Goal: Task Accomplishment & Management: Manage account settings

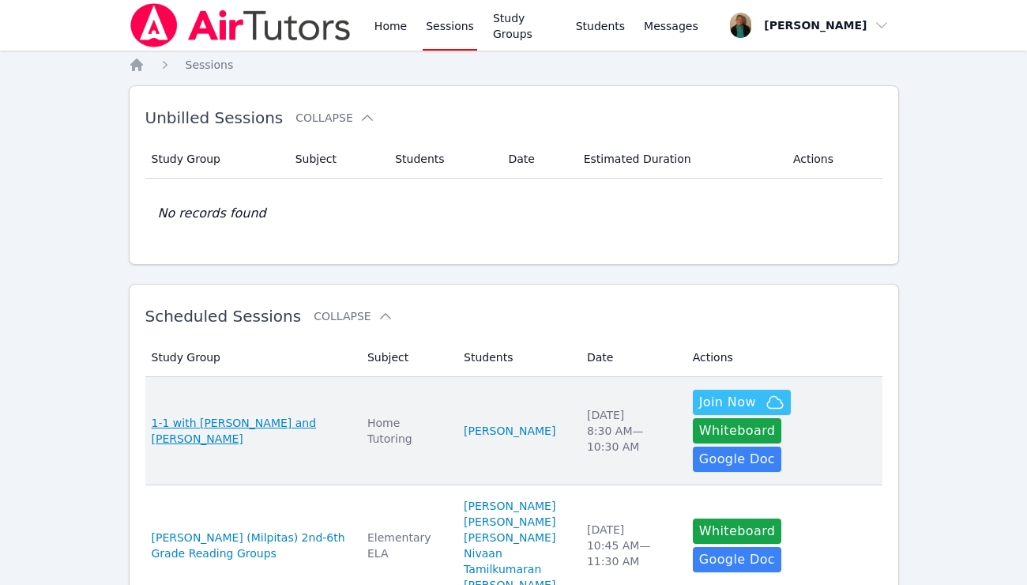
click at [307, 415] on span "1-1 with [PERSON_NAME] and [PERSON_NAME]" at bounding box center [250, 431] width 197 height 32
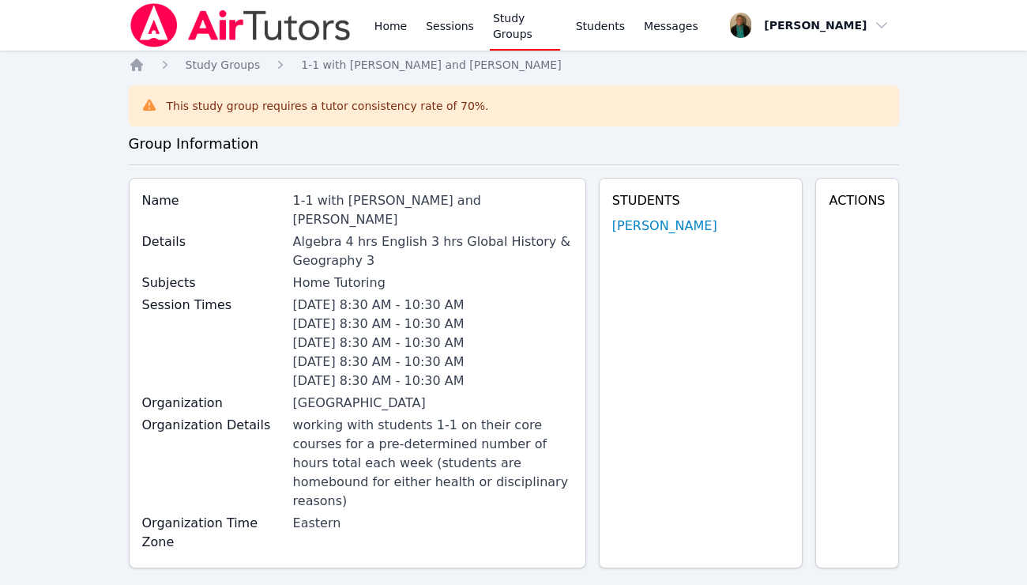
click at [372, 251] on div "Details Algebra 4 hrs English 3 hrs Global History & Geography 3" at bounding box center [357, 252] width 431 height 41
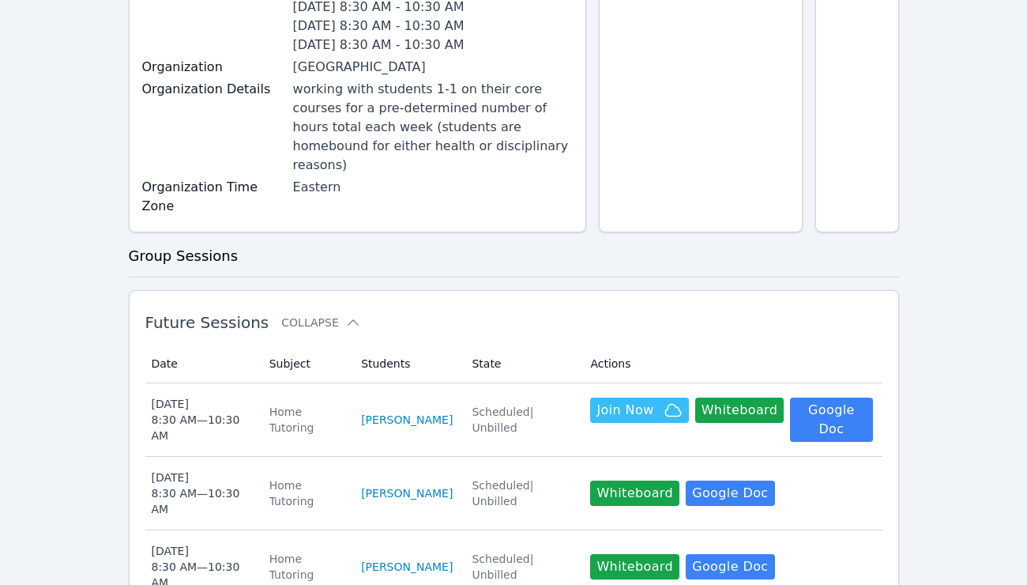
scroll to position [337, 0]
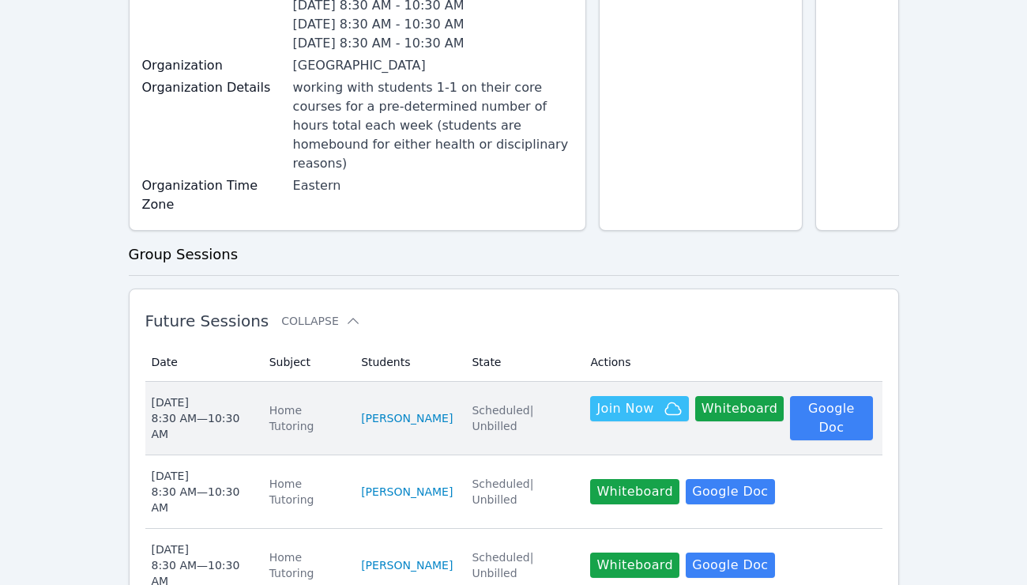
click at [218, 394] on div "Fri Oct 10 8:30 AM — 10:30 AM" at bounding box center [201, 417] width 99 height 47
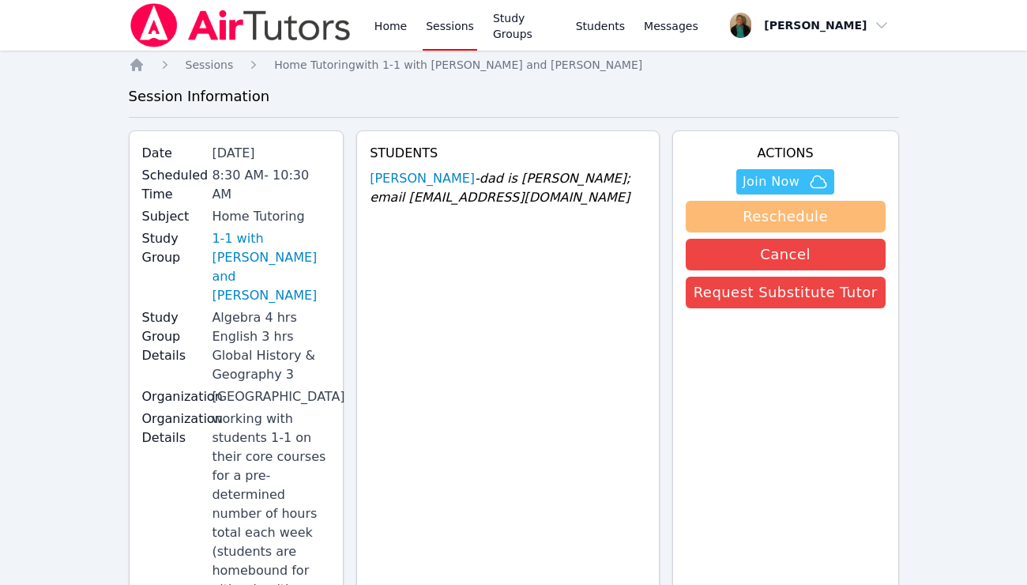
click at [829, 215] on button "Reschedule" at bounding box center [786, 217] width 200 height 32
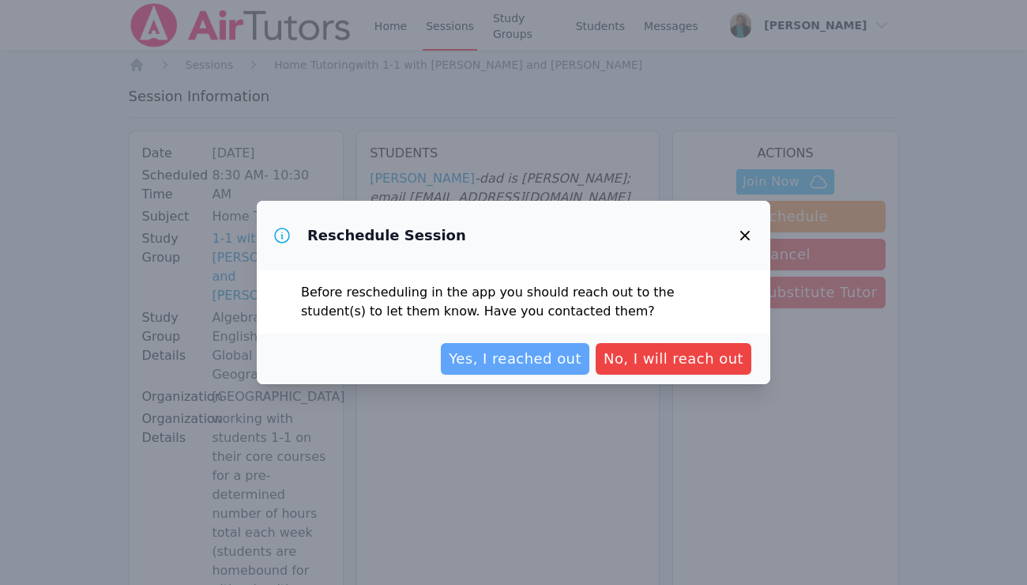
click at [570, 355] on span "Yes, I reached out" at bounding box center [515, 359] width 133 height 22
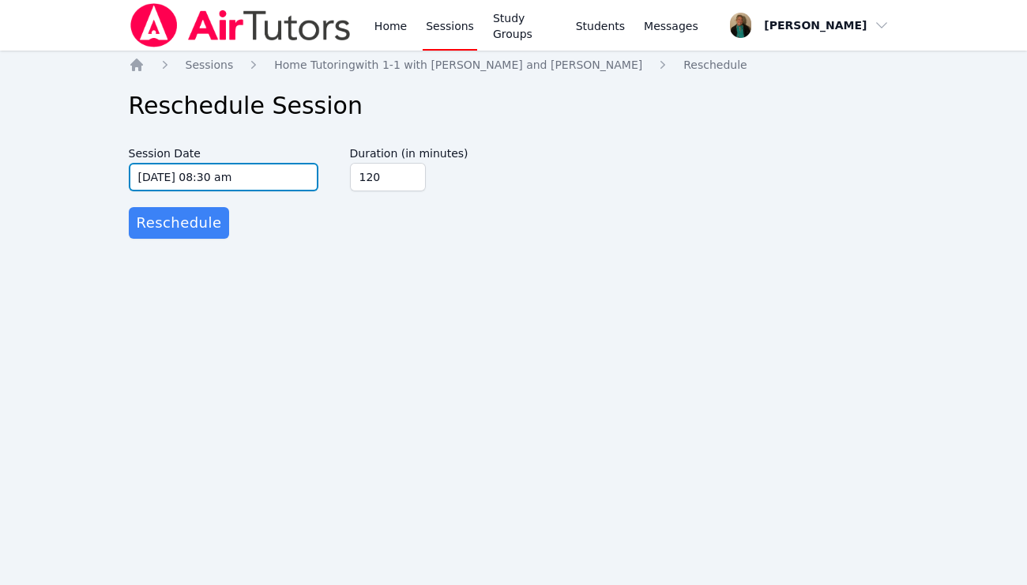
click at [307, 179] on input "10/10/2025 08:30 am" at bounding box center [224, 177] width 190 height 28
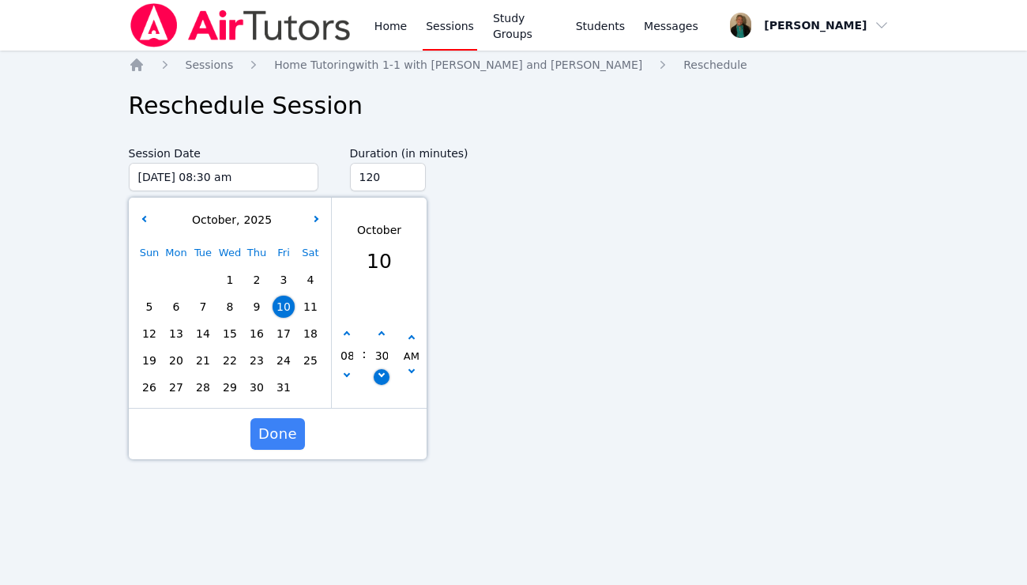
click at [381, 376] on icon "button" at bounding box center [381, 374] width 6 height 6
type input "10/10/2025 08:25 am"
type input "25"
click at [381, 376] on icon "button" at bounding box center [381, 374] width 6 height 6
type input "10/10/2025 08:20 am"
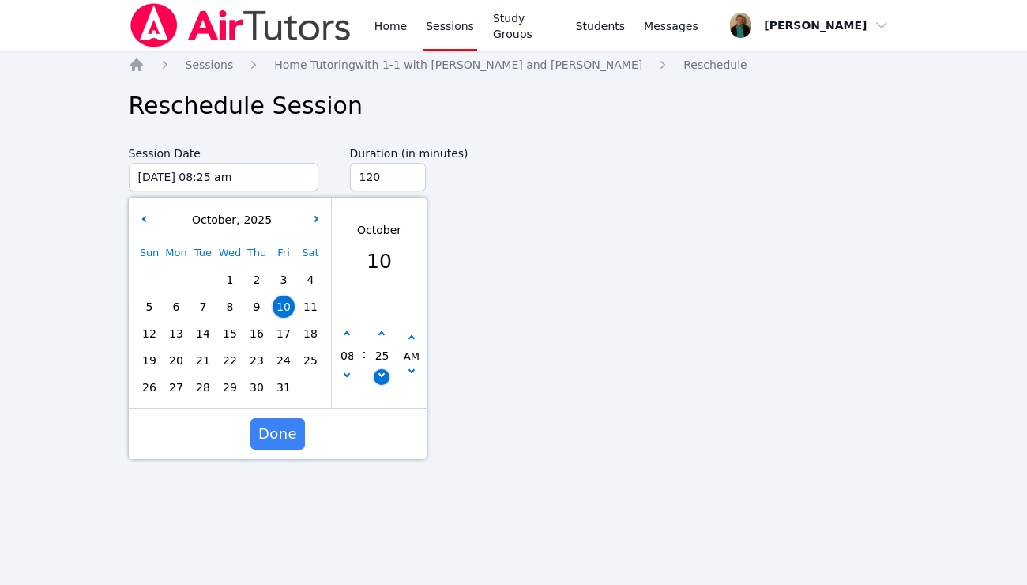
type input "20"
click at [381, 376] on icon "button" at bounding box center [381, 374] width 6 height 6
type input "10/10/2025 08:15 am"
type input "15"
type input "135"
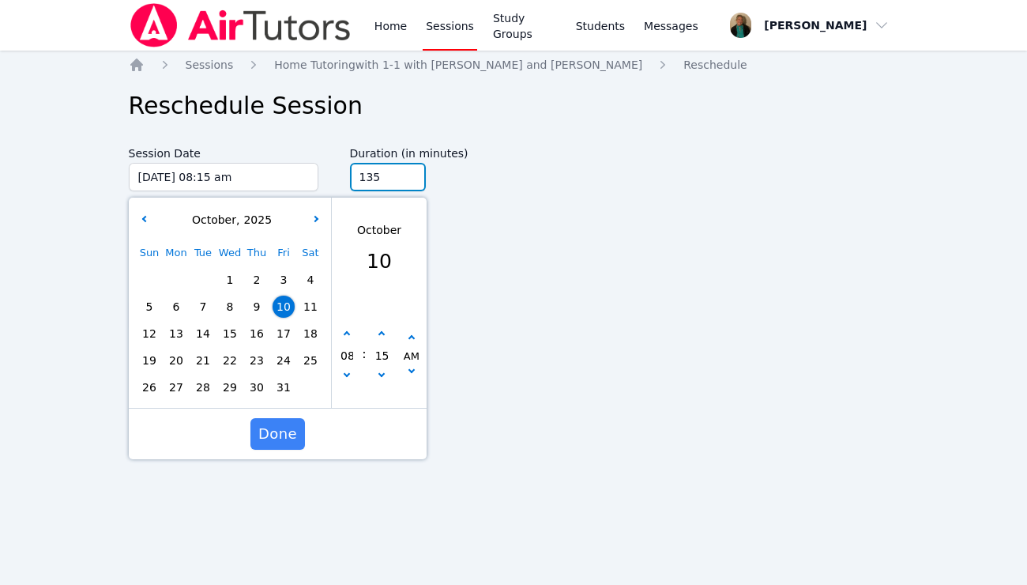
click at [409, 174] on input "135" at bounding box center [388, 177] width 76 height 28
click at [283, 425] on span "Done" at bounding box center [277, 434] width 39 height 22
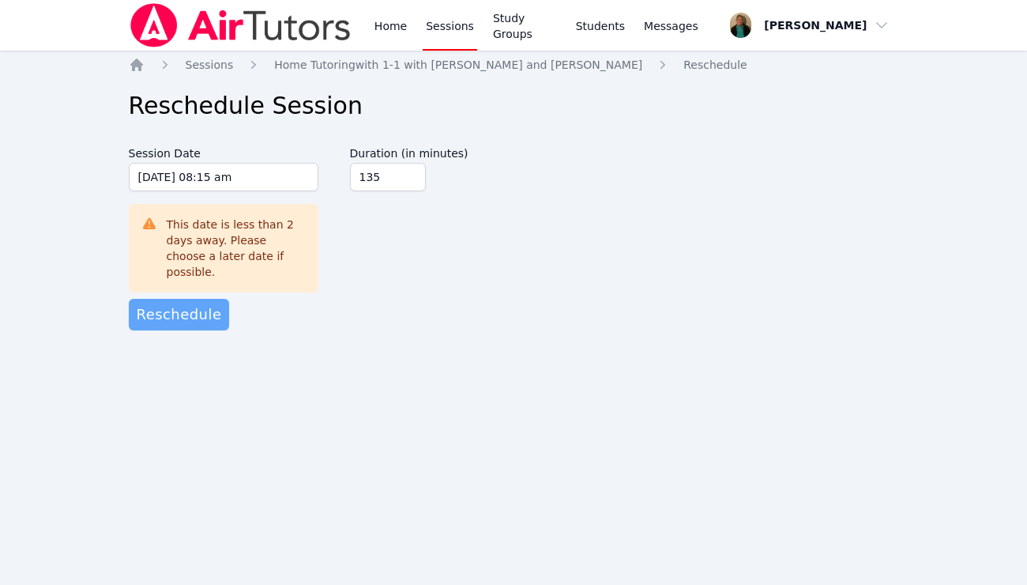
click at [199, 304] on span "Reschedule" at bounding box center [179, 314] width 85 height 22
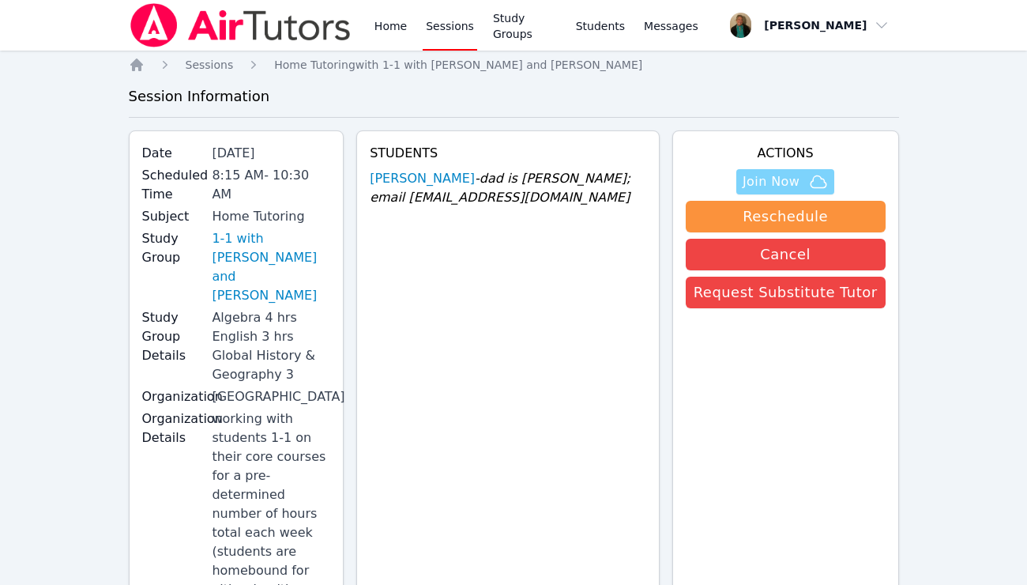
click at [794, 178] on span "Join Now" at bounding box center [771, 181] width 57 height 19
click at [447, 26] on link "Sessions" at bounding box center [450, 25] width 55 height 51
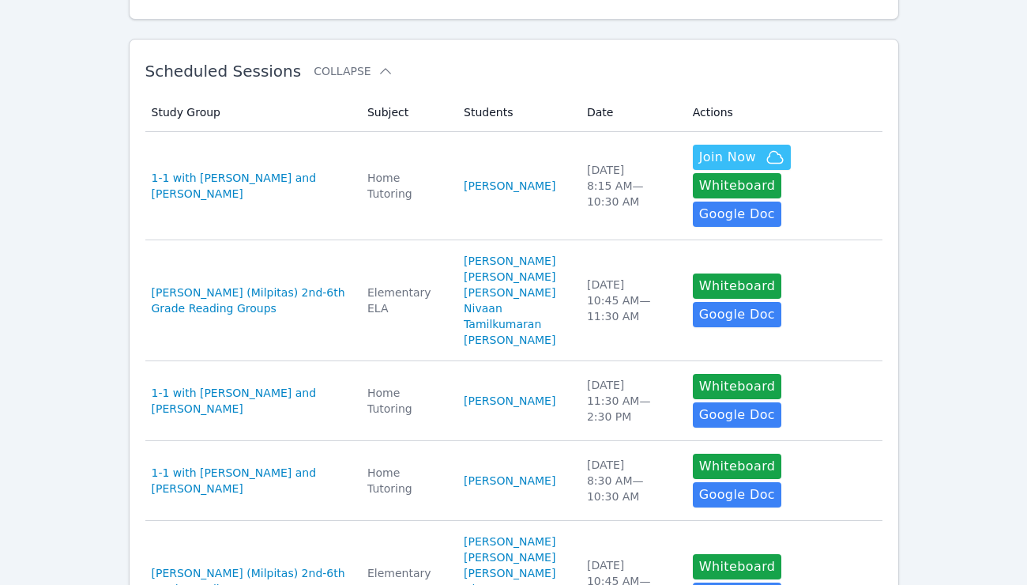
scroll to position [246, 0]
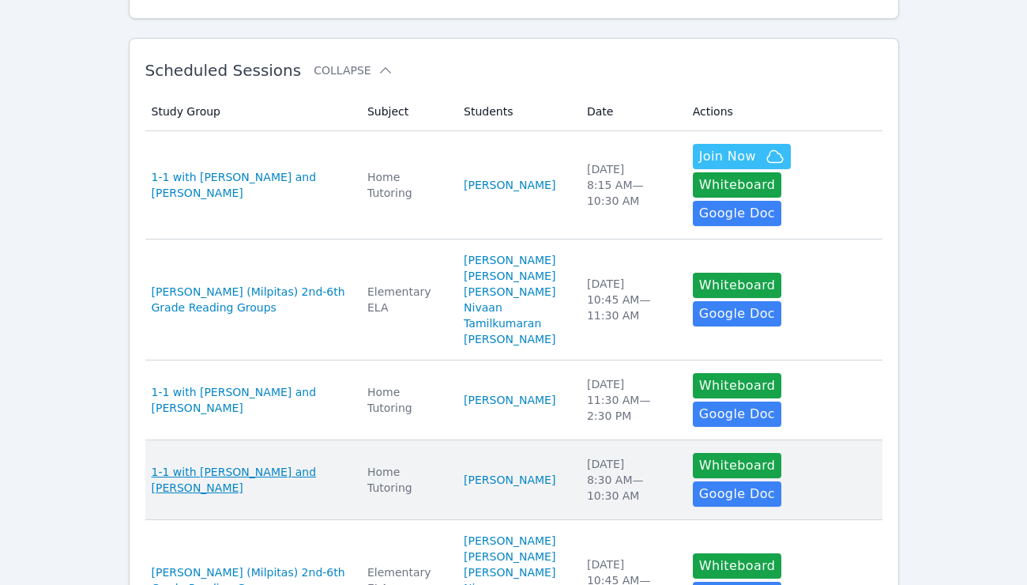
click at [302, 464] on span "1-1 with [PERSON_NAME] and [PERSON_NAME]" at bounding box center [250, 480] width 197 height 32
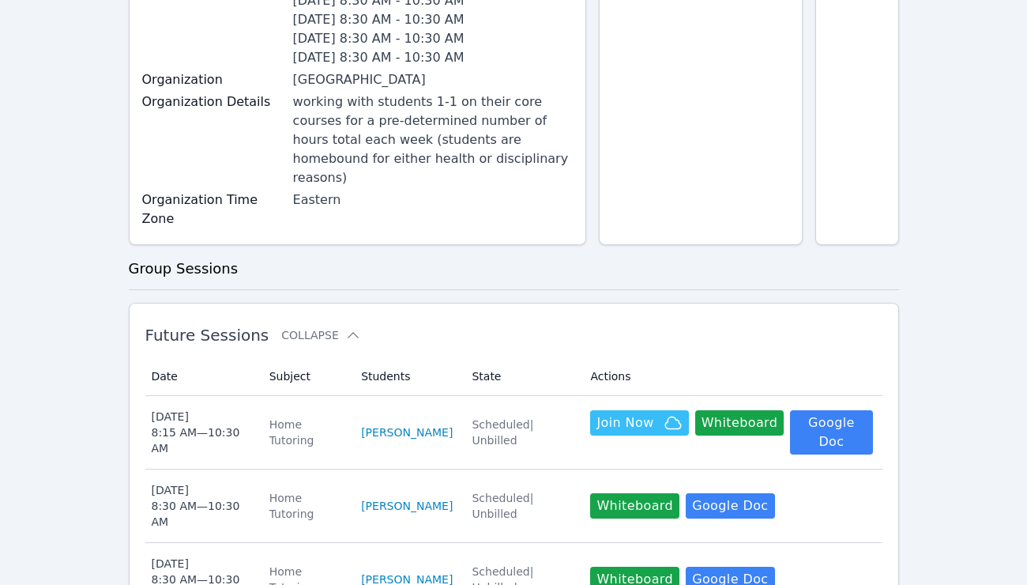
scroll to position [333, 0]
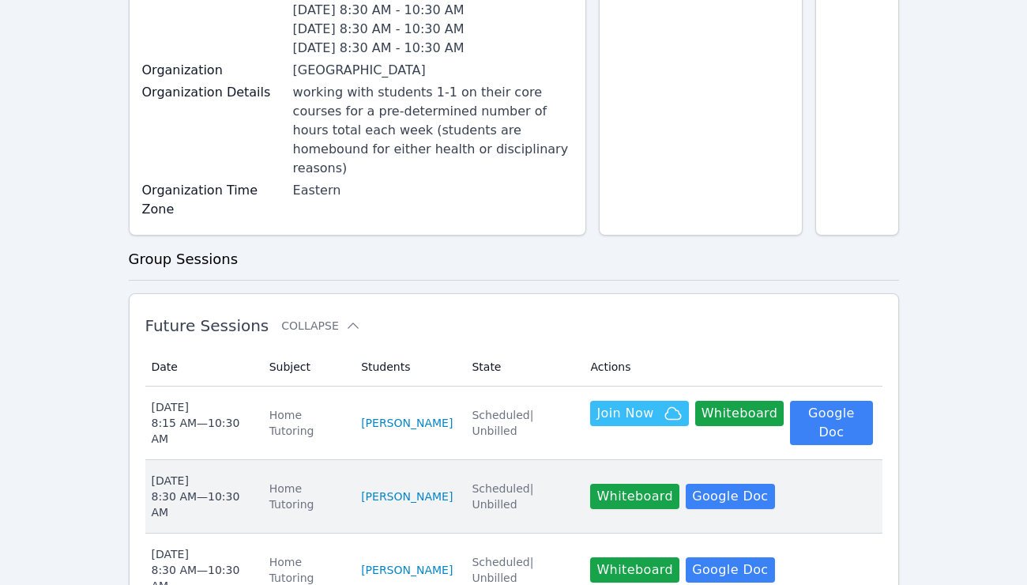
click at [311, 481] on div "Home Tutoring" at bounding box center [306, 497] width 73 height 32
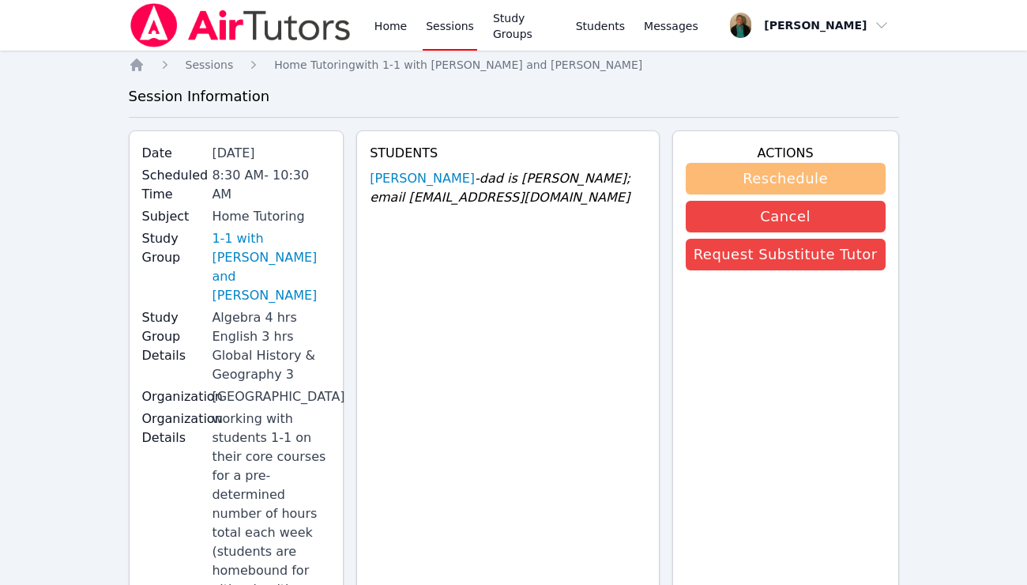
click at [791, 181] on button "Reschedule" at bounding box center [786, 179] width 200 height 32
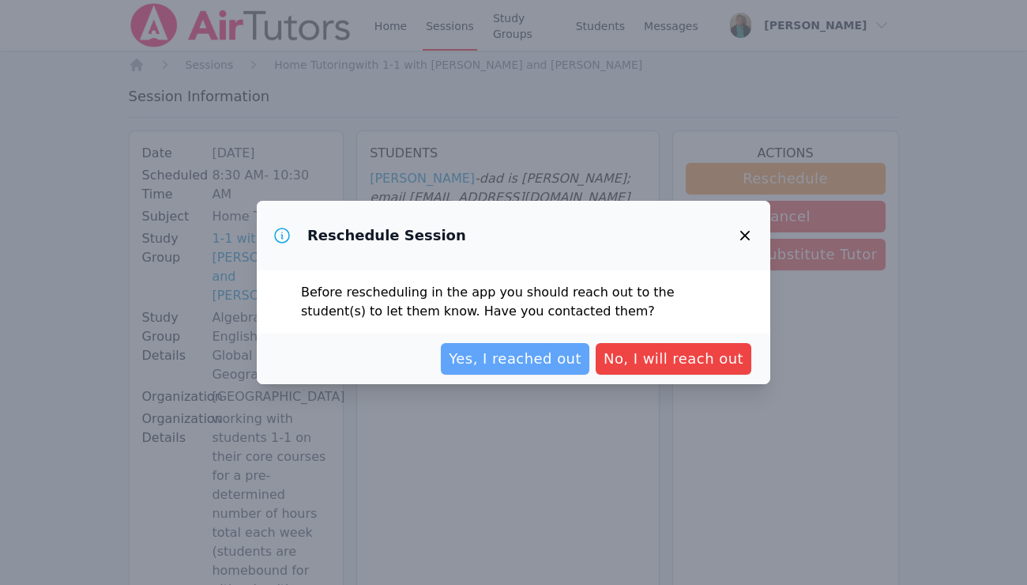
click at [522, 356] on span "Yes, I reached out" at bounding box center [515, 359] width 133 height 22
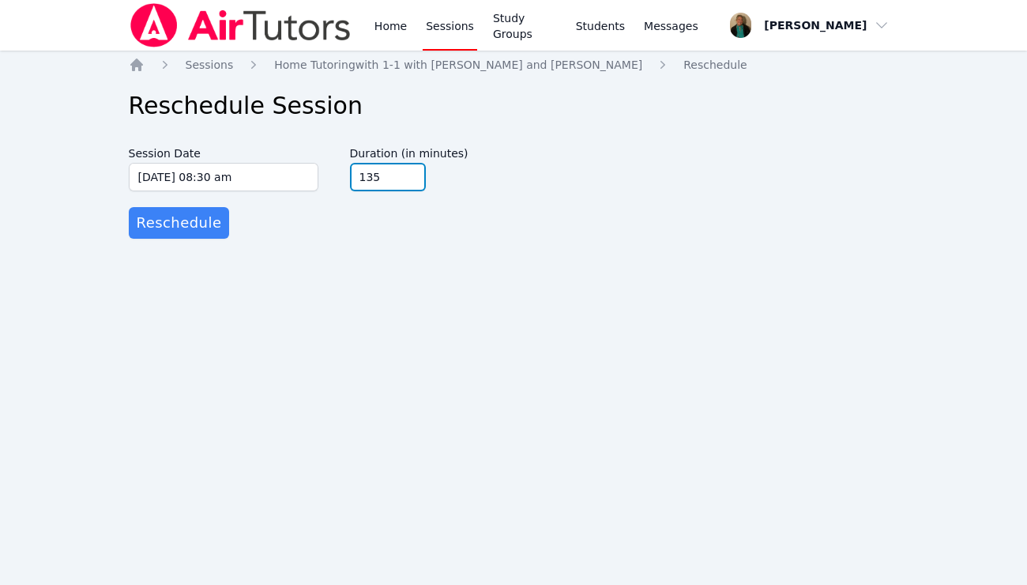
type input "135"
click at [413, 172] on input "135" at bounding box center [388, 177] width 76 height 28
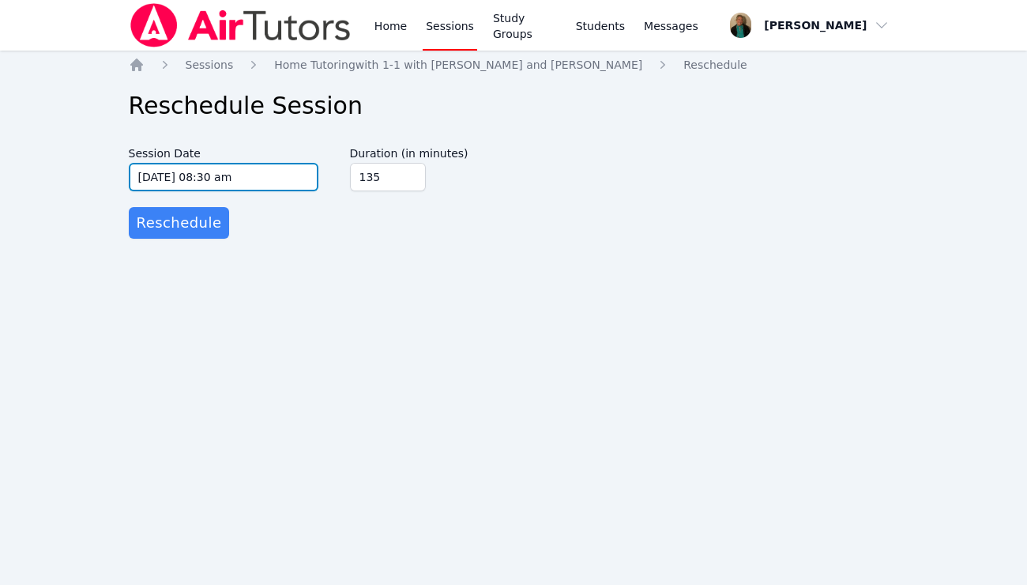
click at [306, 182] on input "10/14/2025 08:30 am" at bounding box center [224, 177] width 190 height 28
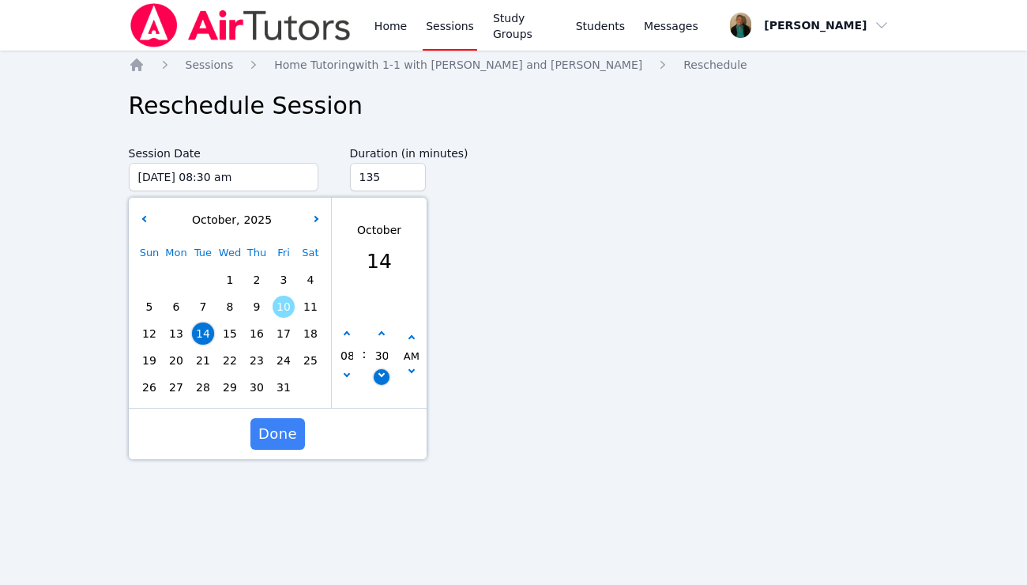
click at [379, 374] on icon "button" at bounding box center [381, 374] width 6 height 6
type input "10/14/2025 08:25 am"
type input "25"
click at [379, 374] on icon "button" at bounding box center [381, 374] width 6 height 6
type input "10/14/2025 08:20 am"
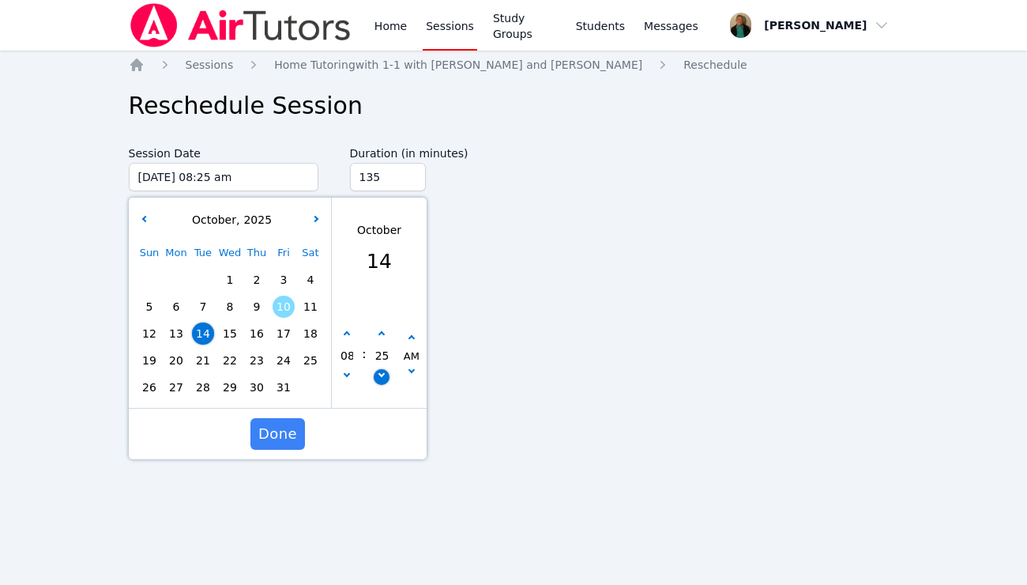
type input "20"
click at [379, 374] on icon "button" at bounding box center [381, 374] width 6 height 6
type input "10/14/2025 08:15 am"
type input "15"
click at [281, 433] on span "Done" at bounding box center [277, 434] width 39 height 22
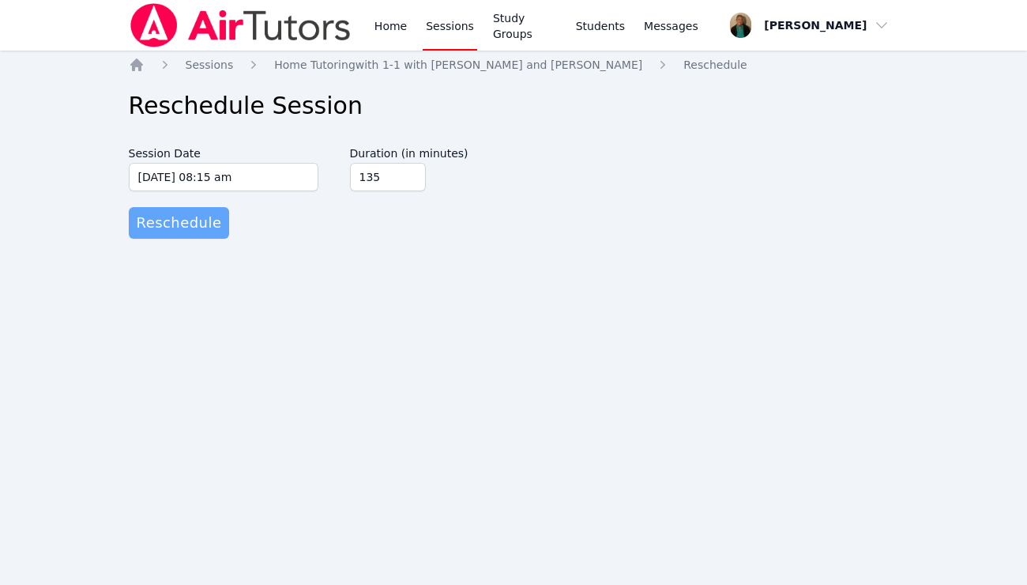
click at [194, 223] on span "Reschedule" at bounding box center [179, 223] width 85 height 22
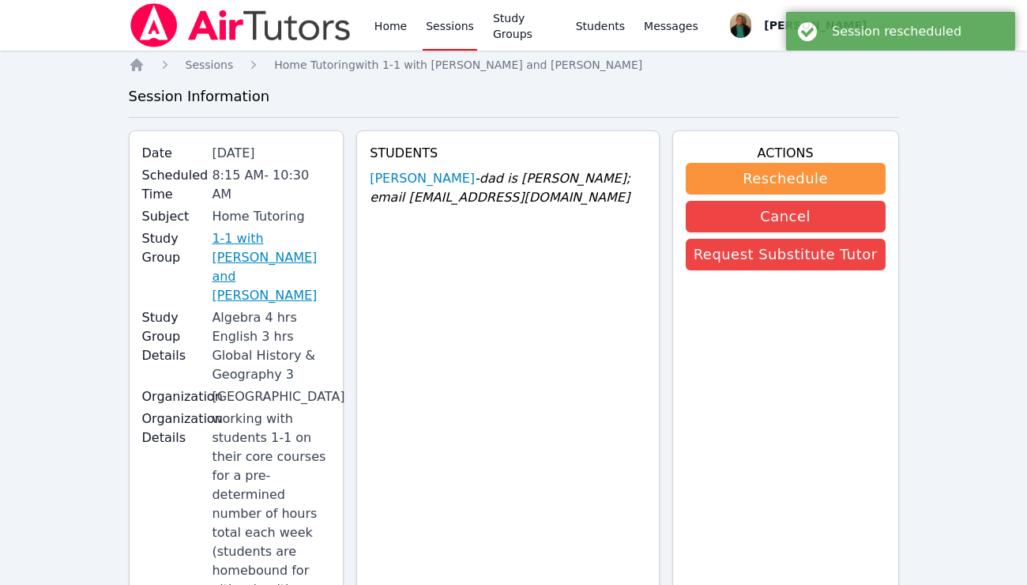
click at [242, 240] on link "1-1 with [PERSON_NAME] and [PERSON_NAME]" at bounding box center [271, 267] width 119 height 76
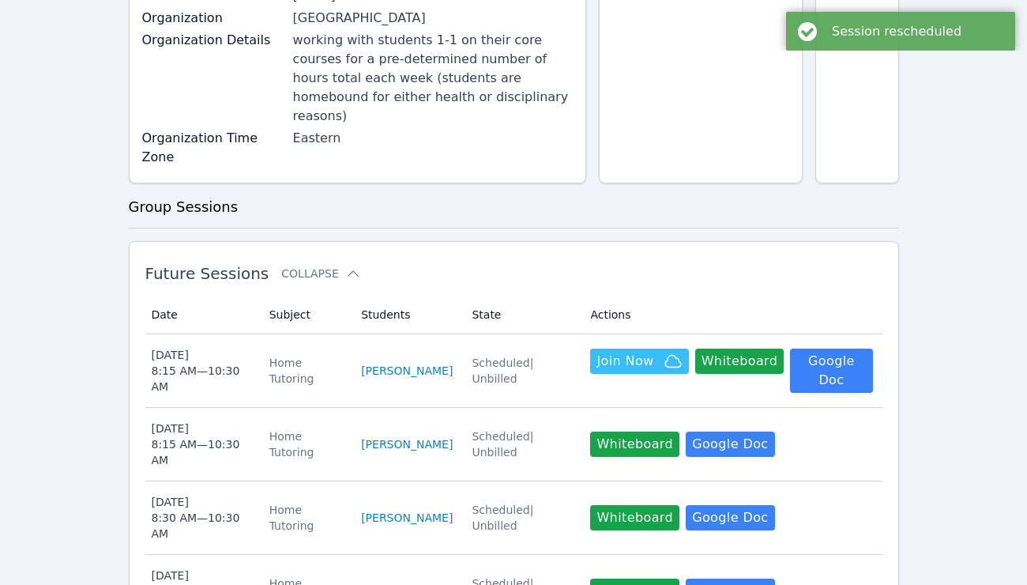
scroll to position [386, 0]
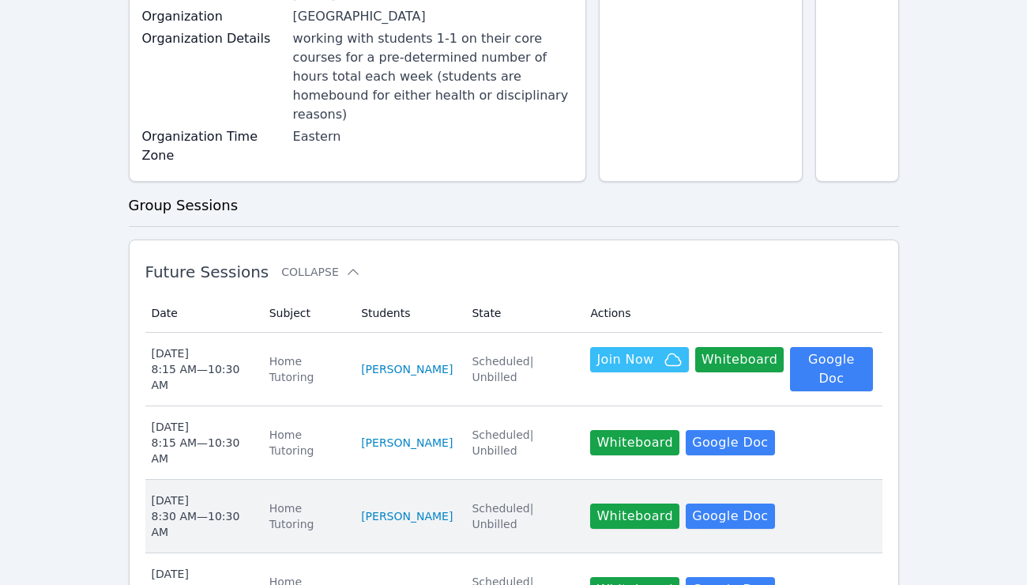
click at [247, 492] on div "Wed Oct 15 8:30 AM — 10:30 AM" at bounding box center [201, 515] width 99 height 47
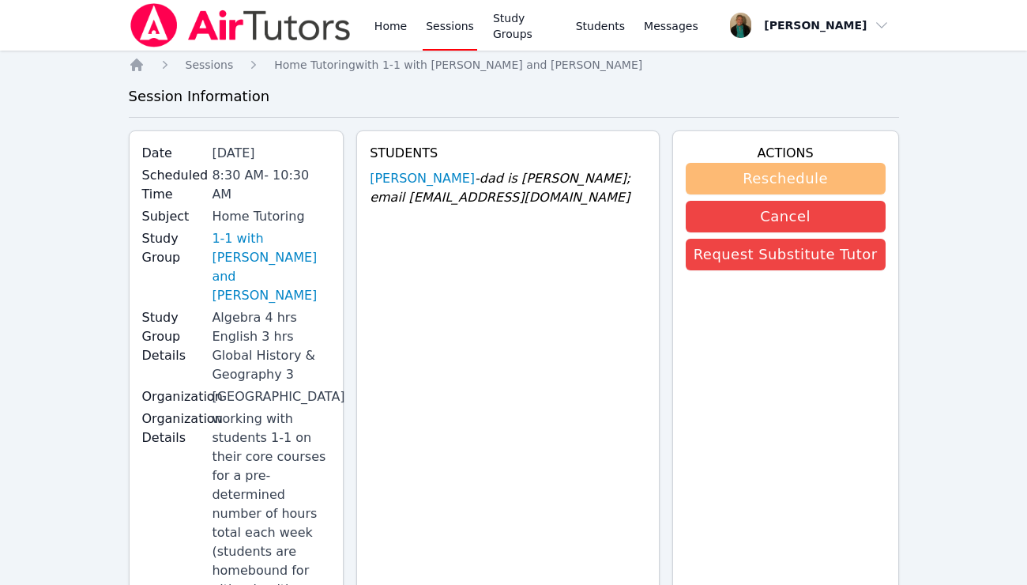
click at [804, 172] on button "Reschedule" at bounding box center [786, 179] width 200 height 32
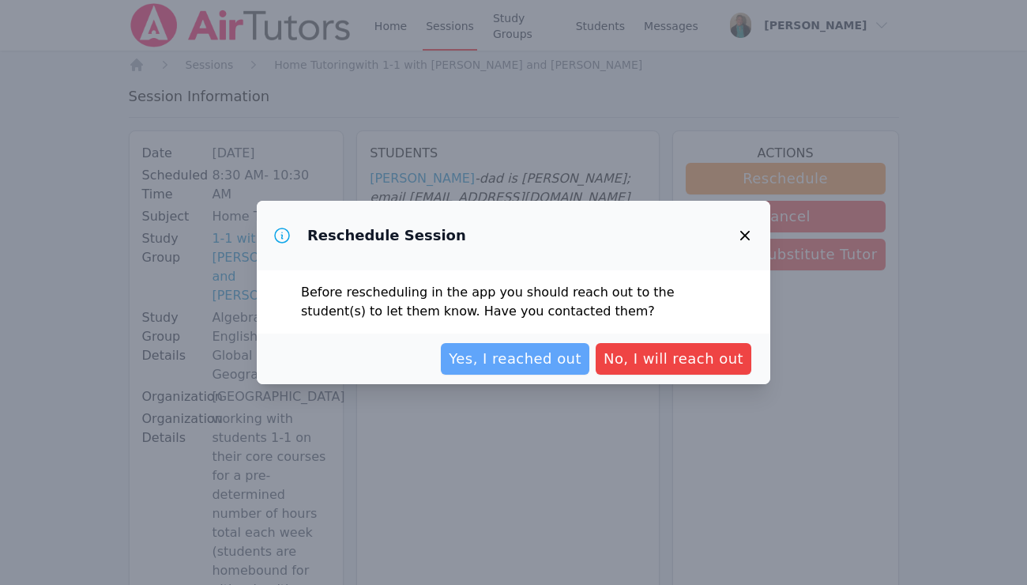
click at [552, 356] on span "Yes, I reached out" at bounding box center [515, 359] width 133 height 22
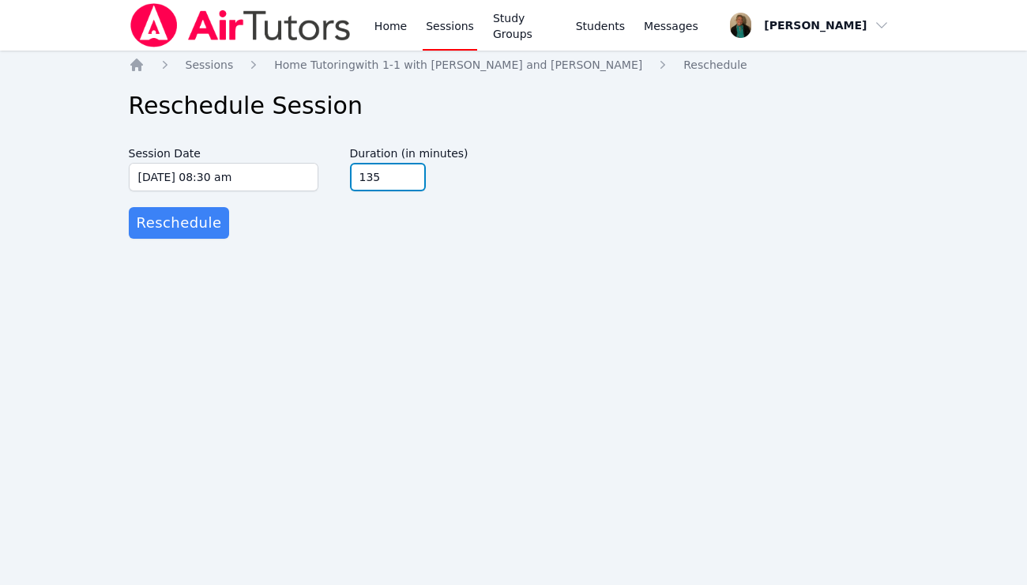
type input "135"
click at [408, 172] on input "135" at bounding box center [388, 177] width 76 height 28
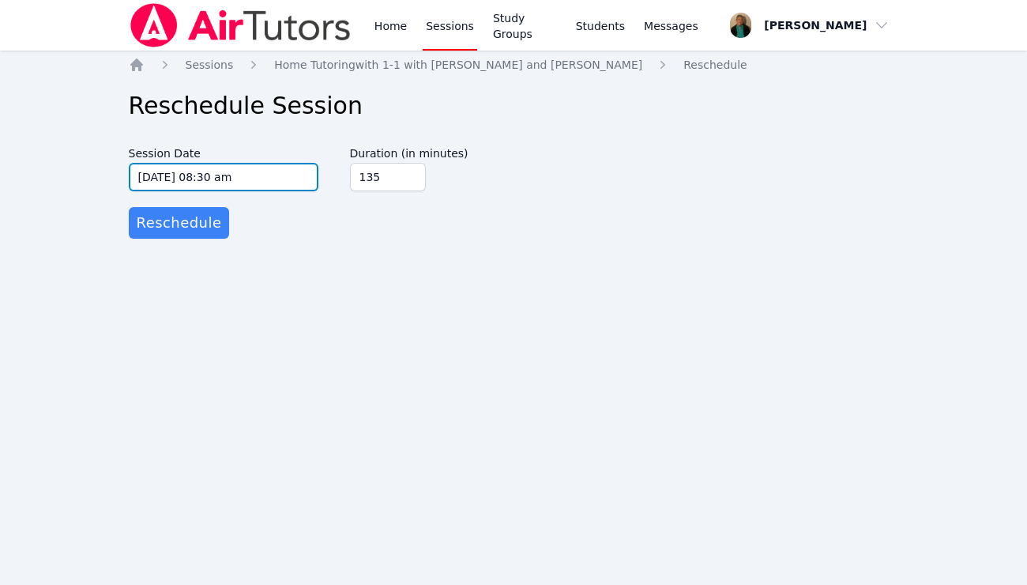
click at [306, 181] on input "10/15/2025 08:30 am" at bounding box center [224, 177] width 190 height 28
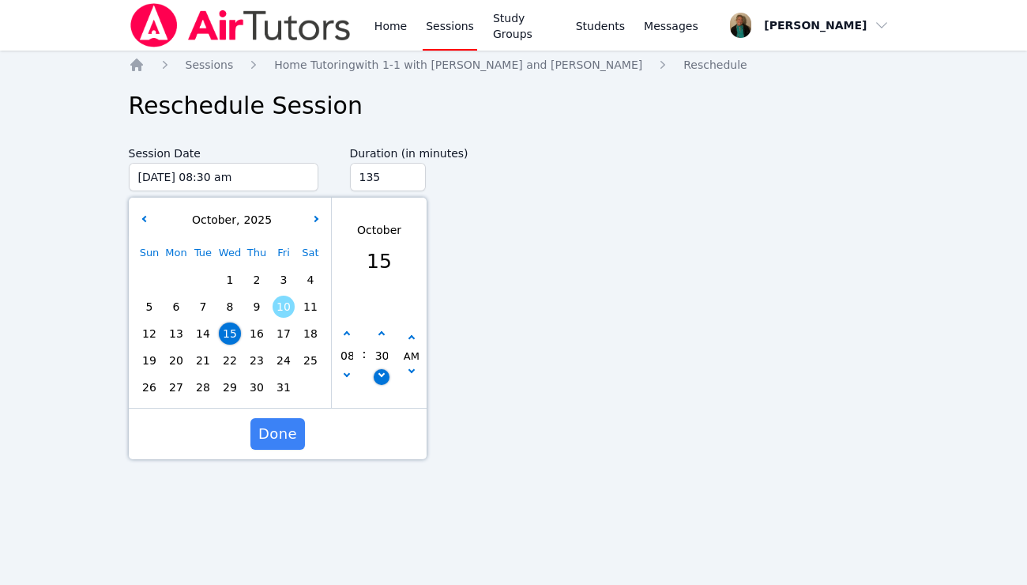
click at [383, 376] on button "button" at bounding box center [381, 377] width 16 height 16
type input "10/15/2025 08:25 am"
type input "25"
click at [383, 376] on button "button" at bounding box center [381, 377] width 16 height 16
type input "10/15/2025 08:20 am"
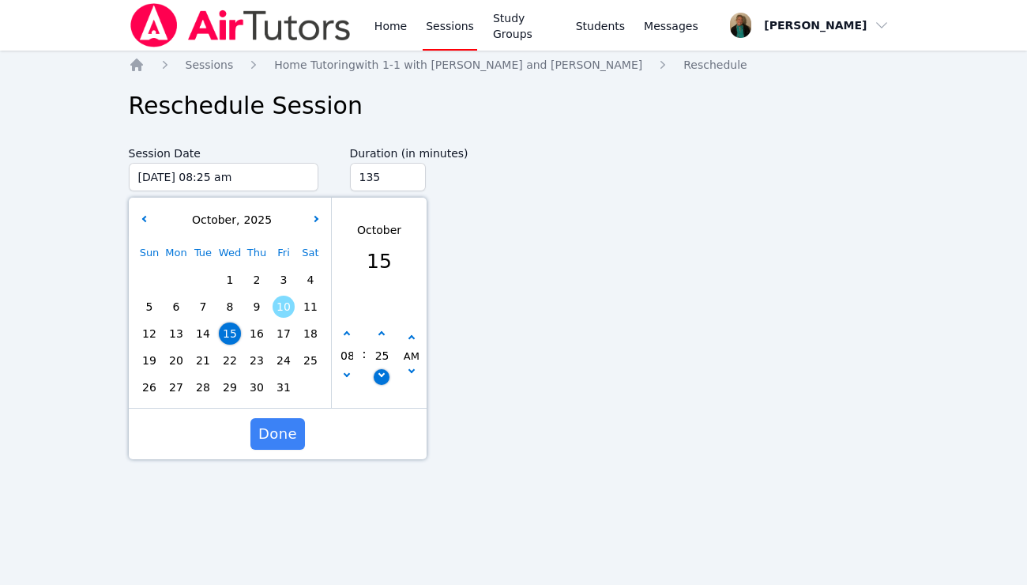
type input "20"
click at [383, 376] on button "button" at bounding box center [381, 377] width 16 height 16
type input "10/15/2025 08:15 am"
type input "15"
click at [281, 433] on span "Done" at bounding box center [277, 434] width 39 height 22
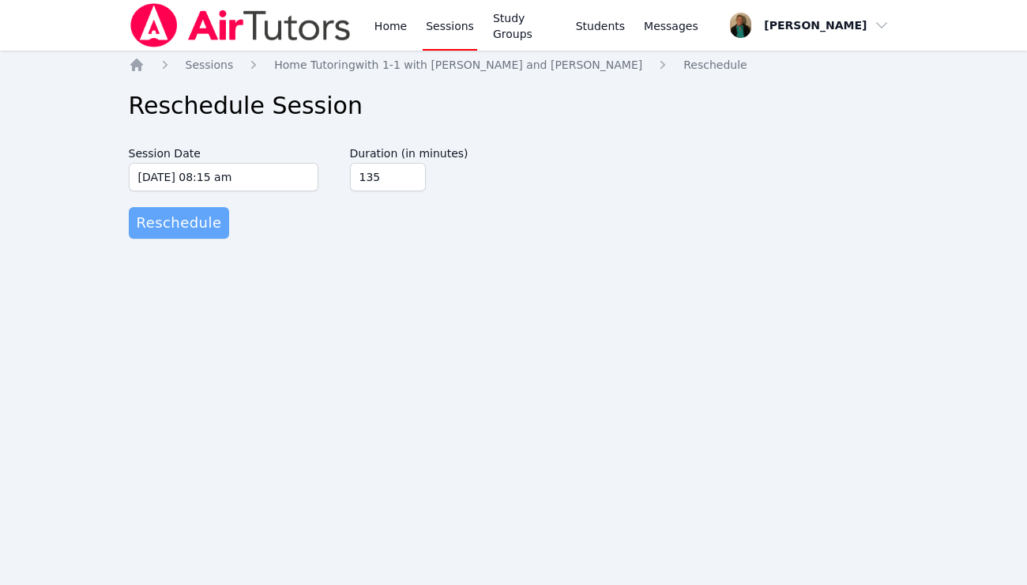
click at [204, 221] on span "Reschedule" at bounding box center [179, 223] width 85 height 22
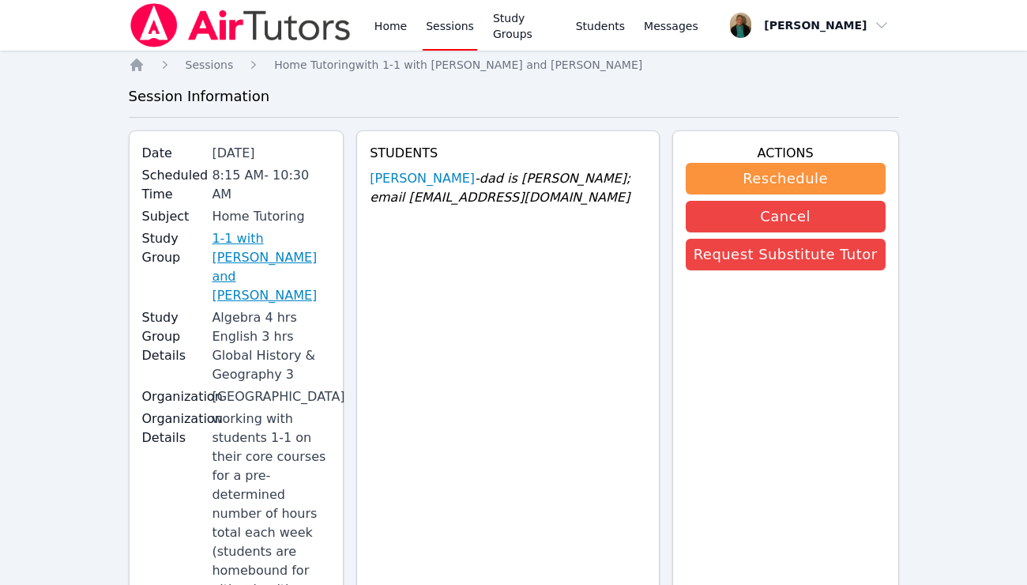
click at [258, 239] on link "1-1 with Lacey Brunelle and Amy Ayers" at bounding box center [271, 267] width 119 height 76
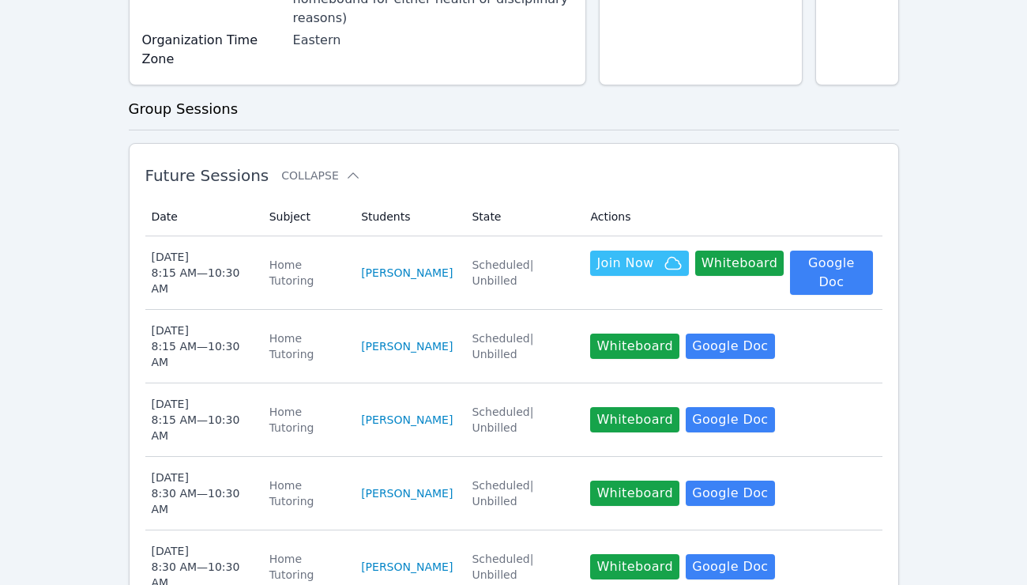
scroll to position [487, 0]
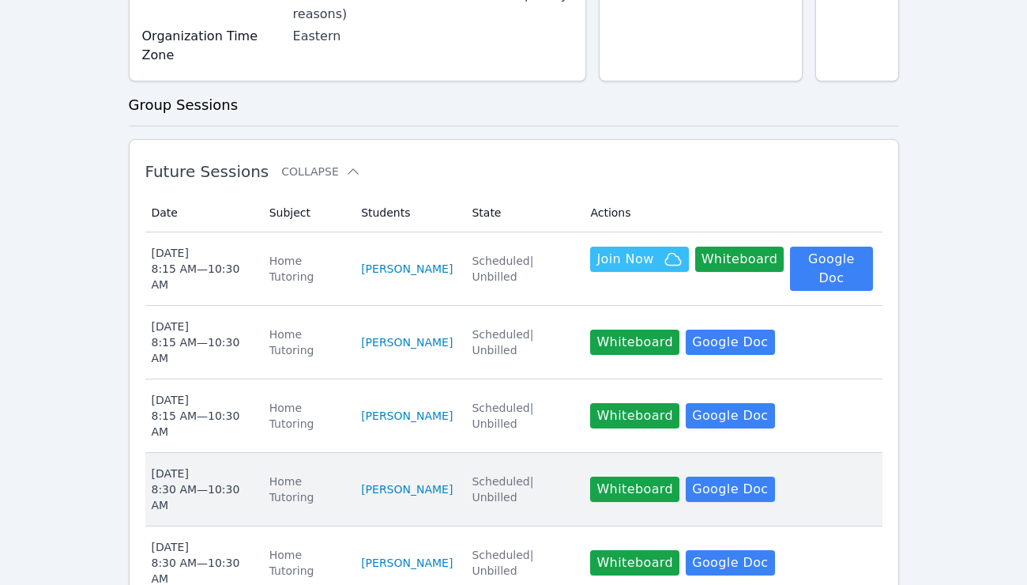
click at [257, 453] on td "Date Thu Oct 16 8:30 AM — 10:30 AM" at bounding box center [202, 490] width 115 height 74
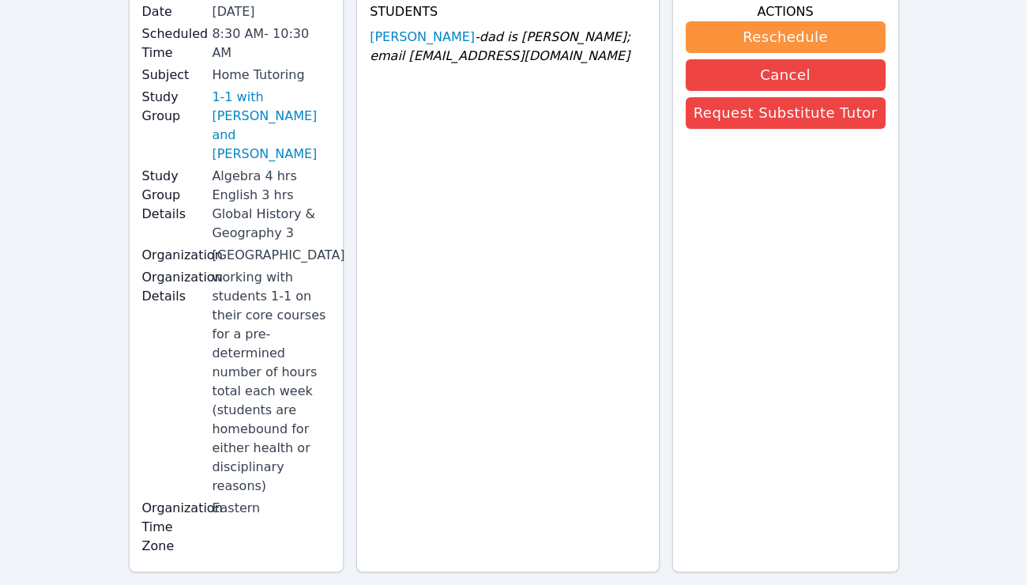
scroll to position [155, 0]
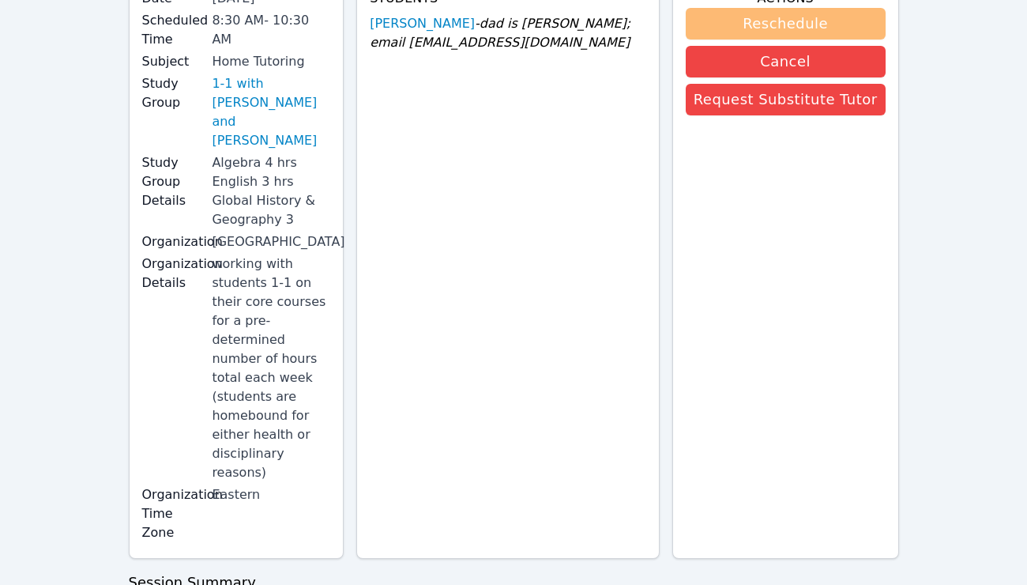
click at [861, 28] on button "Reschedule" at bounding box center [786, 24] width 200 height 32
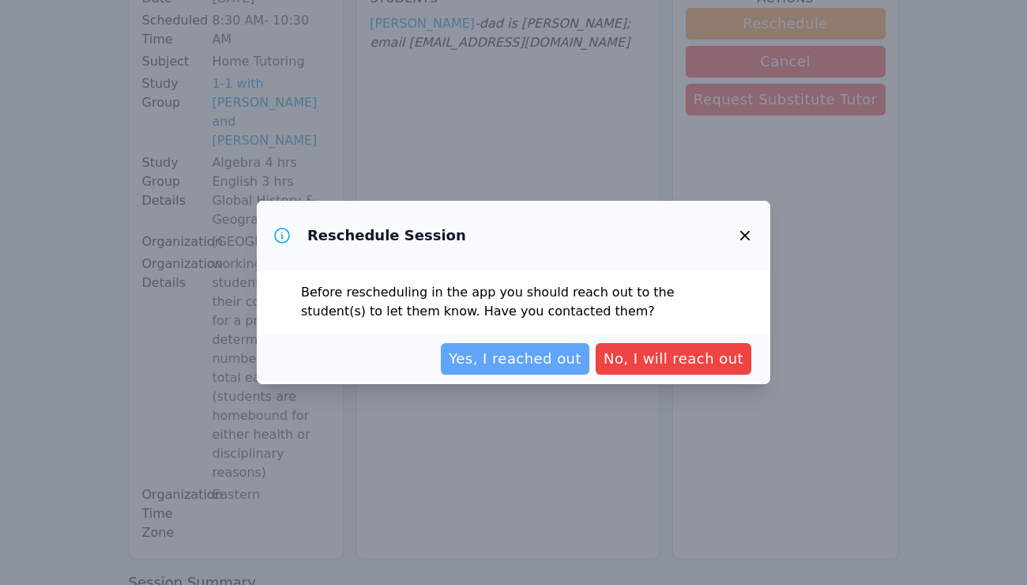
click at [527, 360] on span "Yes, I reached out" at bounding box center [515, 359] width 133 height 22
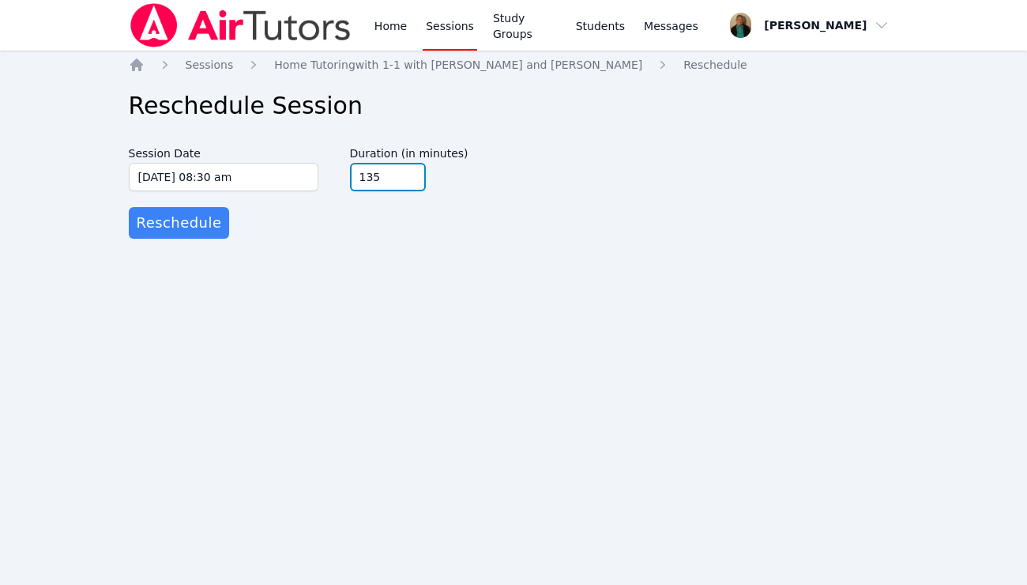
type input "135"
click at [410, 169] on input "135" at bounding box center [388, 177] width 76 height 28
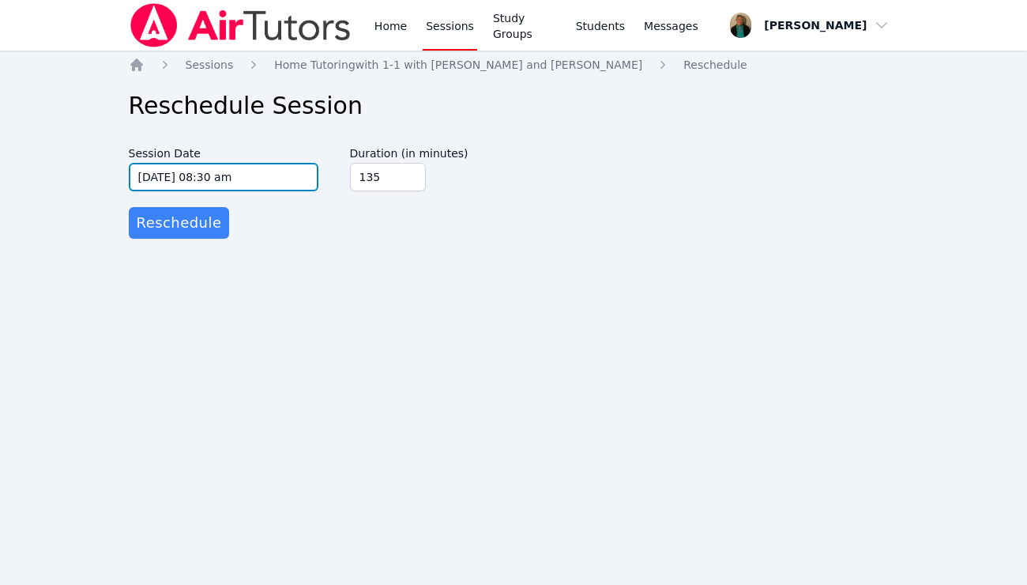
click at [310, 175] on input "10/16/2025 08:30 am" at bounding box center [224, 177] width 190 height 28
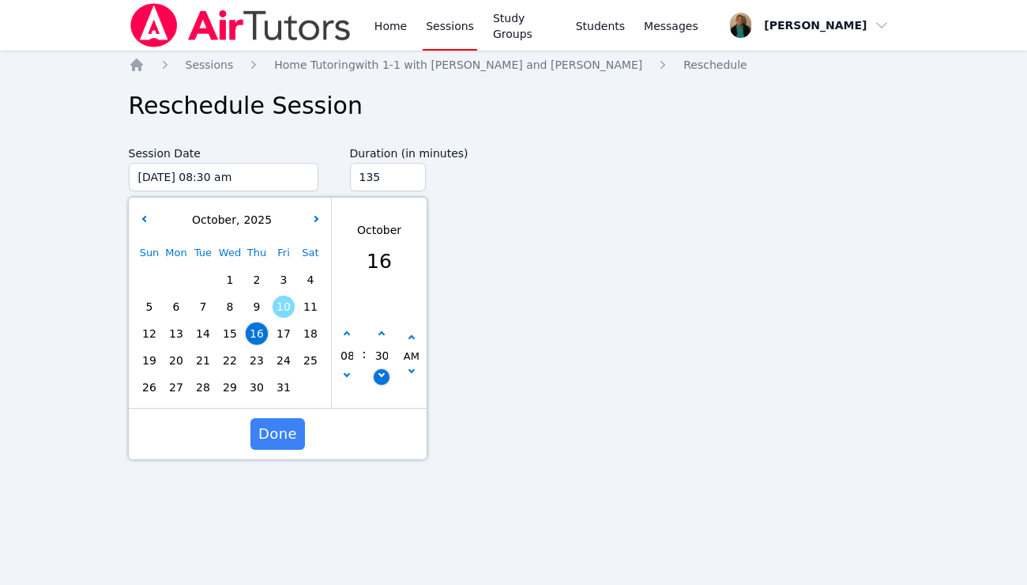
click at [379, 375] on icon "button" at bounding box center [381, 374] width 6 height 6
type input "10/16/2025 08:25 am"
type input "25"
click at [379, 375] on icon "button" at bounding box center [381, 374] width 6 height 6
type input "10/16/2025 08:20 am"
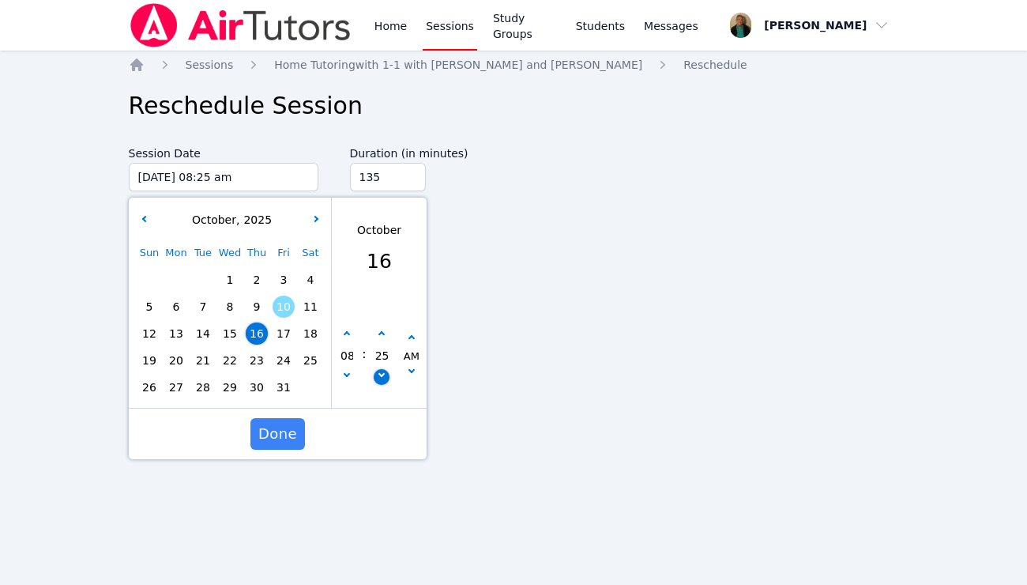
type input "20"
click at [379, 375] on icon "button" at bounding box center [381, 374] width 6 height 6
type input "10/16/2025 08:15 am"
type input "15"
click at [290, 431] on span "Done" at bounding box center [277, 434] width 39 height 22
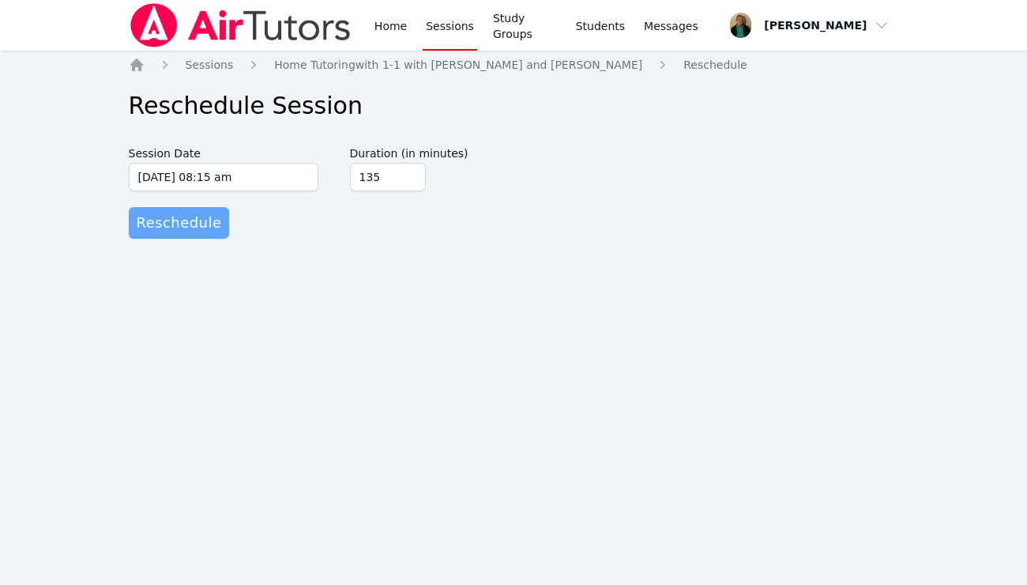
click at [194, 220] on span "Reschedule" at bounding box center [179, 223] width 85 height 22
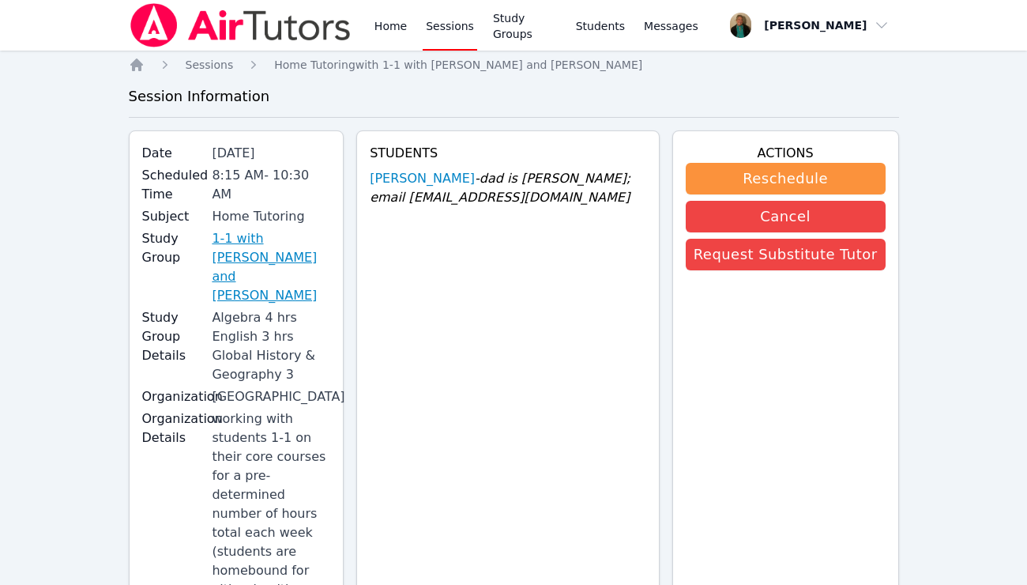
click at [271, 241] on link "1-1 with Lacey Brunelle and Amy Ayers" at bounding box center [271, 267] width 119 height 76
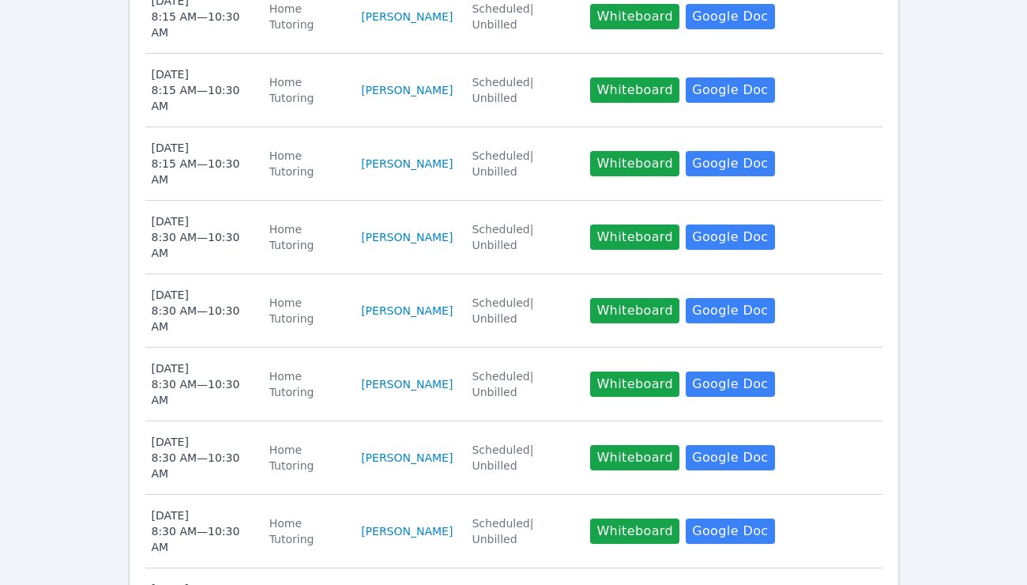
scroll to position [809, 0]
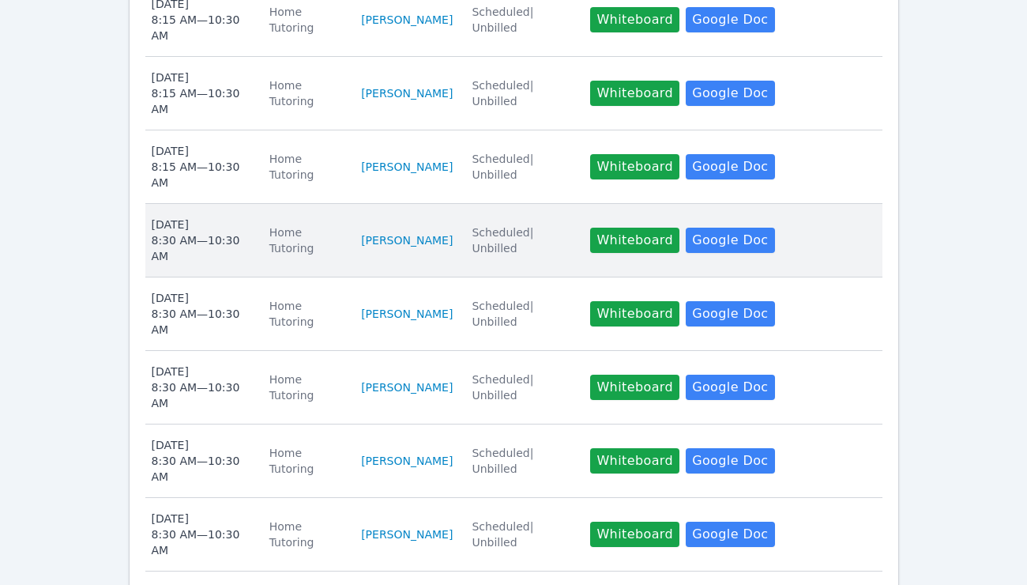
click at [251, 217] on div "Fri Oct 17 8:30 AM — 10:30 AM" at bounding box center [201, 240] width 99 height 47
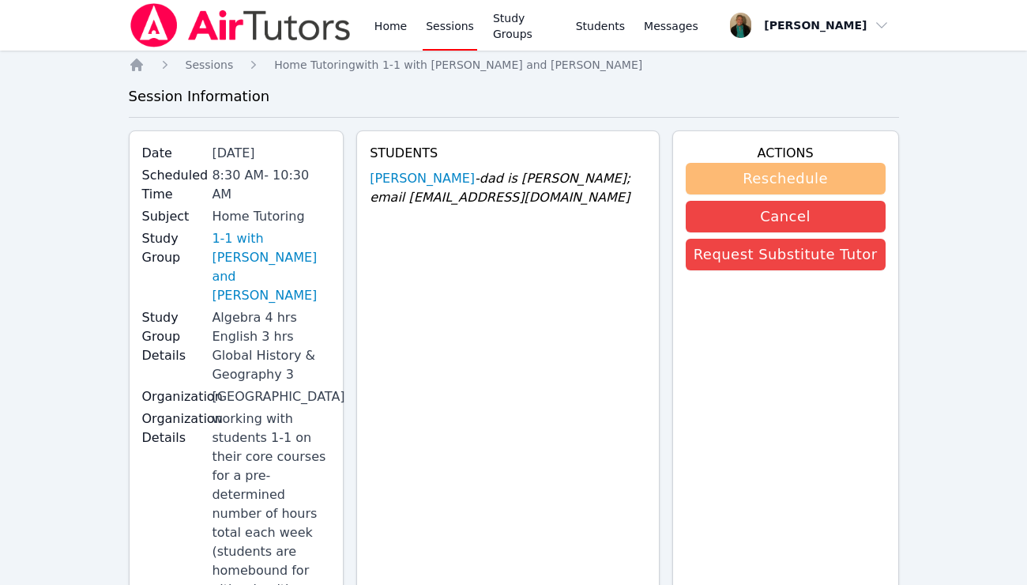
click at [726, 185] on button "Reschedule" at bounding box center [786, 179] width 200 height 32
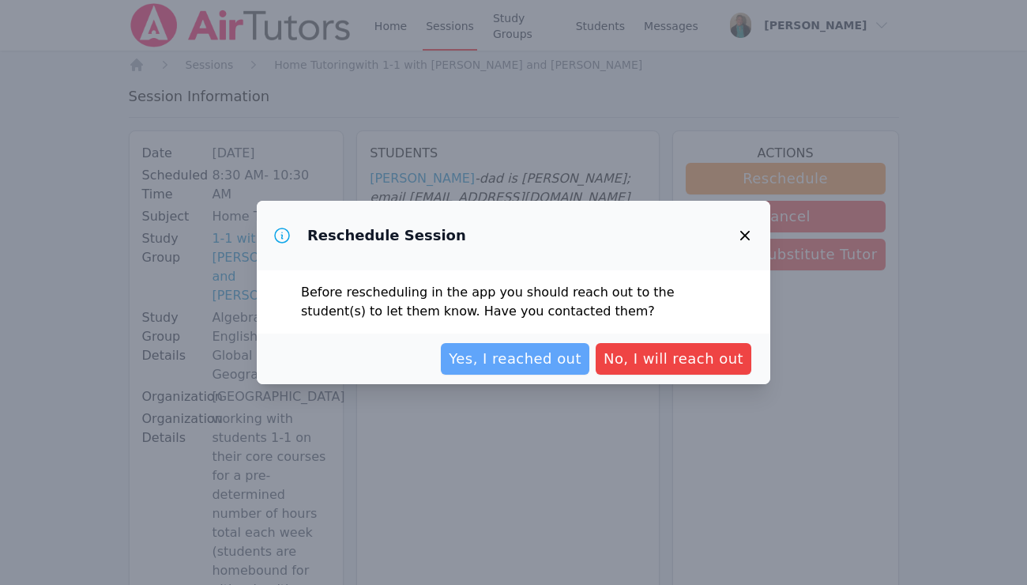
click at [547, 350] on span "Yes, I reached out" at bounding box center [515, 359] width 133 height 22
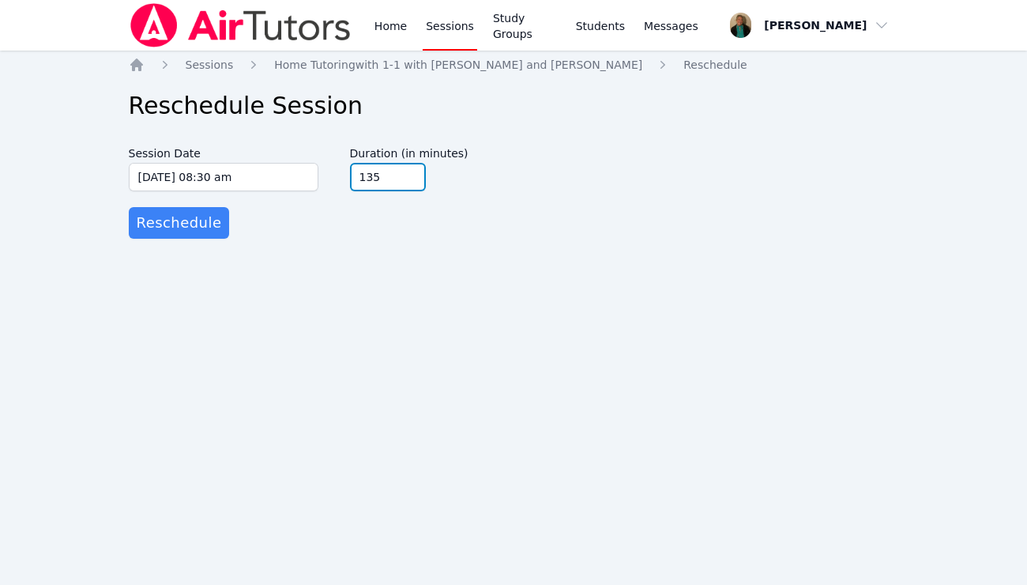
type input "135"
click at [410, 175] on input "135" at bounding box center [388, 177] width 76 height 28
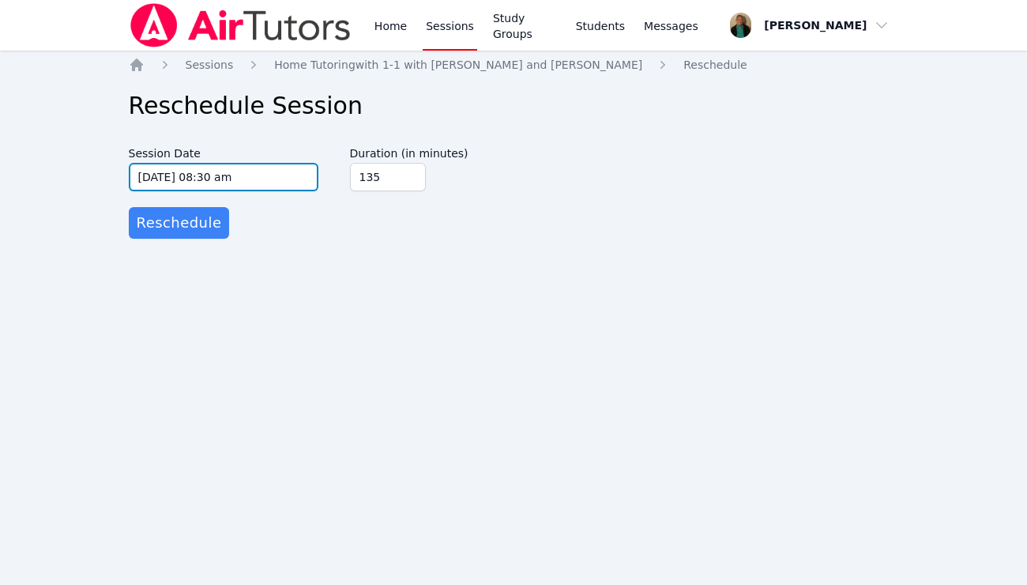
click at [313, 177] on input "10/17/2025 08:30 am" at bounding box center [224, 177] width 190 height 28
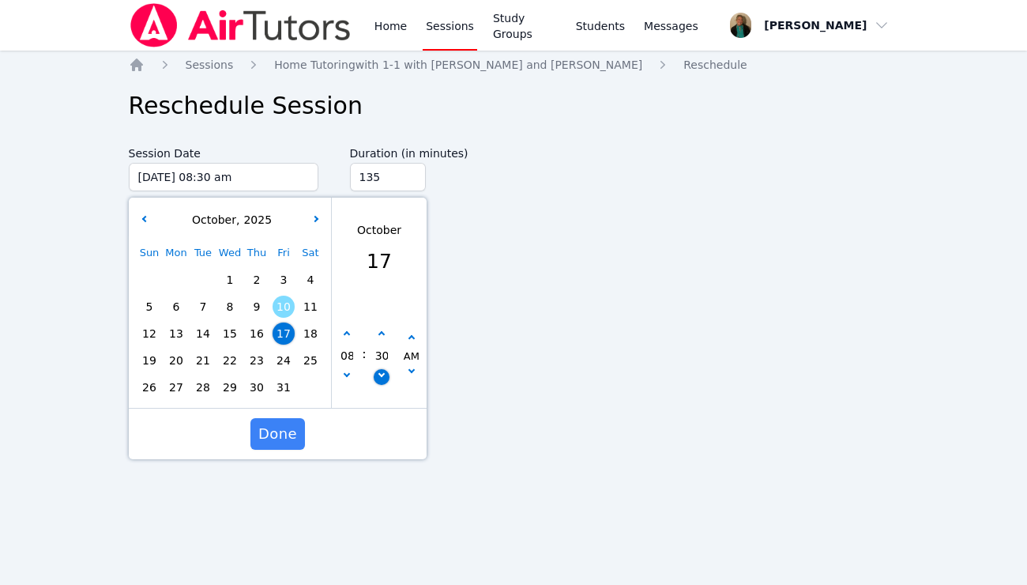
click at [382, 374] on icon "button" at bounding box center [381, 374] width 6 height 6
type input "10/17/2025 08:25 am"
type input "25"
click at [382, 374] on icon "button" at bounding box center [381, 374] width 6 height 6
type input "10/17/2025 08:20 am"
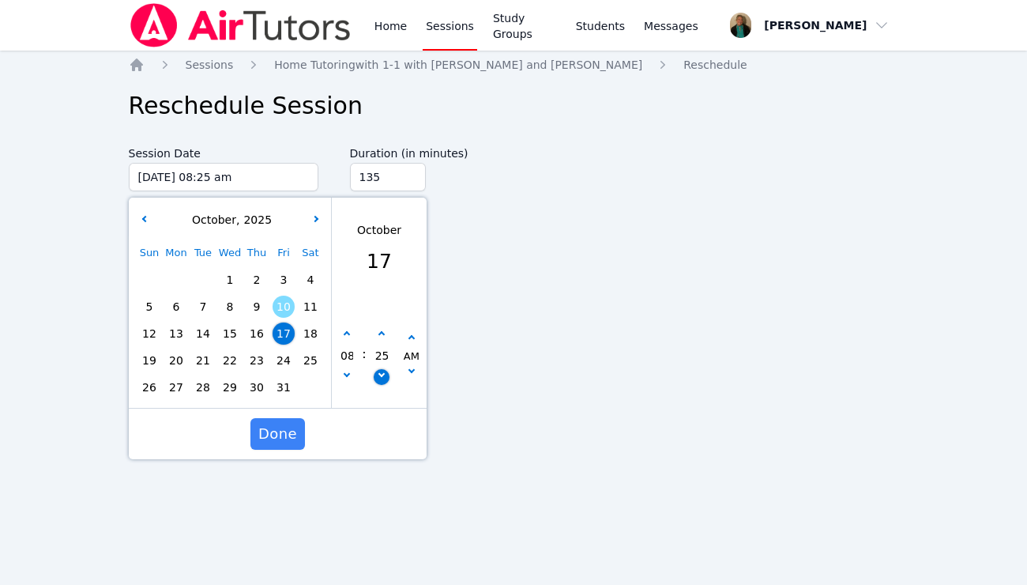
type input "20"
click at [382, 374] on icon "button" at bounding box center [381, 374] width 6 height 6
type input "10/17/2025 08:15 am"
type input "15"
click at [281, 434] on span "Done" at bounding box center [277, 434] width 39 height 22
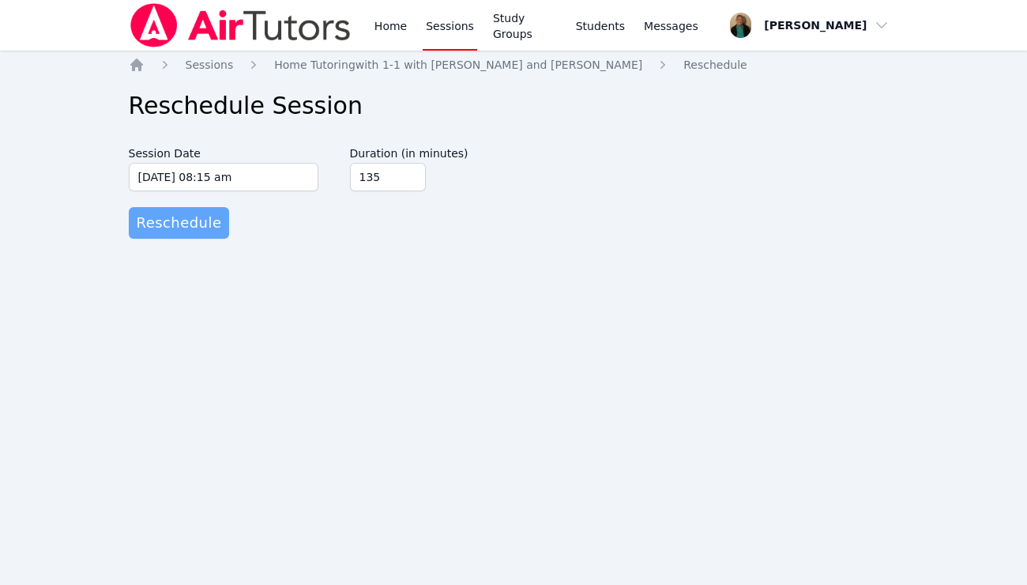
click at [196, 221] on span "Reschedule" at bounding box center [179, 223] width 85 height 22
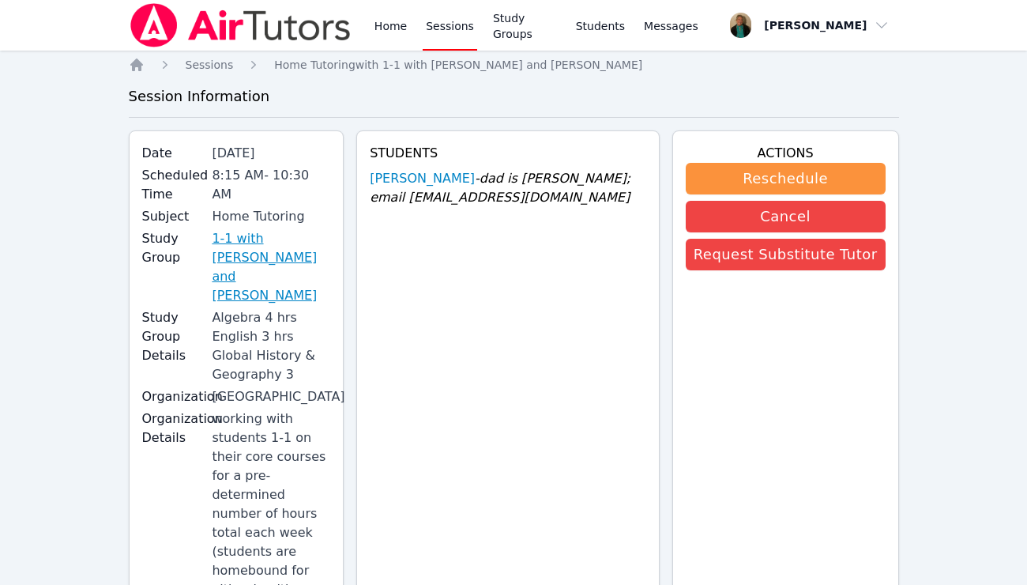
click at [257, 240] on link "1-1 with Lacey Brunelle and Amy Ayers" at bounding box center [271, 267] width 119 height 76
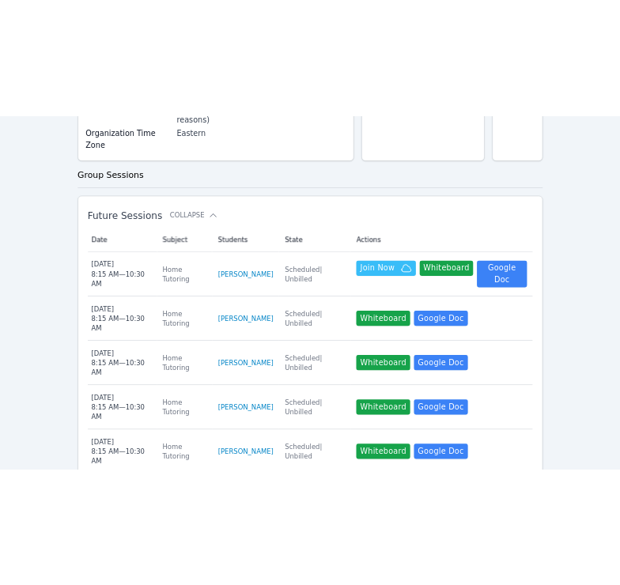
scroll to position [511, 0]
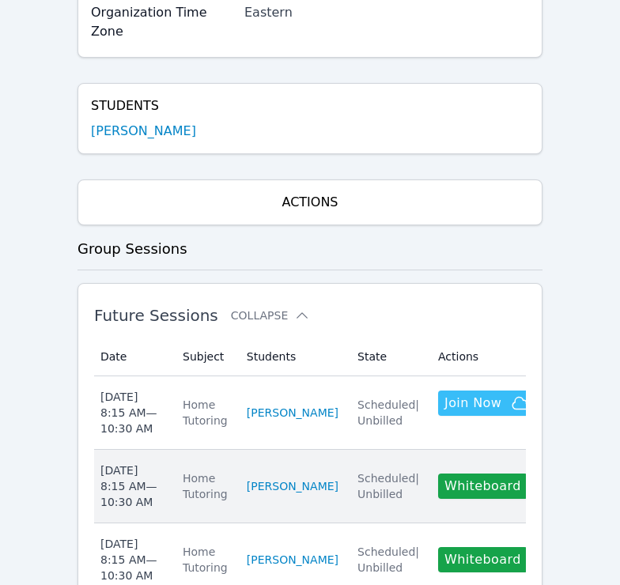
click at [133, 462] on div "Tue Oct 14 8:15 AM — 10:30 AM" at bounding box center [131, 485] width 63 height 47
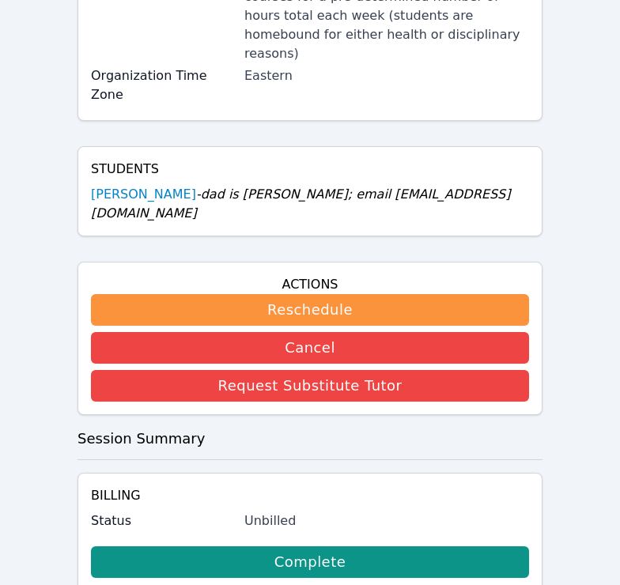
scroll to position [365, 0]
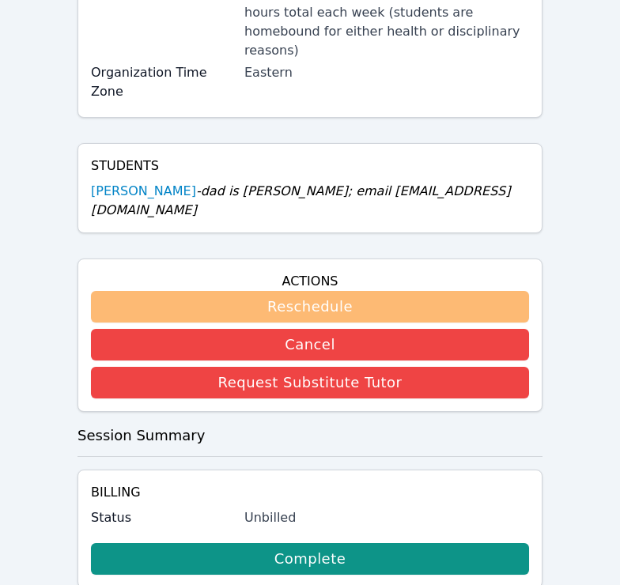
click at [338, 291] on button "Reschedule" at bounding box center [310, 307] width 438 height 32
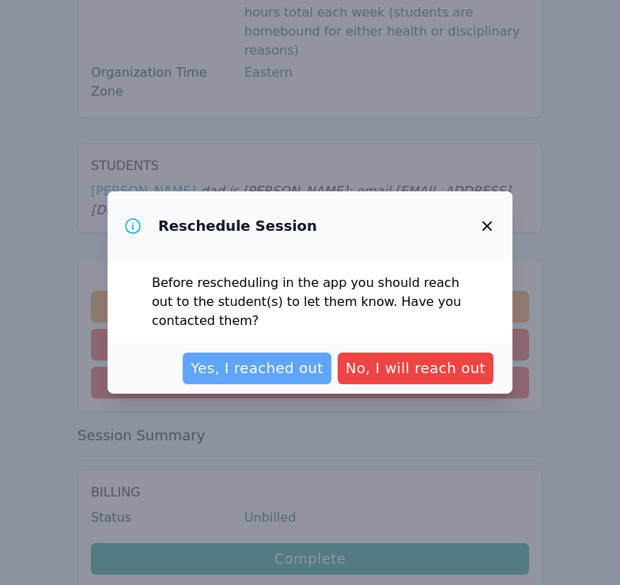
click at [285, 366] on span "Yes, I reached out" at bounding box center [256, 368] width 133 height 22
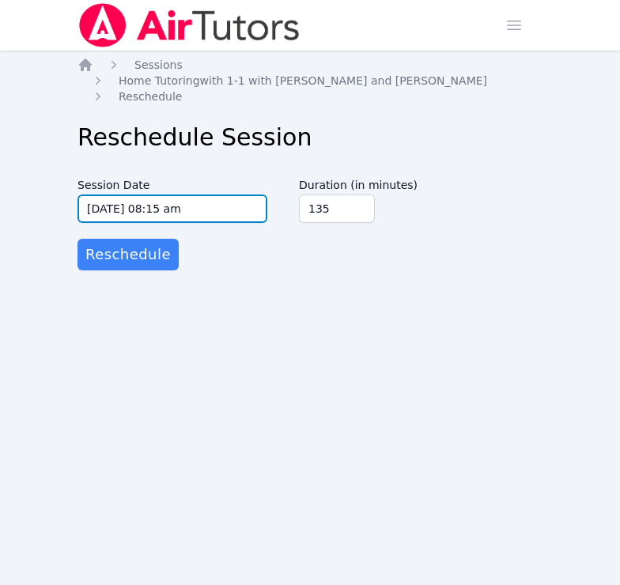
click at [253, 197] on input "10/14/2025 08:15 am" at bounding box center [172, 208] width 190 height 28
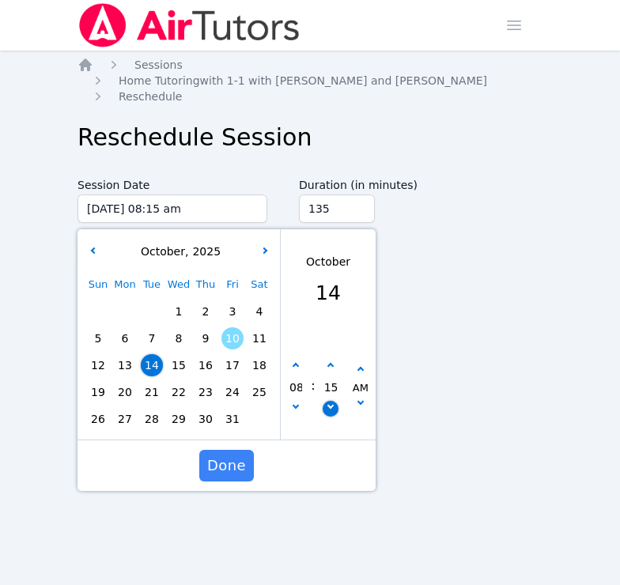
click at [332, 402] on icon "button" at bounding box center [329, 405] width 6 height 6
type input "10/14/2025 08:10 am"
type input "10"
click at [332, 402] on icon "button" at bounding box center [329, 405] width 6 height 6
type input "10/14/2025 08:05 am"
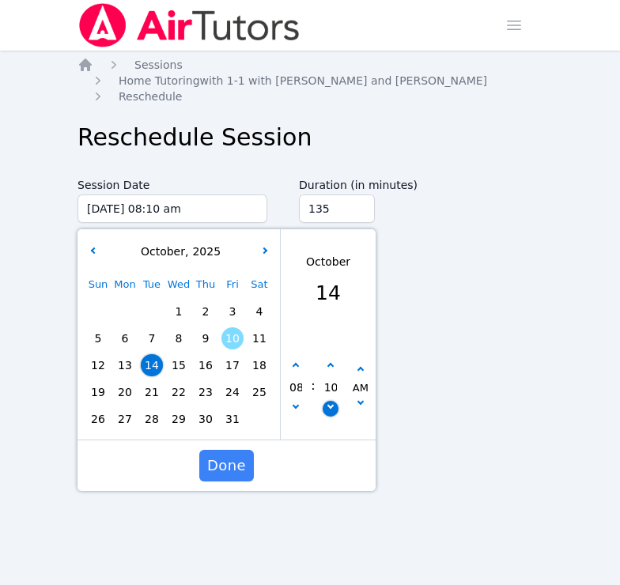
type input "05"
click at [332, 402] on icon "button" at bounding box center [329, 405] width 6 height 6
type input "10/14/2025 08:00 am"
type input "00"
click at [224, 454] on span "Done" at bounding box center [226, 465] width 39 height 22
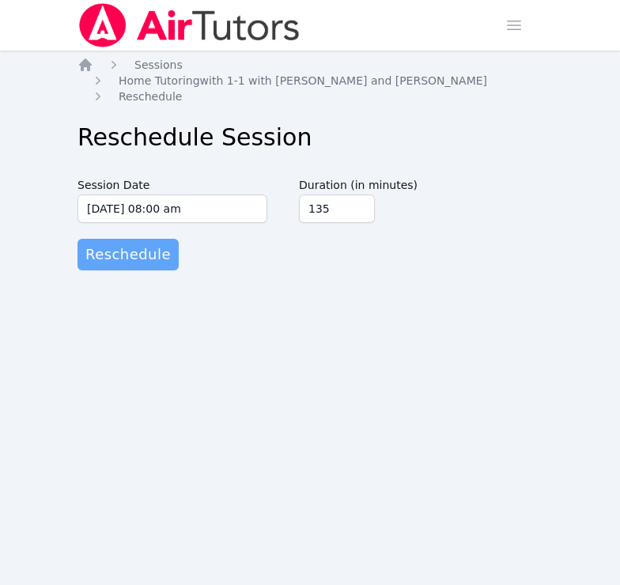
click at [143, 244] on span "Reschedule" at bounding box center [127, 254] width 85 height 22
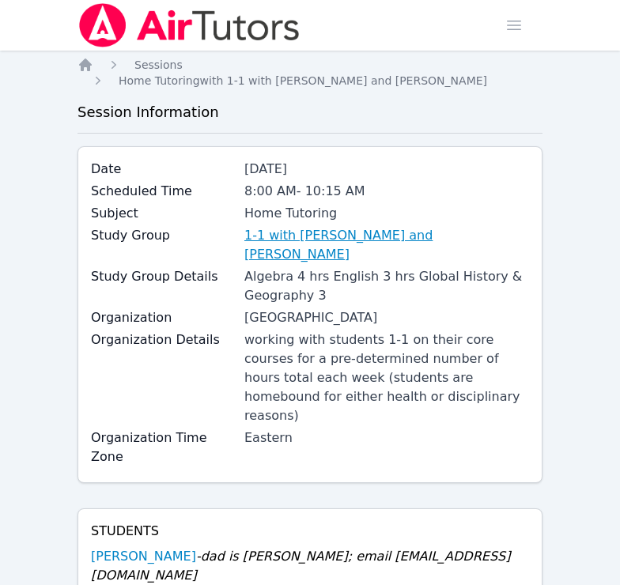
click at [296, 226] on link "1-1 with Lacey Brunelle and Amy Ayers" at bounding box center [386, 245] width 285 height 38
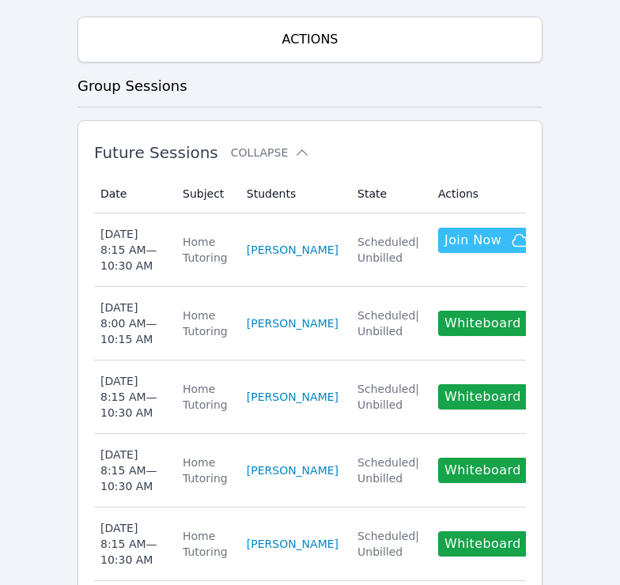
scroll to position [674, 0]
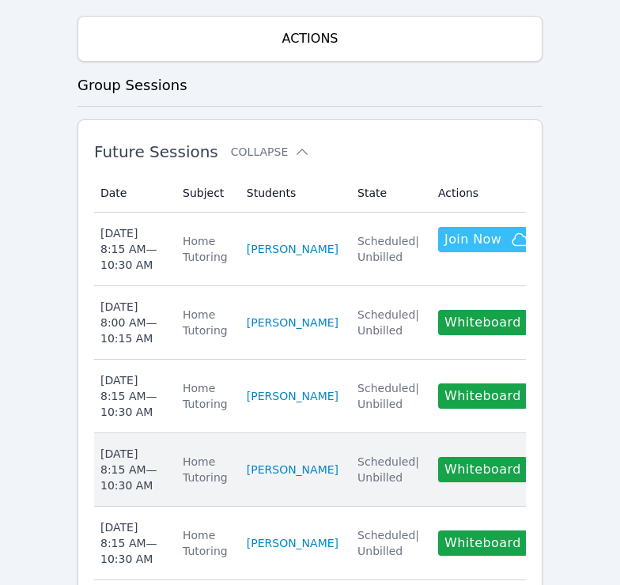
click at [145, 446] on div "Thu Oct 16 8:15 AM — 10:30 AM" at bounding box center [131, 469] width 63 height 47
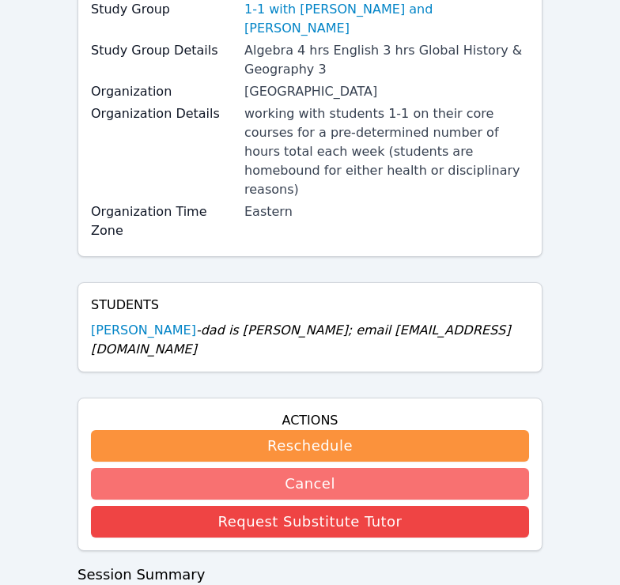
scroll to position [228, 0]
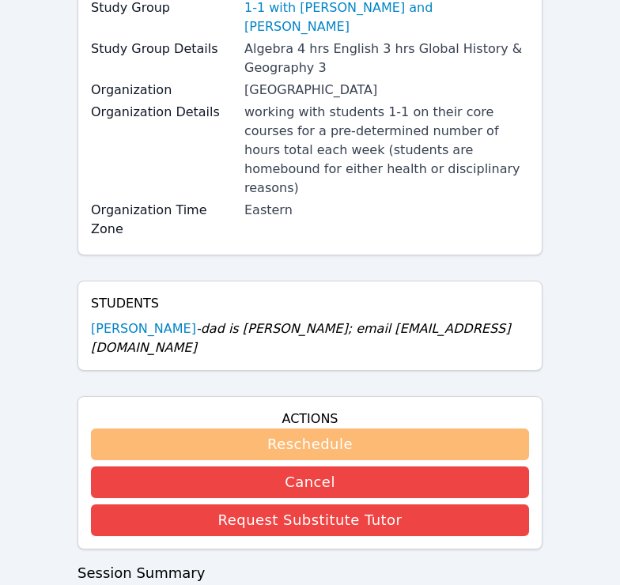
click at [261, 428] on button "Reschedule" at bounding box center [310, 444] width 438 height 32
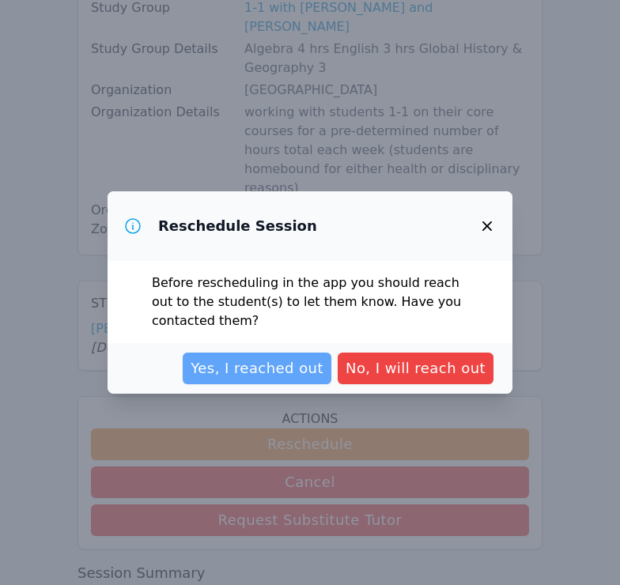
click at [273, 367] on span "Yes, I reached out" at bounding box center [256, 368] width 133 height 22
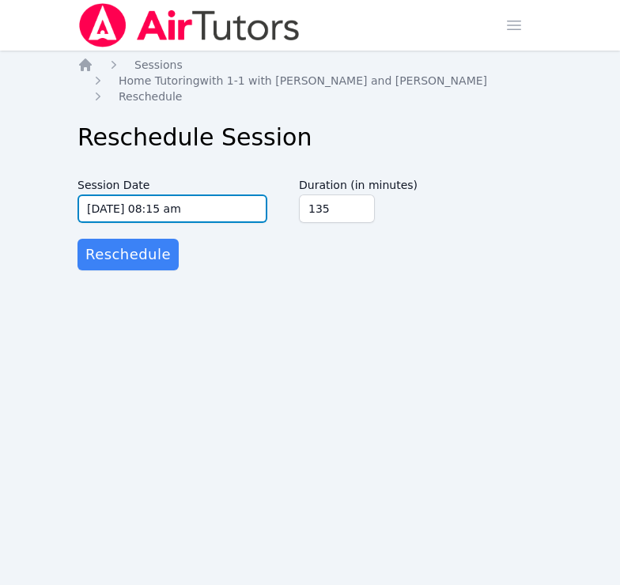
click at [256, 194] on input "10/16/2025 08:15 am" at bounding box center [172, 208] width 190 height 28
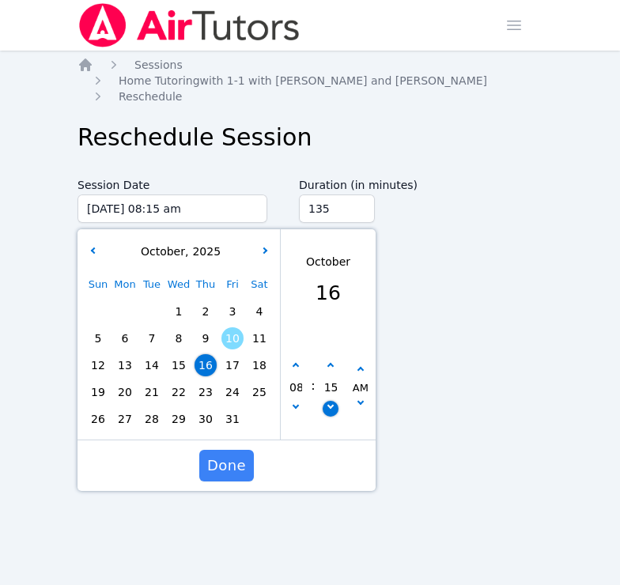
click at [329, 402] on icon "button" at bounding box center [329, 405] width 6 height 6
type input "10/16/2025 08:10 am"
type input "10"
click at [329, 402] on icon "button" at bounding box center [329, 405] width 6 height 6
type input "10/16/2025 08:05 am"
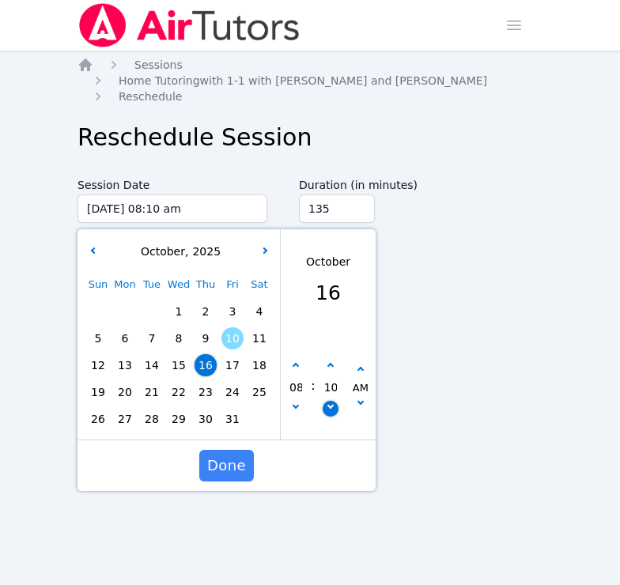
type input "05"
click at [329, 402] on icon "button" at bounding box center [329, 405] width 6 height 6
type input "10/16/2025 08:00 am"
type input "00"
click at [225, 454] on span "Done" at bounding box center [226, 465] width 39 height 22
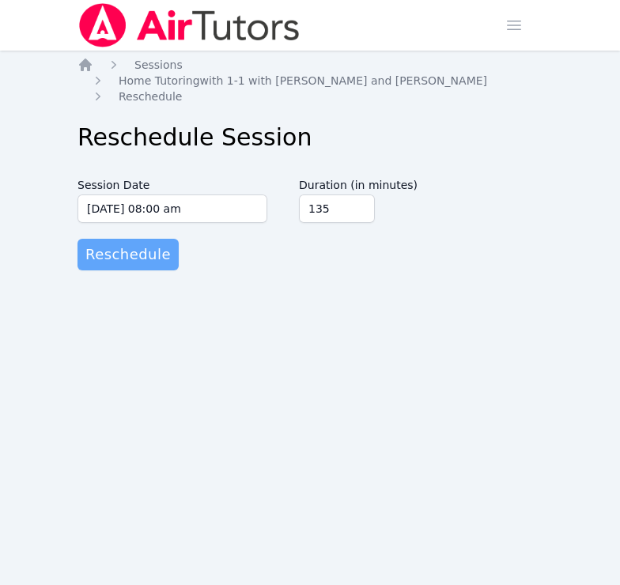
click at [151, 243] on span "Reschedule" at bounding box center [127, 254] width 85 height 22
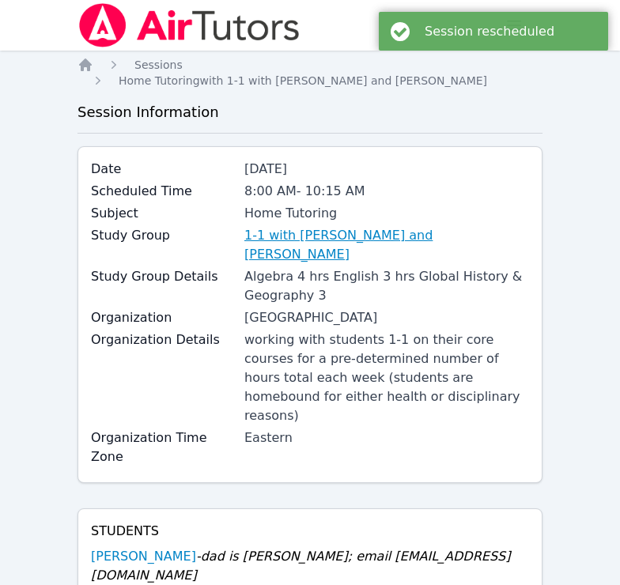
click at [304, 227] on link "1-1 with Lacey Brunelle and Amy Ayers" at bounding box center [386, 245] width 285 height 38
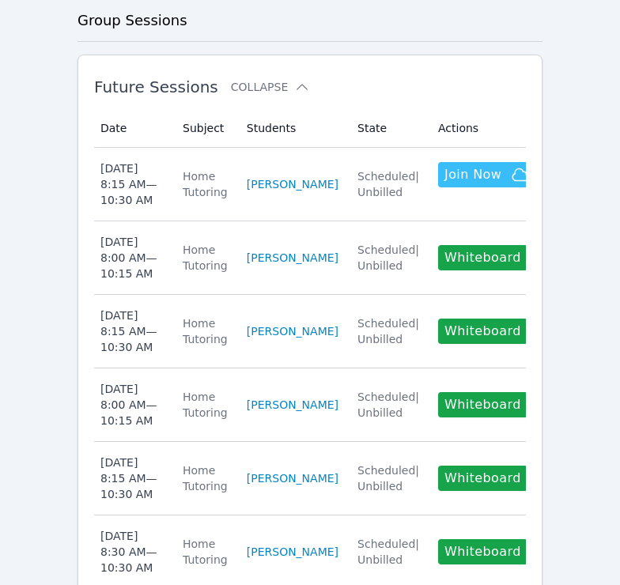
scroll to position [740, 0]
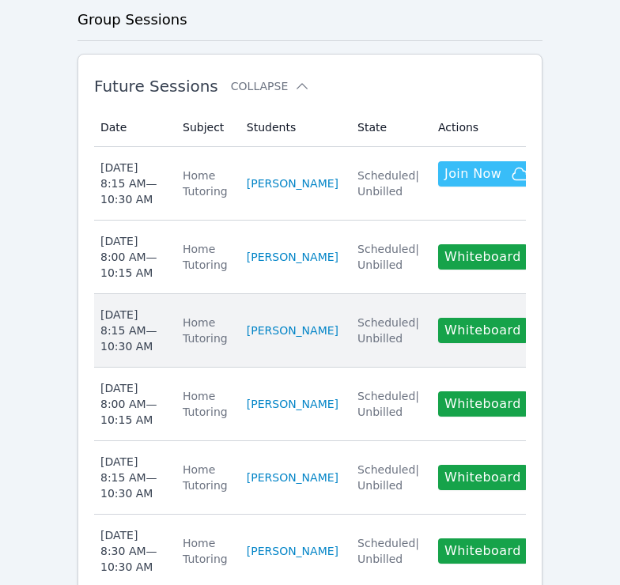
click at [139, 307] on div "Wed Oct 15 8:15 AM — 10:30 AM" at bounding box center [131, 330] width 63 height 47
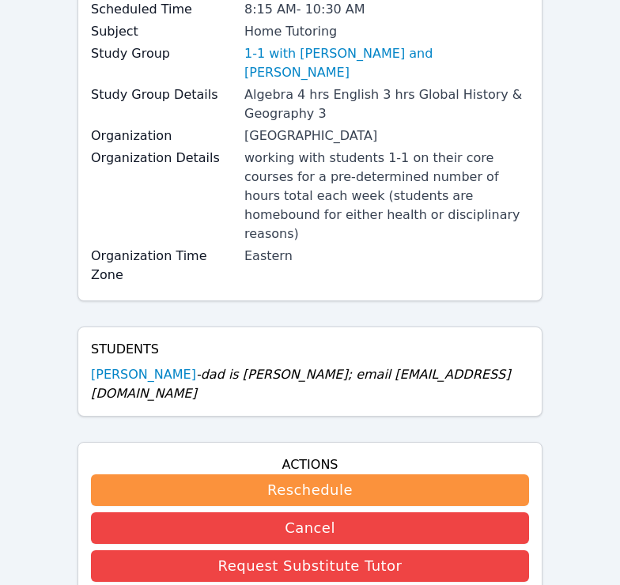
scroll to position [208, 0]
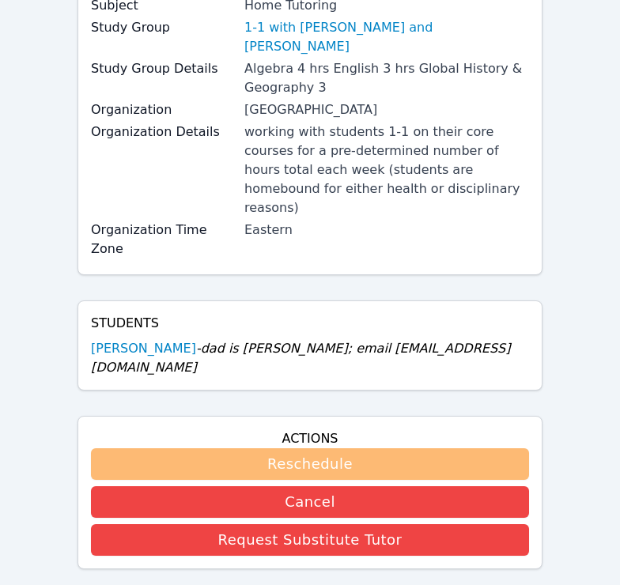
click at [298, 448] on button "Reschedule" at bounding box center [310, 464] width 438 height 32
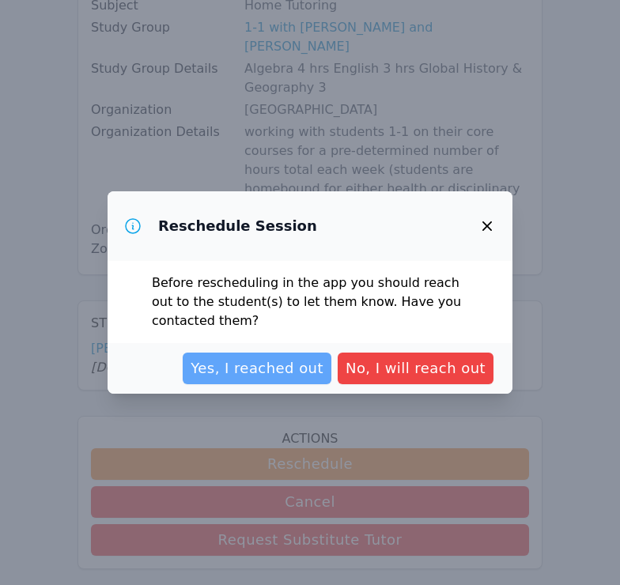
click at [303, 366] on span "Yes, I reached out" at bounding box center [256, 368] width 133 height 22
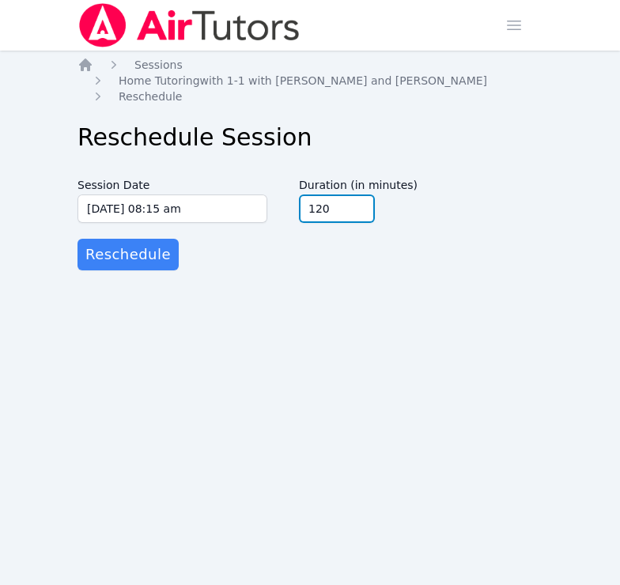
type input "120"
click at [360, 198] on input "120" at bounding box center [337, 208] width 76 height 28
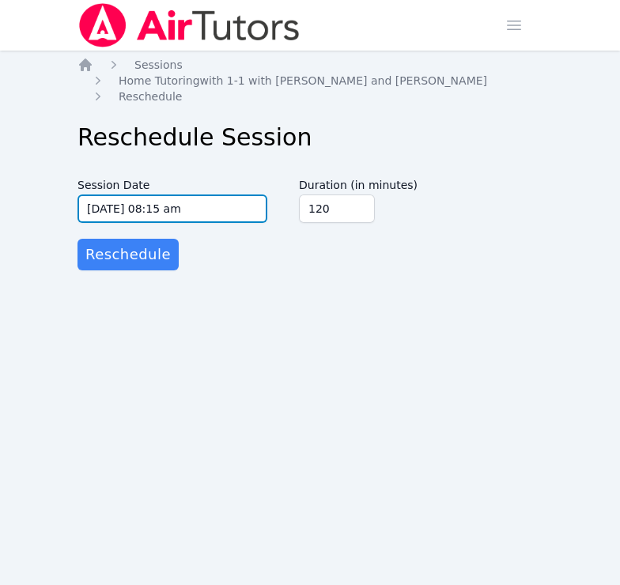
click at [248, 194] on input "10/15/2025 08:15 am" at bounding box center [172, 208] width 190 height 28
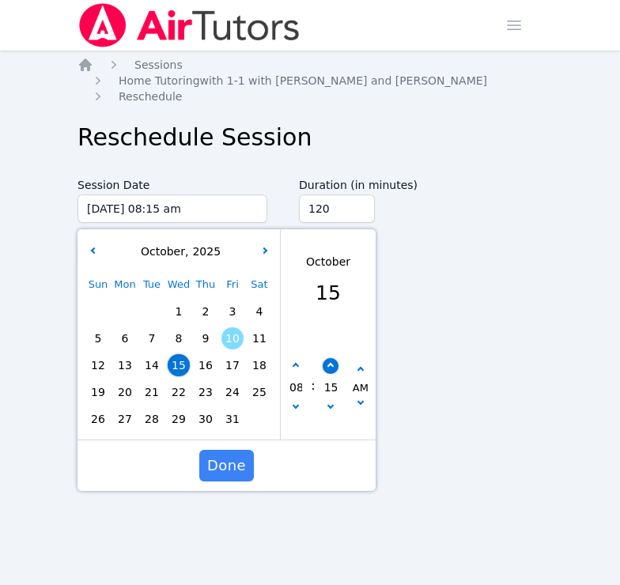
click at [329, 358] on button "button" at bounding box center [330, 366] width 16 height 16
type input "10/15/2025 08:20 am"
type input "20"
click at [329, 358] on button "button" at bounding box center [330, 366] width 16 height 16
type input "10/15/2025 08:25 am"
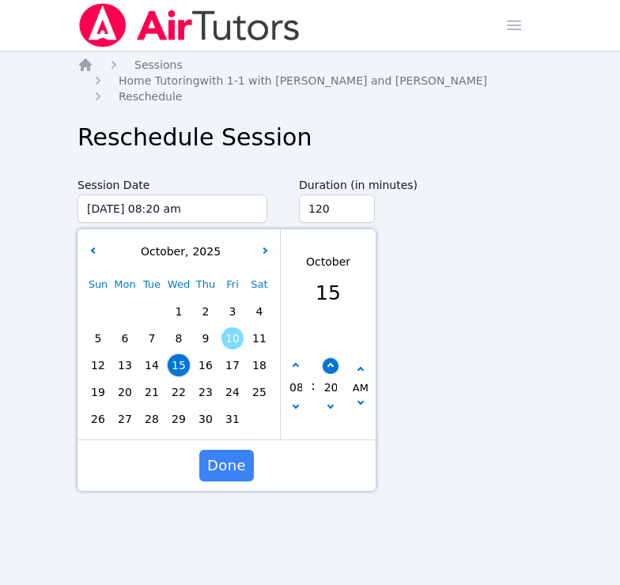
type input "25"
click at [329, 358] on button "button" at bounding box center [330, 366] width 16 height 16
type input "10/15/2025 08:30 am"
type input "30"
click at [232, 454] on span "Done" at bounding box center [226, 465] width 39 height 22
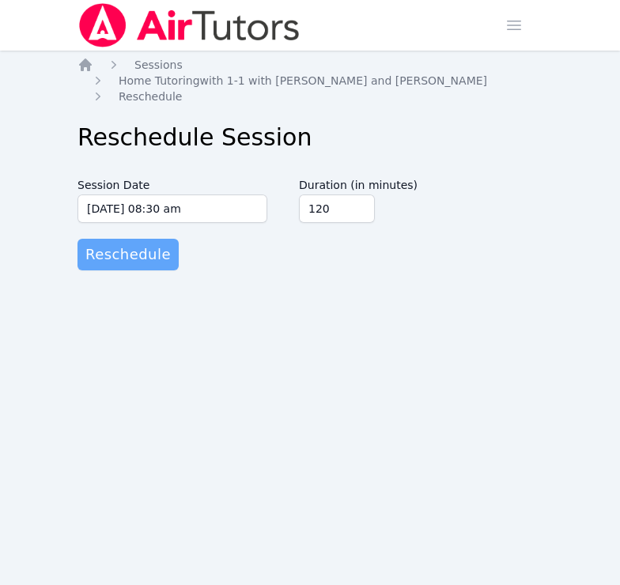
click at [106, 243] on span "Reschedule" at bounding box center [127, 254] width 85 height 22
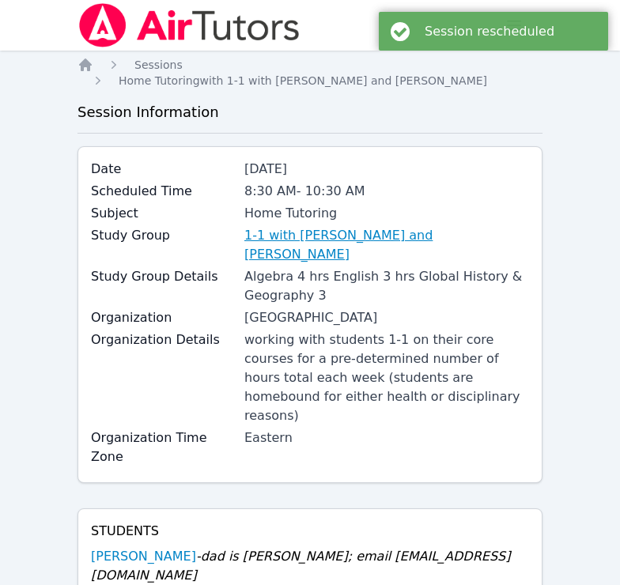
click at [288, 226] on link "1-1 with Lacey Brunelle and Amy Ayers" at bounding box center [386, 245] width 285 height 38
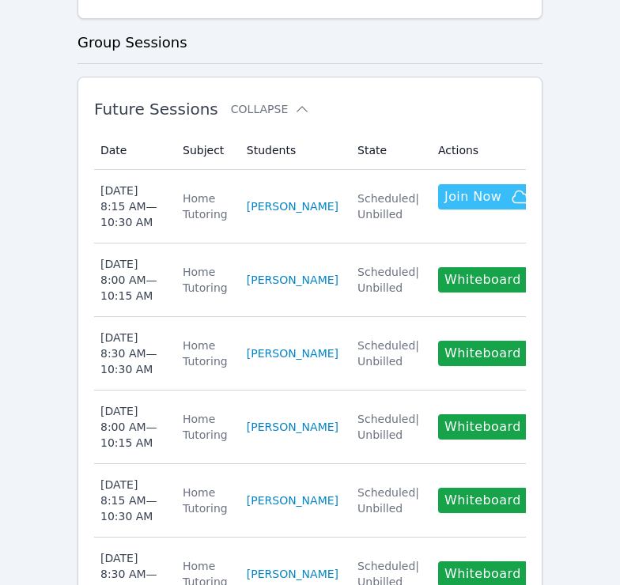
scroll to position [722, 0]
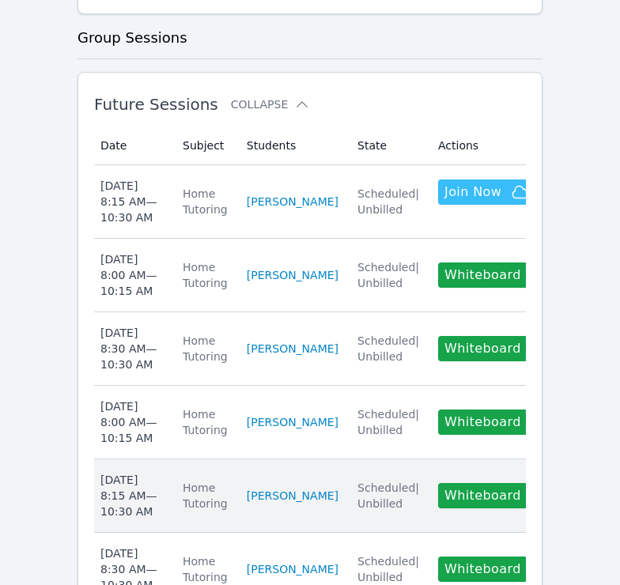
click at [151, 472] on div "Fri Oct 17 8:15 AM — 10:30 AM" at bounding box center [131, 495] width 63 height 47
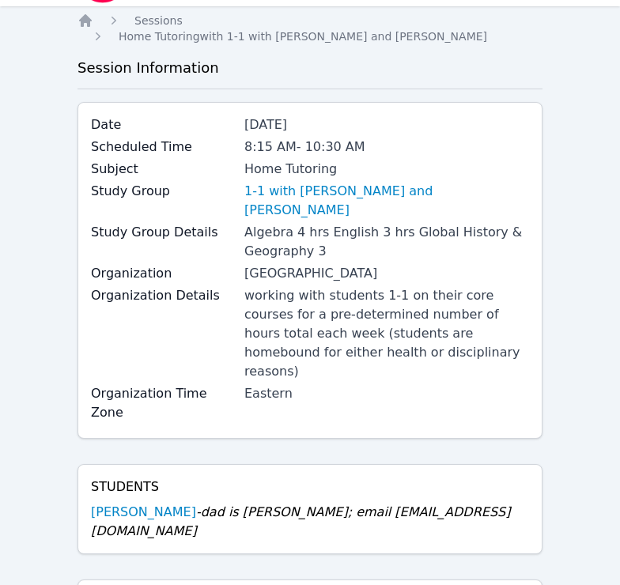
scroll to position [87, 0]
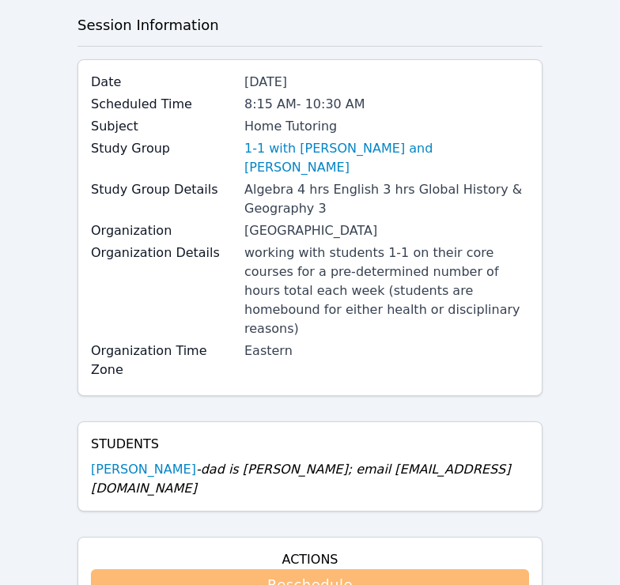
click at [287, 569] on button "Reschedule" at bounding box center [310, 585] width 438 height 32
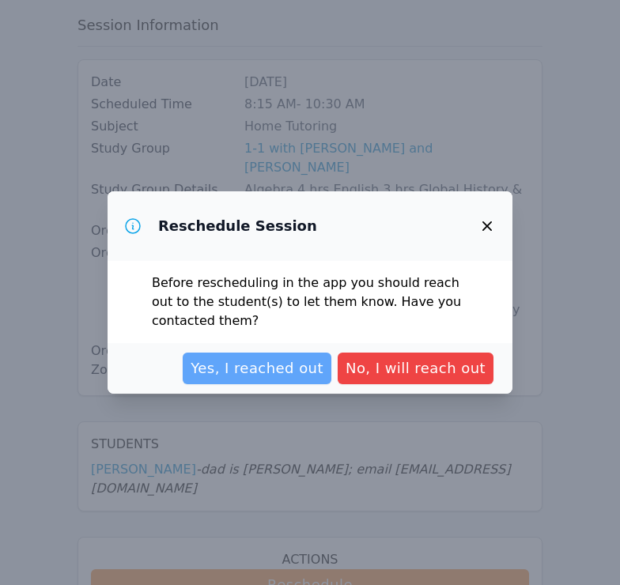
click at [299, 378] on span "Yes, I reached out" at bounding box center [256, 368] width 133 height 22
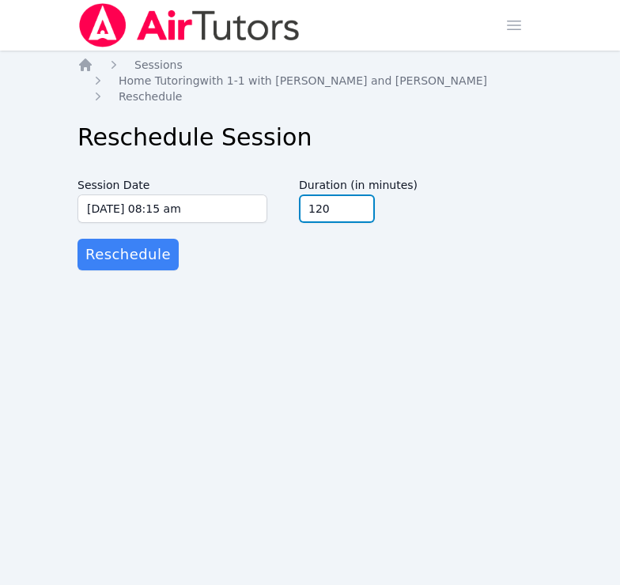
type input "120"
click at [359, 196] on input "120" at bounding box center [337, 208] width 76 height 28
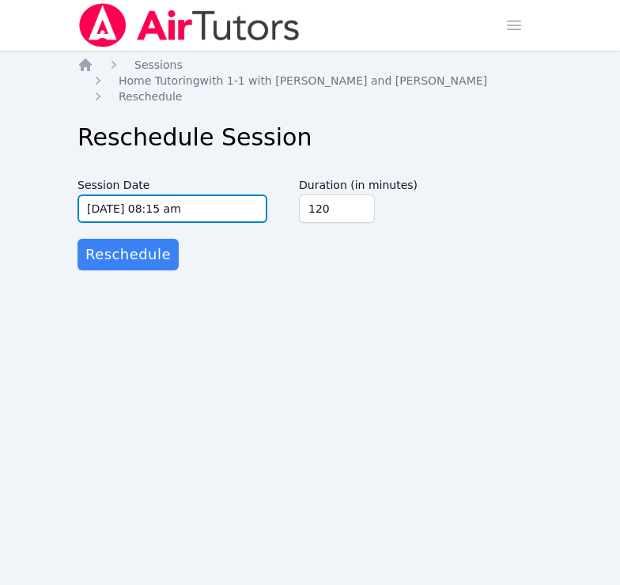
click at [258, 194] on input "10/17/2025 08:15 am" at bounding box center [172, 208] width 190 height 28
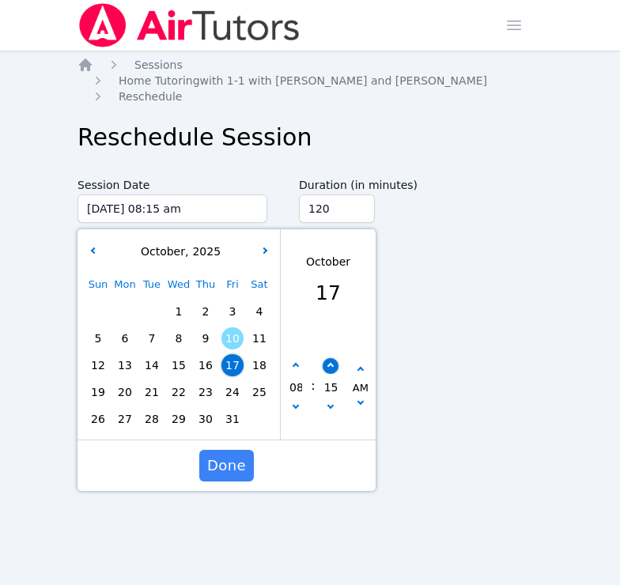
click at [329, 363] on icon "button" at bounding box center [329, 366] width 6 height 6
type input "10/17/2025 08:20 am"
type input "20"
click at [329, 363] on icon "button" at bounding box center [329, 366] width 6 height 6
type input "10/17/2025 08:25 am"
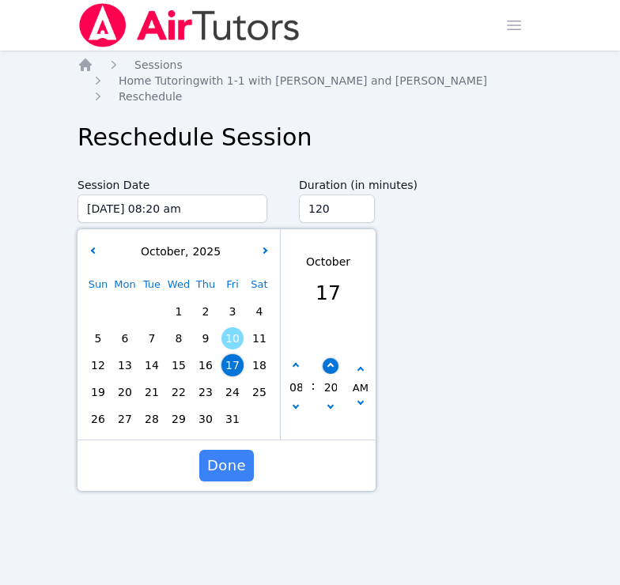
type input "25"
click at [329, 363] on icon "button" at bounding box center [329, 366] width 6 height 6
type input "10/17/2025 08:30 am"
type input "30"
click at [225, 454] on span "Done" at bounding box center [226, 465] width 39 height 22
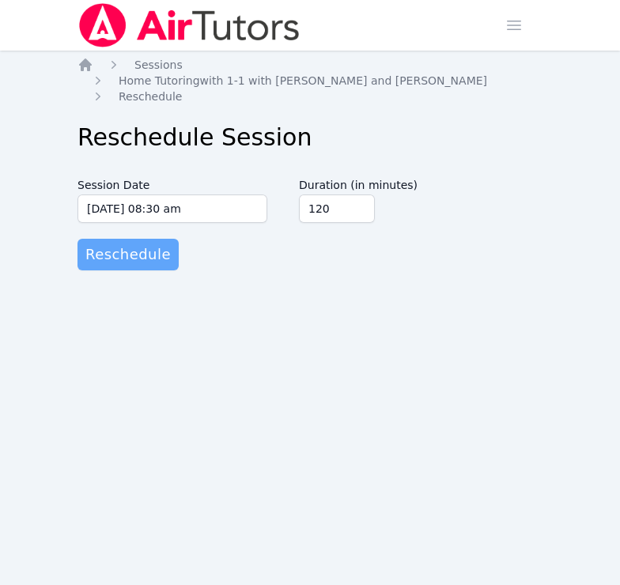
click at [145, 244] on span "Reschedule" at bounding box center [127, 254] width 85 height 22
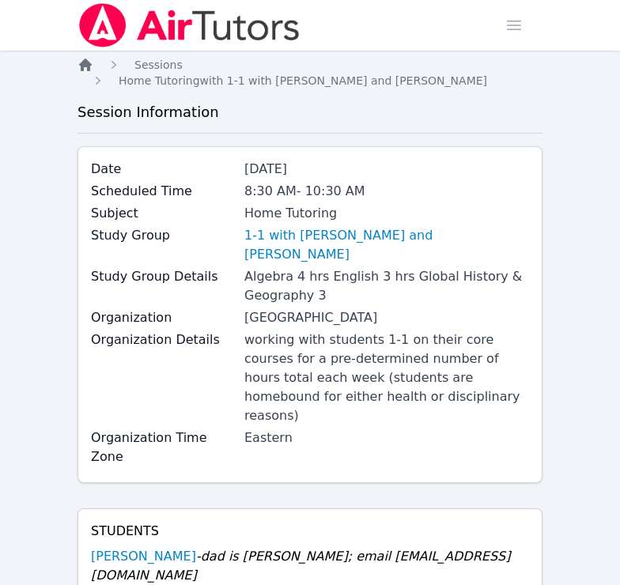
click at [83, 62] on icon "Breadcrumb" at bounding box center [85, 64] width 13 height 13
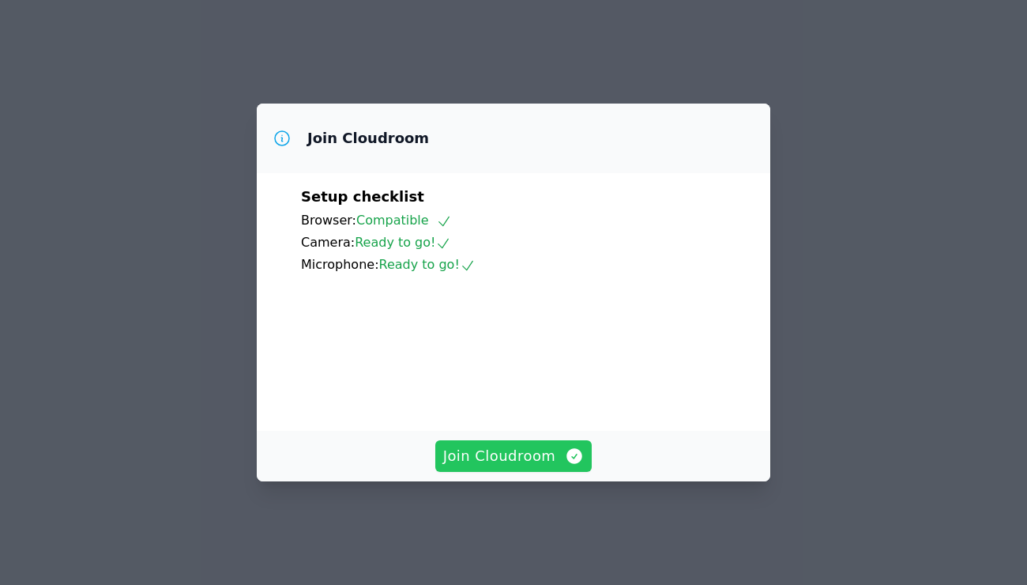
click at [505, 467] on span "Join Cloudroom" at bounding box center [513, 456] width 141 height 22
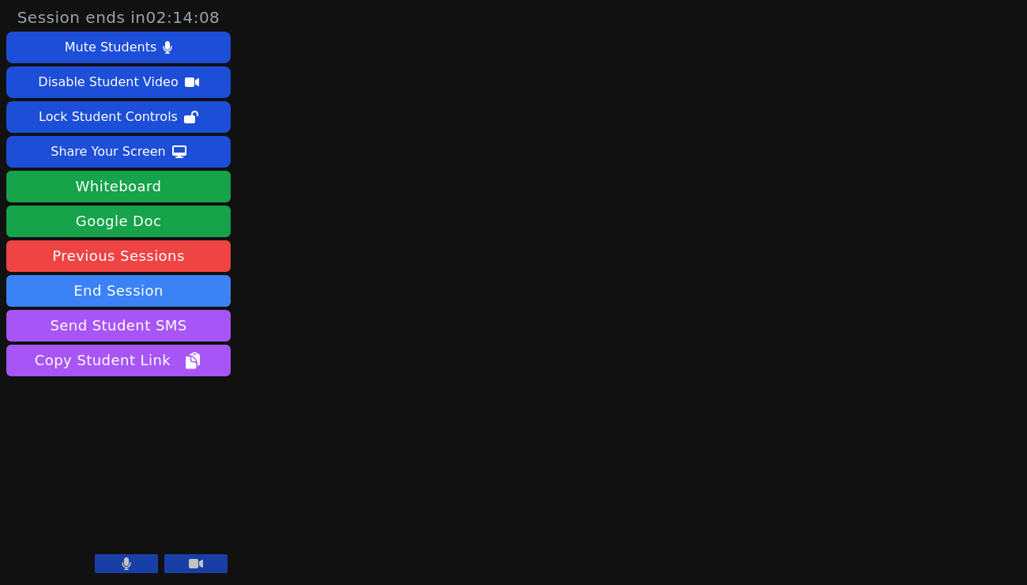
click at [121, 564] on button at bounding box center [126, 563] width 63 height 19
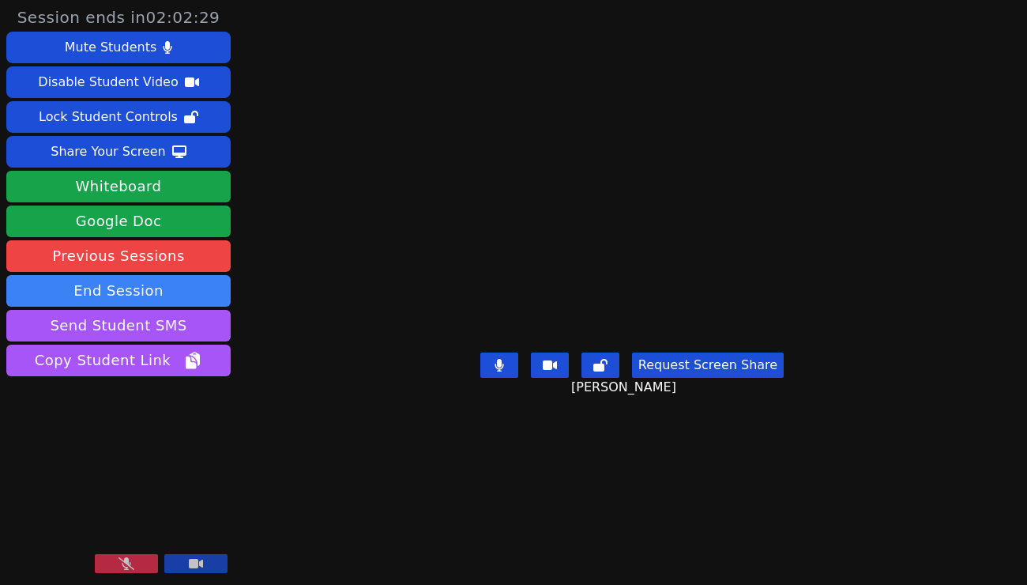
click at [130, 562] on icon at bounding box center [127, 563] width 16 height 13
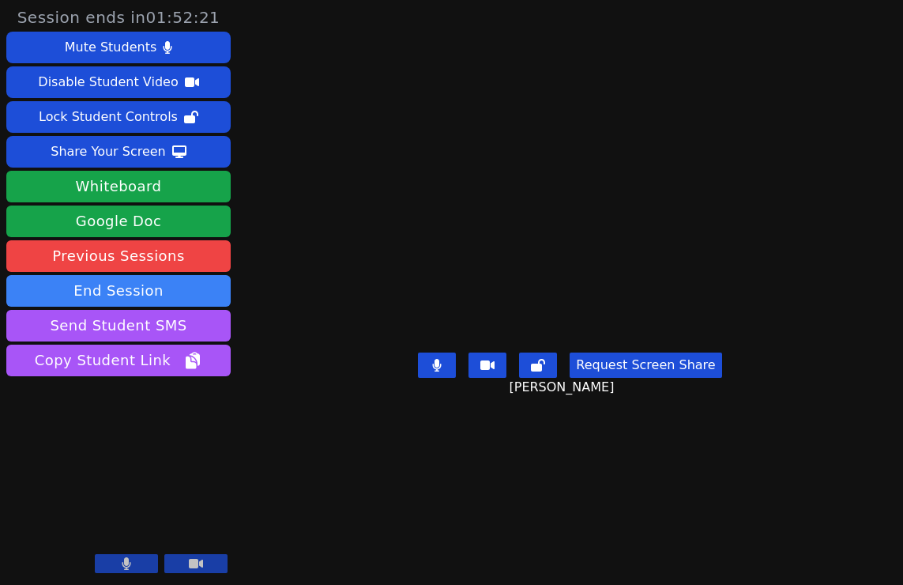
click at [129, 556] on button at bounding box center [126, 563] width 63 height 19
click at [126, 560] on icon at bounding box center [127, 563] width 16 height 13
click at [126, 560] on icon at bounding box center [127, 563] width 9 height 13
click at [126, 560] on icon at bounding box center [127, 563] width 16 height 13
click at [126, 560] on icon at bounding box center [127, 563] width 9 height 13
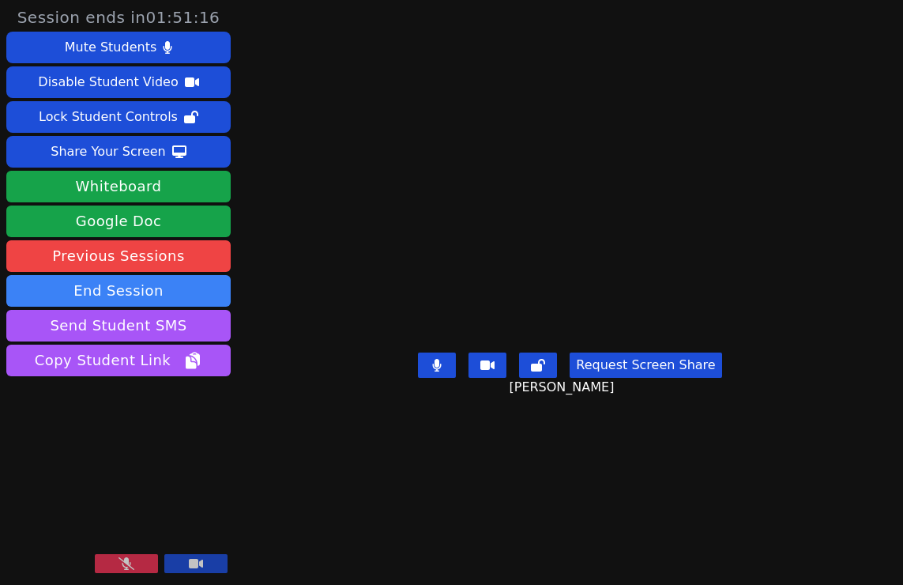
click at [126, 560] on icon at bounding box center [127, 563] width 16 height 13
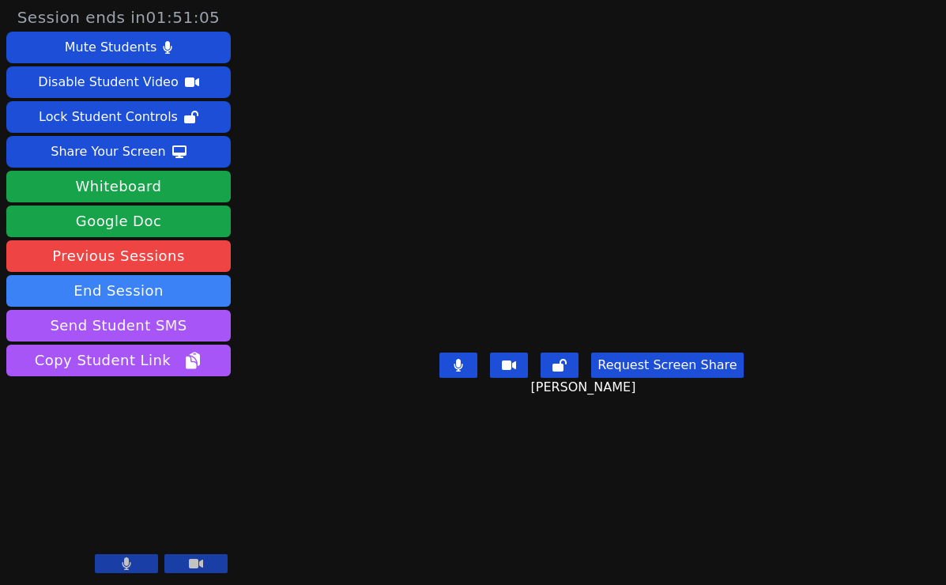
click at [118, 563] on button at bounding box center [126, 563] width 63 height 19
click at [134, 561] on button at bounding box center [126, 563] width 63 height 19
click at [136, 562] on button at bounding box center [126, 563] width 63 height 19
click at [129, 560] on icon at bounding box center [126, 563] width 9 height 13
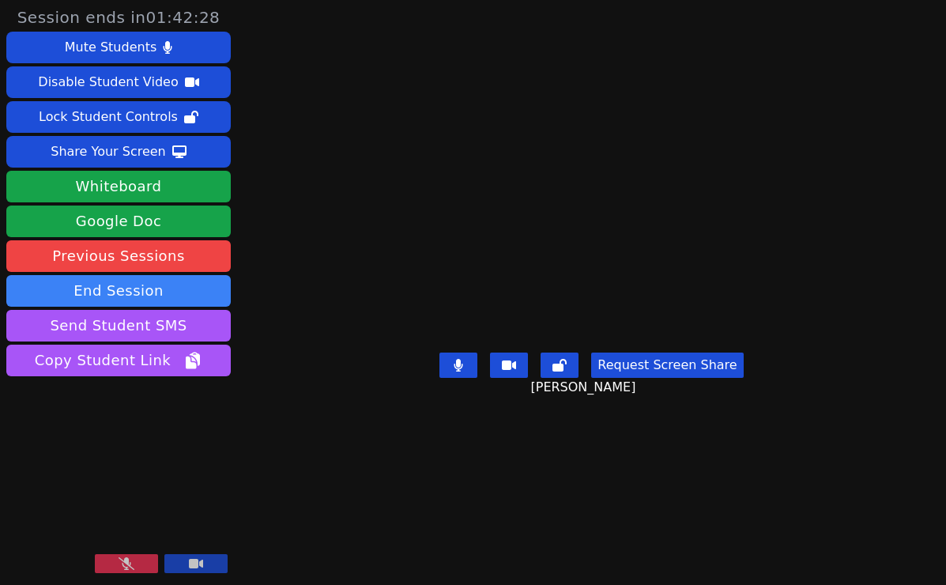
click at [126, 562] on icon at bounding box center [127, 563] width 16 height 13
click at [133, 562] on button at bounding box center [126, 563] width 63 height 19
click at [133, 562] on icon at bounding box center [127, 563] width 16 height 13
click at [133, 562] on button at bounding box center [126, 563] width 63 height 19
click at [144, 562] on button at bounding box center [126, 563] width 63 height 19
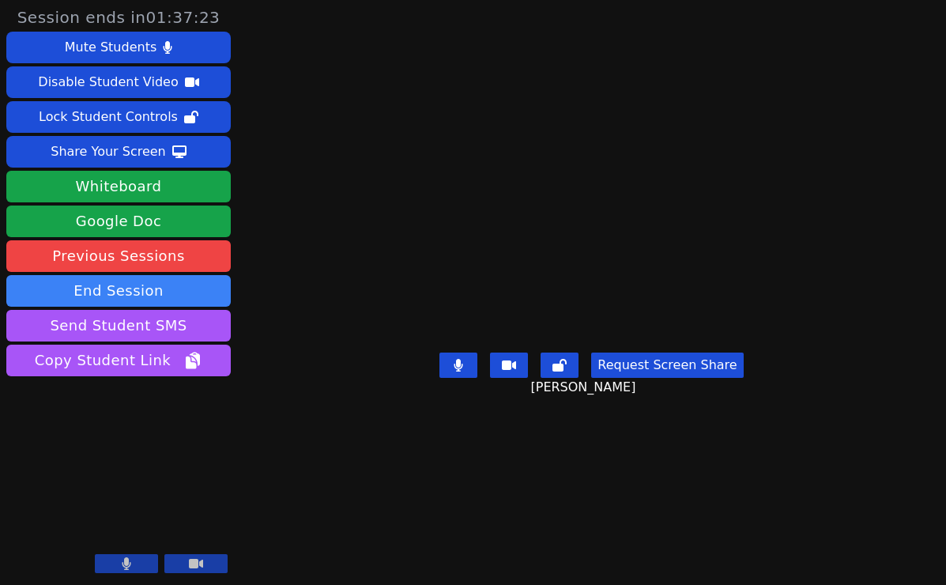
click at [664, 378] on button "Request Screen Share" at bounding box center [667, 364] width 152 height 25
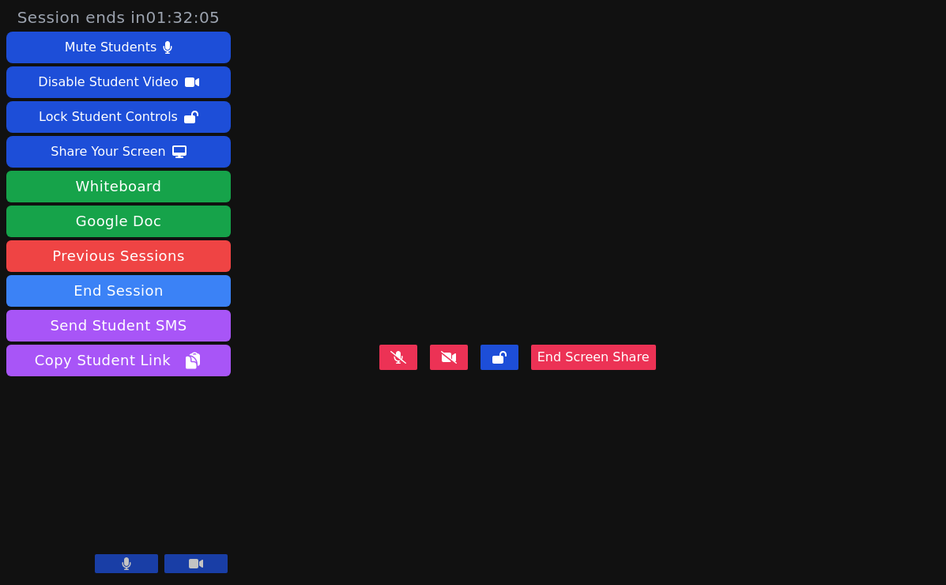
click at [124, 561] on icon at bounding box center [127, 563] width 9 height 13
click at [124, 560] on icon at bounding box center [127, 563] width 16 height 13
click at [124, 560] on icon at bounding box center [127, 563] width 9 height 13
click at [124, 560] on icon at bounding box center [127, 563] width 16 height 13
click at [125, 560] on icon at bounding box center [127, 563] width 9 height 13
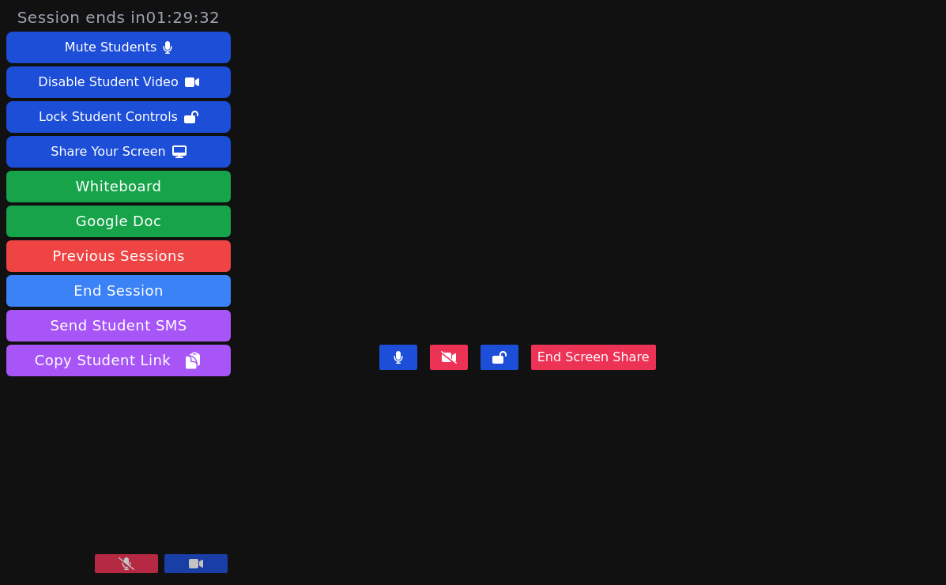
click at [125, 560] on icon at bounding box center [127, 563] width 16 height 13
click at [131, 565] on button at bounding box center [126, 563] width 63 height 19
click at [131, 565] on icon at bounding box center [127, 563] width 16 height 13
click at [124, 564] on icon at bounding box center [127, 563] width 9 height 13
click at [124, 564] on icon at bounding box center [127, 563] width 16 height 13
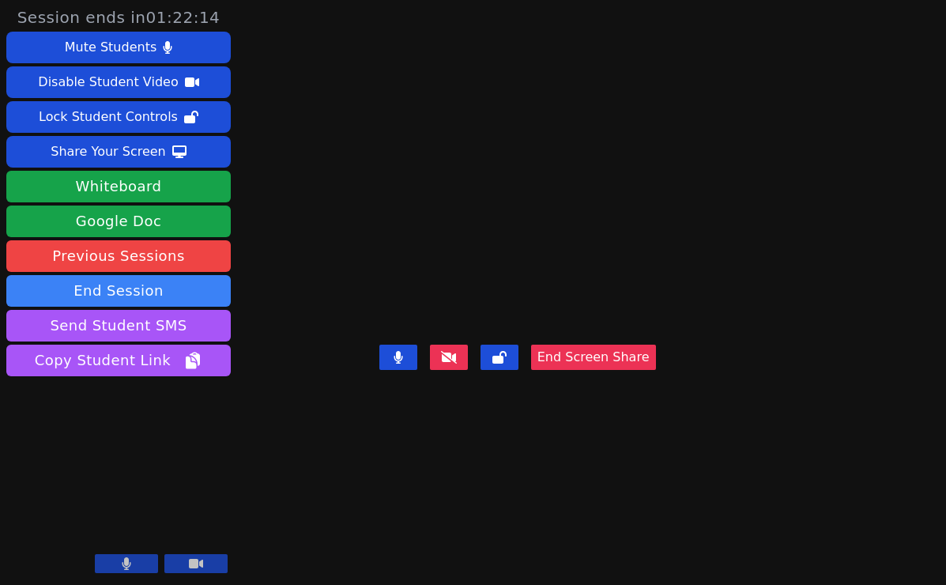
click at [123, 560] on icon at bounding box center [126, 563] width 9 height 13
click at [126, 557] on button at bounding box center [126, 563] width 63 height 19
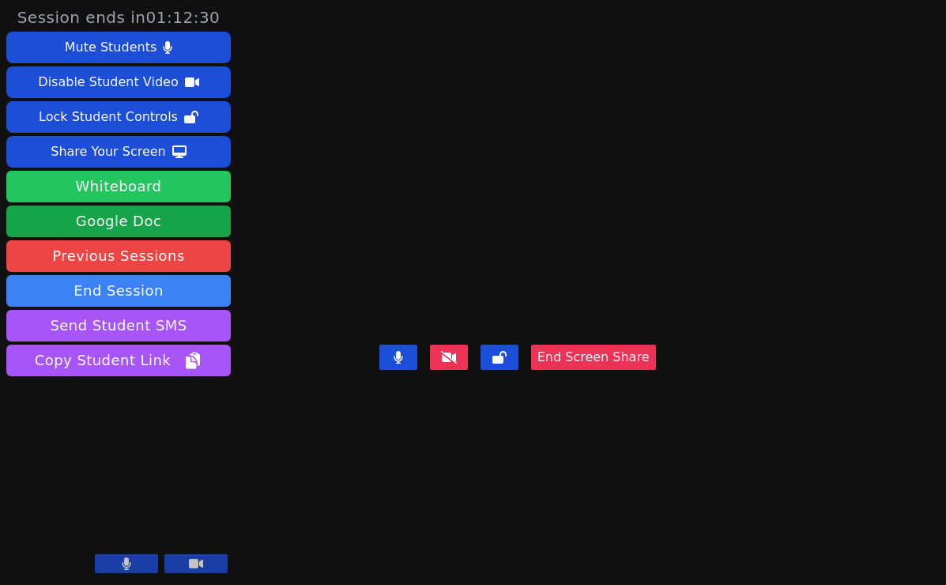
click at [149, 186] on button "Whiteboard" at bounding box center [118, 187] width 224 height 32
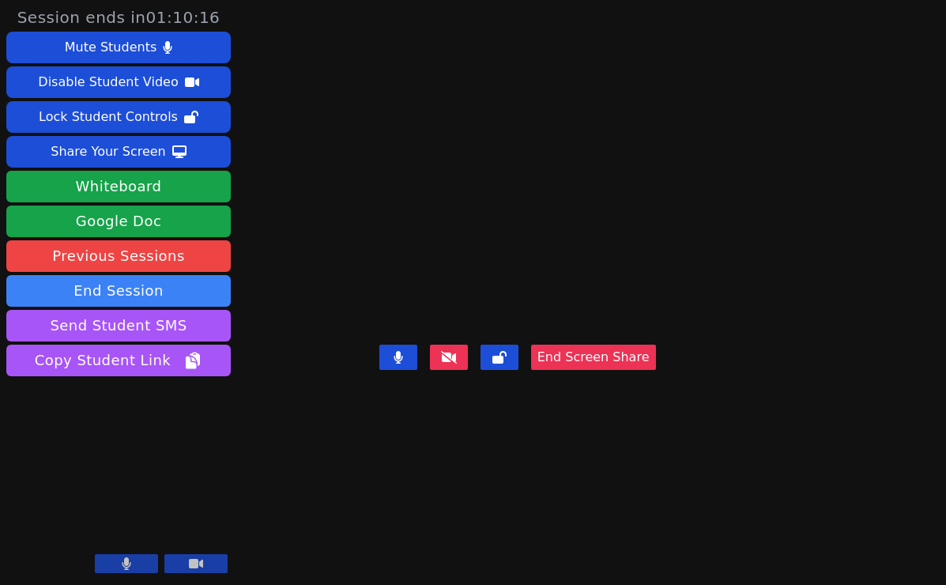
click at [119, 564] on button at bounding box center [126, 563] width 63 height 19
click at [119, 564] on icon at bounding box center [127, 563] width 16 height 13
click at [119, 564] on button at bounding box center [126, 563] width 63 height 19
click at [122, 563] on icon at bounding box center [127, 563] width 16 height 13
click at [125, 564] on icon at bounding box center [127, 563] width 9 height 13
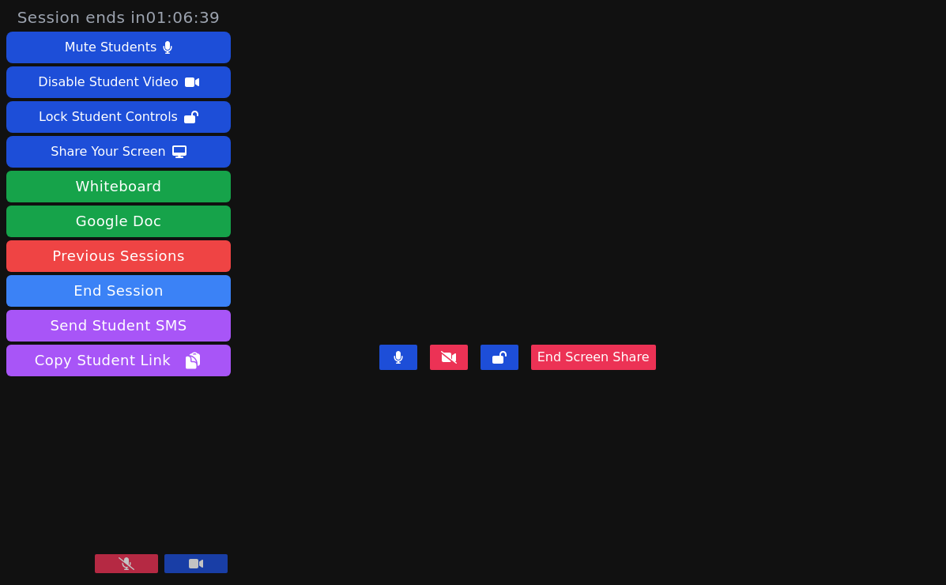
click at [125, 564] on icon at bounding box center [127, 563] width 16 height 13
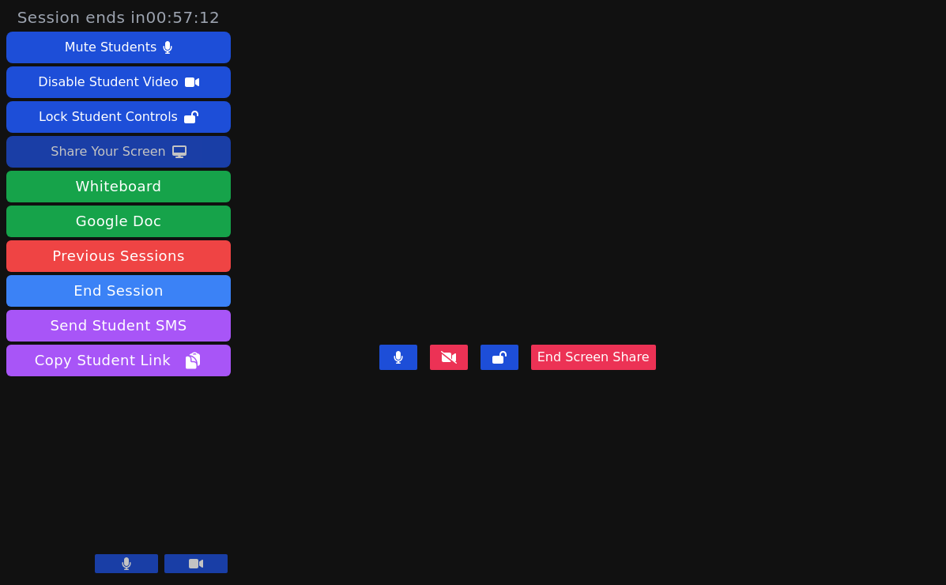
click at [137, 151] on div "Share Your Screen" at bounding box center [108, 151] width 115 height 25
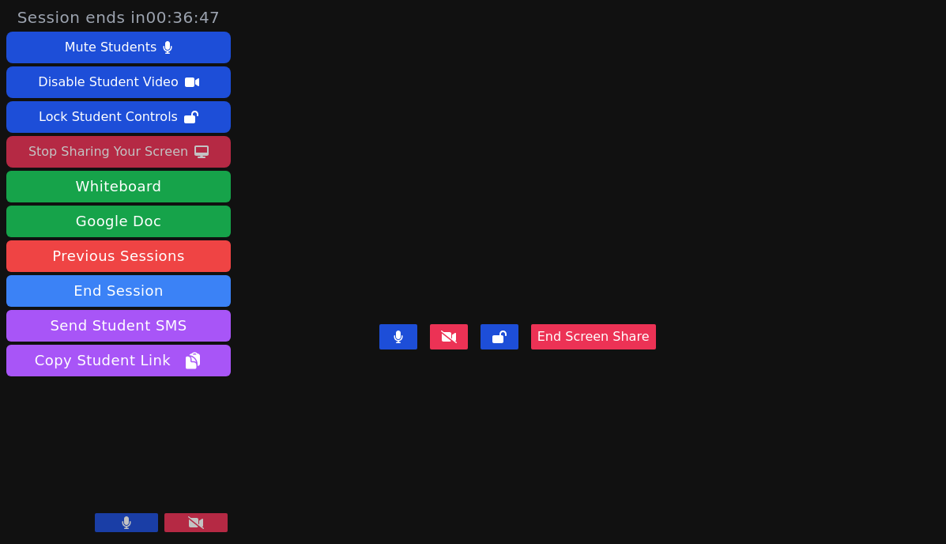
click at [125, 518] on icon at bounding box center [127, 522] width 9 height 13
click at [125, 518] on icon at bounding box center [127, 522] width 16 height 13
click at [125, 517] on icon at bounding box center [127, 522] width 9 height 13
click at [125, 518] on icon at bounding box center [127, 522] width 16 height 13
click at [123, 518] on icon at bounding box center [126, 522] width 9 height 13
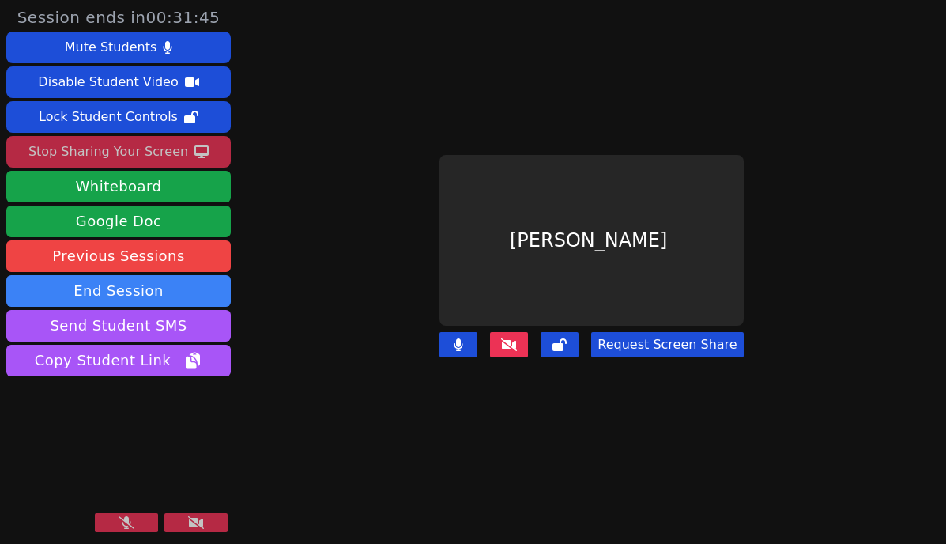
click at [128, 520] on icon at bounding box center [127, 522] width 16 height 13
click at [126, 521] on icon at bounding box center [127, 522] width 9 height 13
click at [141, 147] on div "Stop Sharing Your Screen" at bounding box center [108, 151] width 160 height 25
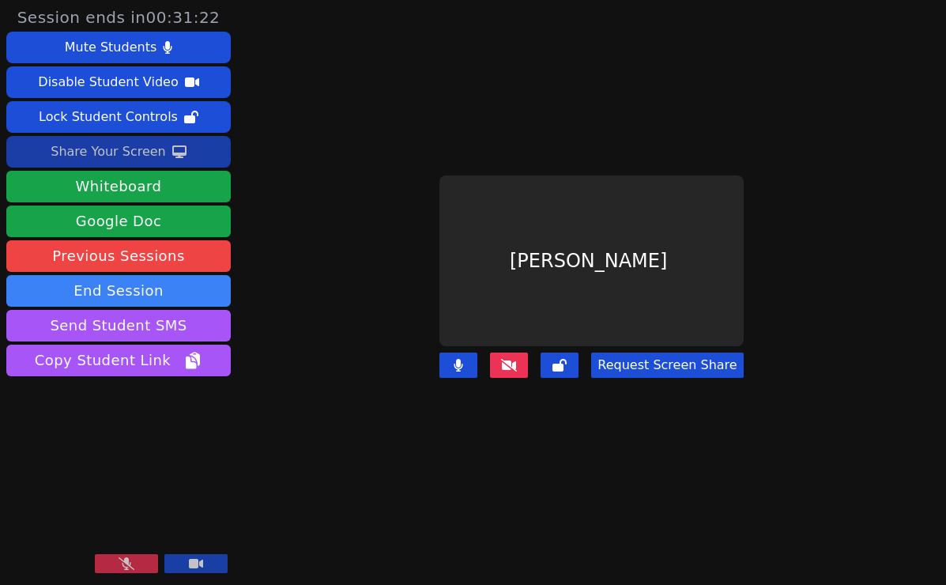
click at [134, 561] on button at bounding box center [126, 563] width 63 height 19
click at [122, 560] on icon at bounding box center [126, 563] width 9 height 13
click at [121, 560] on icon at bounding box center [127, 563] width 16 height 13
click at [134, 560] on button at bounding box center [126, 563] width 63 height 19
click at [134, 560] on icon at bounding box center [127, 563] width 16 height 13
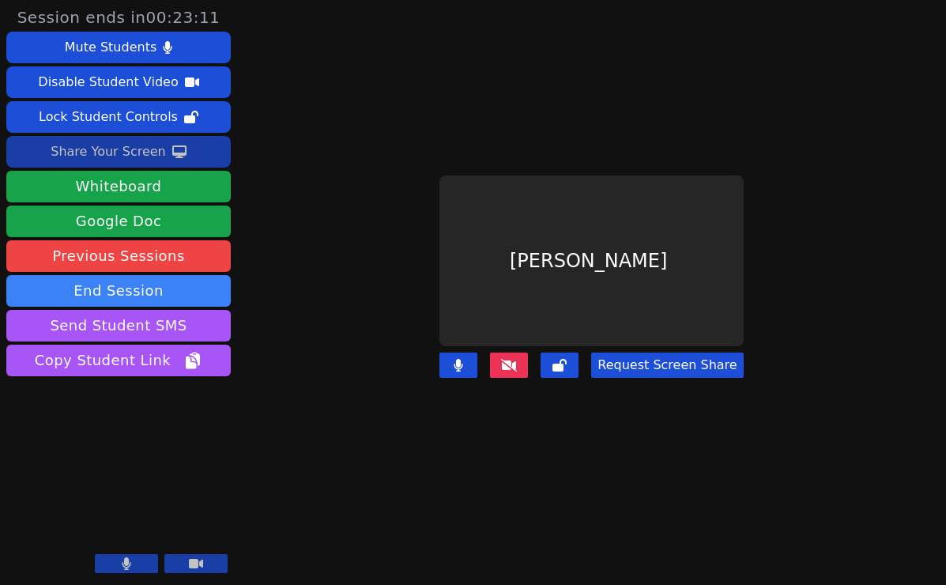
click at [515, 363] on icon at bounding box center [509, 365] width 16 height 13
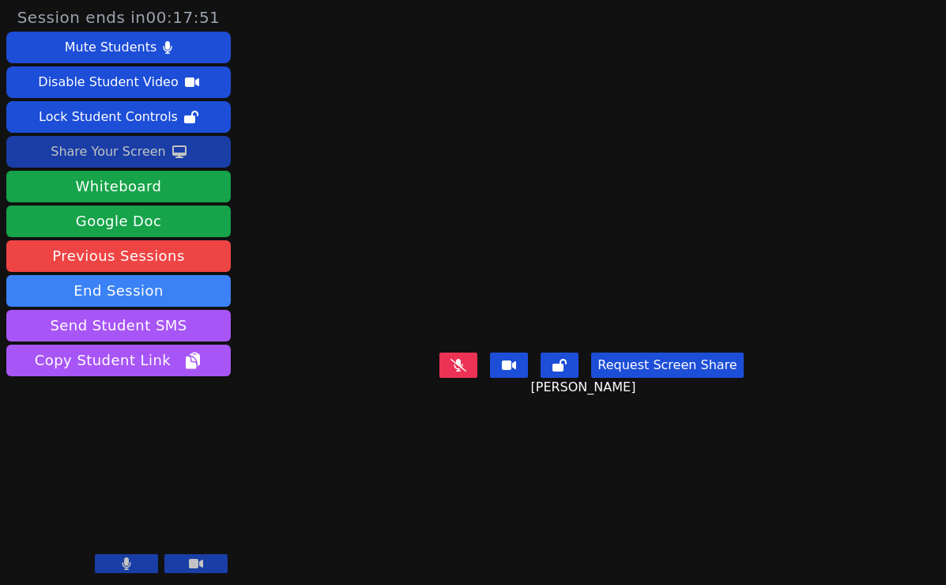
click at [132, 560] on button at bounding box center [126, 563] width 63 height 19
click at [117, 564] on button at bounding box center [126, 563] width 63 height 19
click at [82, 149] on div "Share Your Screen" at bounding box center [108, 151] width 115 height 25
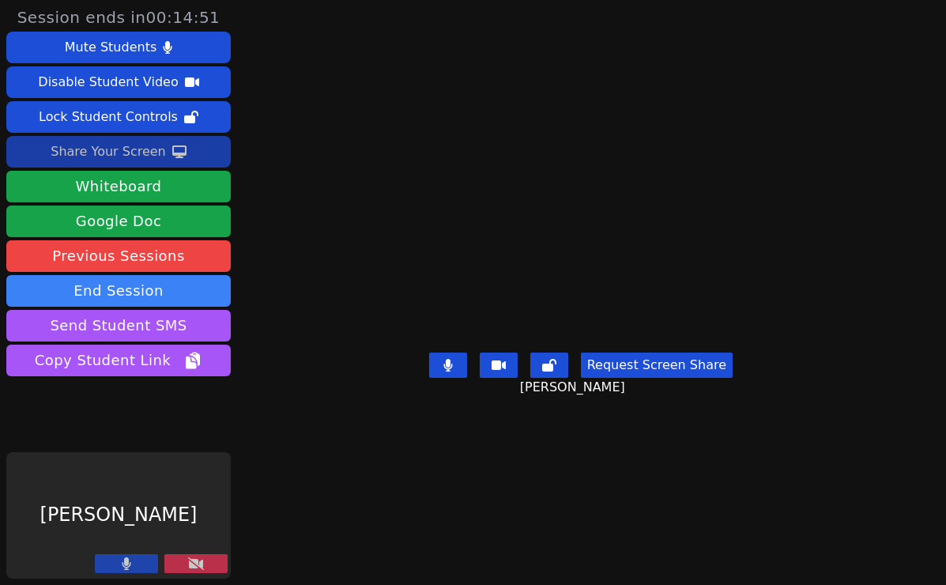
click at [100, 152] on div "Share Your Screen" at bounding box center [108, 151] width 115 height 25
click at [96, 152] on div "Share Your Screen" at bounding box center [108, 151] width 115 height 25
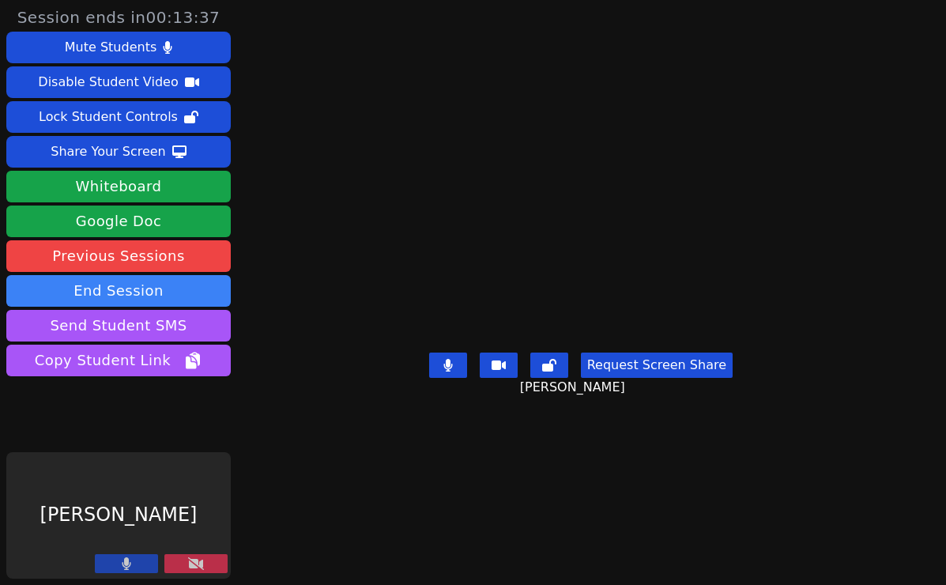
click at [188, 566] on icon at bounding box center [196, 563] width 16 height 13
click at [188, 562] on icon at bounding box center [196, 563] width 16 height 13
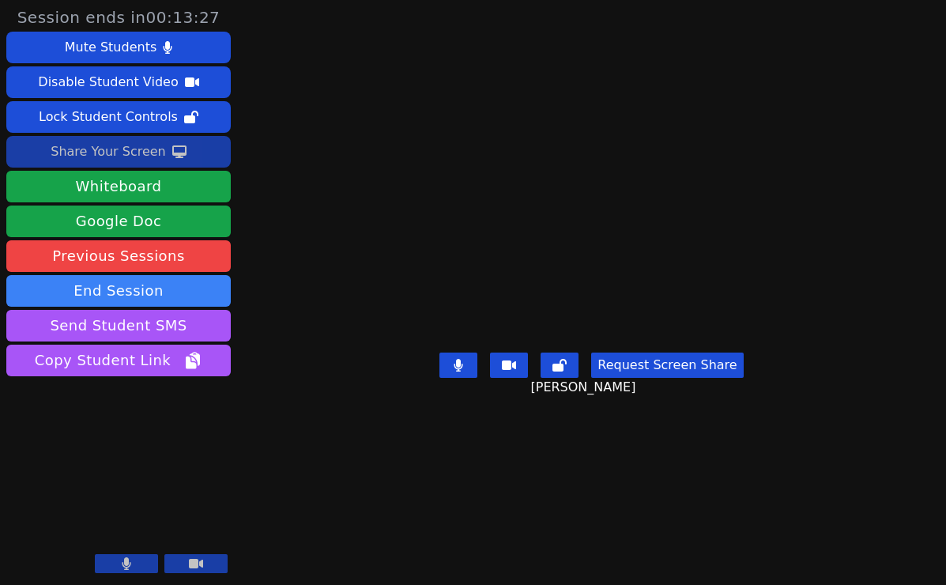
click at [133, 154] on div "Share Your Screen" at bounding box center [108, 151] width 115 height 25
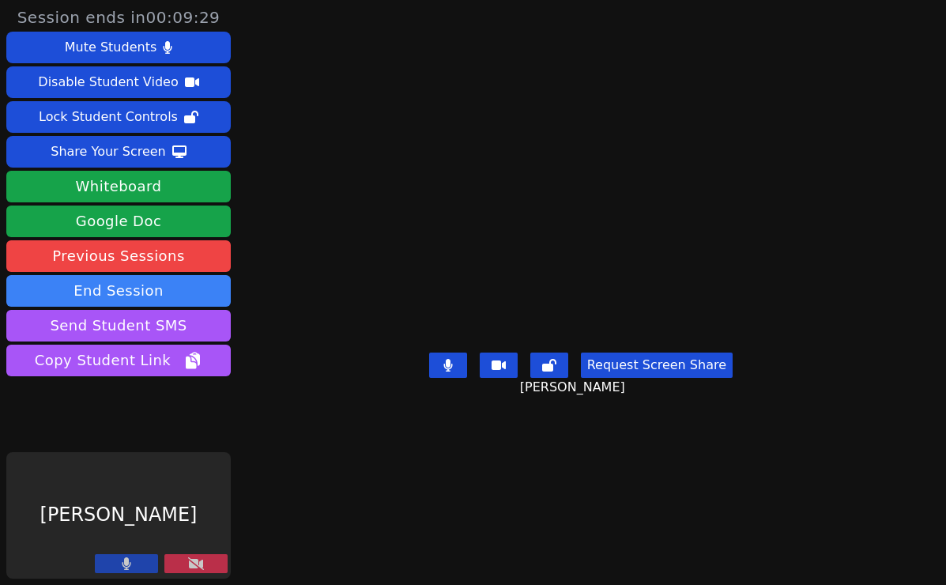
click at [188, 563] on icon at bounding box center [196, 563] width 16 height 13
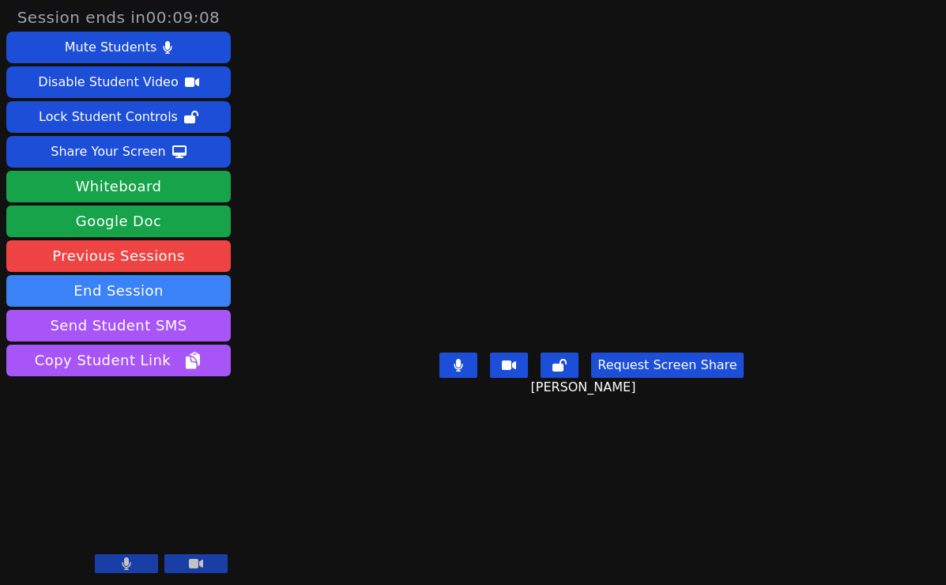
click at [712, 378] on button "Request Screen Share" at bounding box center [667, 364] width 152 height 25
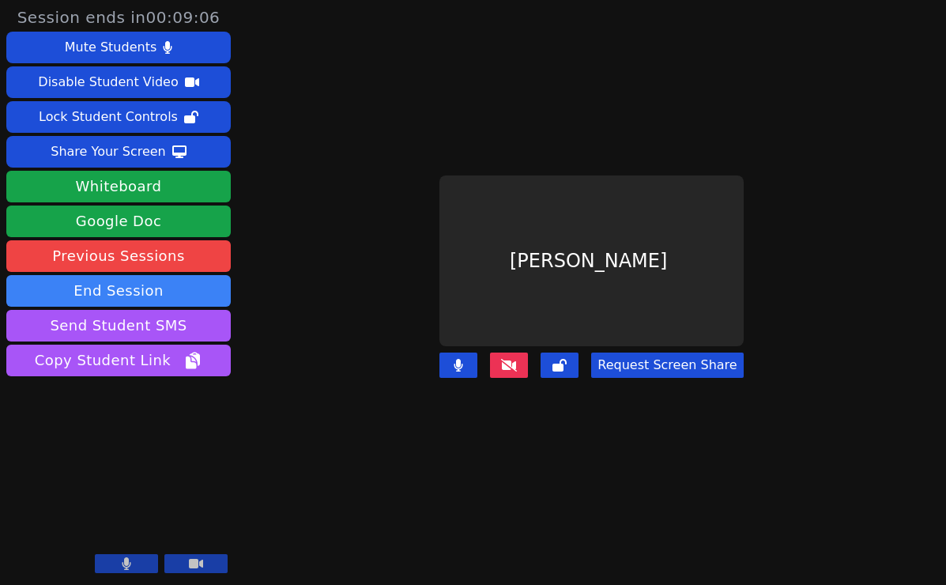
click at [687, 364] on button "Request Screen Share" at bounding box center [667, 364] width 152 height 25
click at [667, 360] on button "Request Screen Share" at bounding box center [667, 364] width 152 height 25
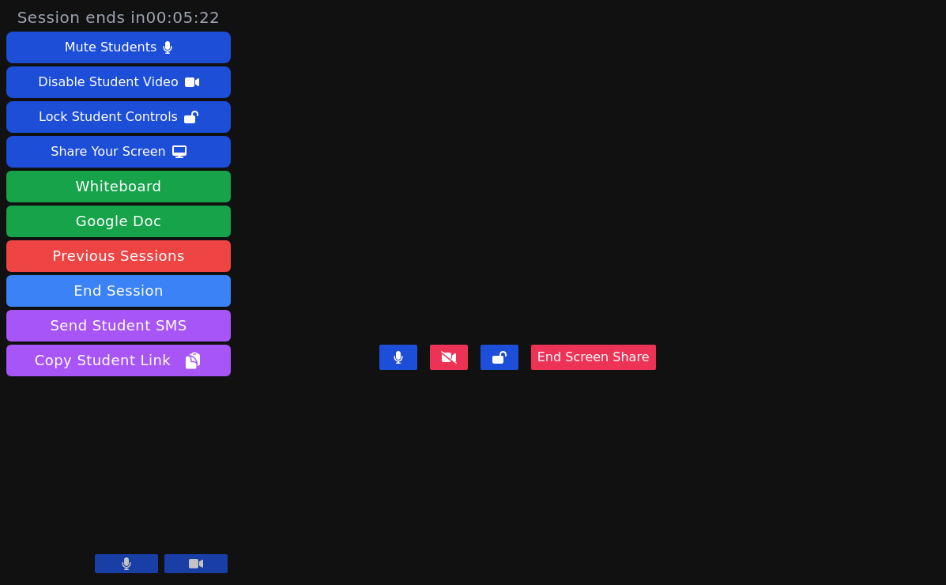
click at [129, 562] on icon at bounding box center [126, 563] width 9 height 13
click at [129, 564] on icon at bounding box center [127, 563] width 16 height 13
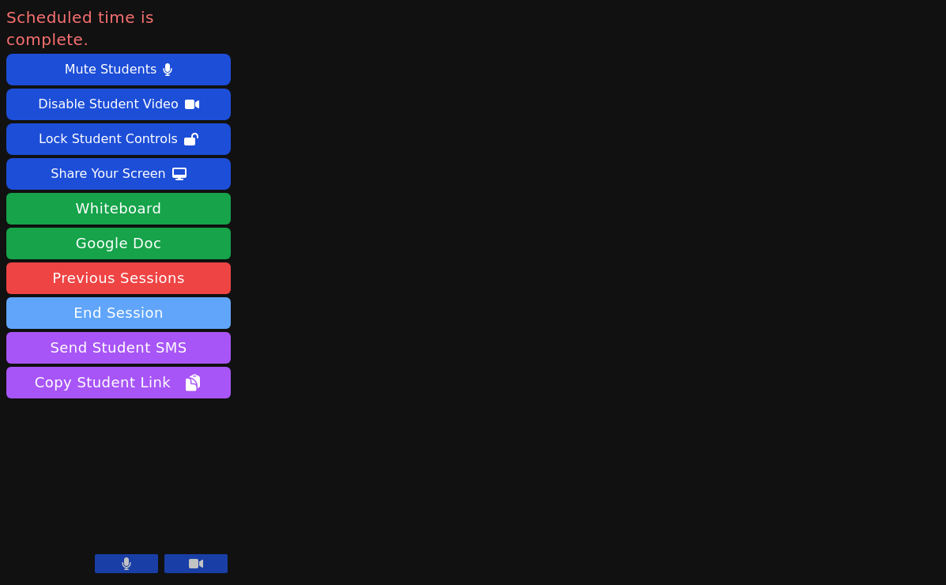
click at [138, 297] on button "End Session" at bounding box center [118, 313] width 224 height 32
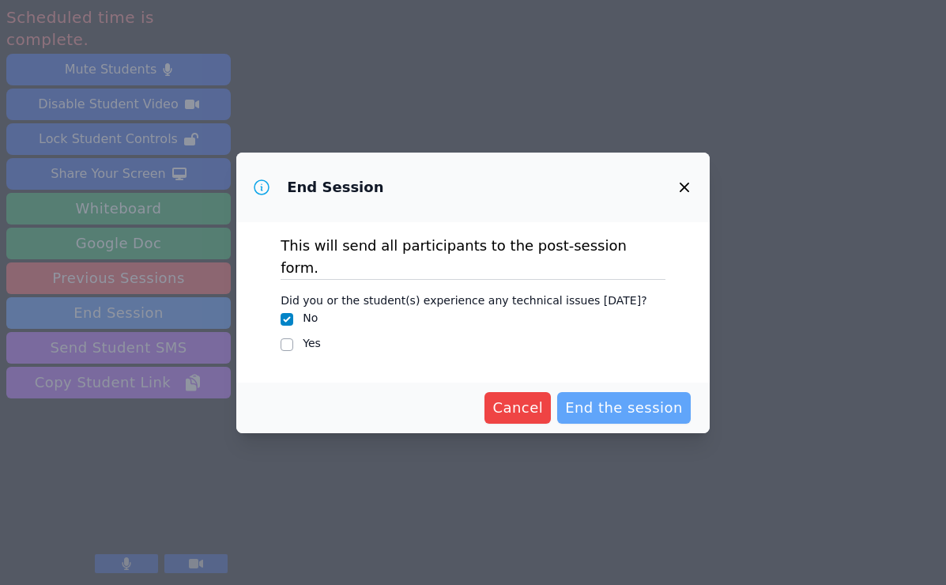
click at [665, 397] on span "End the session" at bounding box center [624, 408] width 118 height 22
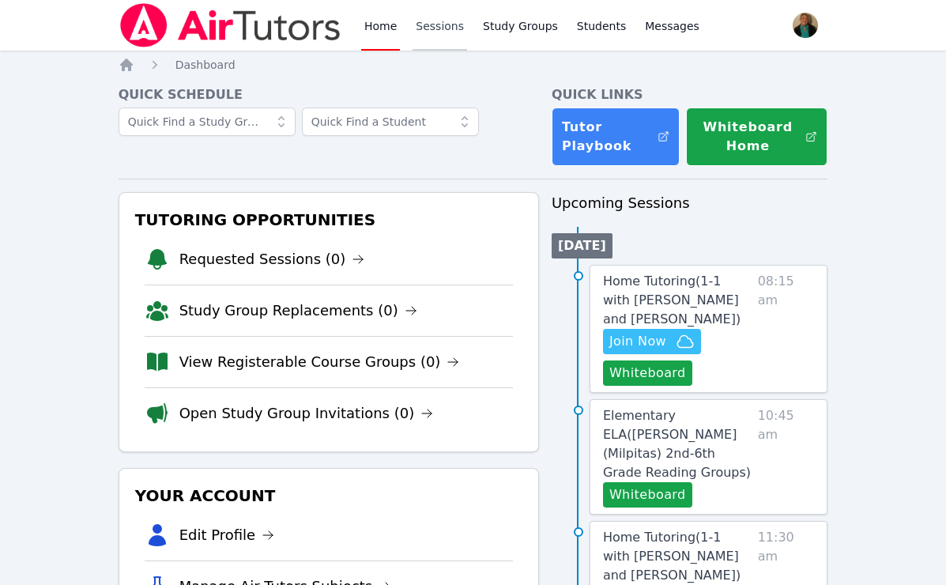
click at [438, 25] on link "Sessions" at bounding box center [440, 25] width 55 height 51
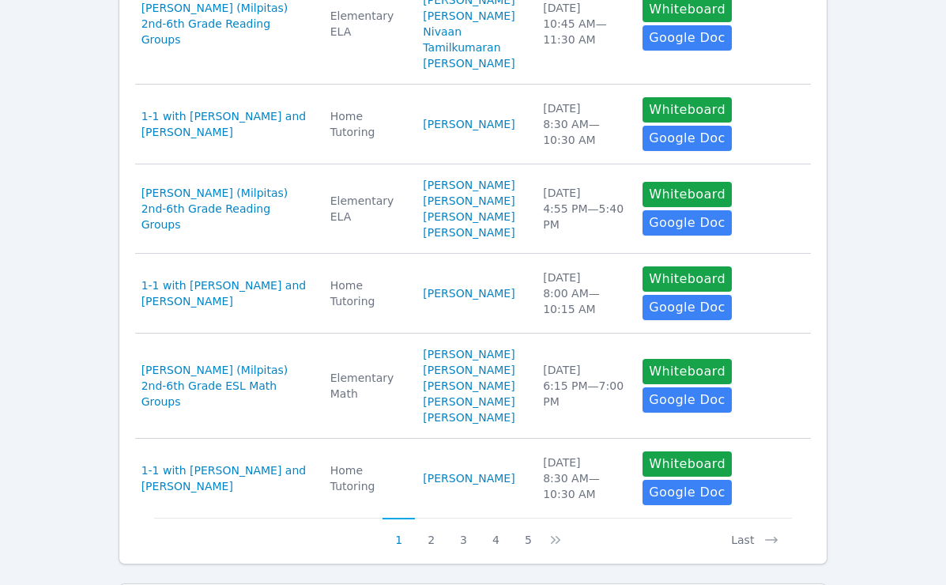
scroll to position [916, 0]
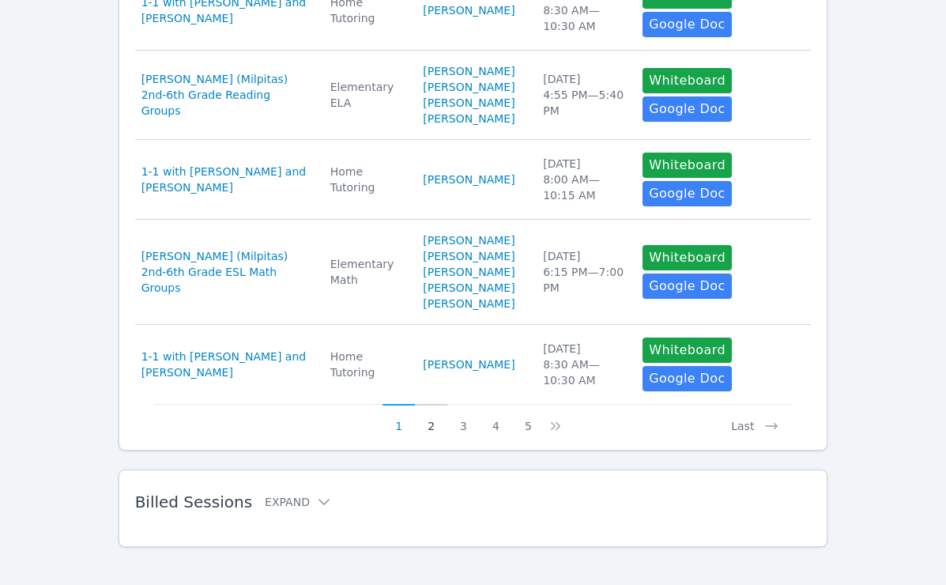
click at [432, 412] on button "2" at bounding box center [431, 419] width 32 height 30
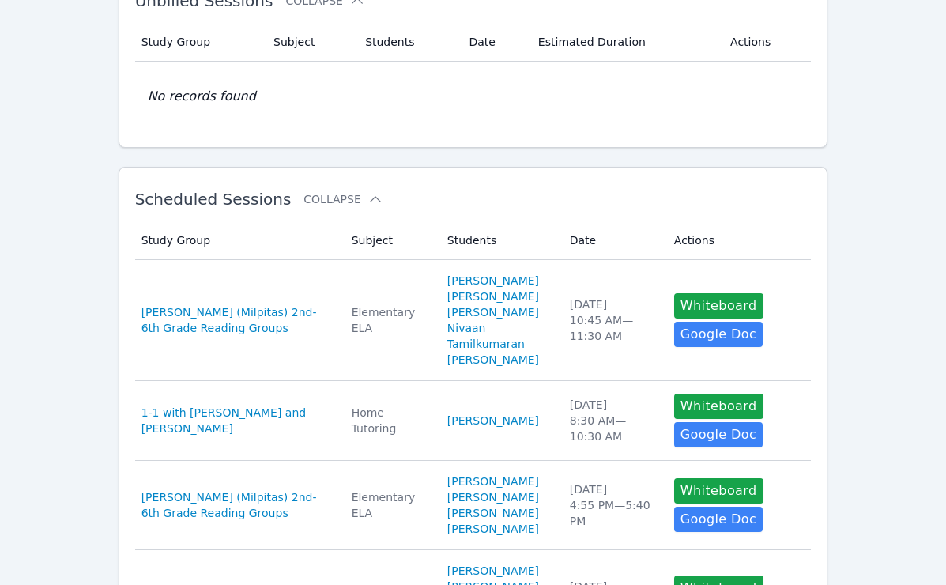
scroll to position [118, 0]
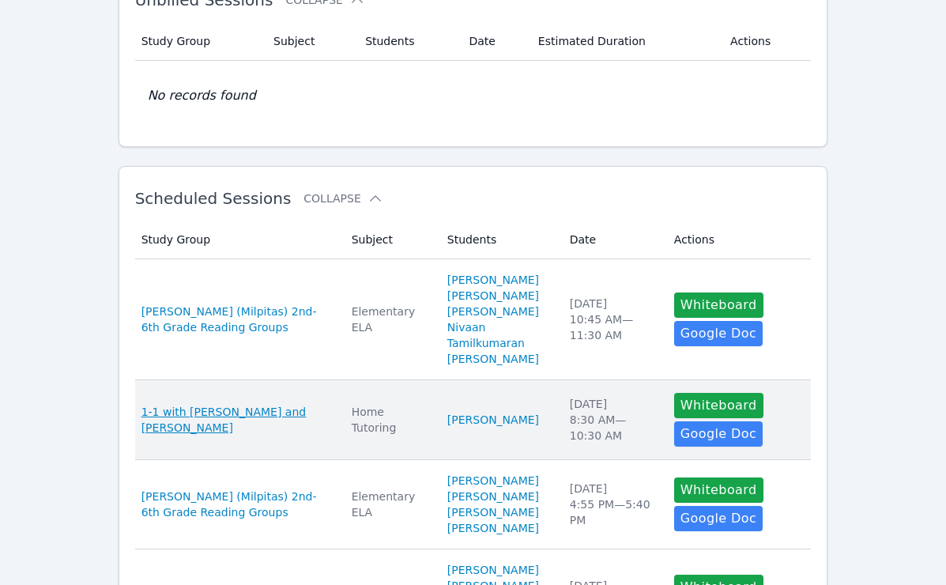
click at [281, 404] on span "1-1 with [PERSON_NAME] and [PERSON_NAME]" at bounding box center [236, 420] width 191 height 32
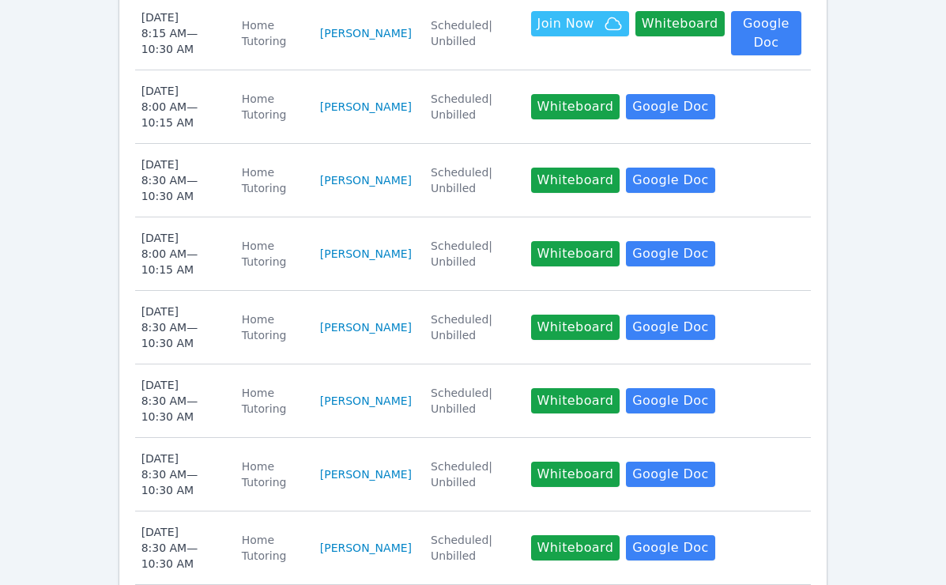
scroll to position [732, 0]
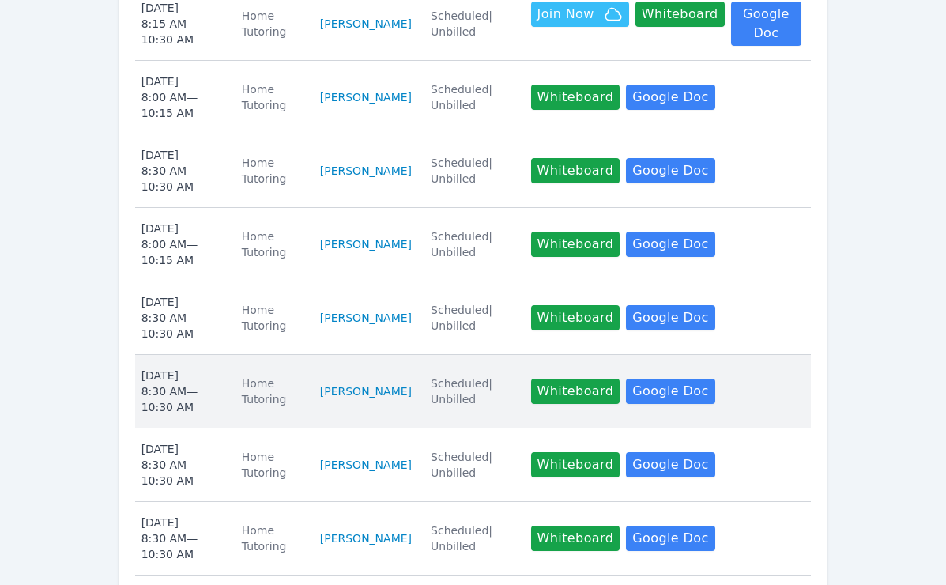
click at [221, 369] on div "Mon Oct 20 8:30 AM — 10:30 AM" at bounding box center [181, 391] width 81 height 47
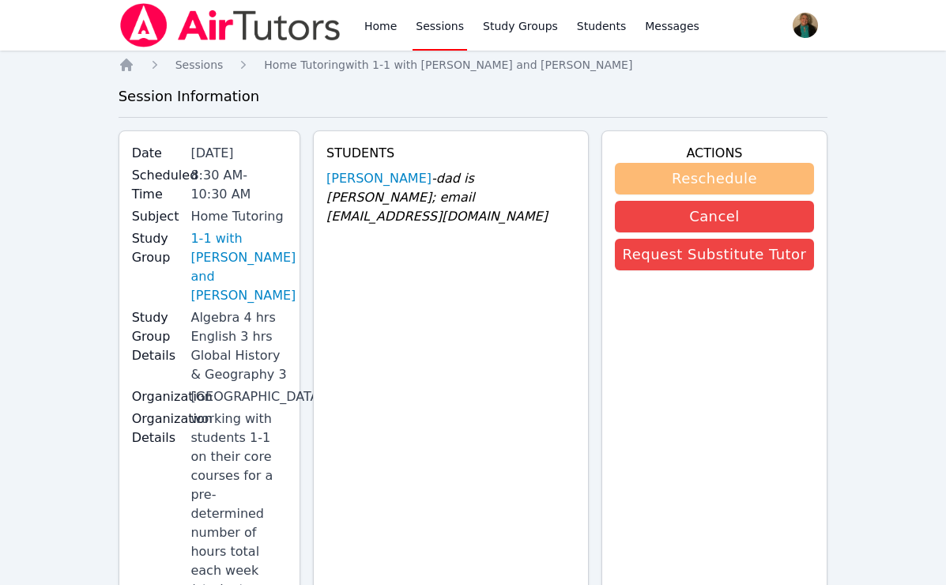
click at [698, 178] on button "Reschedule" at bounding box center [715, 179] width 200 height 32
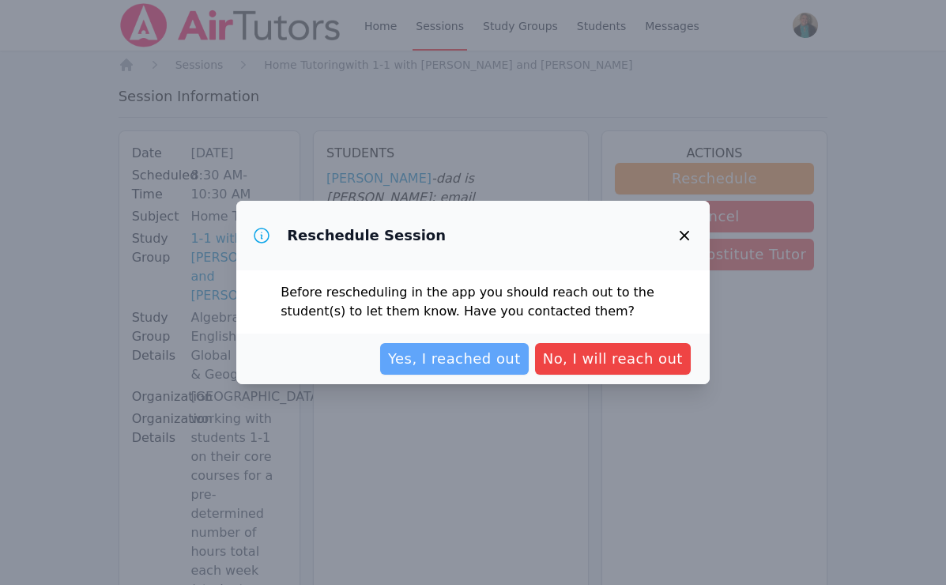
click at [497, 356] on span "Yes, I reached out" at bounding box center [454, 359] width 133 height 22
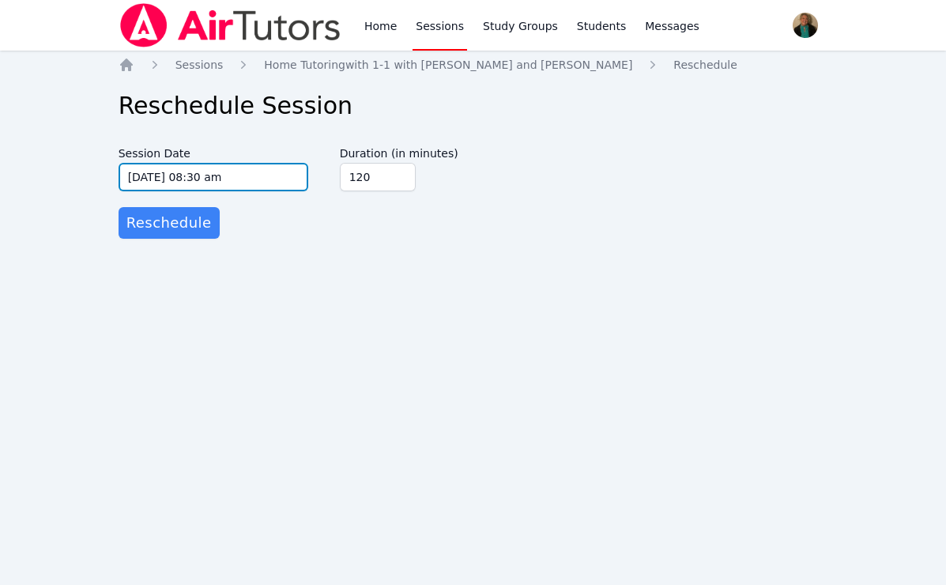
click at [293, 176] on input "10/20/2025 08:30 am" at bounding box center [214, 177] width 190 height 28
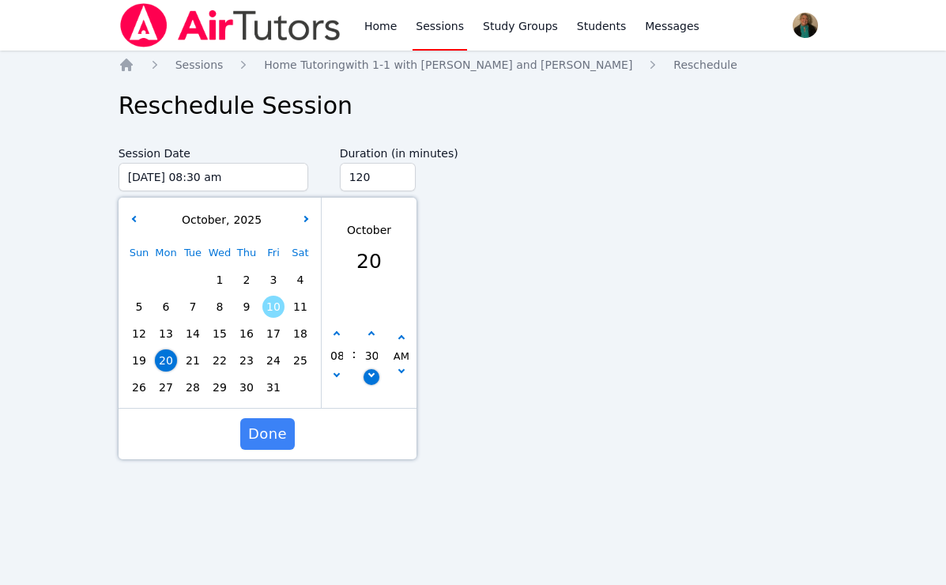
click at [370, 375] on icon "button" at bounding box center [371, 374] width 6 height 6
type input "10/20/2025 08:25 am"
type input "25"
click at [370, 375] on icon "button" at bounding box center [371, 374] width 6 height 6
type input "10/20/2025 08:20 am"
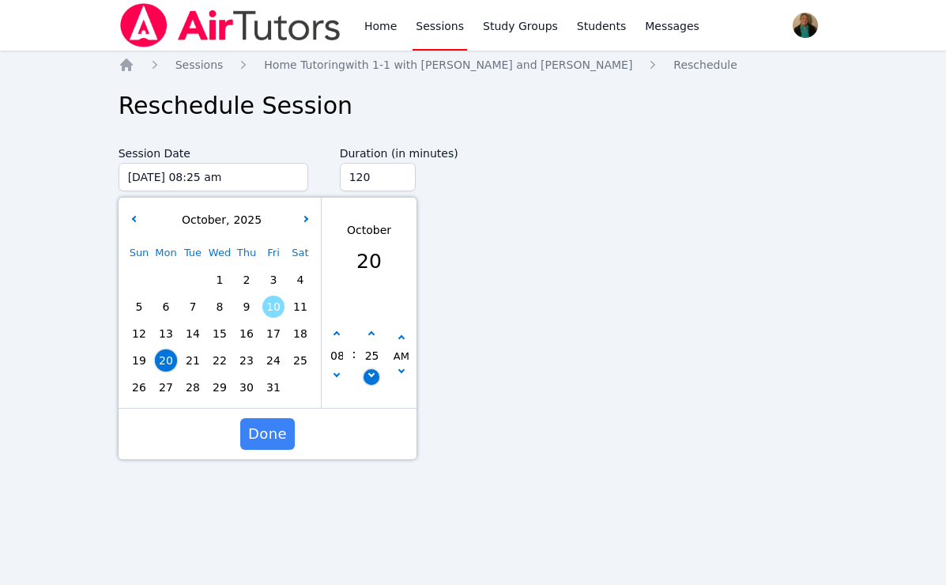
type input "20"
click at [370, 375] on icon "button" at bounding box center [371, 374] width 6 height 6
type input "10/20/2025 08:15 am"
type input "15"
click at [370, 375] on icon "button" at bounding box center [371, 374] width 6 height 6
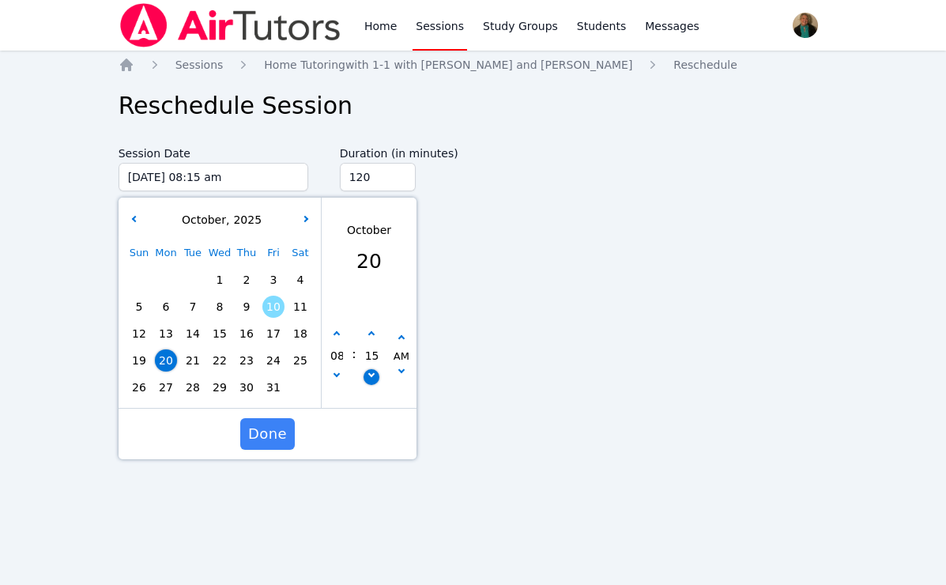
type input "10/20/2025 08:10 am"
type input "10"
click at [370, 375] on icon "button" at bounding box center [371, 374] width 6 height 6
type input "10/20/2025 08:05 am"
type input "05"
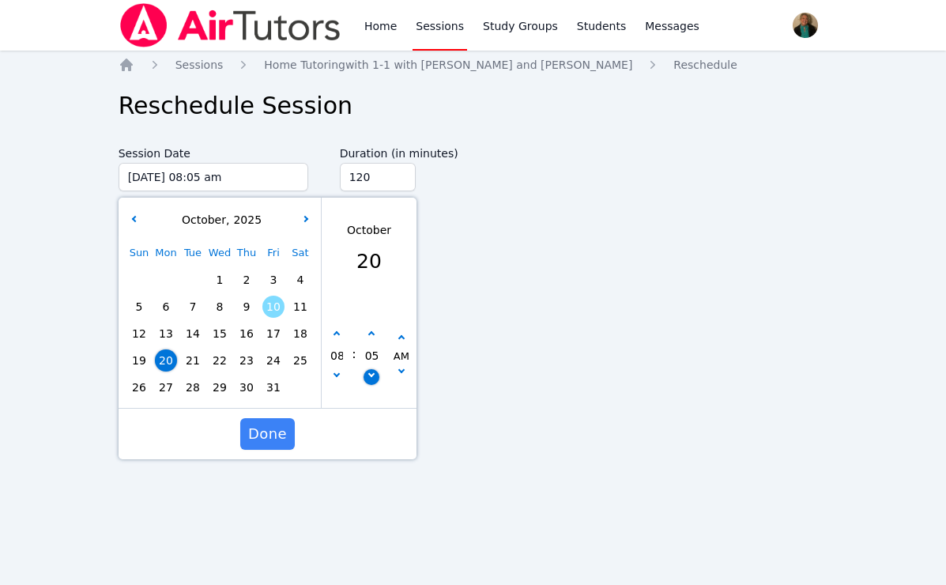
click at [370, 375] on icon "button" at bounding box center [371, 374] width 6 height 6
type input "10/20/2025 08:00 am"
type input "00"
click at [258, 432] on span "Done" at bounding box center [267, 434] width 39 height 22
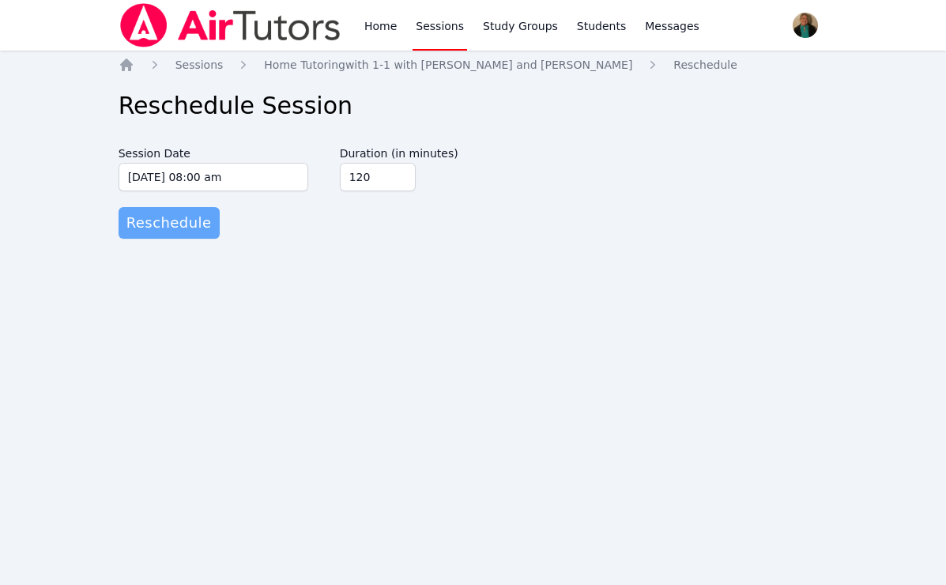
click at [182, 223] on span "Reschedule" at bounding box center [168, 223] width 85 height 22
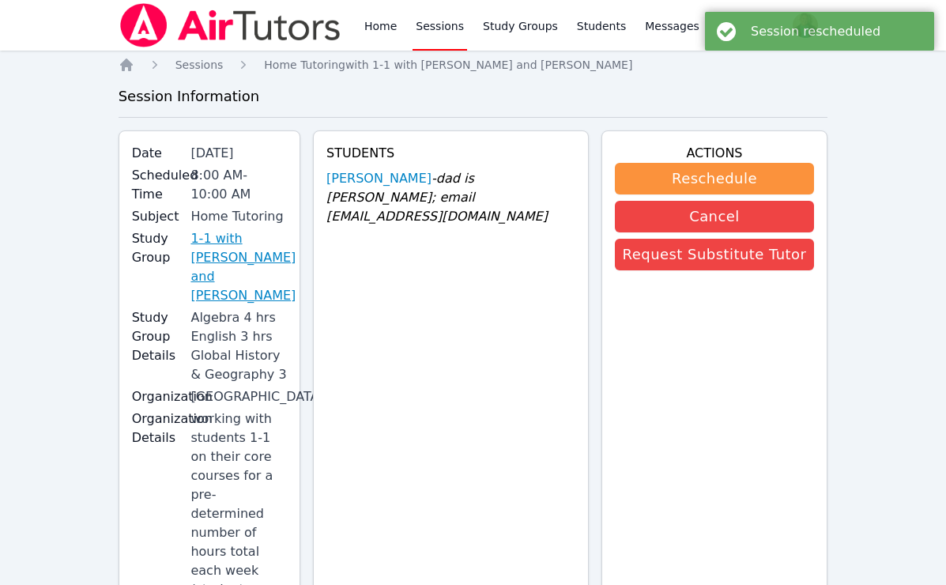
click at [239, 247] on link "1-1 with [PERSON_NAME] and [PERSON_NAME]" at bounding box center [242, 267] width 105 height 76
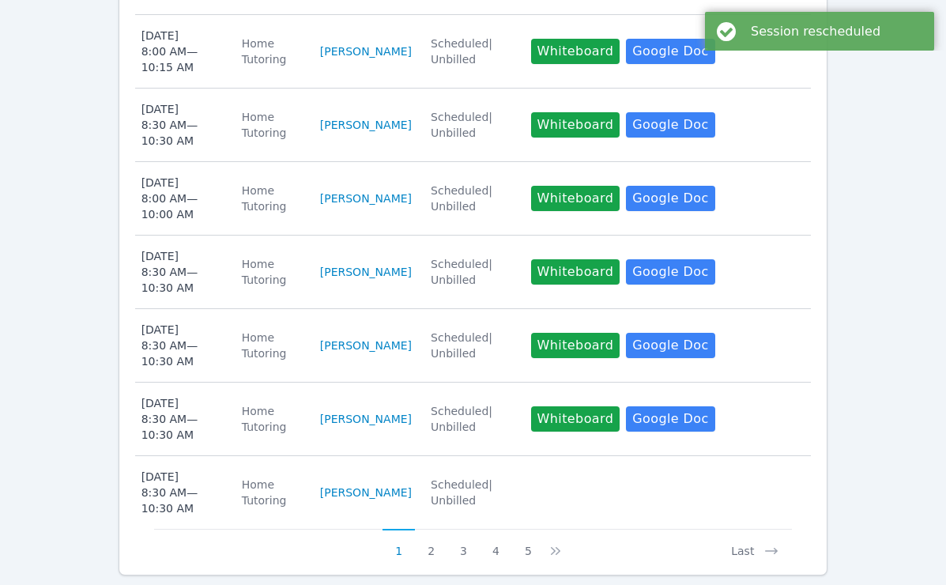
scroll to position [925, 0]
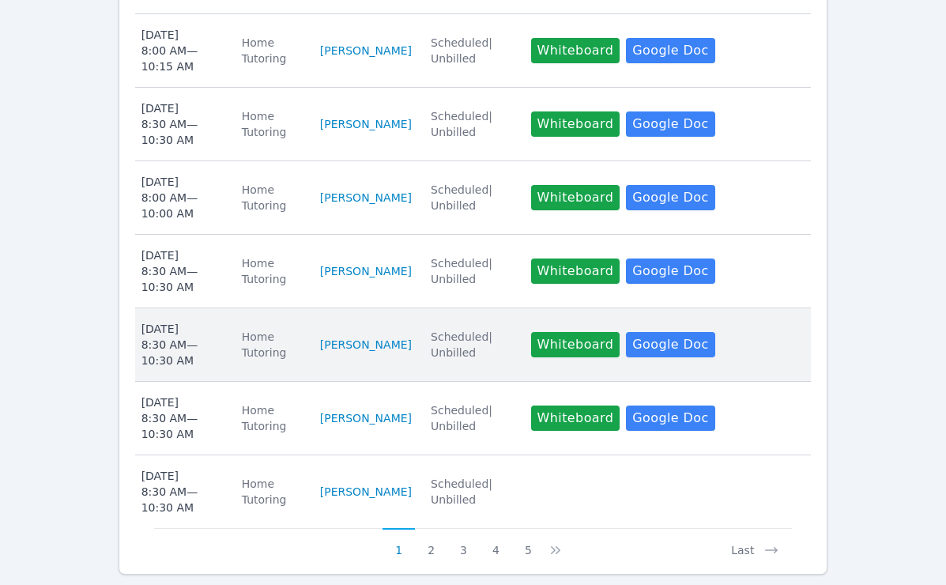
click at [198, 322] on div "Wed Oct 22 8:30 AM — 10:30 AM" at bounding box center [181, 344] width 81 height 47
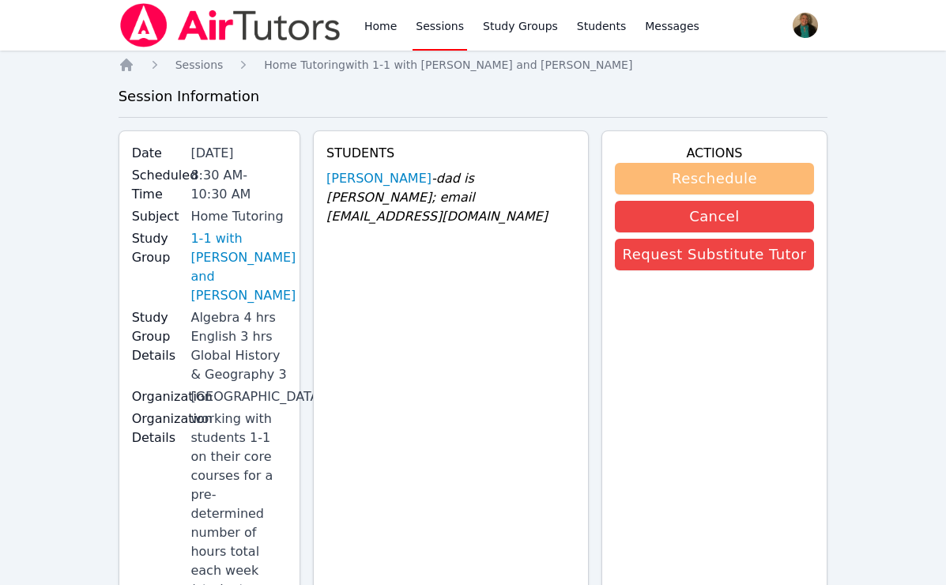
click at [718, 179] on button "Reschedule" at bounding box center [715, 179] width 200 height 32
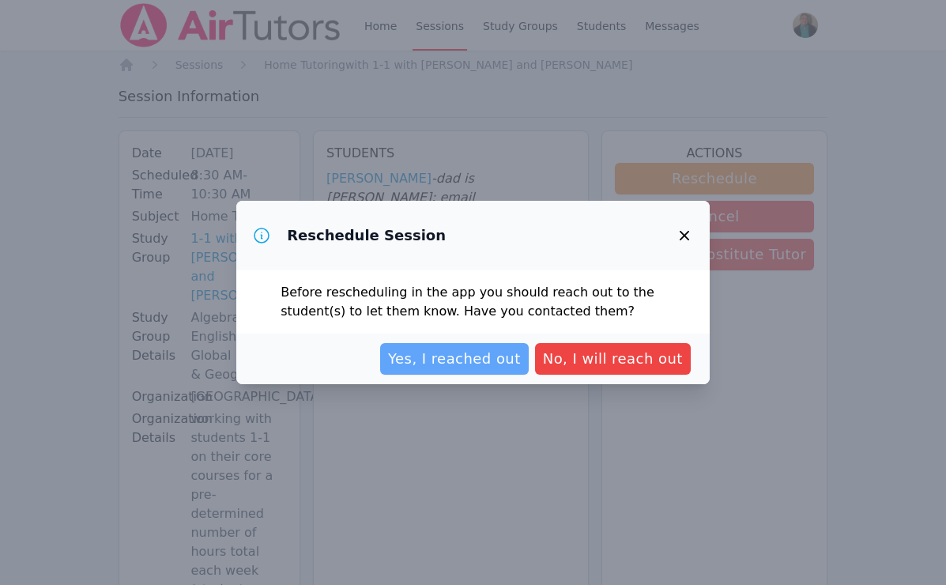
click at [486, 363] on span "Yes, I reached out" at bounding box center [454, 359] width 133 height 22
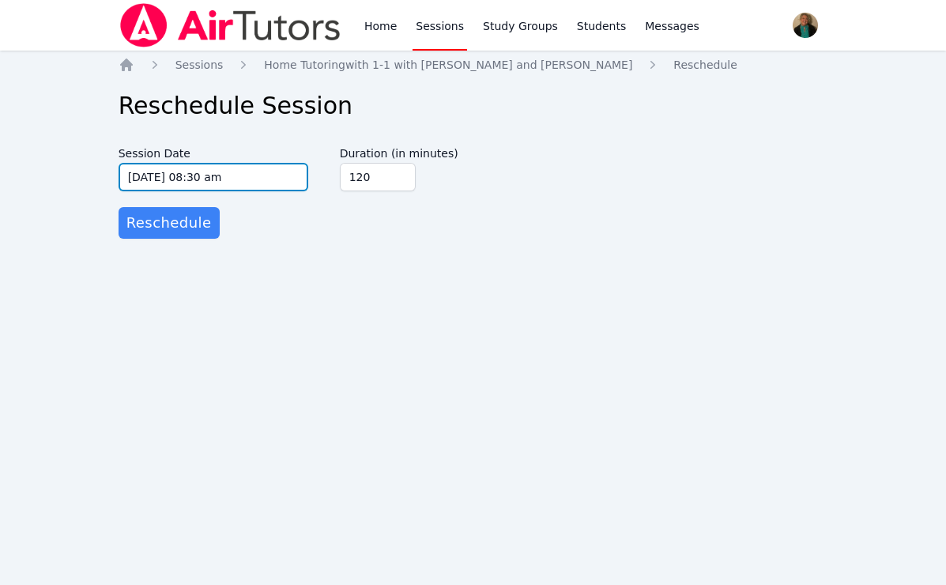
click at [303, 181] on input "10/22/2025 08:30 am" at bounding box center [214, 177] width 190 height 28
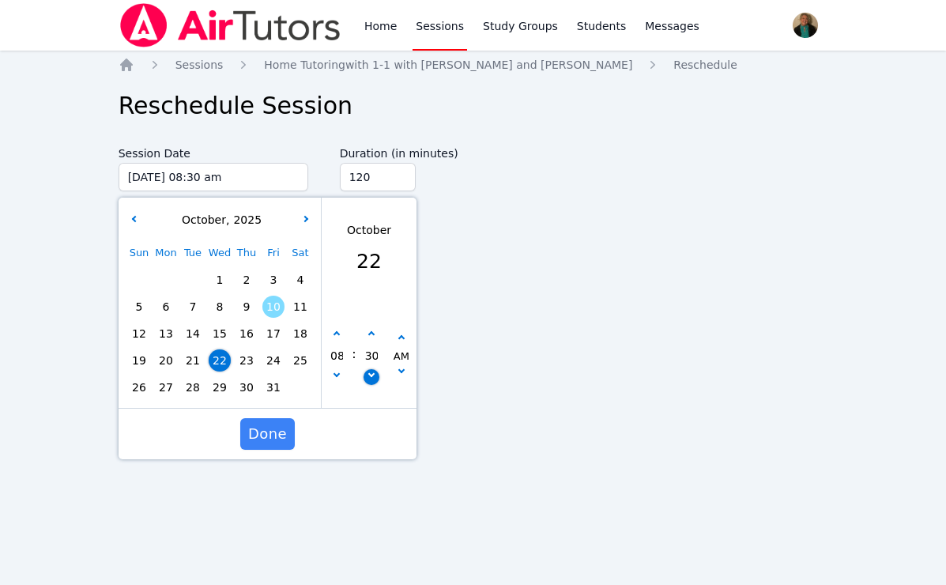
click at [369, 375] on icon "button" at bounding box center [371, 374] width 6 height 6
type input "10/22/2025 08:25 am"
type input "25"
click at [369, 375] on icon "button" at bounding box center [371, 374] width 6 height 6
type input "10/22/2025 08:20 am"
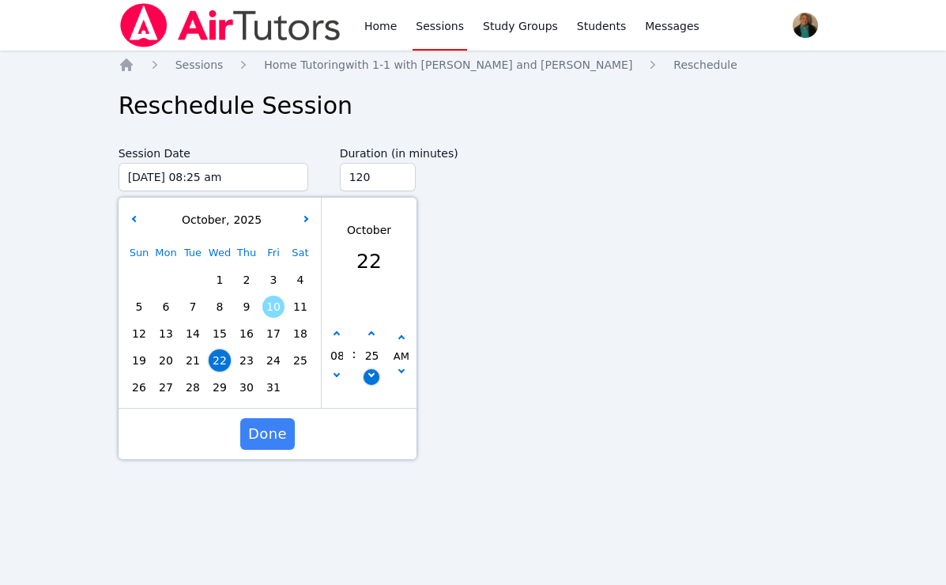
type input "20"
click at [369, 375] on icon "button" at bounding box center [371, 374] width 6 height 6
type input "10/22/2025 08:15 am"
type input "15"
click at [369, 375] on icon "button" at bounding box center [371, 374] width 6 height 6
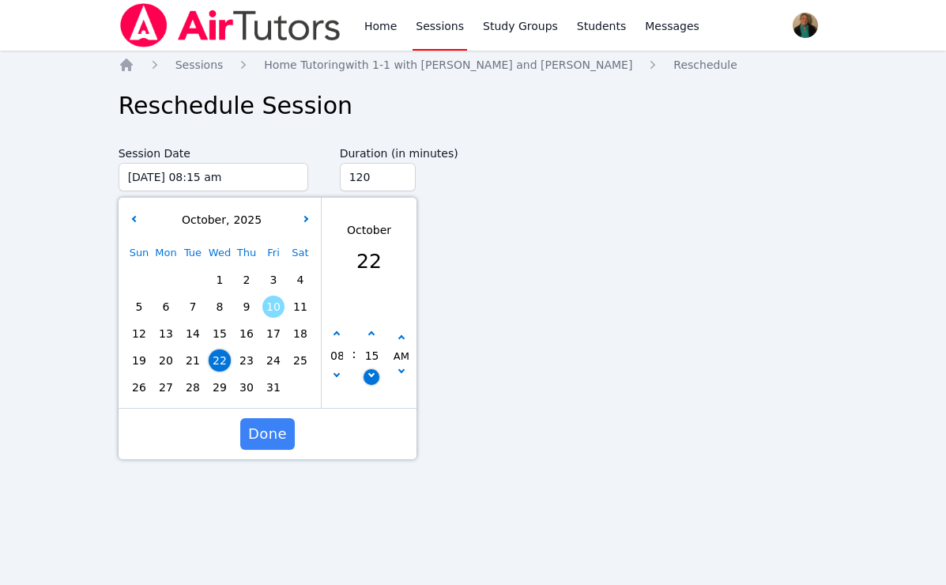
type input "10/22/2025 08:10 am"
type input "10"
click at [369, 375] on icon "button" at bounding box center [371, 374] width 6 height 6
type input "10/22/2025 08:05 am"
type input "05"
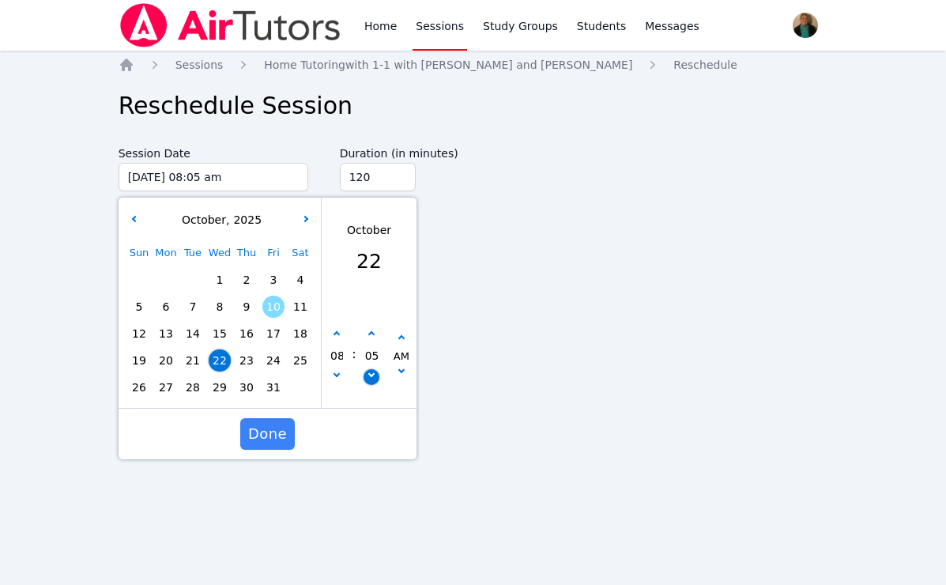
click at [369, 375] on icon "button" at bounding box center [371, 374] width 6 height 6
type input "10/22/2025 08:00 am"
type input "00"
click at [253, 432] on span "Done" at bounding box center [267, 434] width 39 height 22
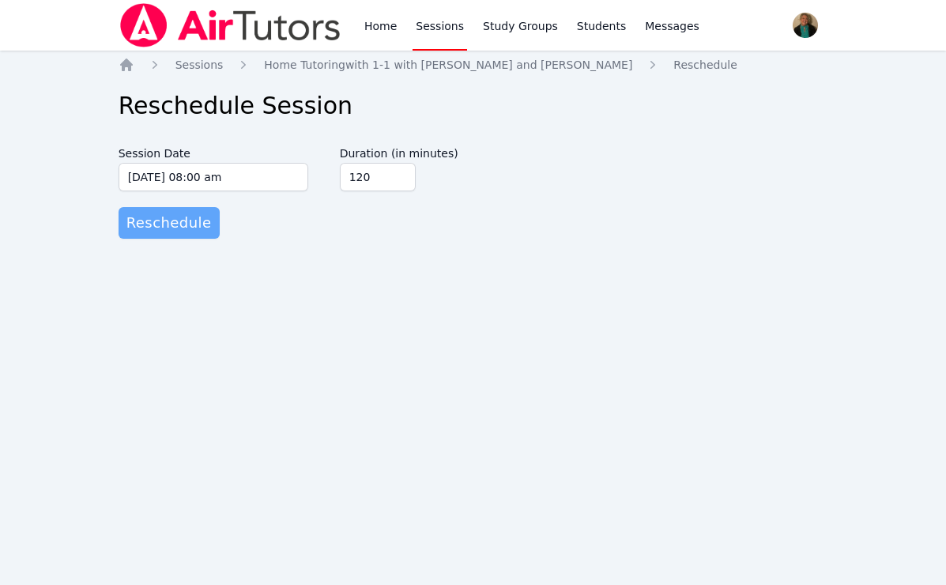
click at [177, 228] on span "Reschedule" at bounding box center [168, 223] width 85 height 22
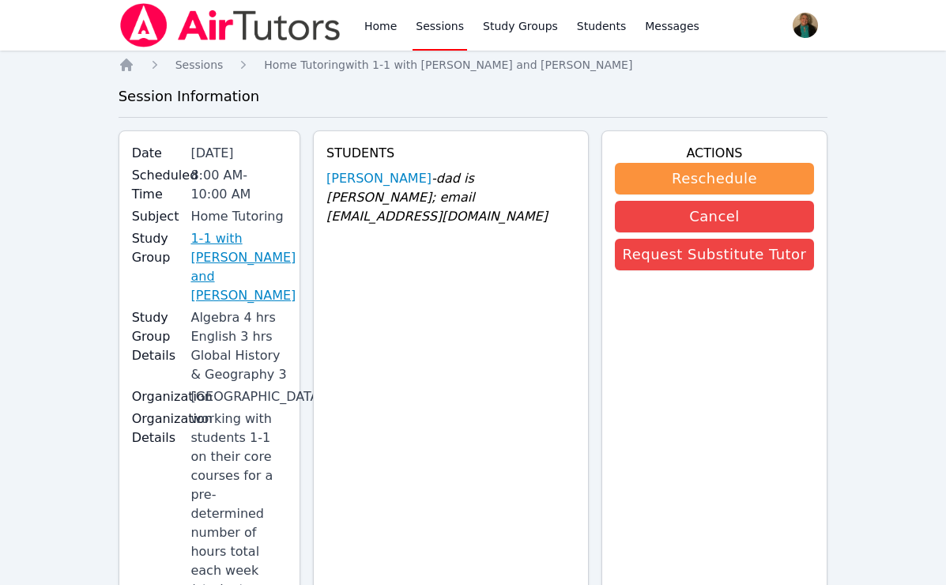
click at [254, 243] on link "1-1 with [PERSON_NAME] and [PERSON_NAME]" at bounding box center [242, 267] width 105 height 76
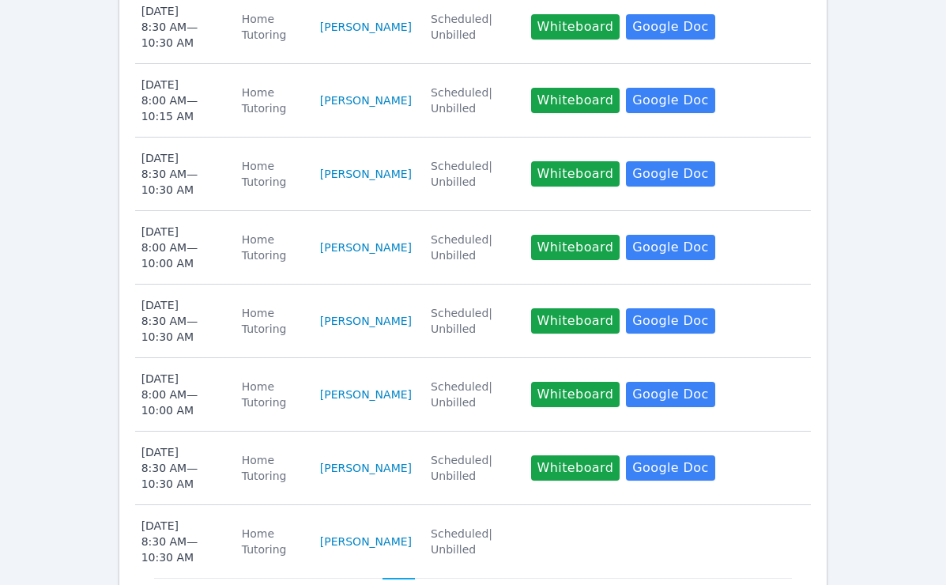
scroll to position [876, 0]
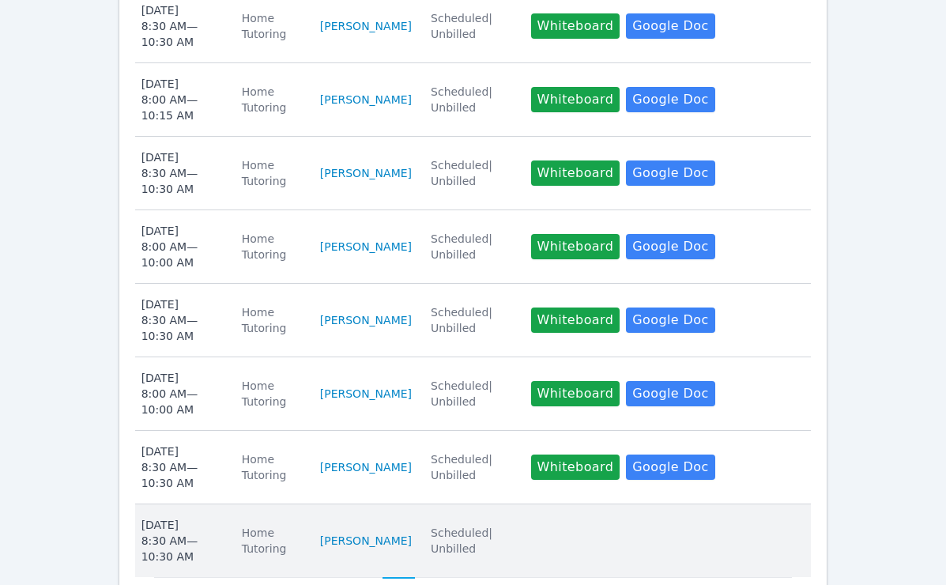
click at [186, 517] on div "Fri Oct 24 8:30 AM — 10:30 AM" at bounding box center [181, 540] width 81 height 47
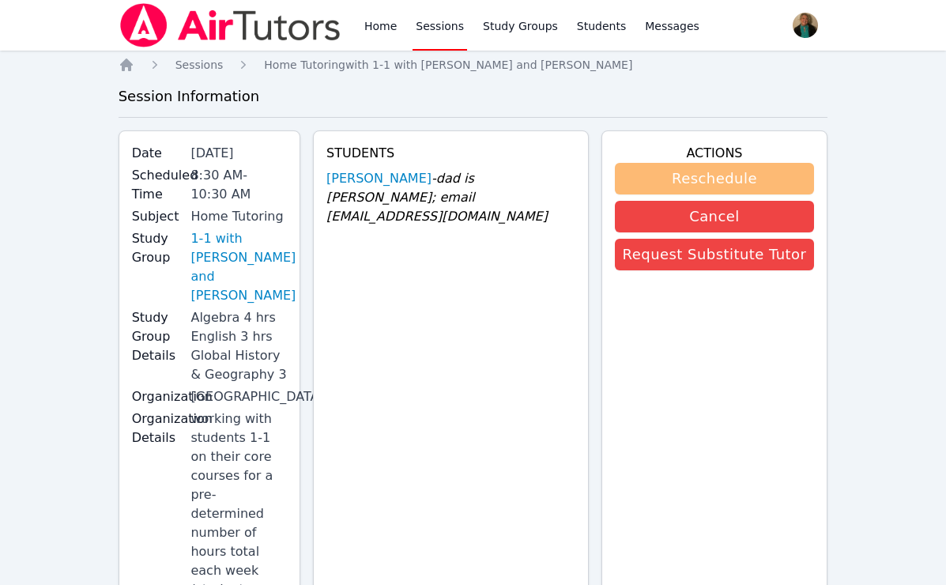
click at [677, 175] on button "Reschedule" at bounding box center [715, 179] width 200 height 32
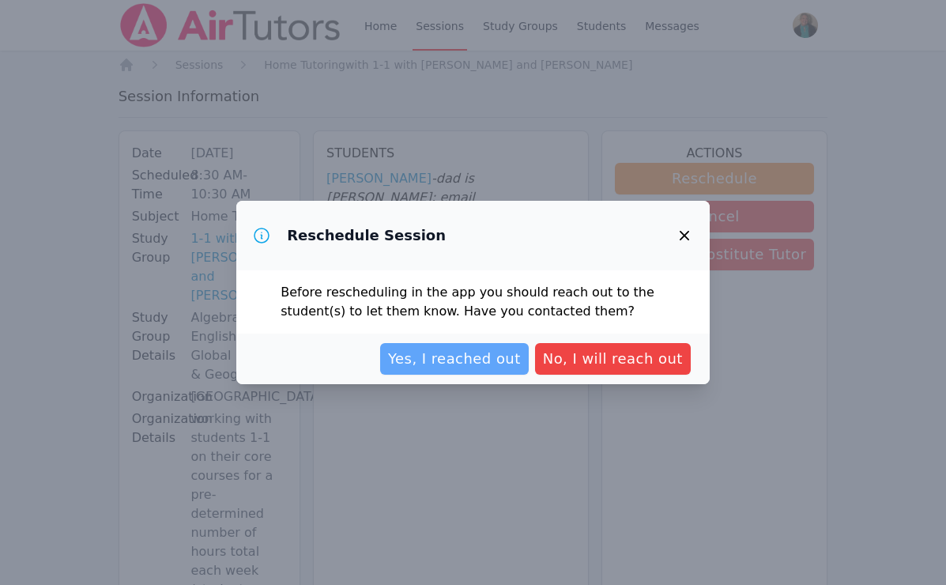
click at [485, 360] on span "Yes, I reached out" at bounding box center [454, 359] width 133 height 22
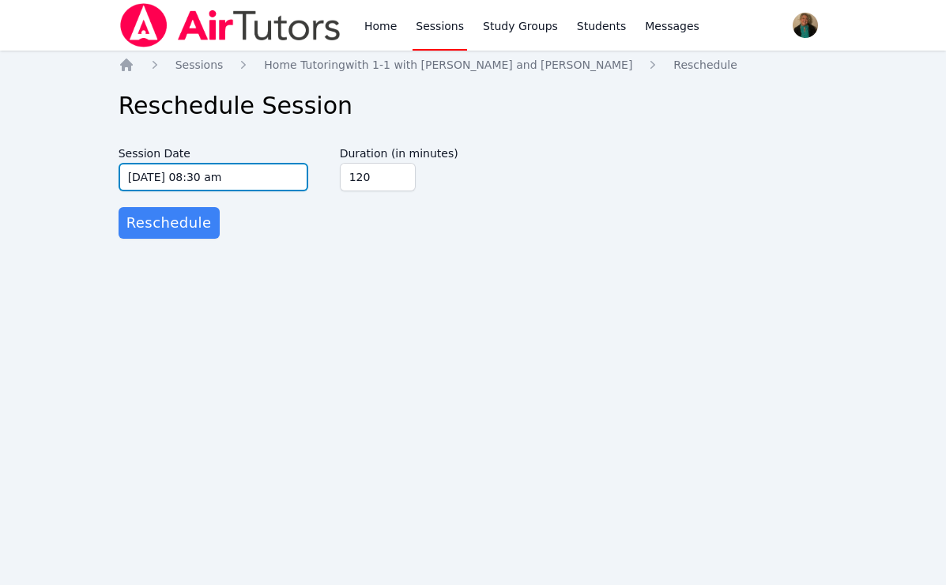
click at [300, 184] on input "10/24/2025 08:30 am" at bounding box center [214, 177] width 190 height 28
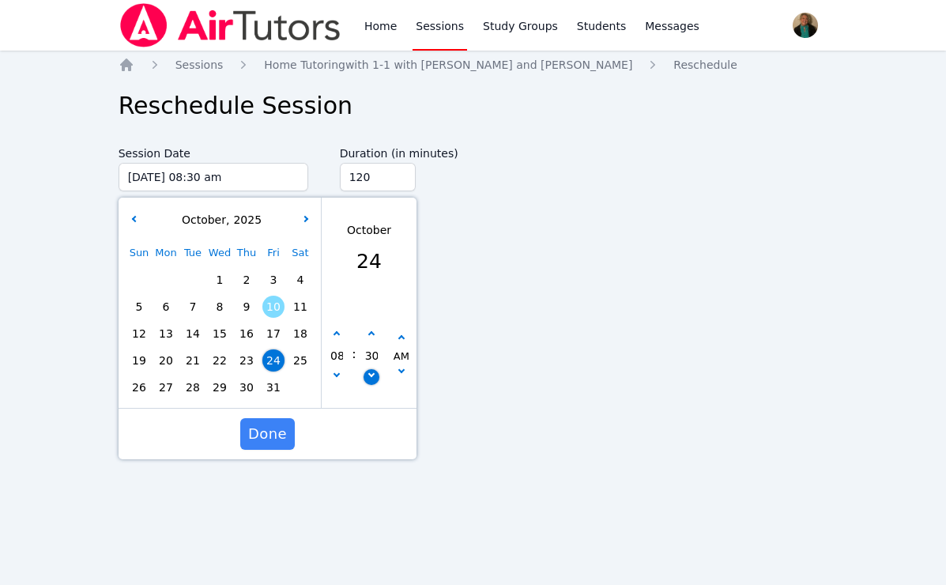
click at [371, 375] on button "button" at bounding box center [371, 377] width 16 height 16
type input "10/24/2025 08:25 am"
type input "25"
click at [371, 375] on button "button" at bounding box center [371, 377] width 16 height 16
type input "10/24/2025 08:20 am"
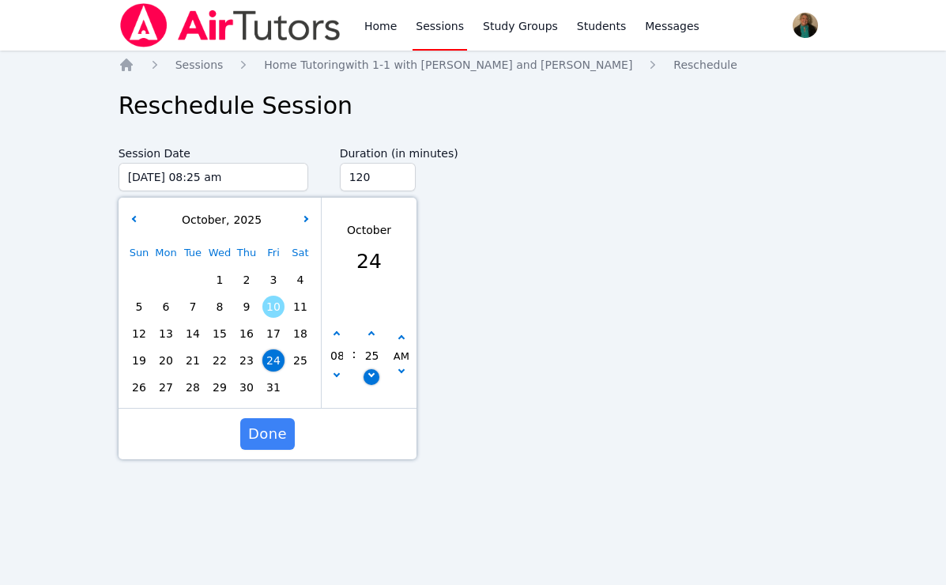
type input "20"
click at [371, 375] on button "button" at bounding box center [371, 377] width 16 height 16
type input "10/24/2025 08:15 am"
type input "15"
click at [371, 375] on icon "button" at bounding box center [371, 374] width 6 height 6
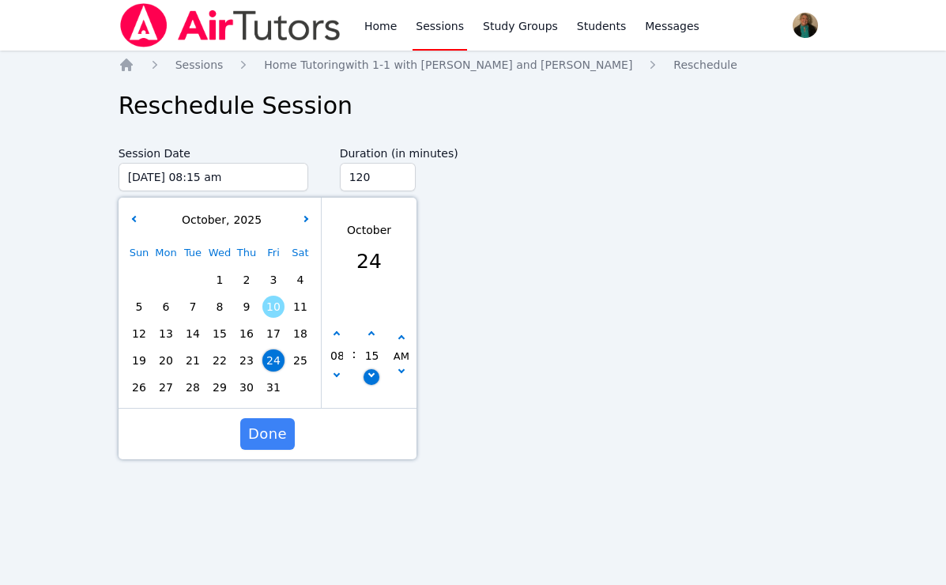
type input "10/24/2025 08:10 am"
type input "10"
click at [371, 375] on icon "button" at bounding box center [371, 374] width 6 height 6
type input "10/24/2025 08:05 am"
type input "05"
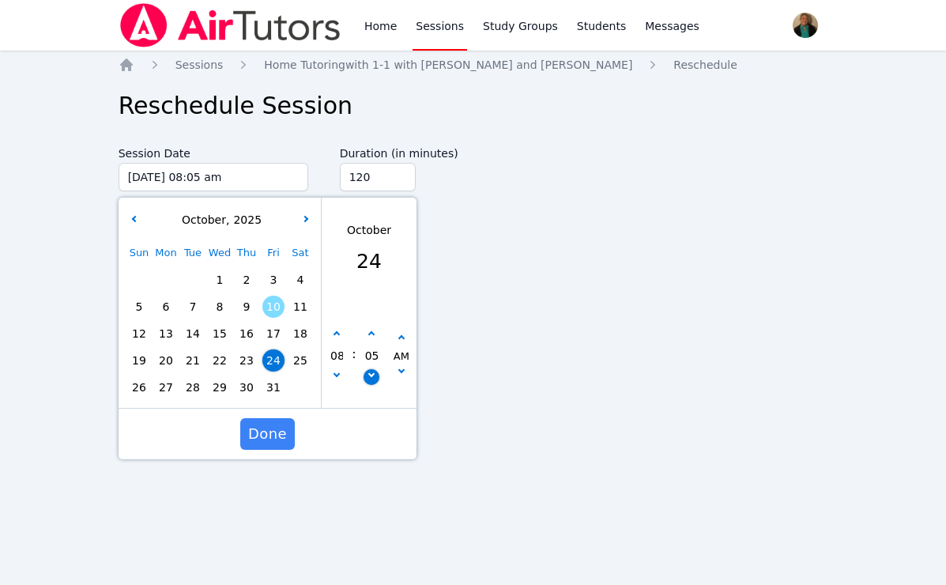
click at [371, 375] on icon "button" at bounding box center [371, 374] width 6 height 6
type input "10/24/2025 08:00 am"
type input "00"
click at [281, 433] on span "Done" at bounding box center [267, 434] width 39 height 22
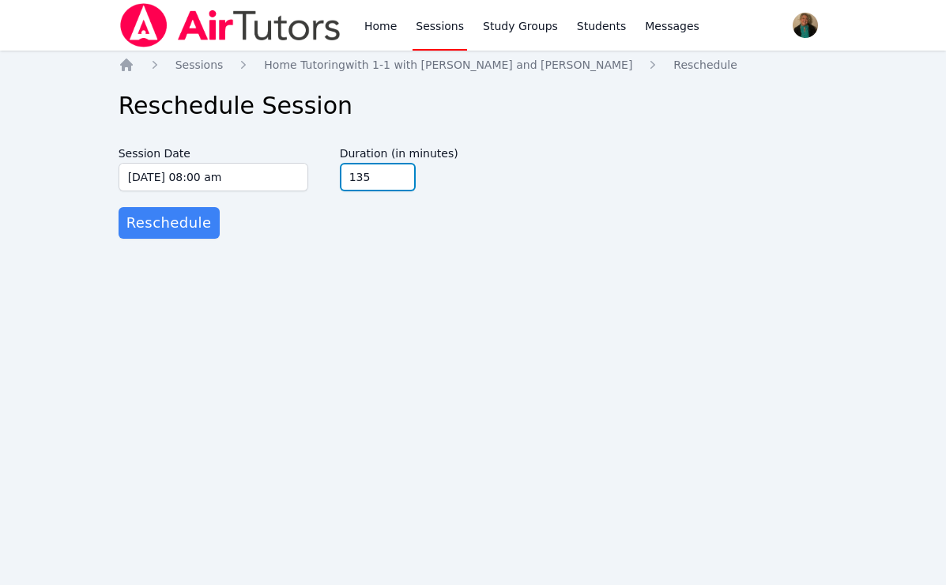
type input "135"
click at [401, 174] on input "135" at bounding box center [378, 177] width 76 height 28
click at [194, 224] on span "Reschedule" at bounding box center [168, 223] width 85 height 22
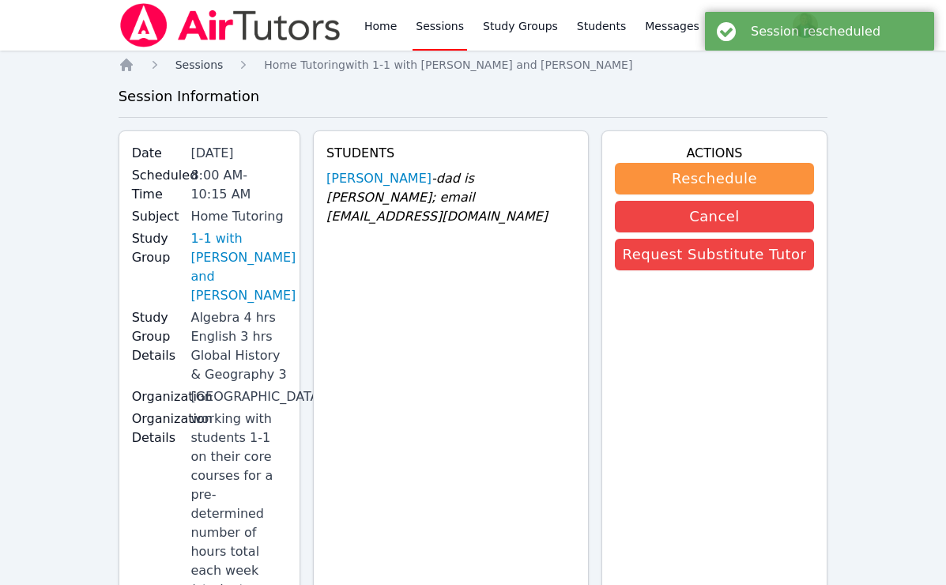
click at [206, 69] on span "Sessions" at bounding box center [199, 64] width 48 height 13
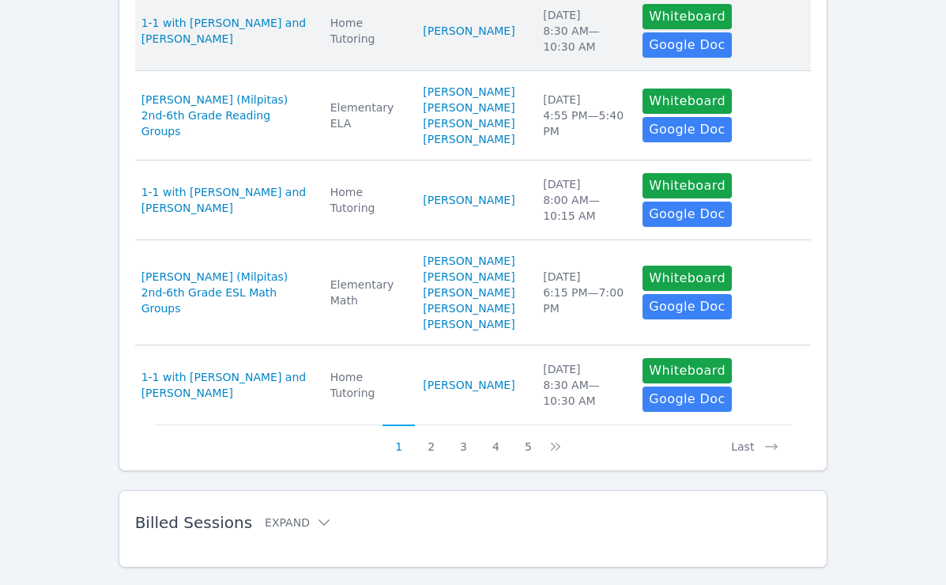
scroll to position [916, 0]
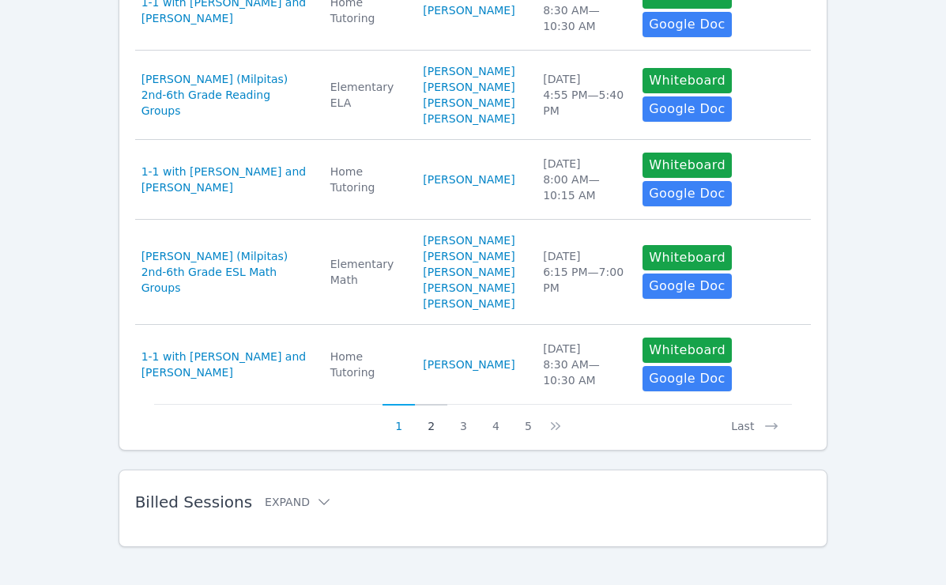
click at [429, 408] on button "2" at bounding box center [431, 419] width 32 height 30
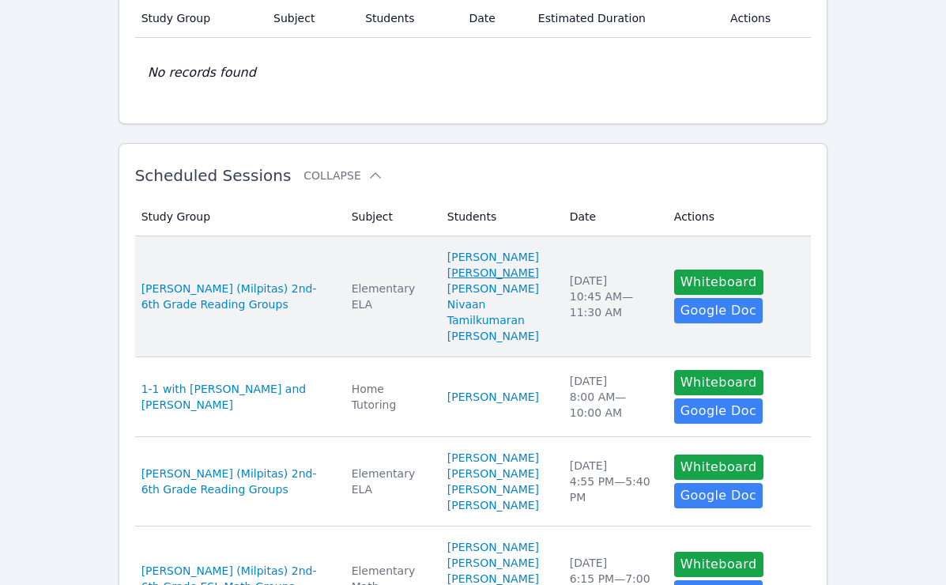
scroll to position [141, 0]
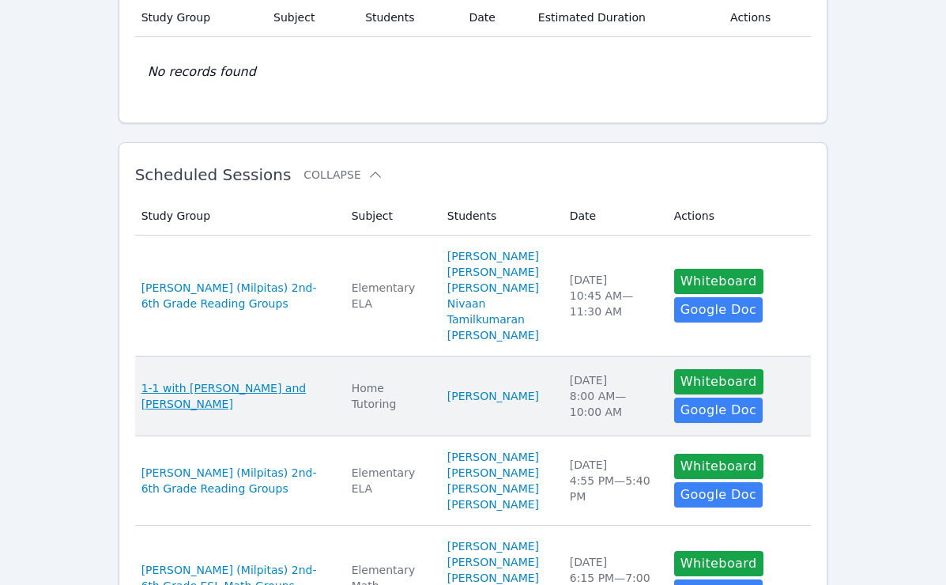
click at [283, 380] on span "1-1 with Lacey Brunelle and Amy Ayers" at bounding box center [236, 396] width 191 height 32
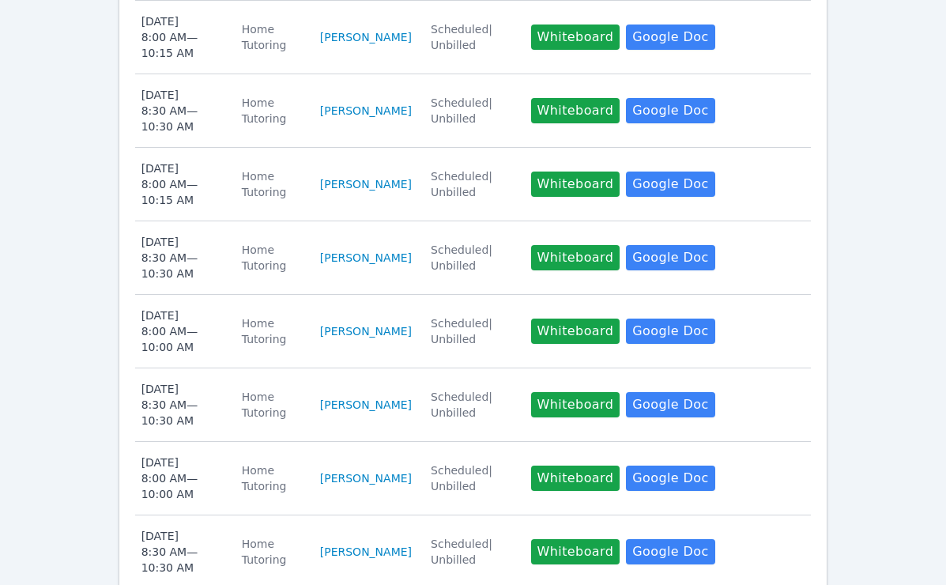
scroll to position [795, 0]
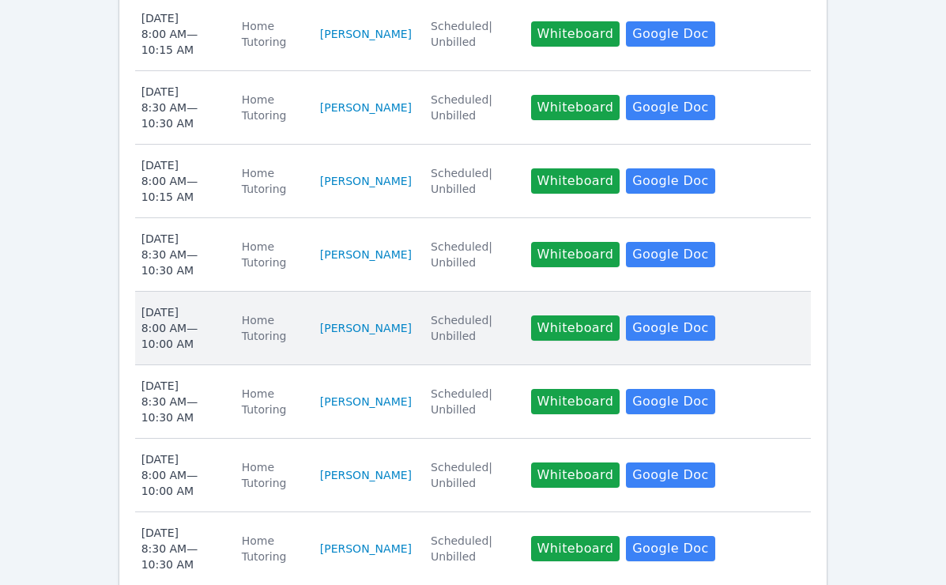
click at [223, 304] on div "Mon Oct 20 8:00 AM — 10:00 AM" at bounding box center [181, 327] width 81 height 47
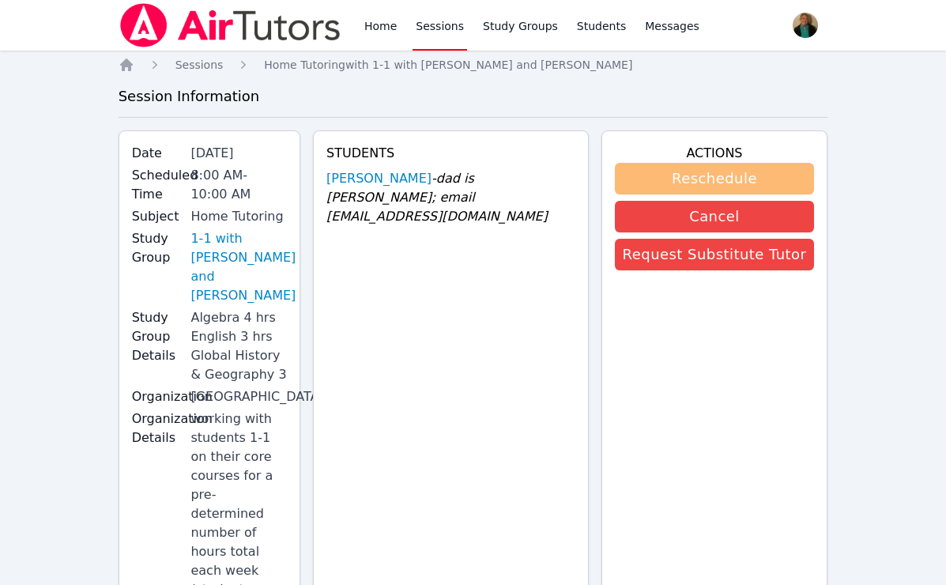
click at [654, 180] on button "Reschedule" at bounding box center [715, 179] width 200 height 32
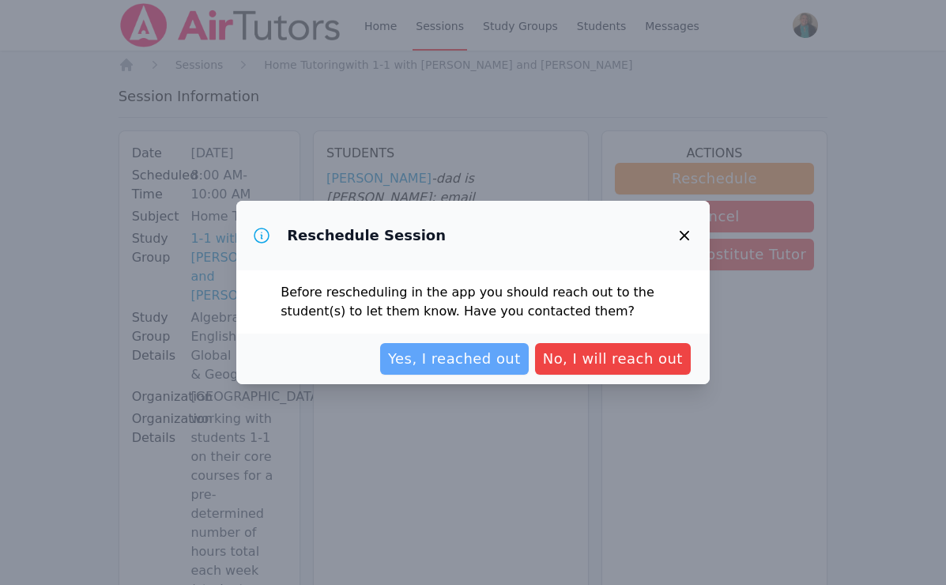
click at [472, 363] on span "Yes, I reached out" at bounding box center [454, 359] width 133 height 22
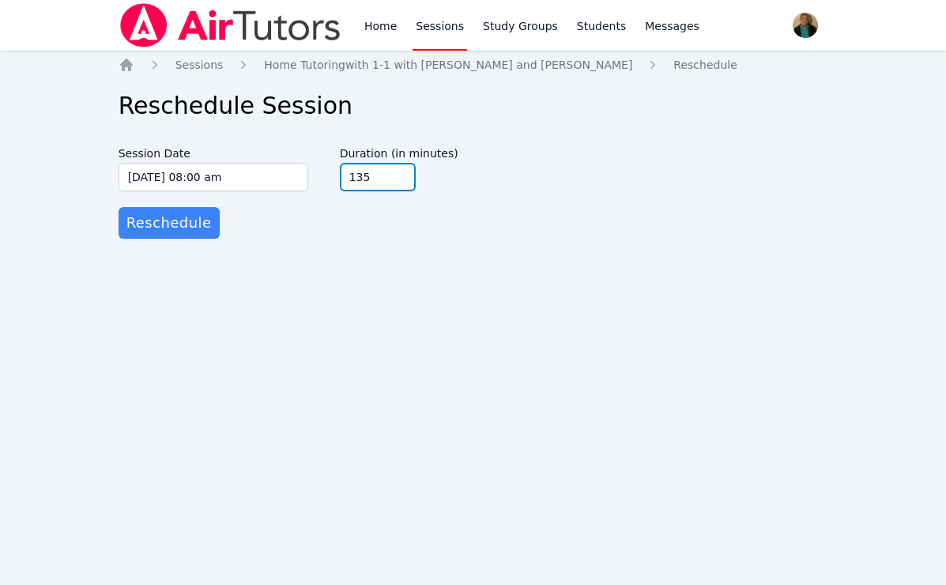
type input "135"
click at [398, 170] on input "135" at bounding box center [378, 177] width 76 height 28
click at [202, 223] on span "Reschedule" at bounding box center [168, 223] width 85 height 22
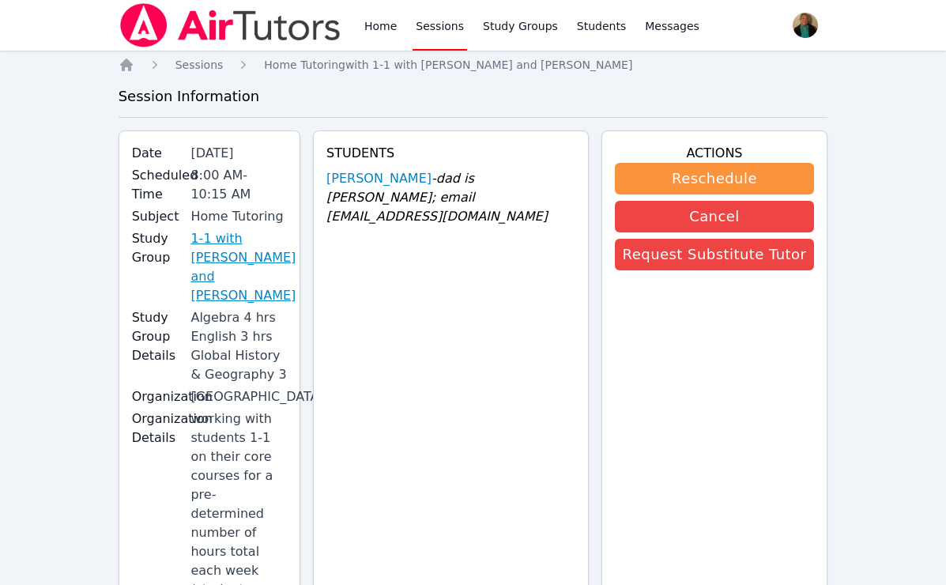
click at [253, 236] on link "1-1 with Lacey Brunelle and Amy Ayers" at bounding box center [242, 267] width 105 height 76
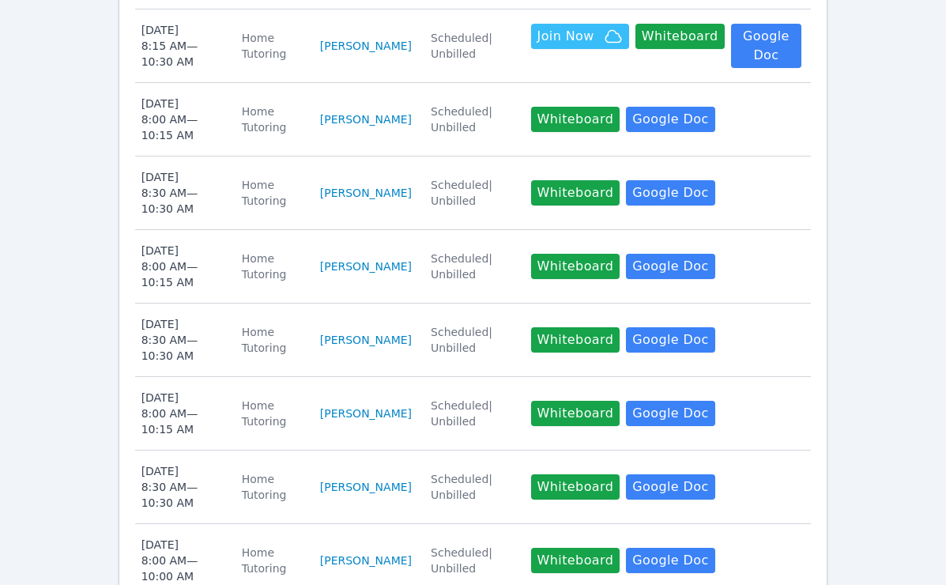
scroll to position [713, 0]
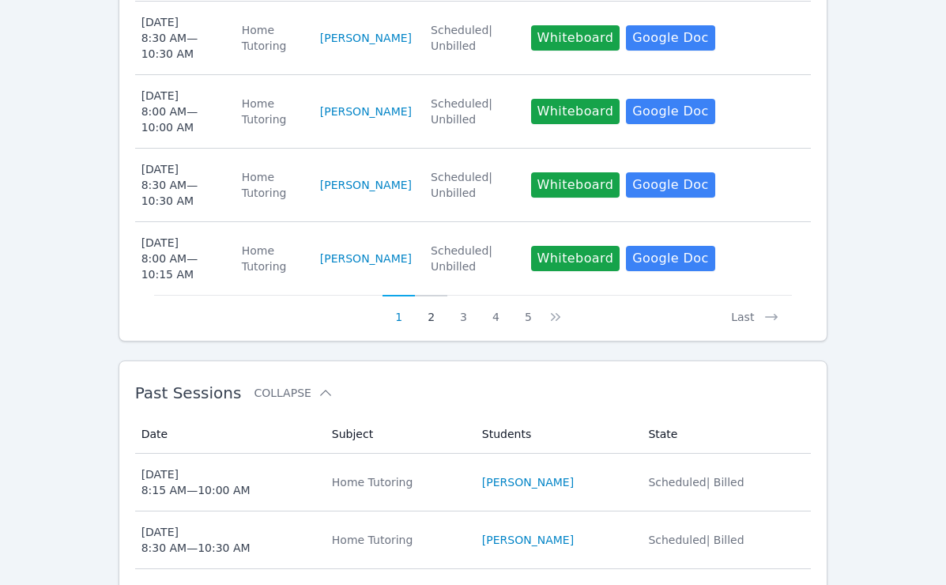
click at [430, 296] on button "2" at bounding box center [431, 310] width 32 height 30
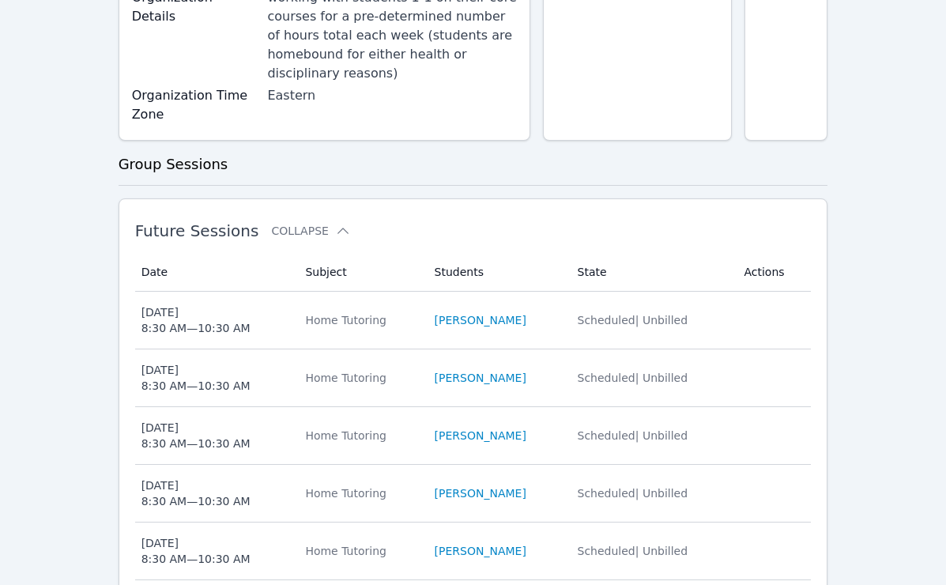
scroll to position [430, 0]
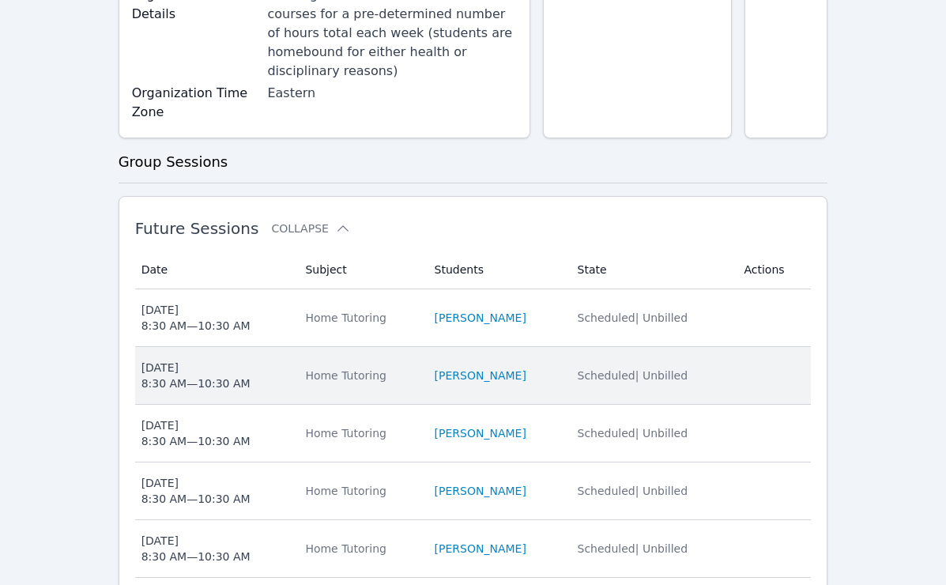
click at [260, 360] on span "Tue Oct 28 8:30 AM — 10:30 AM" at bounding box center [213, 376] width 145 height 32
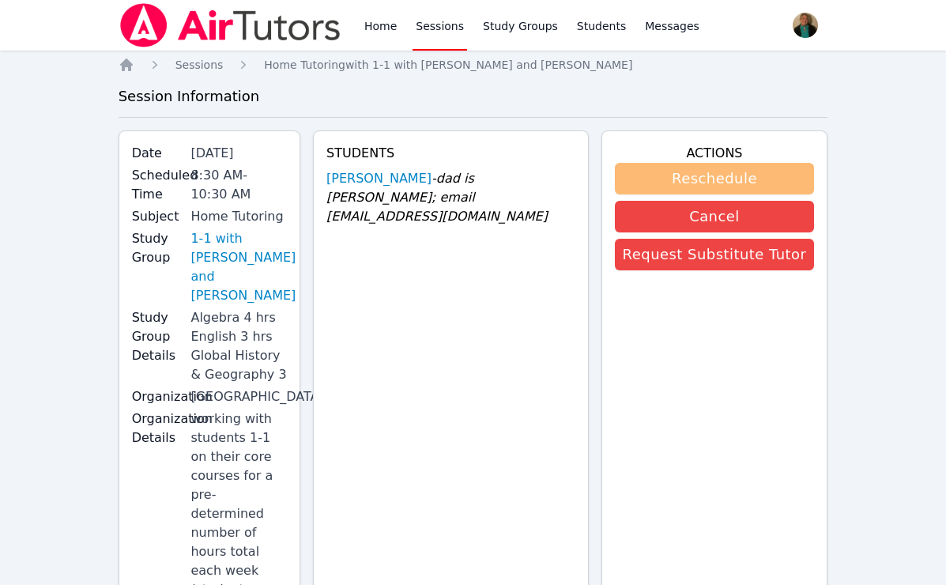
click at [680, 175] on button "Reschedule" at bounding box center [715, 179] width 200 height 32
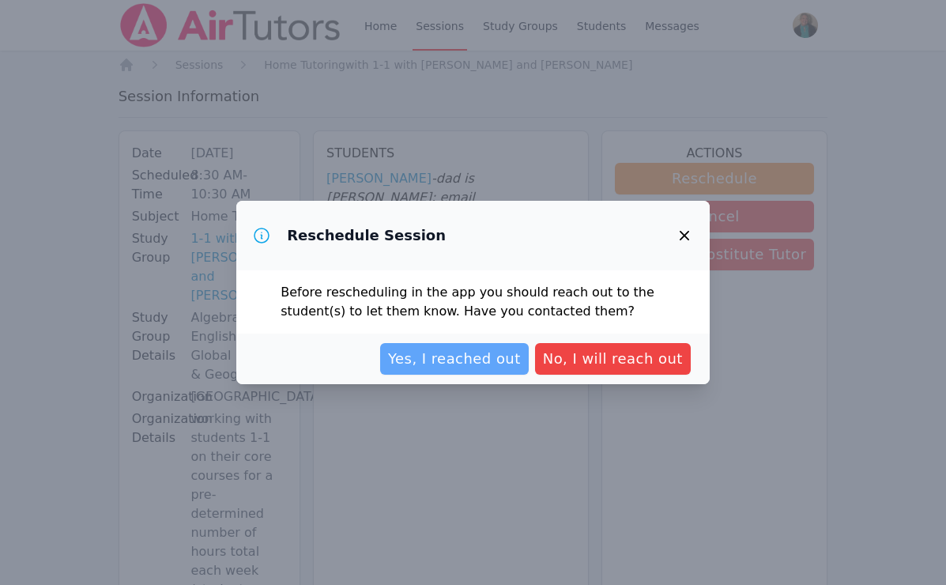
click at [490, 366] on span "Yes, I reached out" at bounding box center [454, 359] width 133 height 22
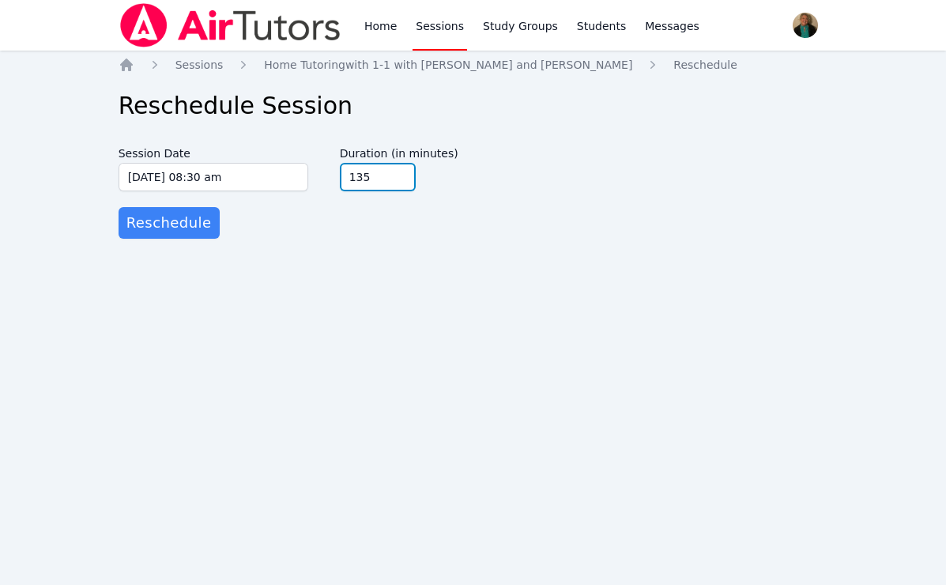
type input "135"
click at [401, 172] on input "135" at bounding box center [378, 177] width 76 height 28
click at [294, 178] on input "10/28/2025 08:30 am" at bounding box center [214, 177] width 190 height 28
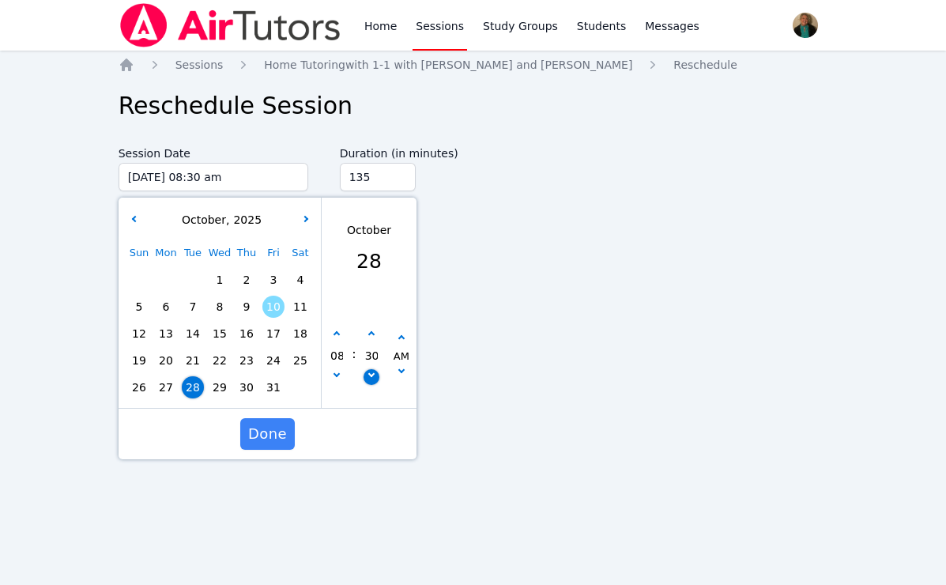
click at [371, 374] on icon "button" at bounding box center [371, 374] width 6 height 6
type input "10/28/2025 08:25 am"
type input "25"
click at [371, 374] on icon "button" at bounding box center [371, 374] width 6 height 6
type input "10/28/2025 08:20 am"
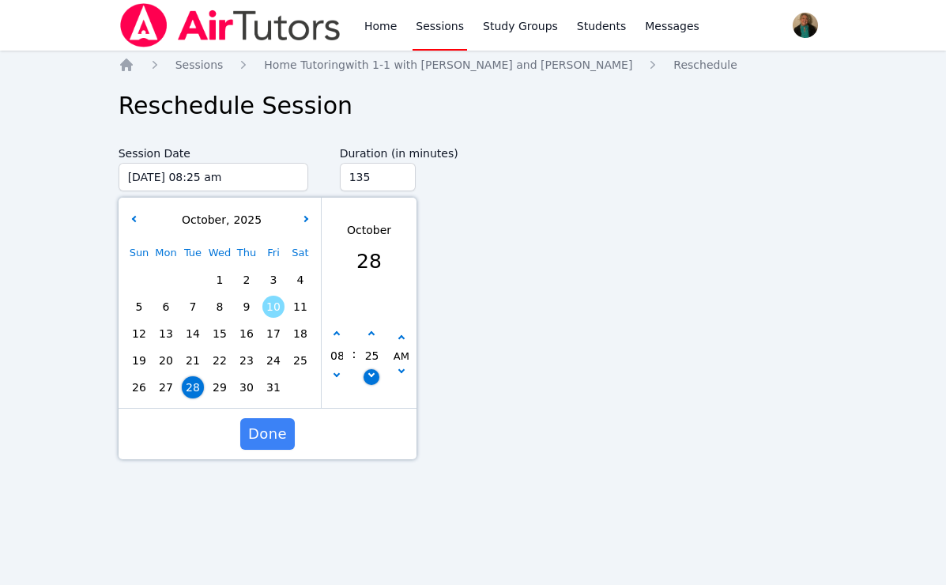
type input "20"
click at [371, 374] on icon "button" at bounding box center [371, 374] width 6 height 6
type input "10/28/2025 08:15 am"
type input "15"
click at [371, 374] on icon "button" at bounding box center [371, 374] width 6 height 6
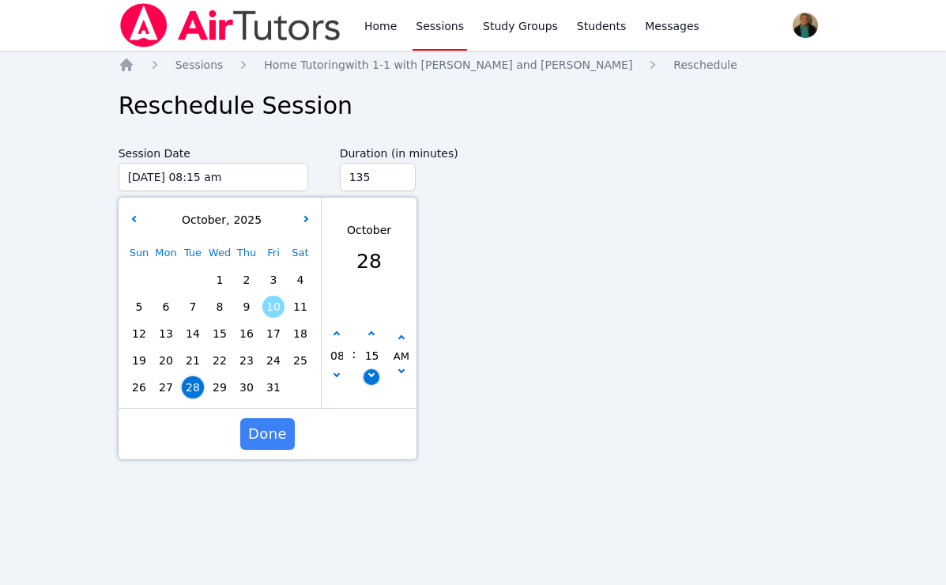
type input "10/28/2025 08:10 am"
type input "10"
click at [371, 374] on icon "button" at bounding box center [371, 374] width 6 height 6
type input "10/28/2025 08:05 am"
type input "05"
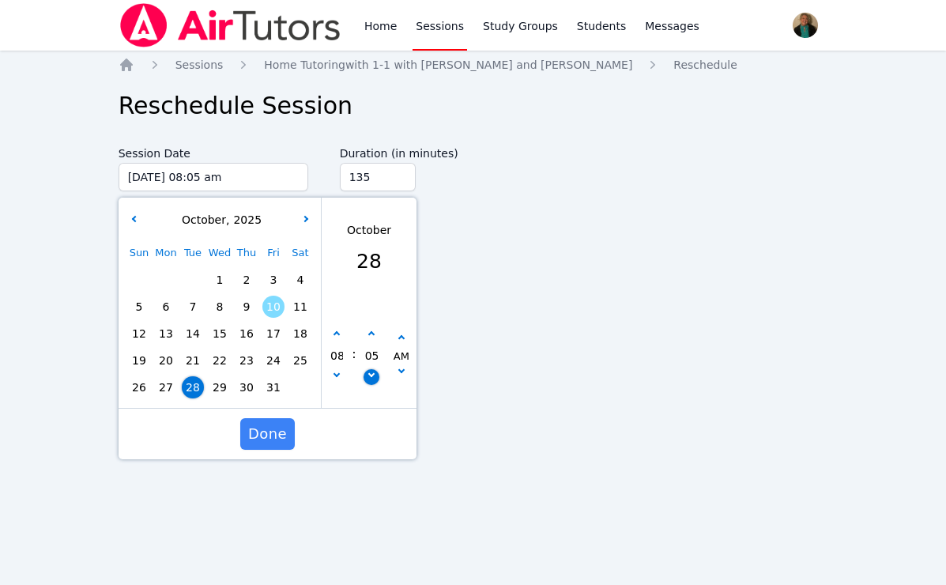
click at [371, 374] on icon "button" at bounding box center [371, 374] width 6 height 6
type input "10/28/2025 08:00 am"
type input "00"
click at [271, 428] on span "Done" at bounding box center [267, 434] width 39 height 22
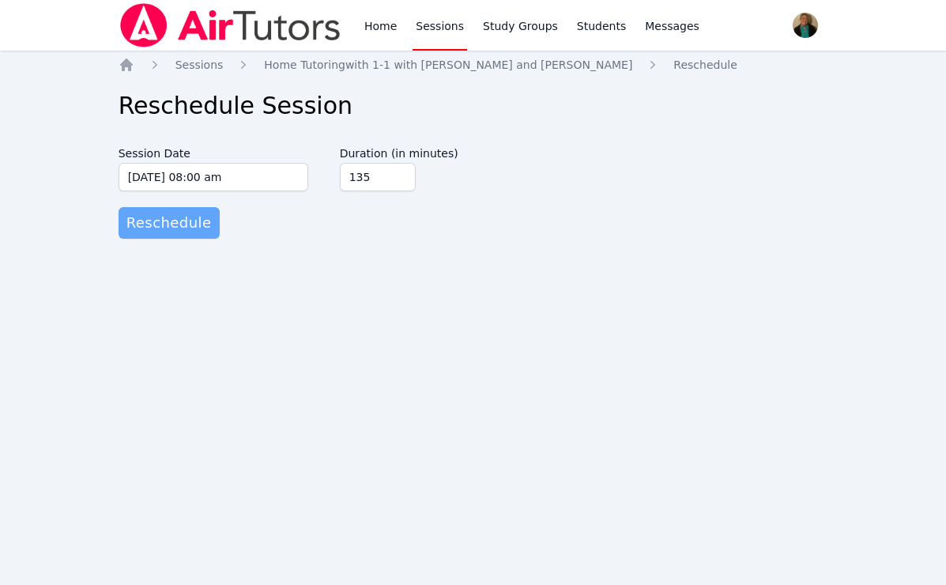
click at [183, 236] on button "Reschedule" at bounding box center [169, 223] width 101 height 32
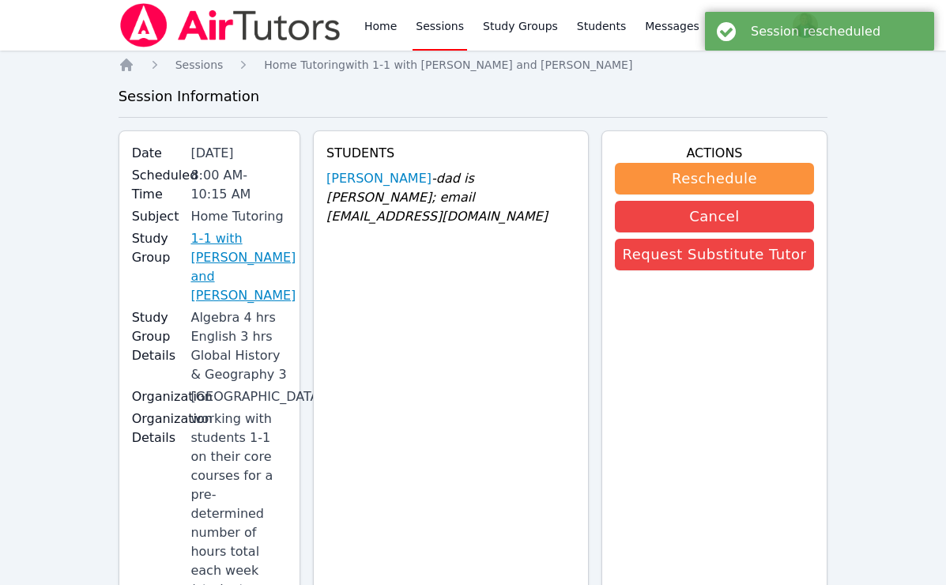
click at [236, 239] on link "1-1 with Lacey Brunelle and Amy Ayers" at bounding box center [242, 267] width 105 height 76
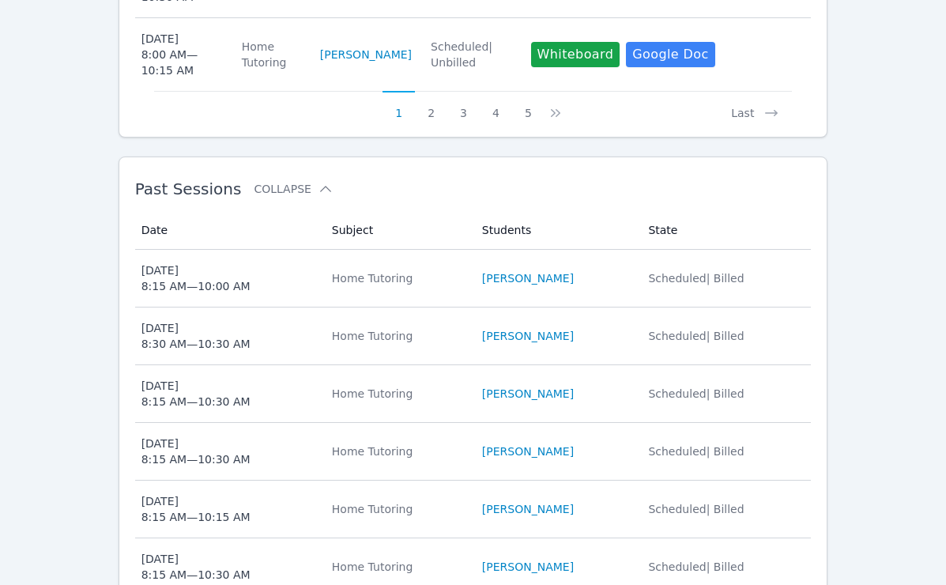
scroll to position [1329, 0]
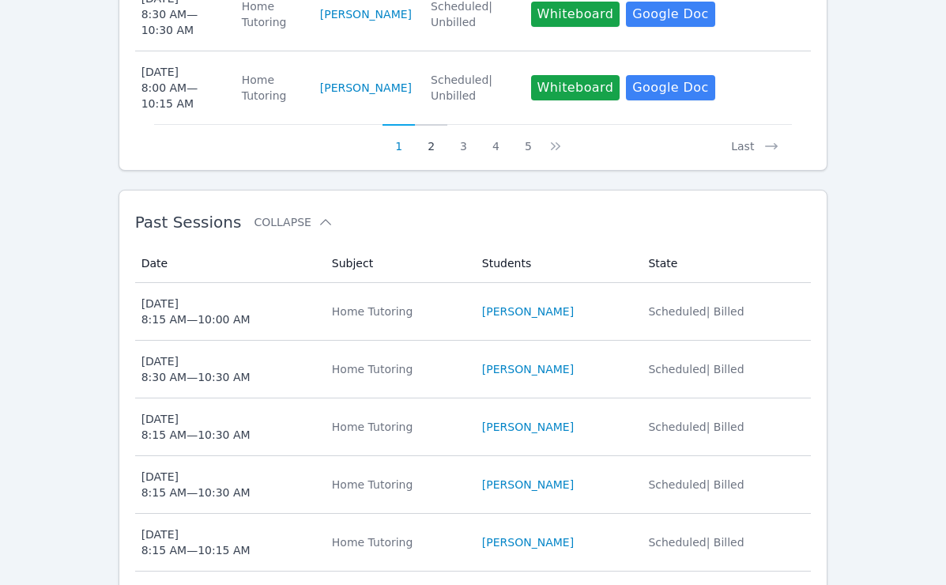
click at [428, 134] on button "2" at bounding box center [431, 139] width 32 height 30
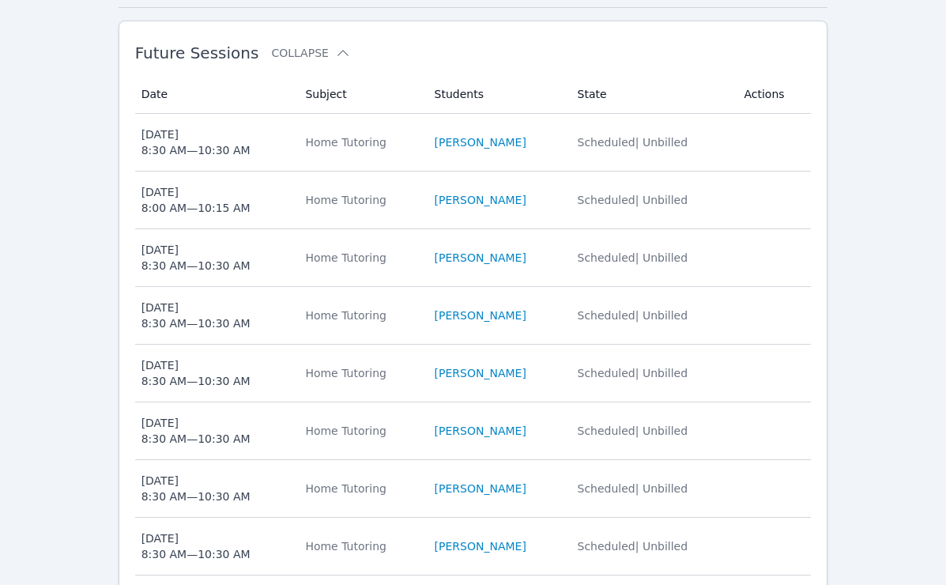
scroll to position [603, 0]
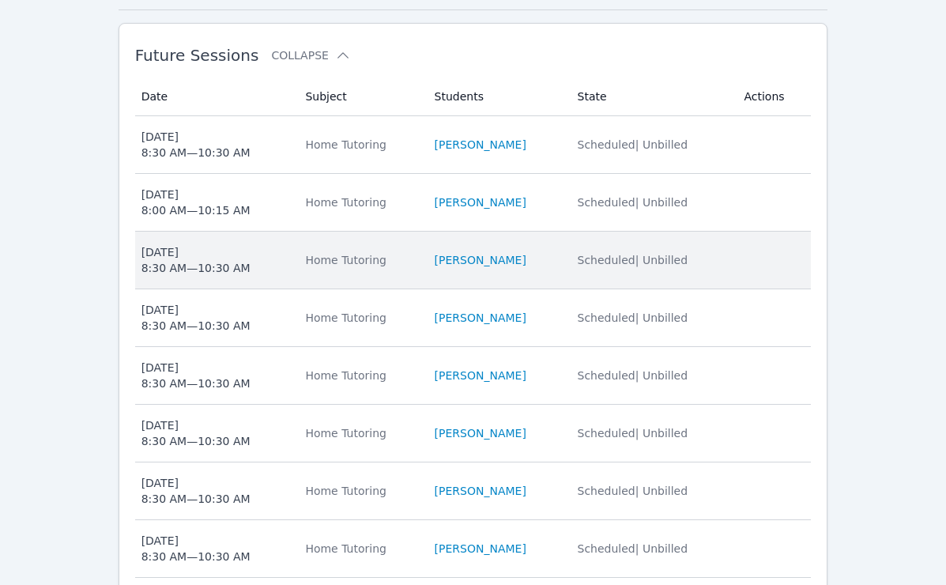
click at [242, 248] on div "Wed Oct 29 8:30 AM — 10:30 AM" at bounding box center [195, 260] width 109 height 32
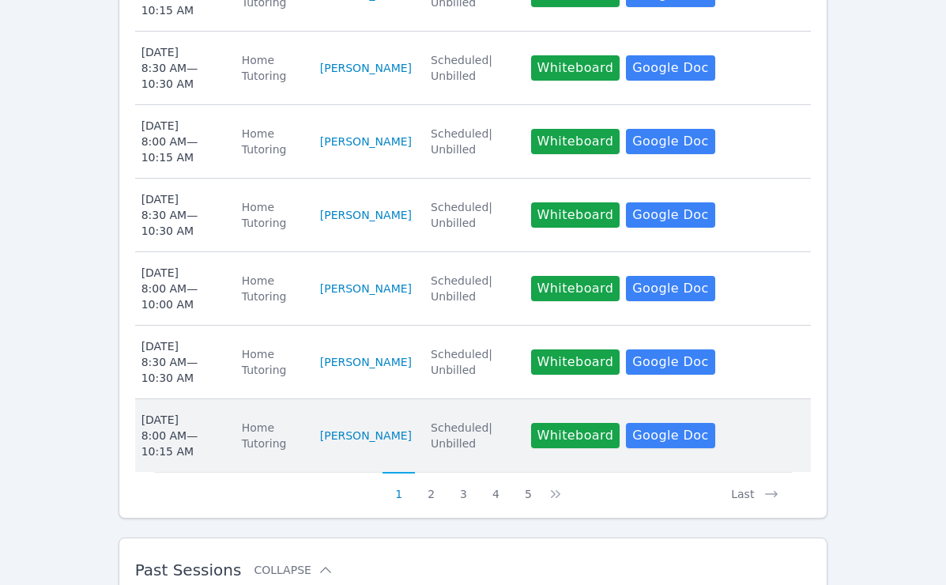
scroll to position [983, 0]
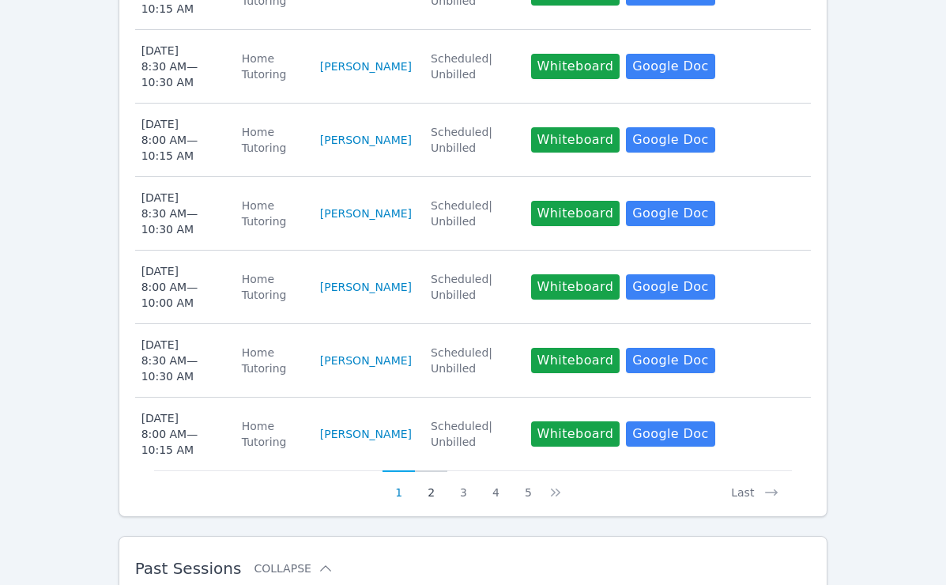
click at [431, 470] on button "2" at bounding box center [431, 485] width 32 height 30
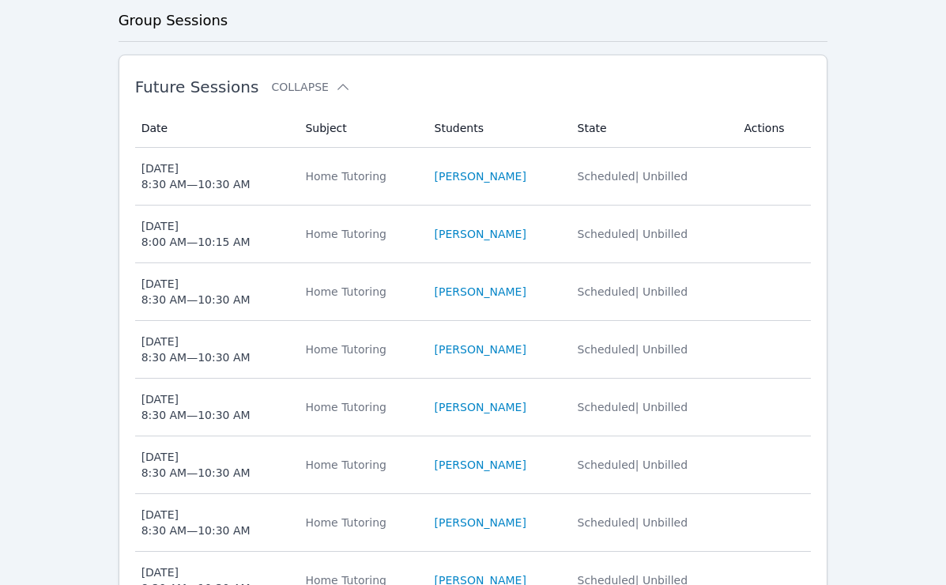
scroll to position [569, 0]
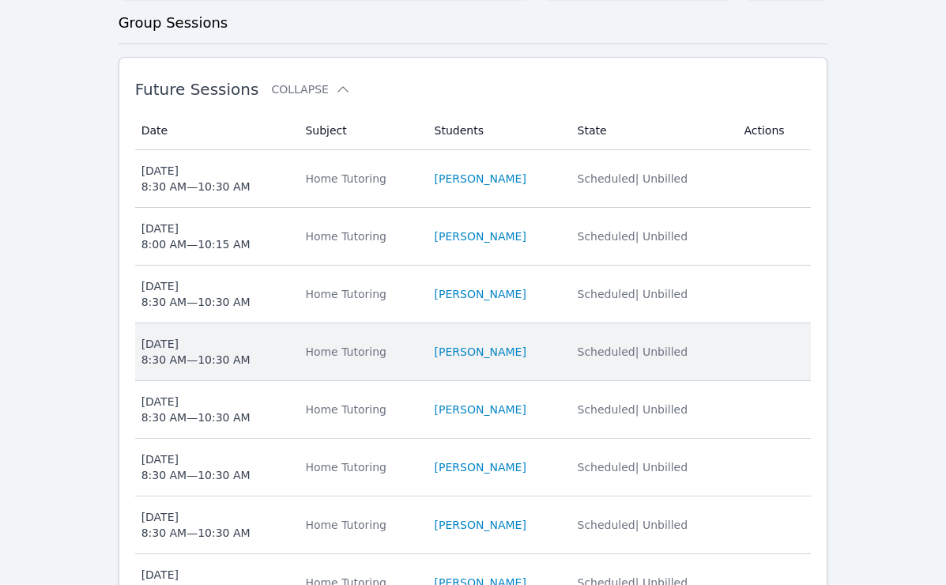
click at [249, 336] on span "Thu Oct 30 8:30 AM — 10:30 AM" at bounding box center [213, 352] width 145 height 32
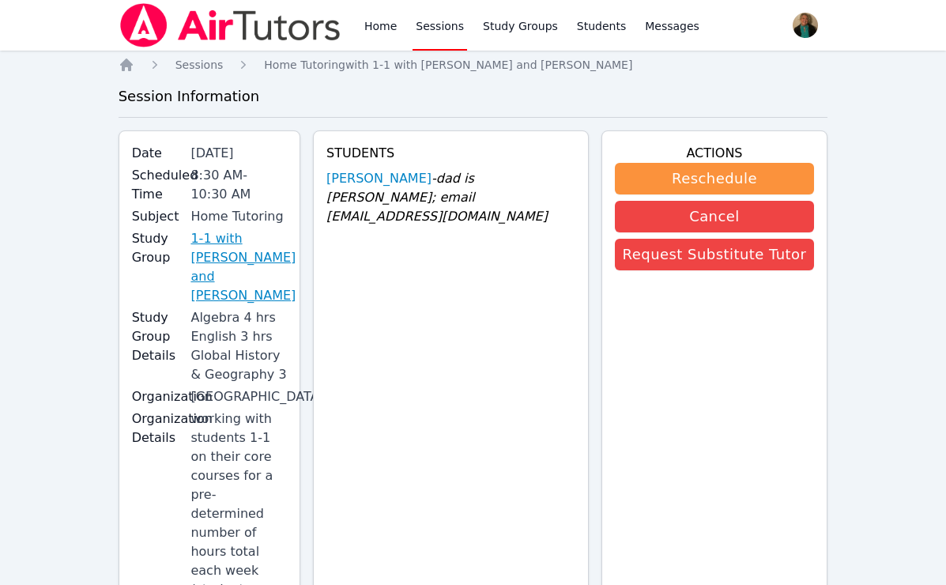
click at [249, 258] on link "1-1 with Lacey Brunelle and Amy Ayers" at bounding box center [242, 267] width 105 height 76
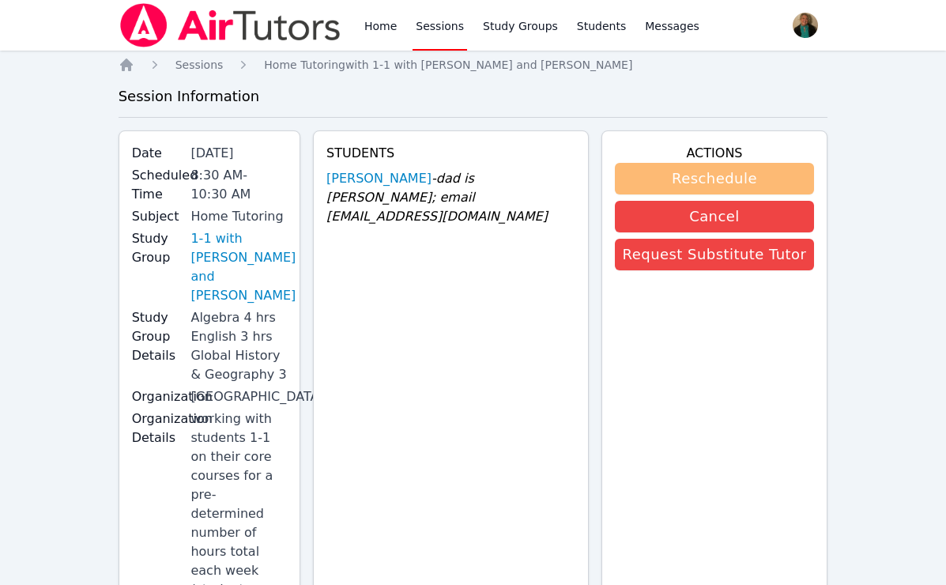
click at [669, 179] on button "Reschedule" at bounding box center [715, 179] width 200 height 32
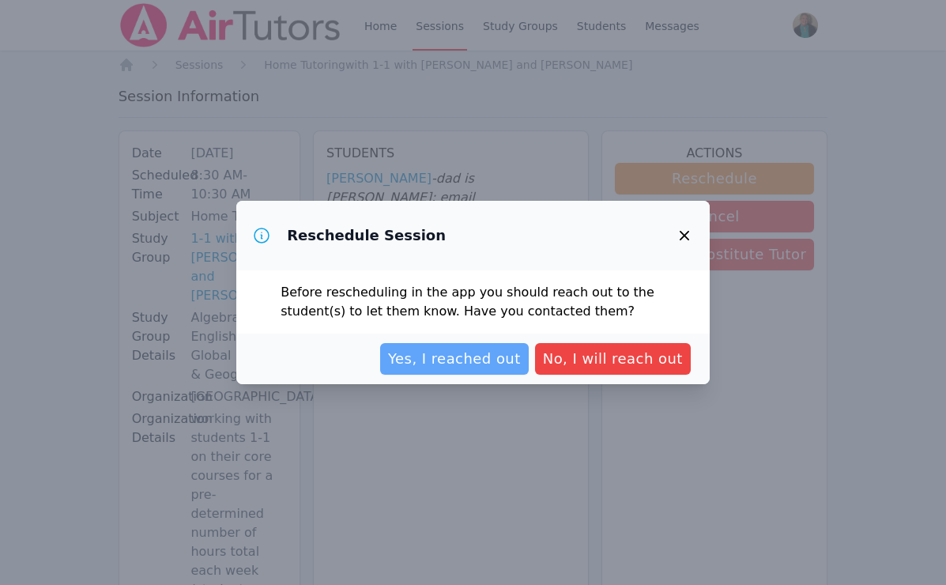
click at [478, 364] on span "Yes, I reached out" at bounding box center [454, 359] width 133 height 22
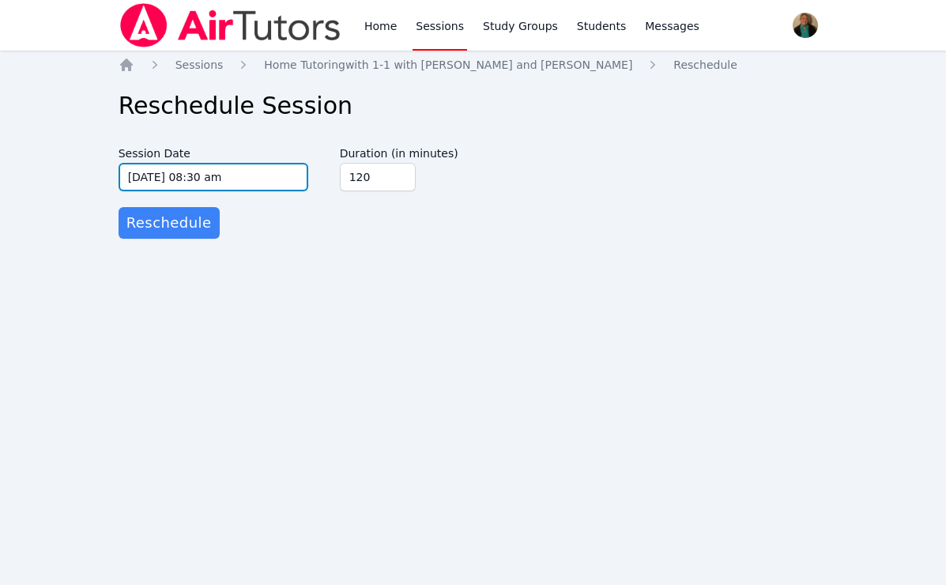
click at [293, 175] on input "10/30/2025 08:30 am" at bounding box center [214, 177] width 190 height 28
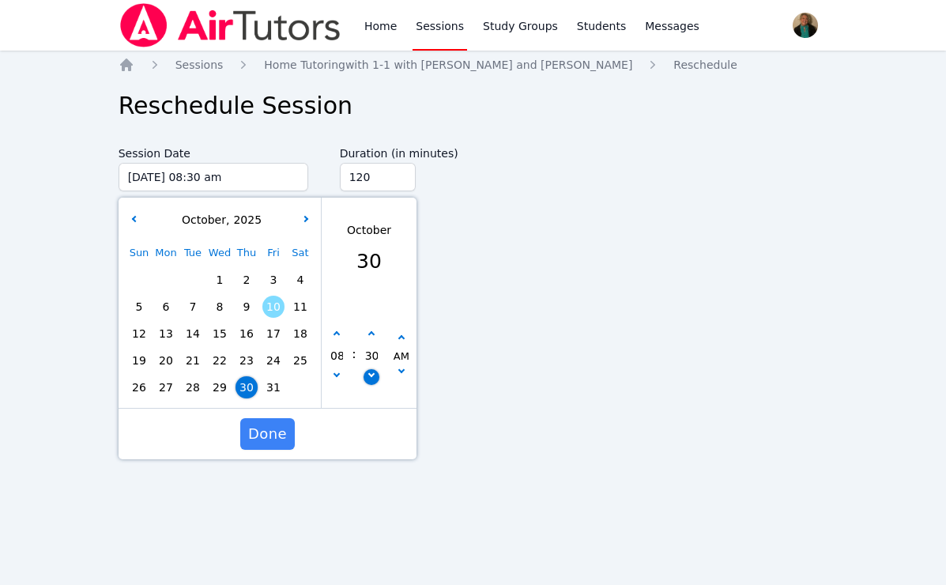
click at [369, 375] on icon "button" at bounding box center [371, 374] width 6 height 6
type input "10/30/2025 08:25 am"
type input "25"
click at [369, 375] on icon "button" at bounding box center [371, 374] width 6 height 6
type input "10/30/2025 08:20 am"
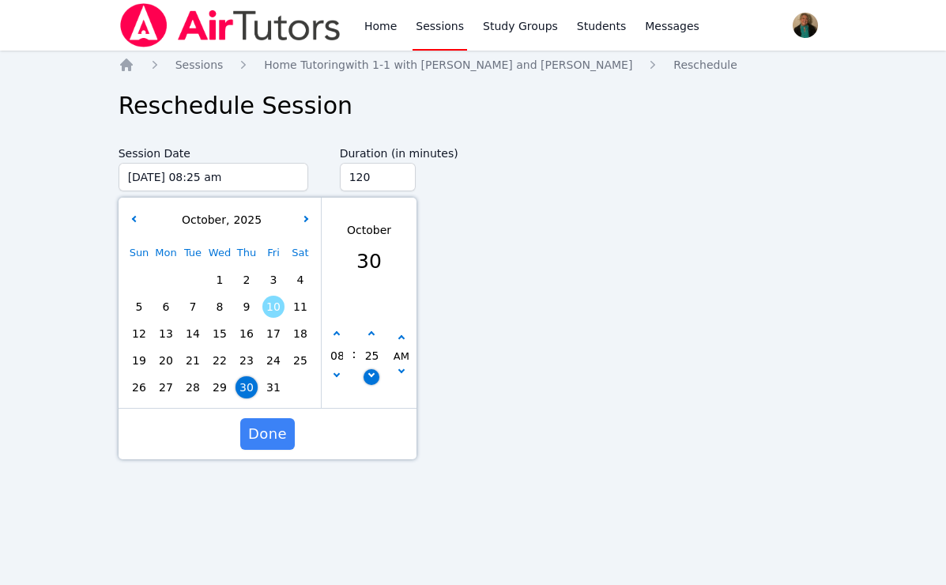
type input "20"
click at [369, 375] on icon "button" at bounding box center [371, 374] width 6 height 6
type input "10/30/2025 08:15 am"
type input "15"
click at [369, 375] on icon "button" at bounding box center [371, 374] width 6 height 6
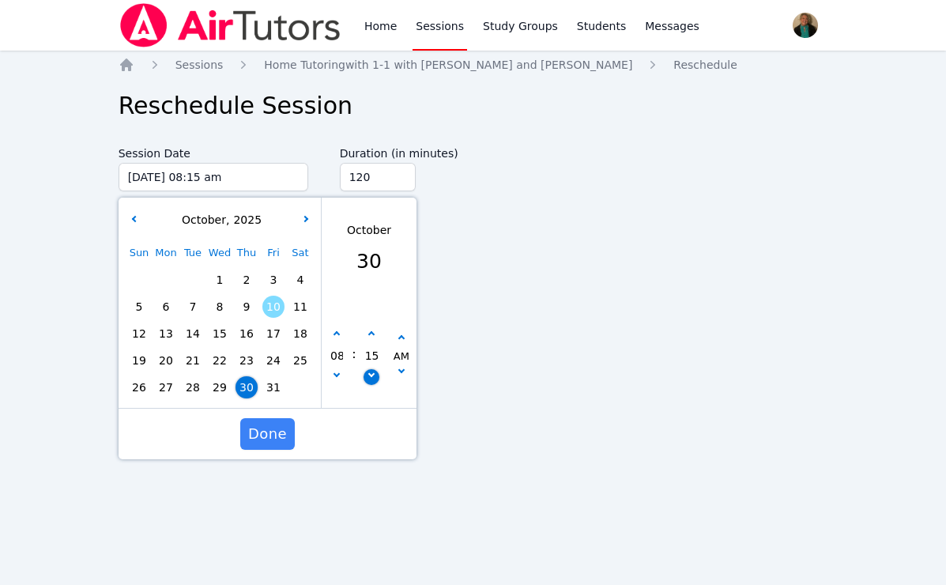
type input "10/30/2025 08:10 am"
type input "10"
click at [369, 375] on icon "button" at bounding box center [371, 374] width 6 height 6
type input "10/30/2025 08:05 am"
type input "05"
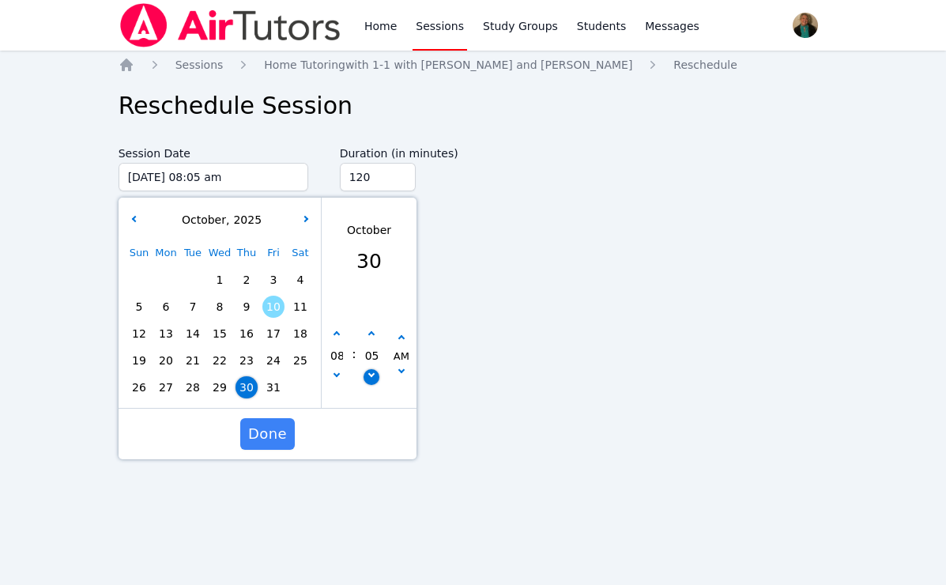
click at [369, 375] on icon "button" at bounding box center [371, 374] width 6 height 6
type input "10/30/2025 08:00 am"
type input "00"
type input "135"
click at [400, 172] on input "135" at bounding box center [378, 177] width 76 height 28
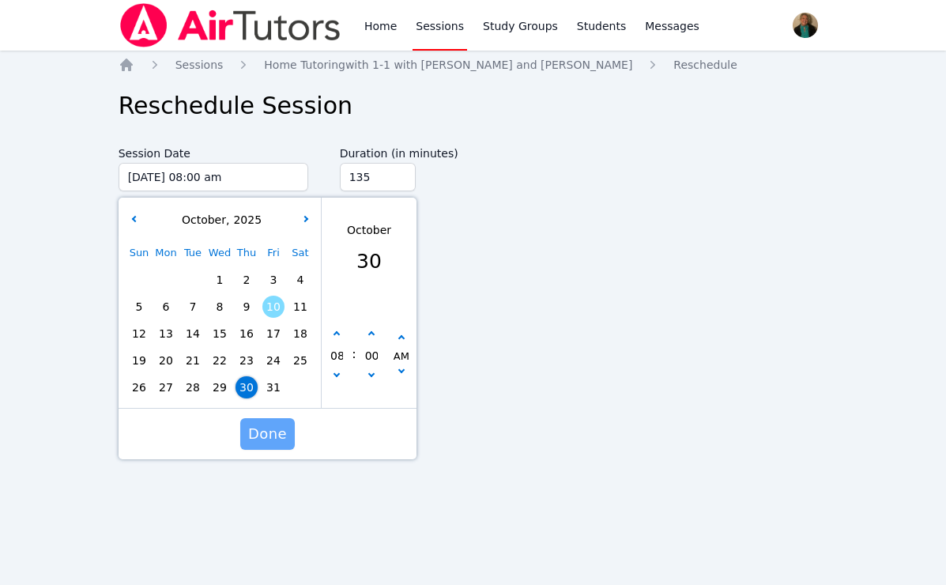
click at [267, 439] on span "Done" at bounding box center [267, 434] width 39 height 22
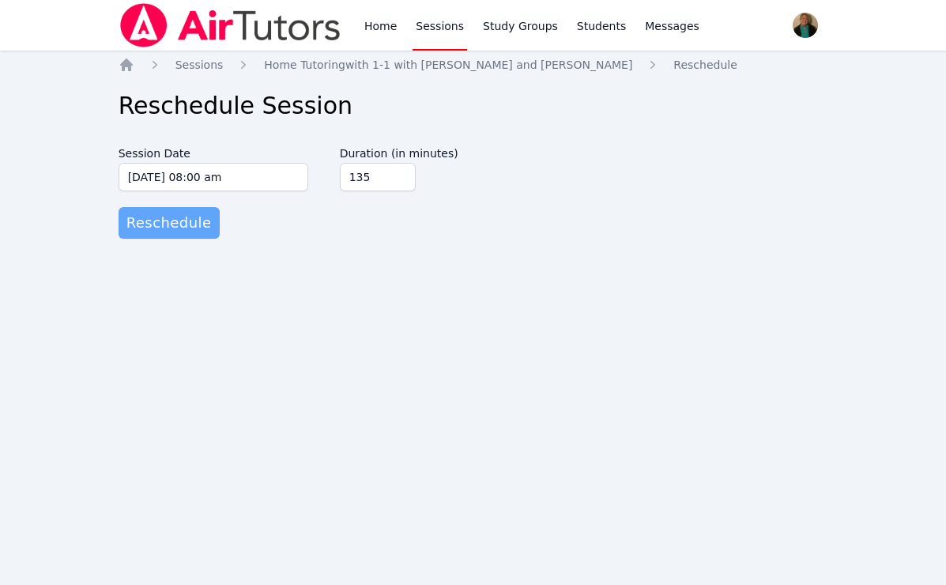
click at [196, 225] on span "Reschedule" at bounding box center [168, 223] width 85 height 22
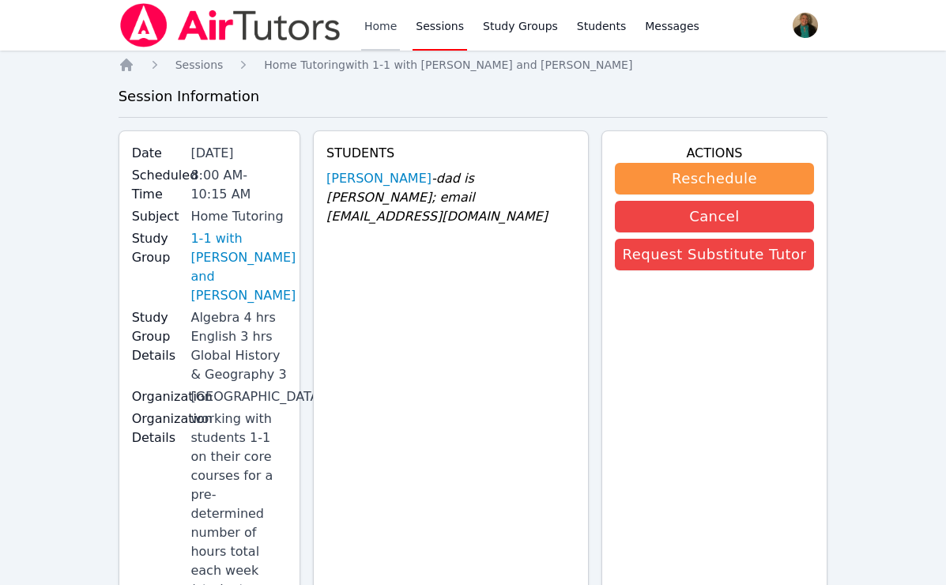
click at [377, 25] on link "Home" at bounding box center [380, 25] width 39 height 51
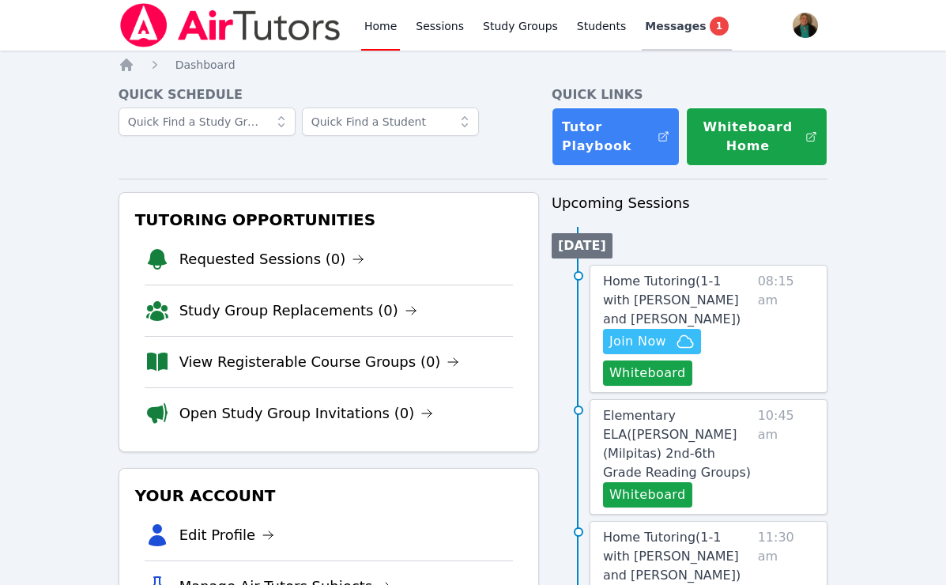
click at [654, 26] on span "Messages" at bounding box center [675, 26] width 61 height 16
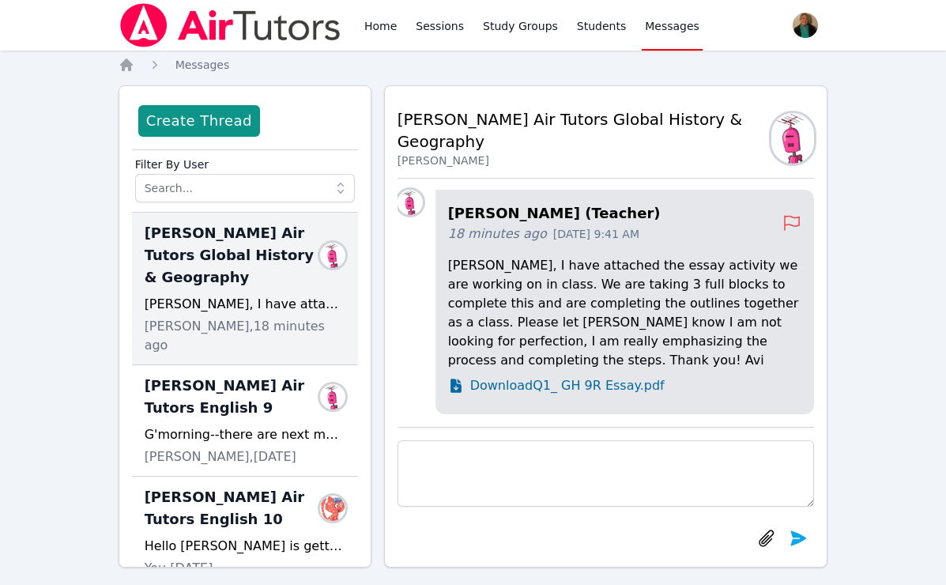
click at [540, 383] on span "Download Q1_ GH 9R Essay.pdf" at bounding box center [567, 385] width 194 height 19
click at [624, 386] on span "Download Q1_ GH 9R Essay.pdf" at bounding box center [567, 385] width 194 height 19
click at [625, 385] on span "Download Q1_ GH 9R Essay.pdf" at bounding box center [567, 385] width 194 height 19
click at [430, 29] on link "Sessions" at bounding box center [440, 25] width 55 height 51
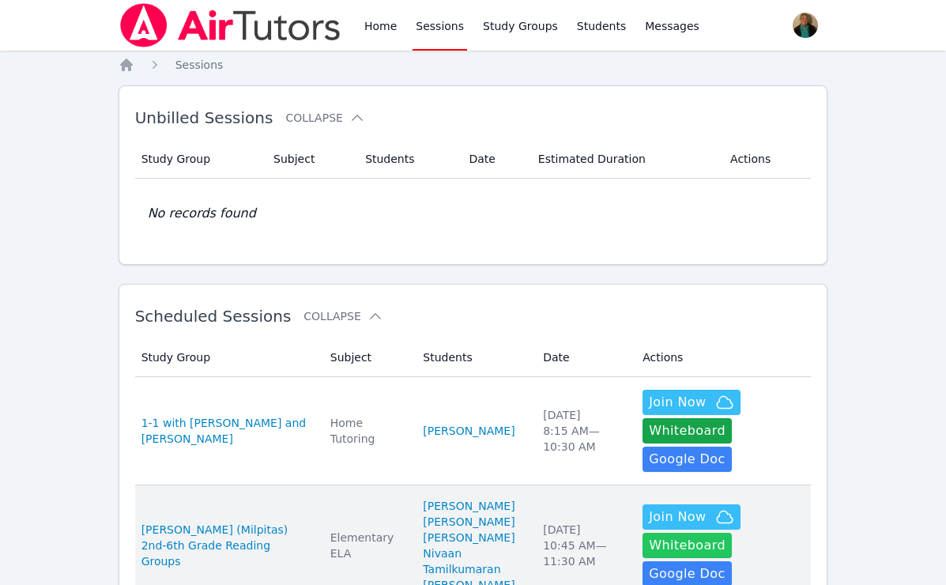
click at [681, 533] on button "Whiteboard" at bounding box center [687, 545] width 89 height 25
click at [204, 522] on span "Mattos (Milpitas) 2nd-6th Grade Reading Groups" at bounding box center [226, 545] width 170 height 47
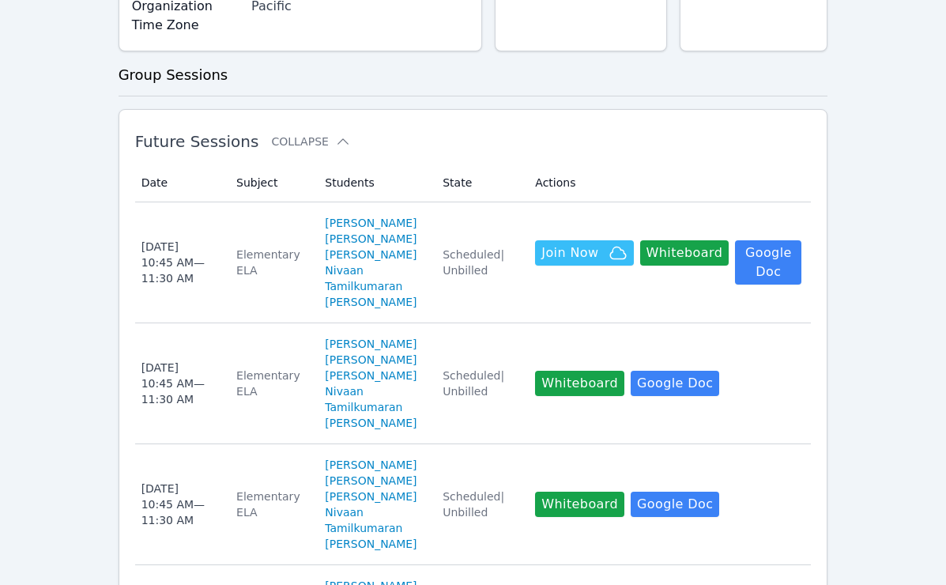
scroll to position [385, 0]
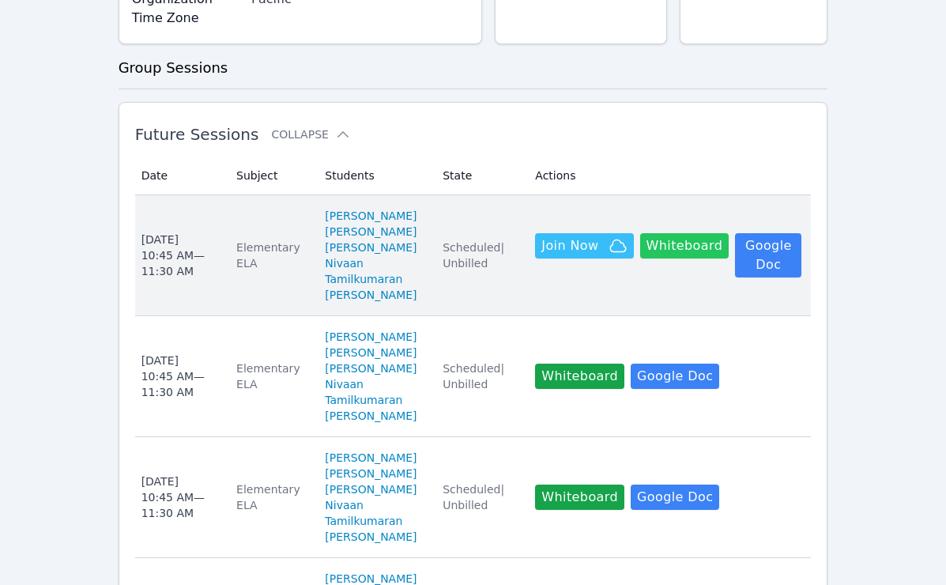
click at [685, 250] on button "Whiteboard" at bounding box center [684, 245] width 89 height 25
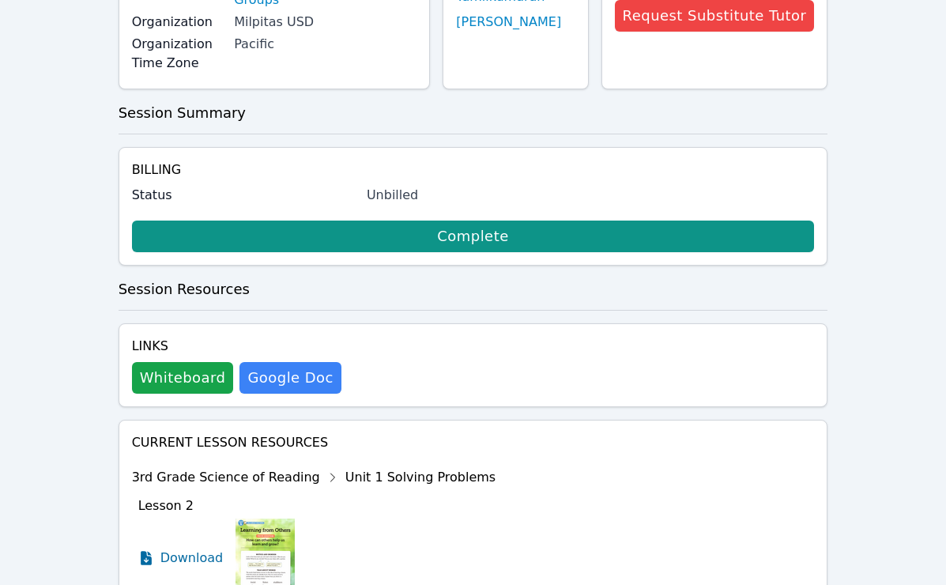
scroll to position [283, 0]
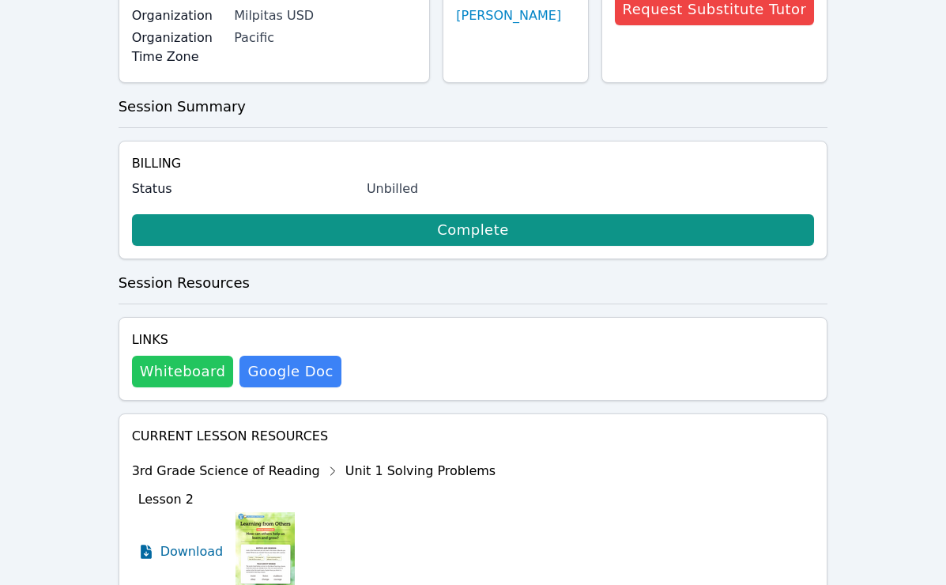
click at [172, 356] on button "Whiteboard" at bounding box center [183, 372] width 102 height 32
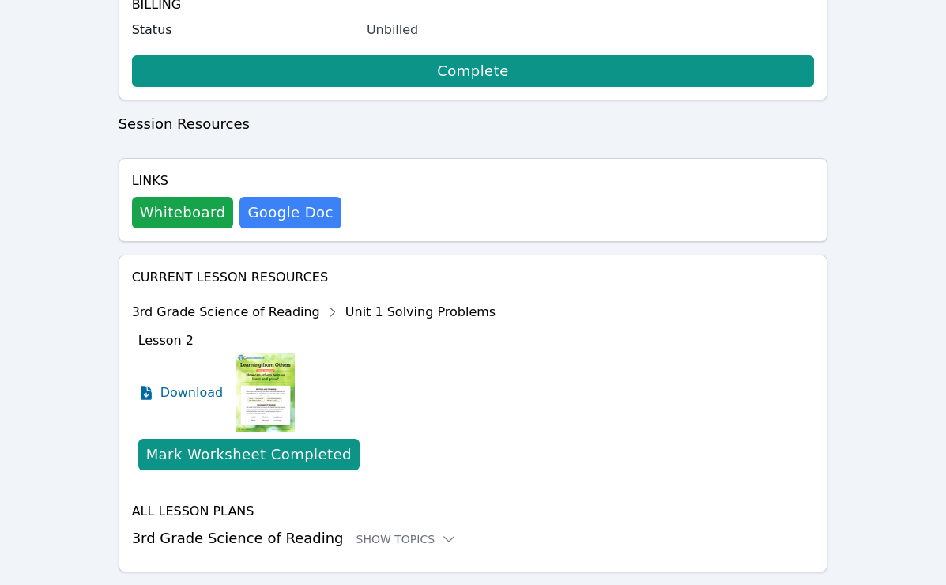
scroll to position [0, 0]
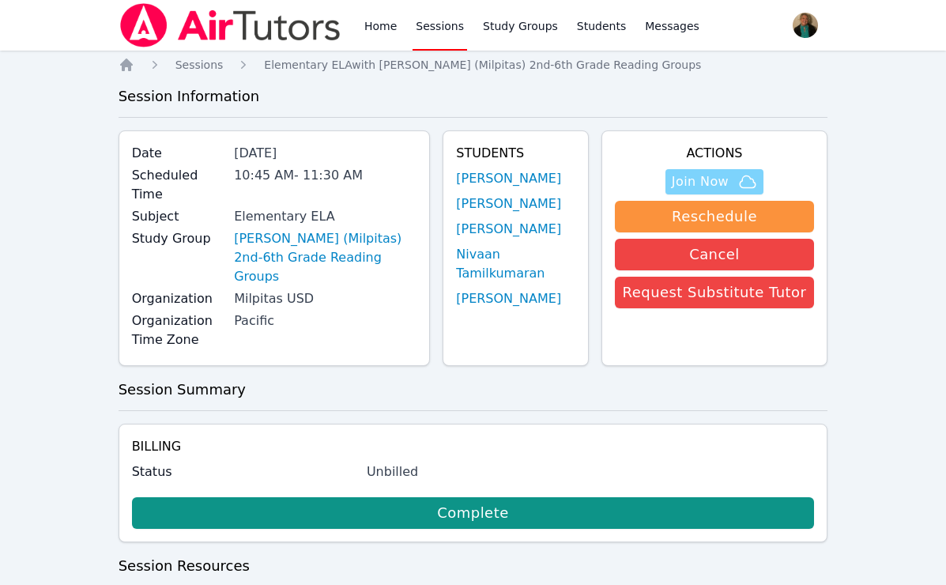
click at [699, 179] on span "Join Now" at bounding box center [700, 181] width 57 height 19
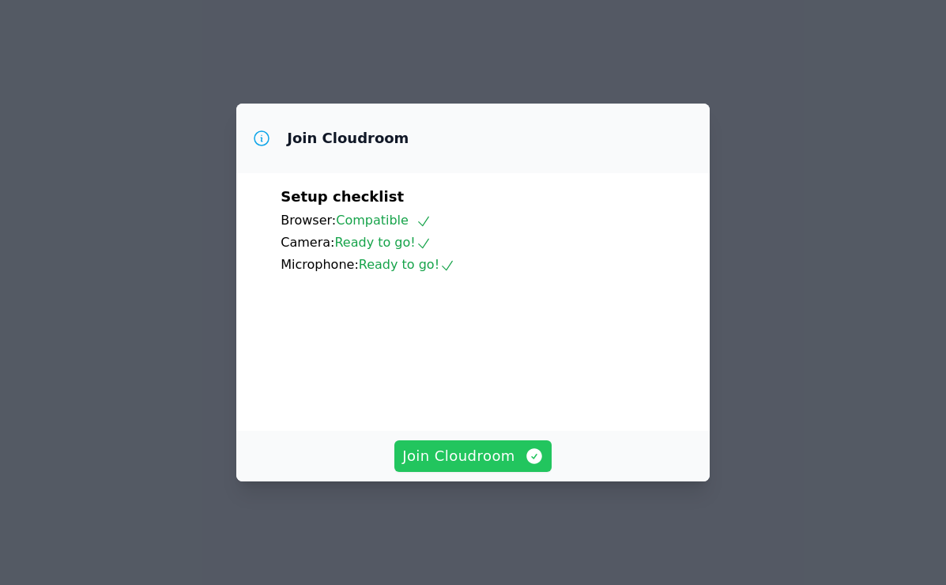
click at [447, 467] on span "Join Cloudroom" at bounding box center [472, 456] width 141 height 22
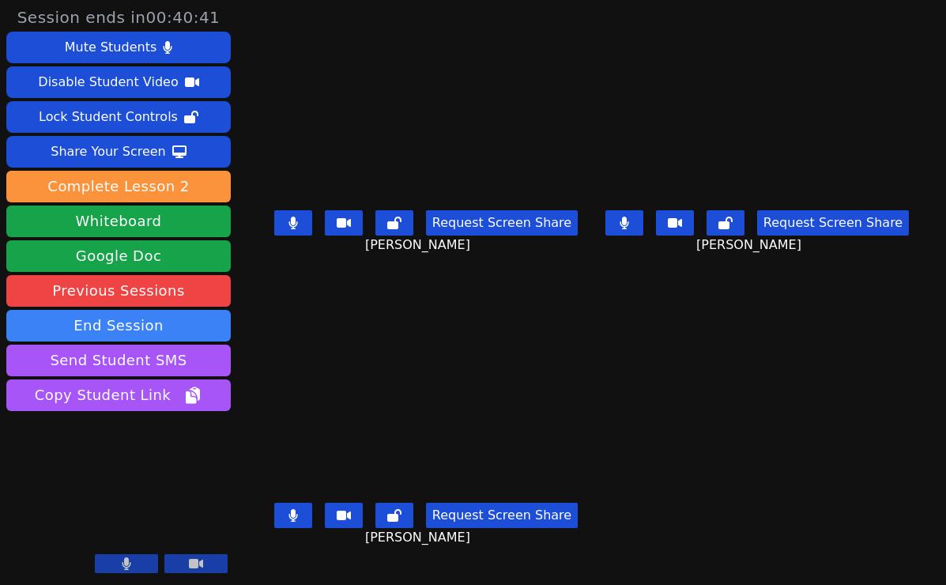
click at [126, 564] on icon at bounding box center [127, 563] width 9 height 13
click at [126, 564] on icon at bounding box center [127, 563] width 16 height 13
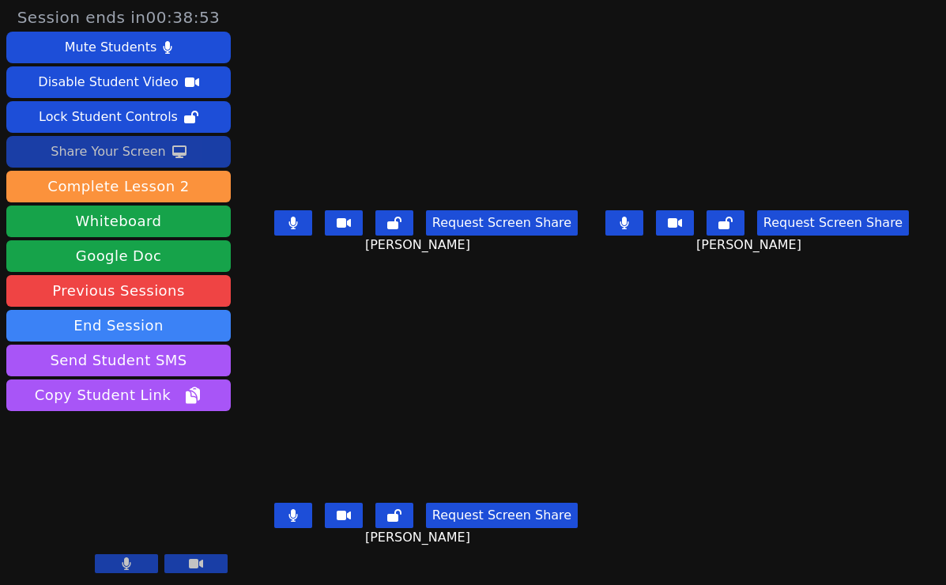
click at [96, 145] on div "Share Your Screen" at bounding box center [108, 151] width 115 height 25
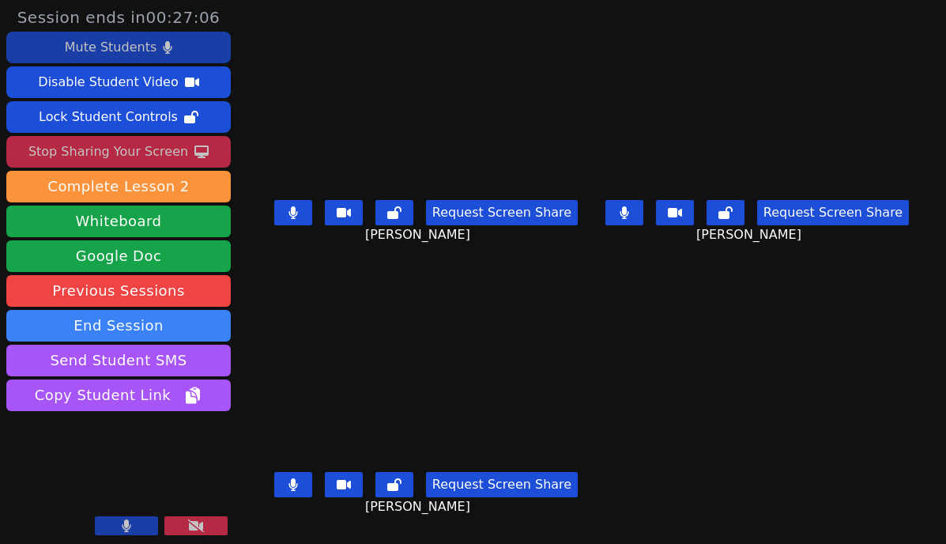
click at [150, 42] on div "Mute Students" at bounding box center [111, 47] width 92 height 25
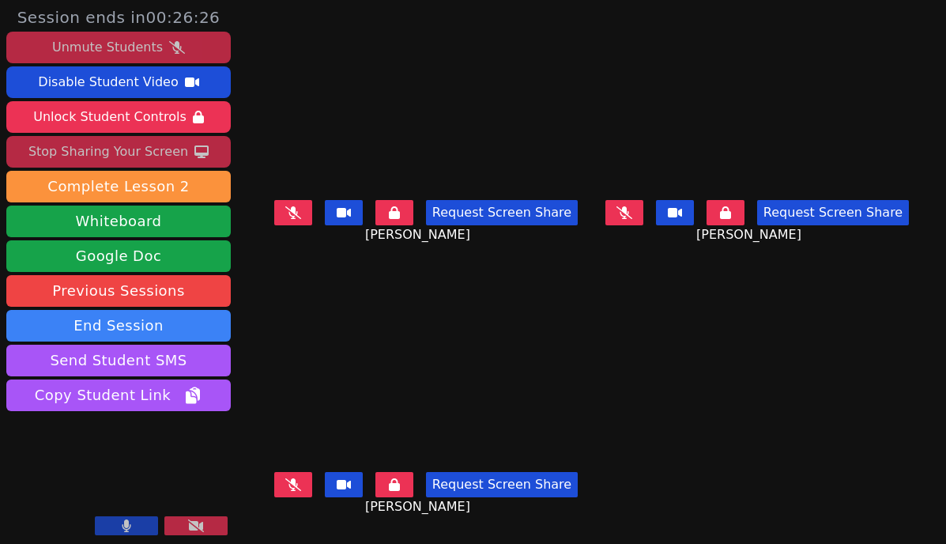
click at [154, 46] on div "Unmute Students" at bounding box center [107, 47] width 111 height 25
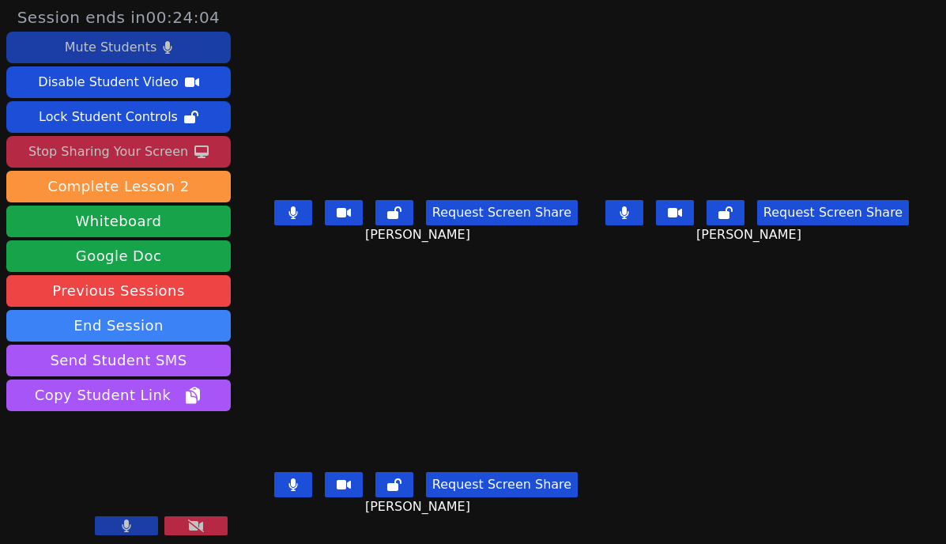
click at [288, 214] on icon at bounding box center [292, 212] width 9 height 13
click at [629, 219] on icon at bounding box center [624, 212] width 9 height 13
click at [286, 219] on icon at bounding box center [293, 212] width 16 height 13
click at [288, 491] on icon at bounding box center [292, 484] width 9 height 13
click at [288, 491] on icon at bounding box center [293, 484] width 16 height 13
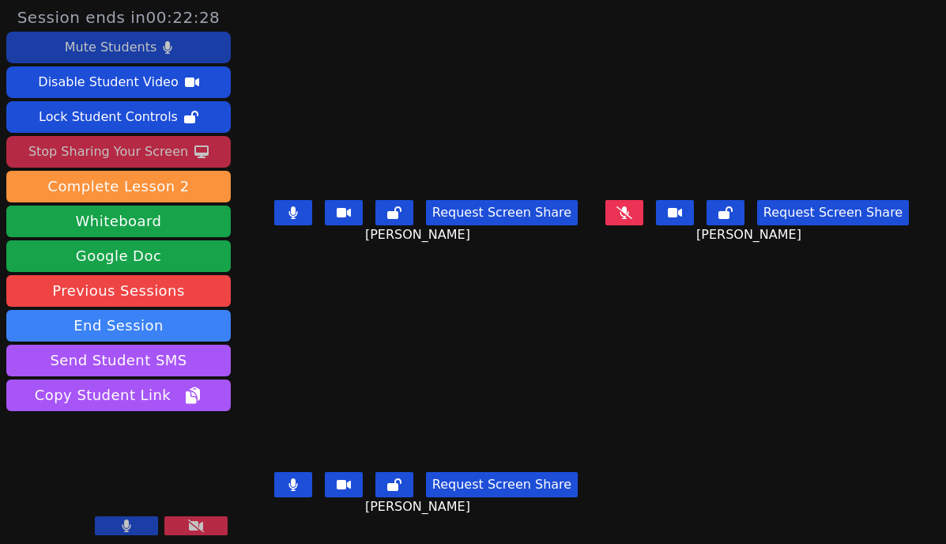
click at [632, 219] on icon at bounding box center [624, 212] width 16 height 13
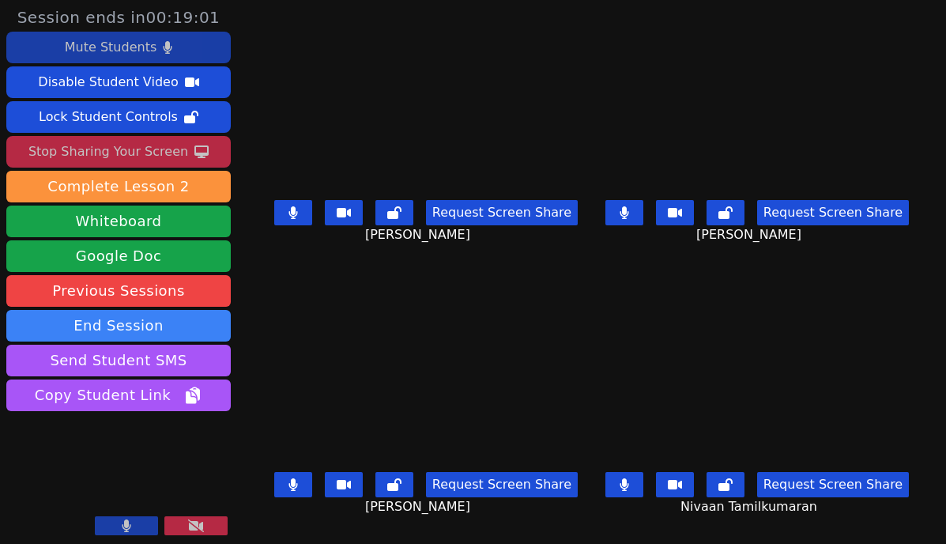
click at [288, 219] on icon at bounding box center [292, 212] width 9 height 13
click at [628, 219] on icon at bounding box center [624, 212] width 9 height 13
click at [632, 217] on icon at bounding box center [624, 212] width 16 height 13
click at [149, 45] on div "Mute Students" at bounding box center [111, 47] width 92 height 25
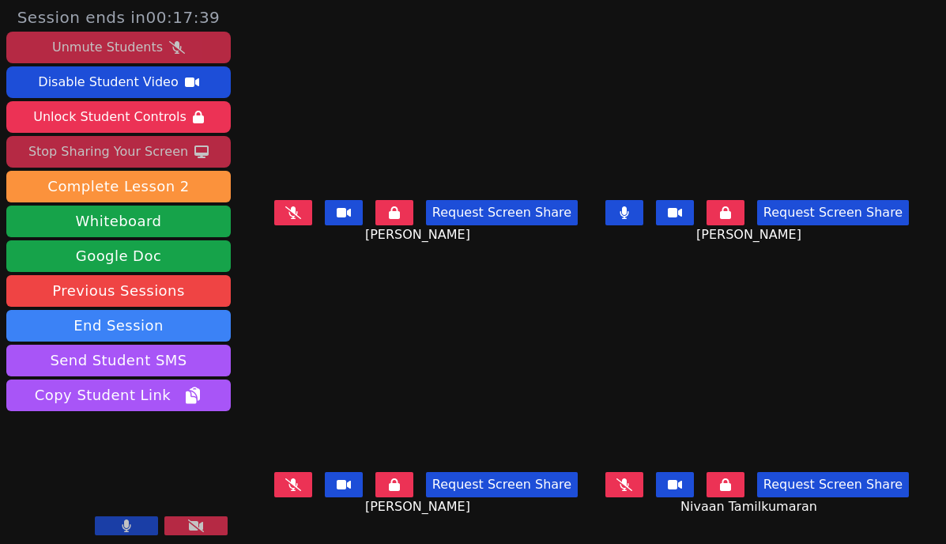
click at [130, 46] on div "Unmute Students" at bounding box center [107, 47] width 111 height 25
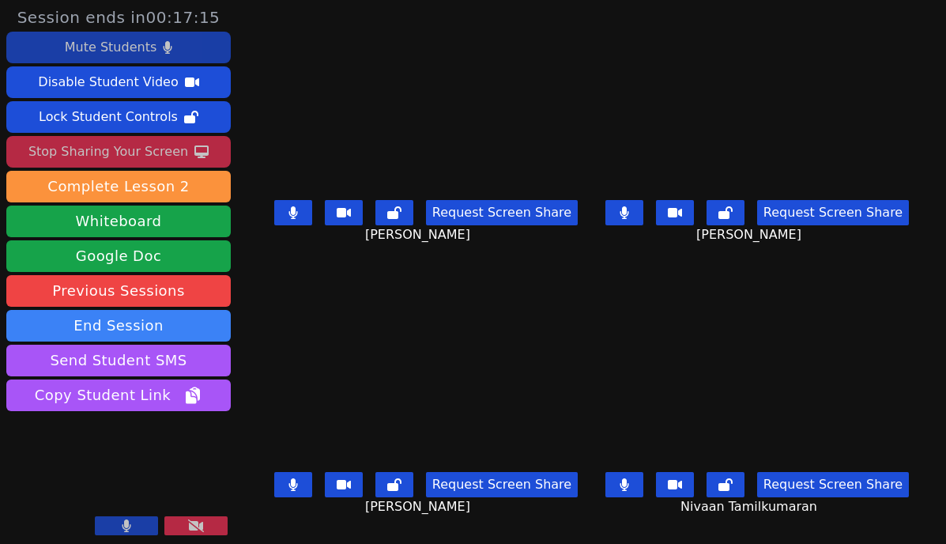
click at [628, 219] on icon at bounding box center [624, 212] width 9 height 13
click at [288, 491] on icon at bounding box center [292, 484] width 9 height 13
click at [628, 488] on icon at bounding box center [624, 484] width 9 height 13
click at [632, 491] on icon at bounding box center [624, 484] width 16 height 13
click at [291, 487] on button at bounding box center [293, 484] width 38 height 25
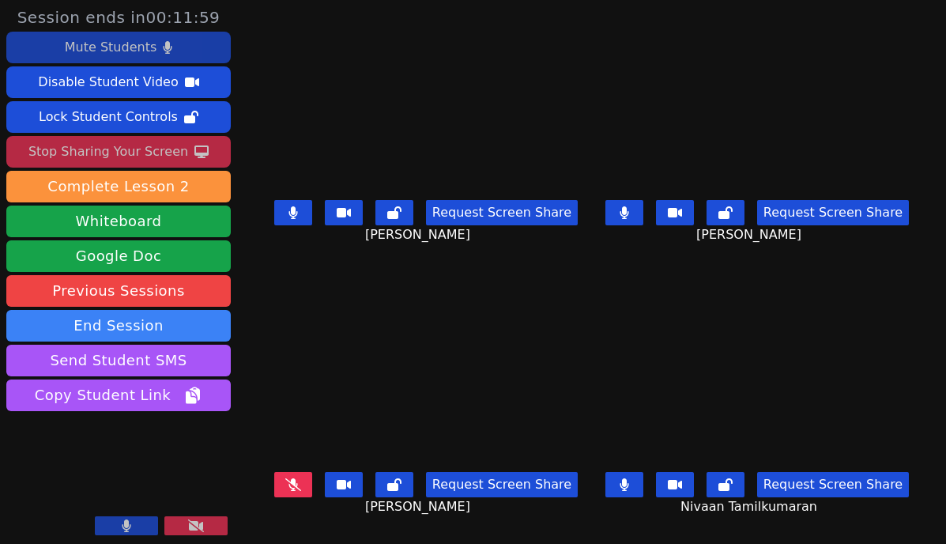
click at [296, 484] on button at bounding box center [293, 484] width 38 height 25
click at [628, 486] on icon at bounding box center [624, 484] width 9 height 13
click at [632, 486] on icon at bounding box center [624, 484] width 16 height 13
click at [156, 46] on button "Mute Students" at bounding box center [118, 48] width 224 height 32
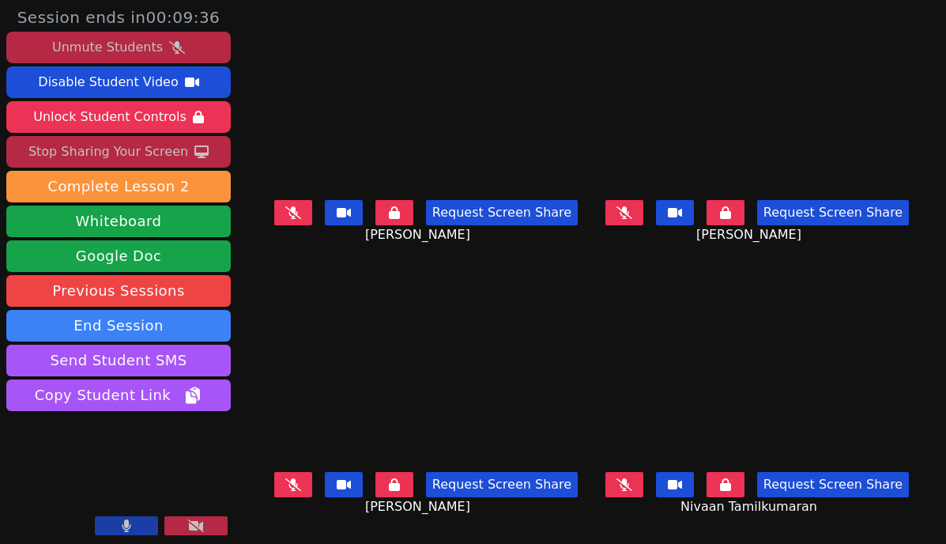
click at [126, 44] on div "Unmute Students" at bounding box center [107, 47] width 111 height 25
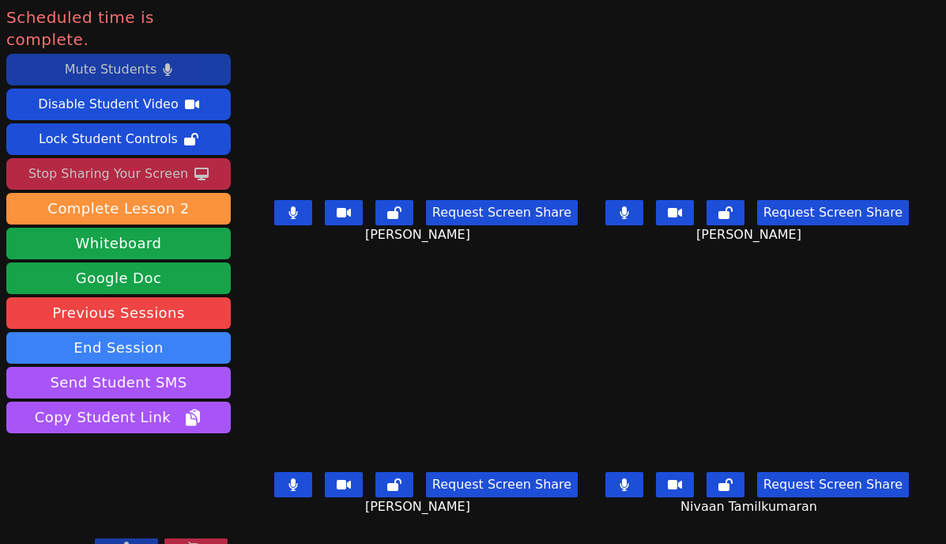
click at [208, 538] on button at bounding box center [195, 547] width 63 height 19
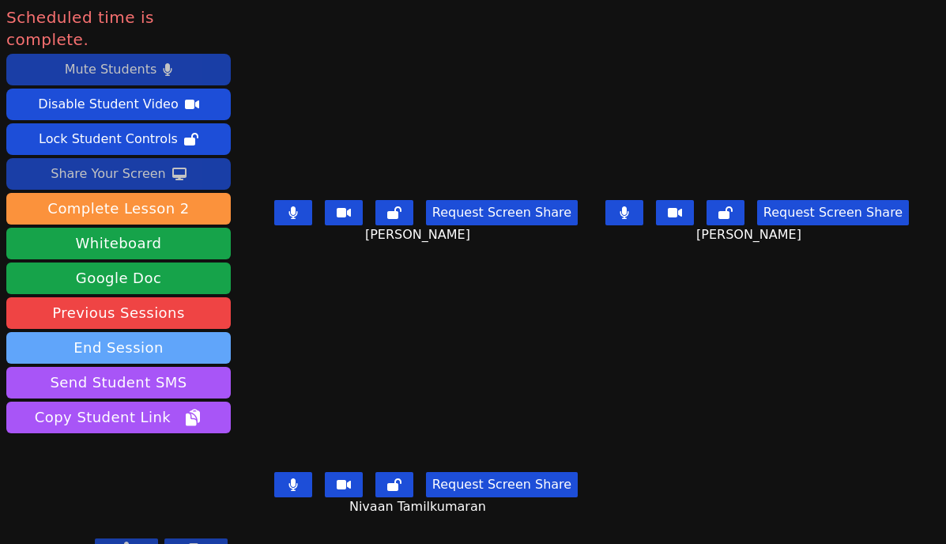
click at [174, 332] on button "End Session" at bounding box center [118, 348] width 224 height 32
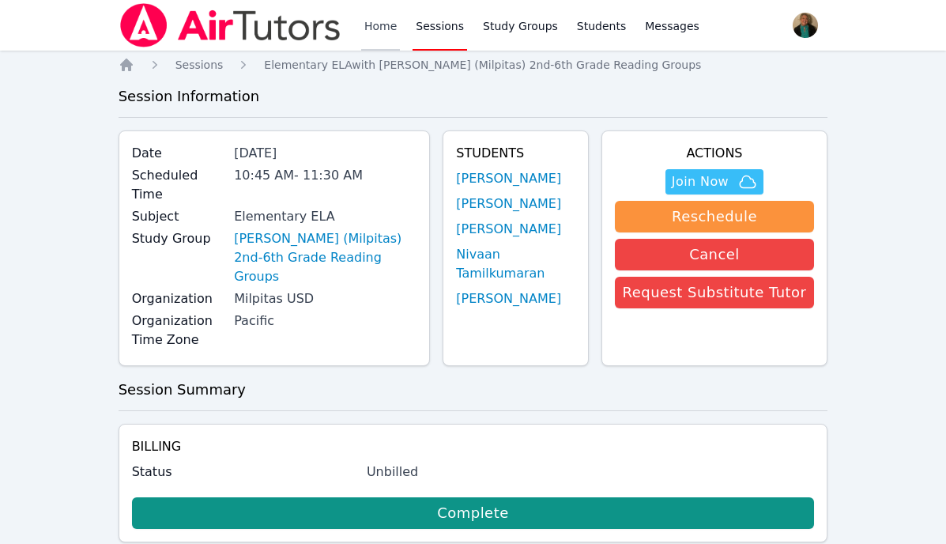
click at [379, 25] on link "Home" at bounding box center [380, 25] width 39 height 51
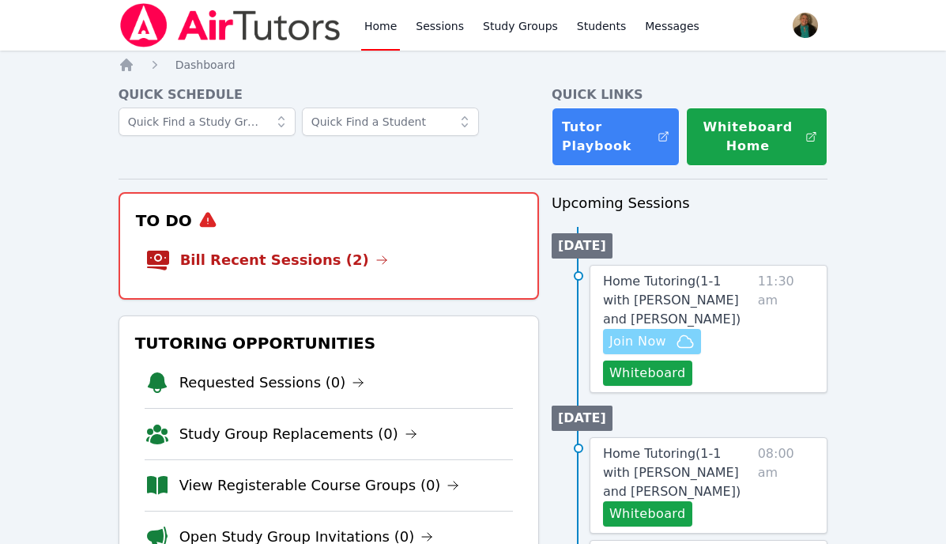
click at [656, 338] on span "Join Now" at bounding box center [637, 341] width 57 height 19
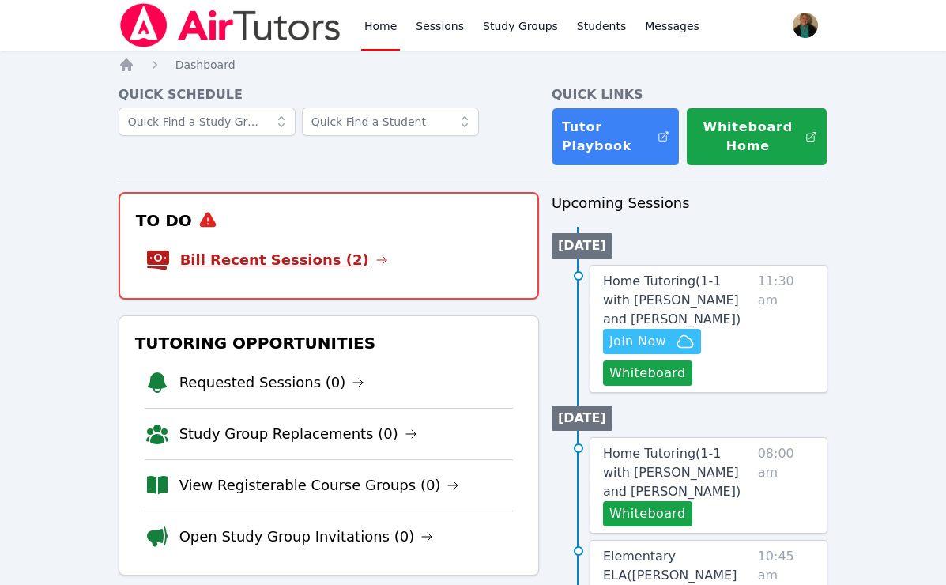
click at [294, 260] on link "Bill Recent Sessions (2)" at bounding box center [284, 260] width 208 height 22
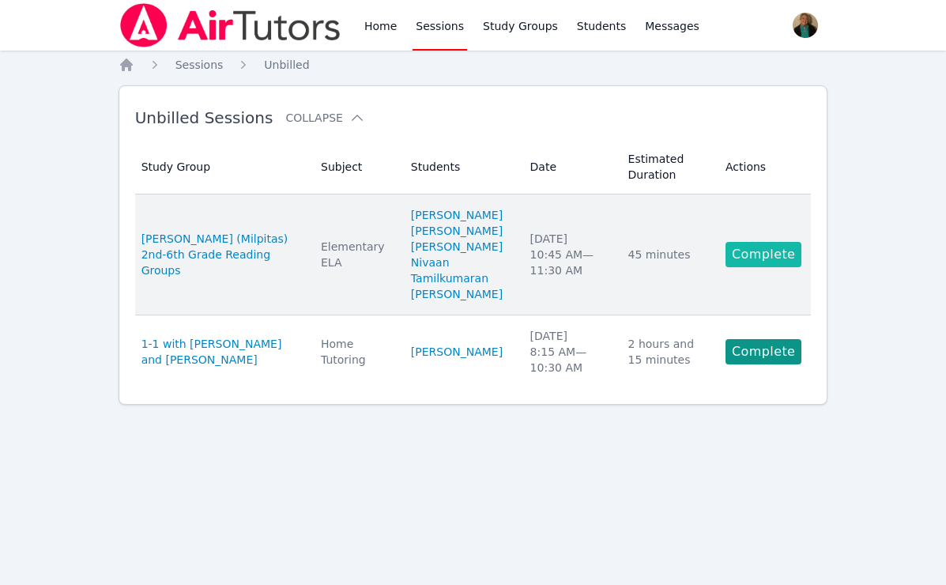
click at [765, 252] on link "Complete" at bounding box center [764, 254] width 76 height 25
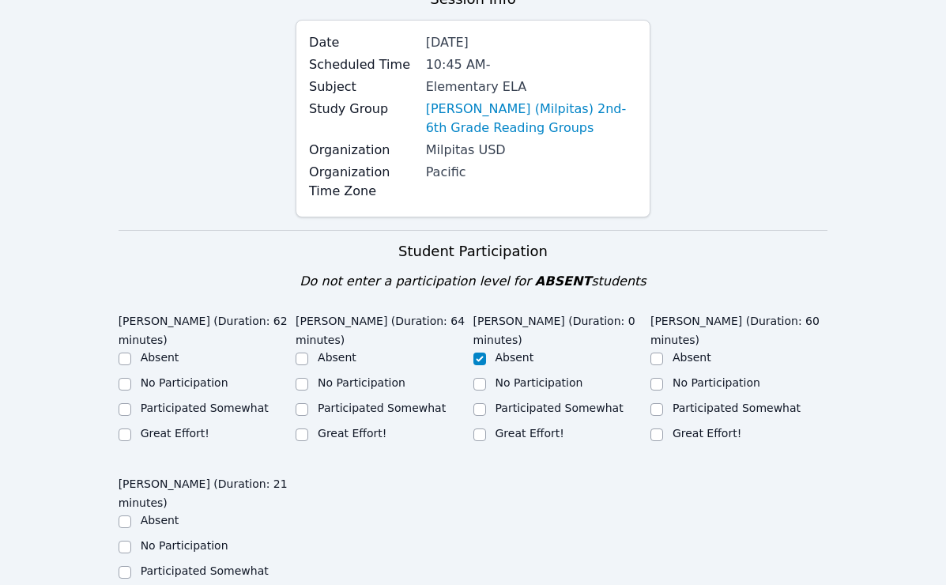
scroll to position [179, 0]
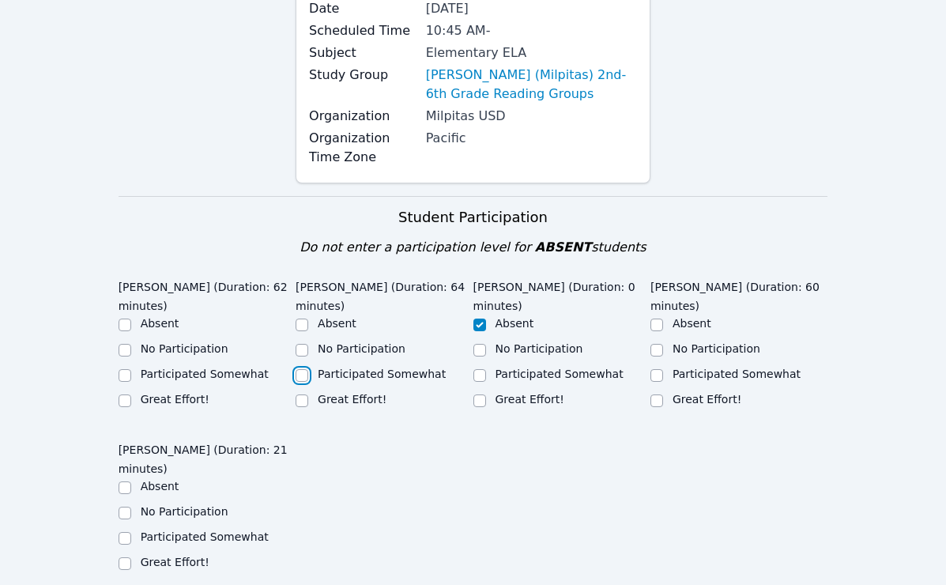
click at [302, 376] on input "Participated Somewhat" at bounding box center [302, 375] width 13 height 13
checkbox input "true"
click at [124, 402] on input "Great Effort!" at bounding box center [125, 400] width 13 height 13
checkbox input "true"
click at [658, 398] on input "Great Effort!" at bounding box center [656, 400] width 13 height 13
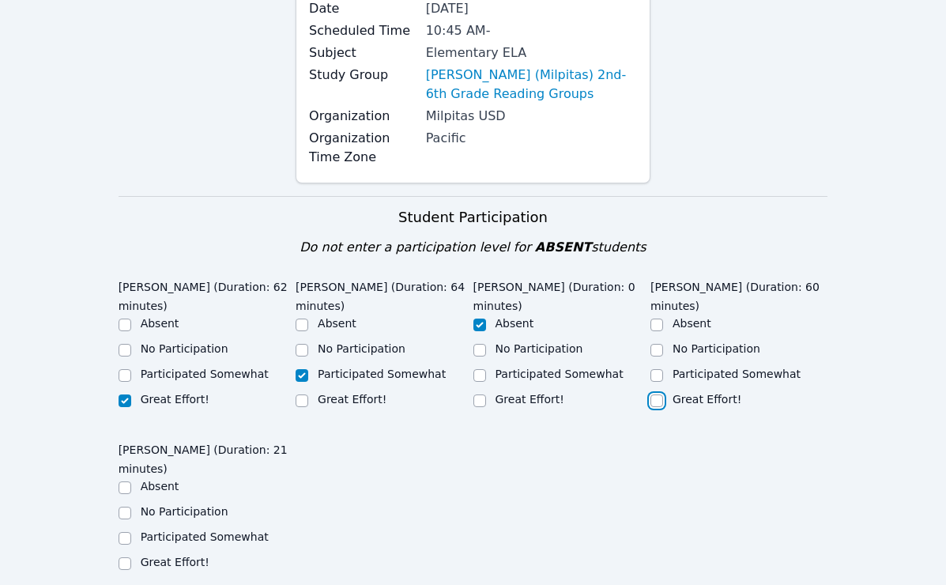
checkbox input "true"
click at [655, 379] on input "Participated Somewhat" at bounding box center [656, 375] width 13 height 13
checkbox input "true"
checkbox input "false"
click at [125, 375] on input "Participated Somewhat" at bounding box center [125, 375] width 13 height 13
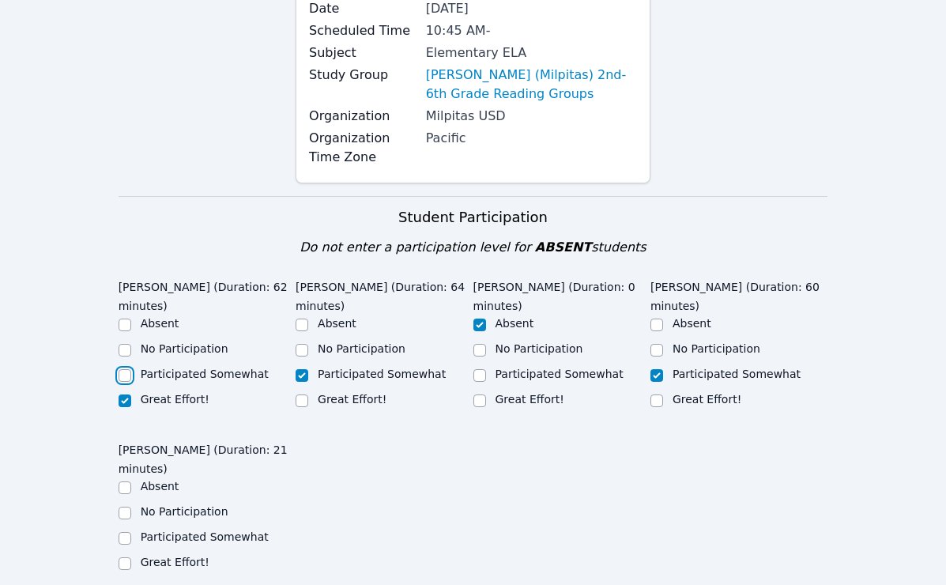
checkbox input "true"
click at [124, 402] on input "Great Effort!" at bounding box center [125, 400] width 13 height 13
checkbox input "true"
checkbox input "false"
click at [119, 533] on input "Participated Somewhat" at bounding box center [125, 538] width 13 height 13
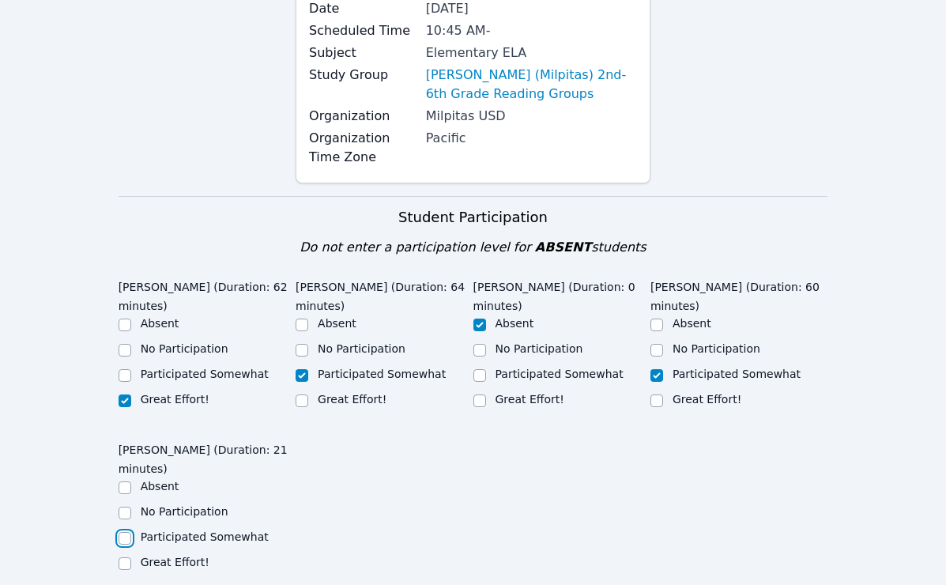
checkbox input "true"
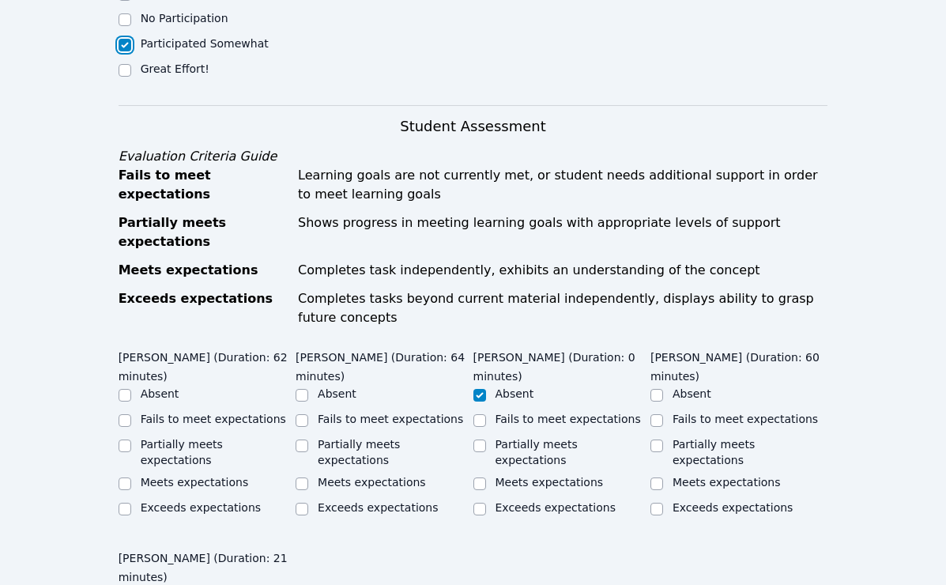
scroll to position [673, 0]
click at [123, 477] on input "Meets expectations" at bounding box center [125, 483] width 13 height 13
checkbox input "true"
click at [301, 439] on input "Partially meets expectations" at bounding box center [302, 445] width 13 height 13
checkbox input "true"
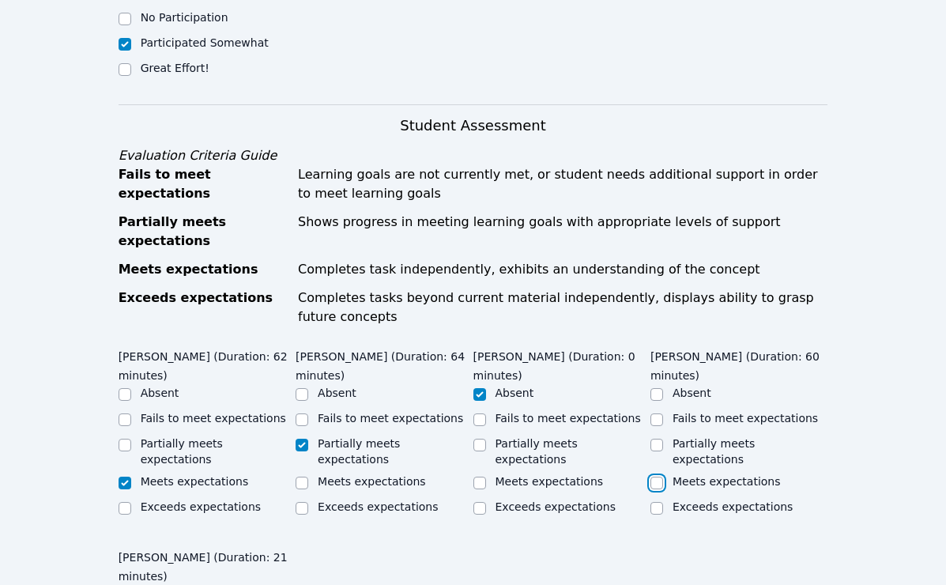
click at [657, 477] on input "Meets expectations" at bounding box center [656, 483] width 13 height 13
checkbox input "true"
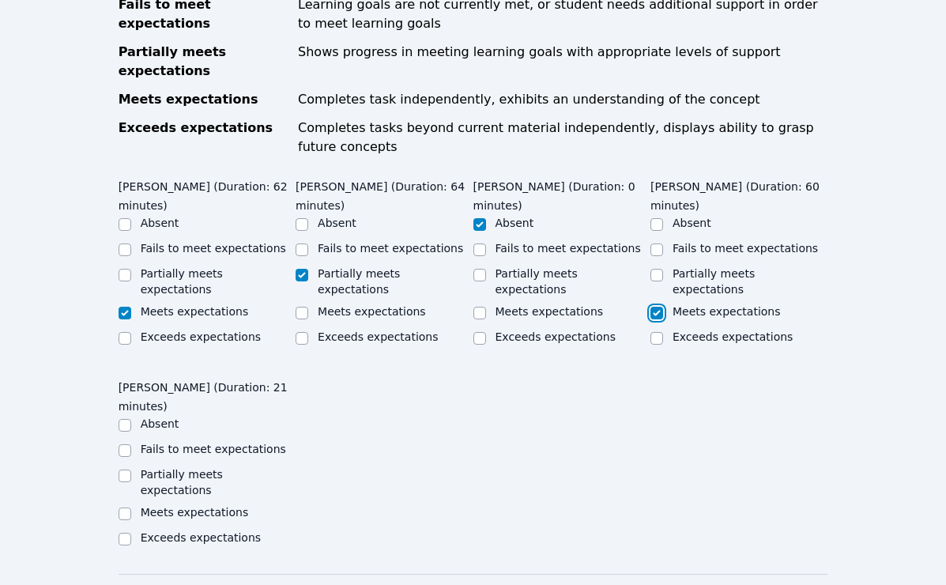
scroll to position [888, 0]
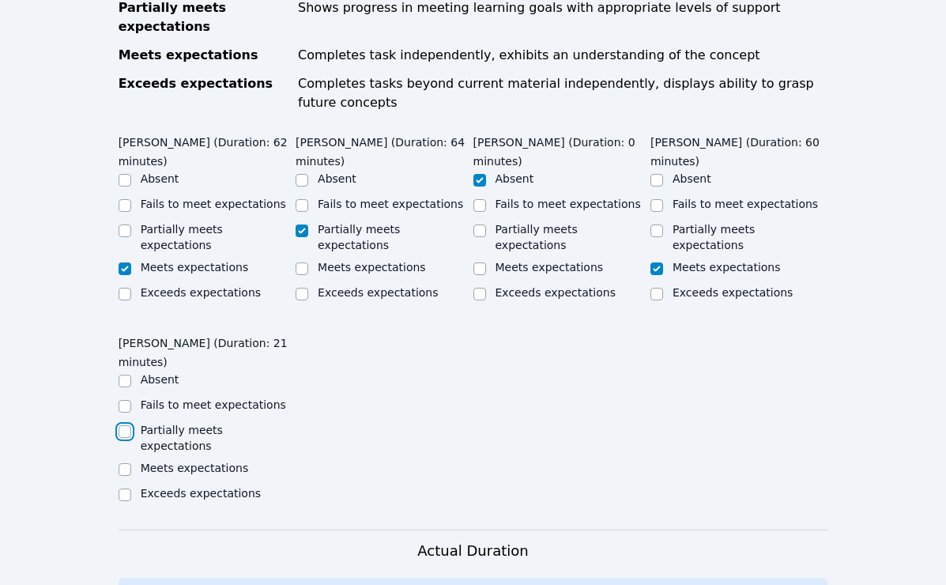
click at [123, 425] on input "Partially meets expectations" at bounding box center [125, 431] width 13 height 13
checkbox input "true"
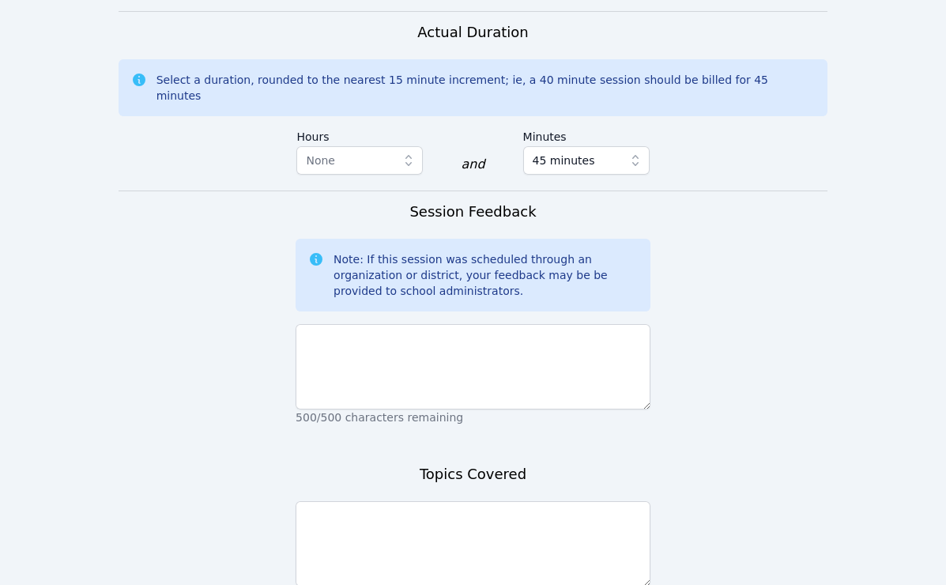
scroll to position [1419, 0]
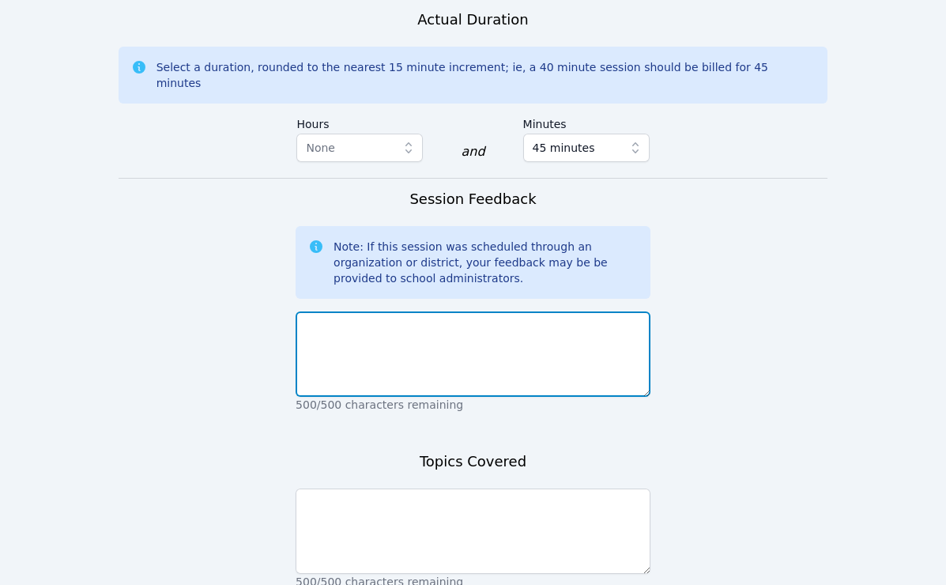
click at [376, 311] on textarea at bounding box center [473, 353] width 355 height 85
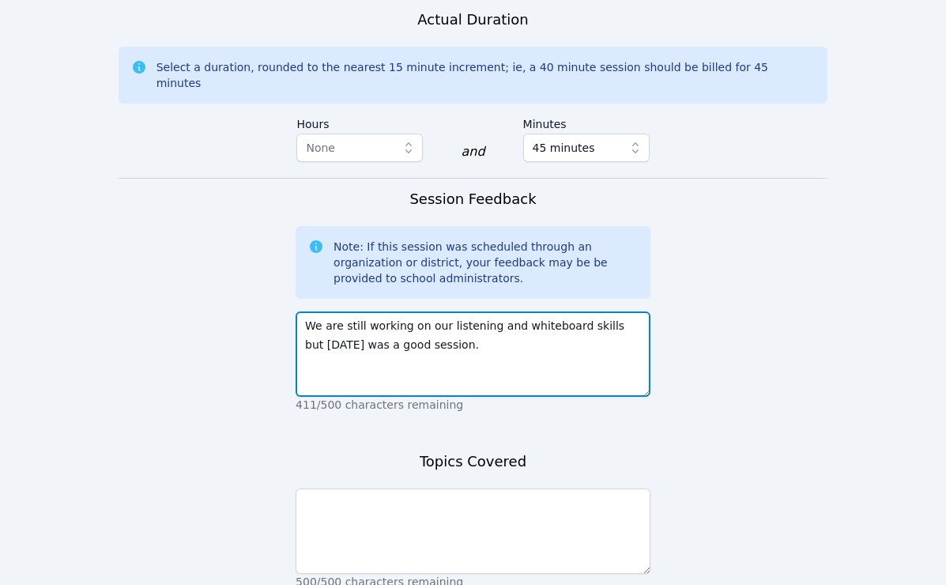
type textarea "We are still working on our listening and whiteboard skills but today was a goo…"
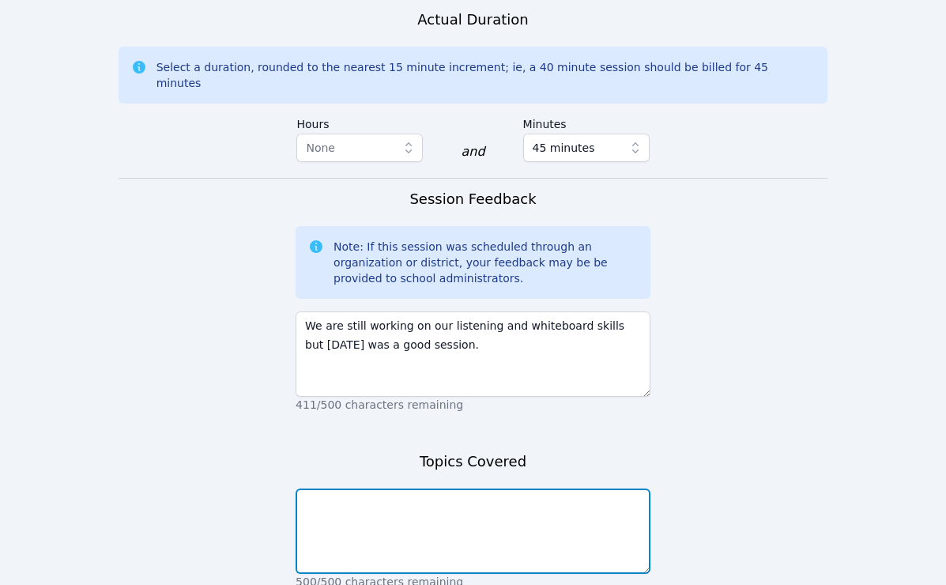
click at [356, 488] on textarea at bounding box center [473, 530] width 355 height 85
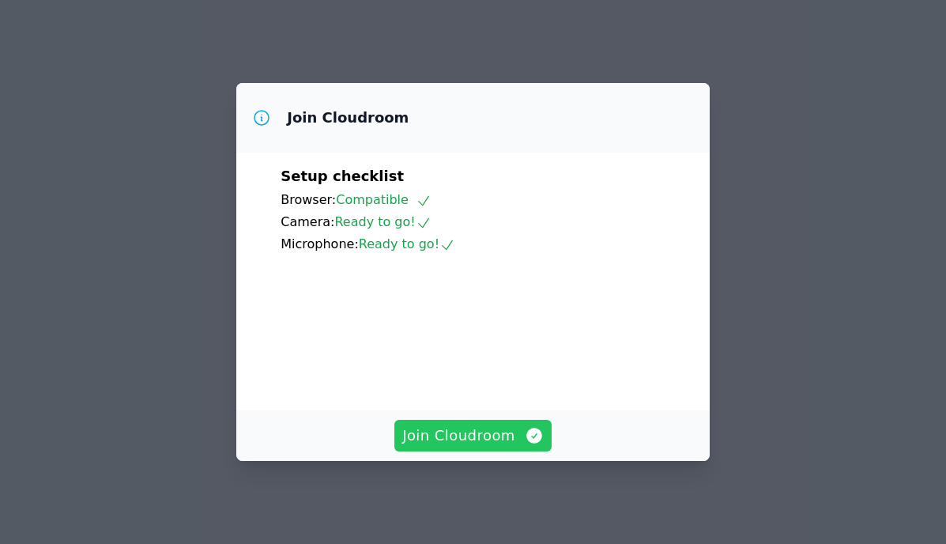
click at [485, 428] on span "Join Cloudroom" at bounding box center [472, 435] width 141 height 22
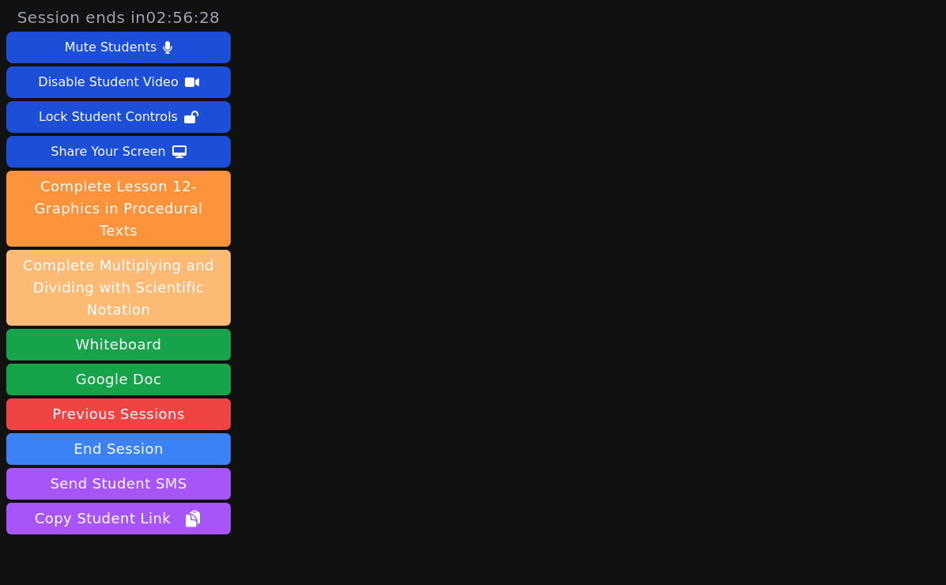
scroll to position [63, 0]
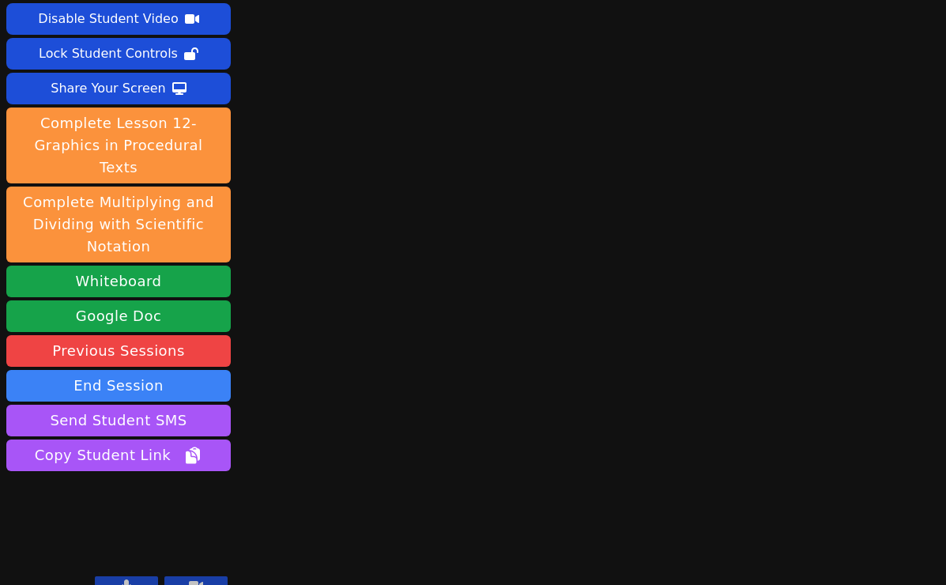
click at [111, 543] on button at bounding box center [126, 585] width 63 height 19
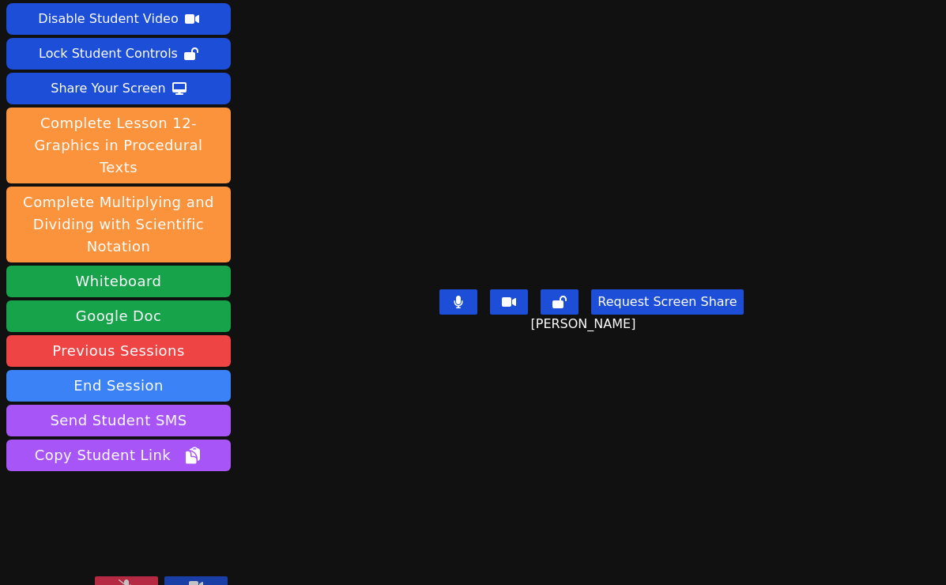
click at [123, 543] on icon at bounding box center [127, 585] width 16 height 13
click at [135, 543] on button at bounding box center [126, 585] width 63 height 19
click at [119, 543] on button at bounding box center [126, 585] width 63 height 19
click at [124, 543] on icon at bounding box center [127, 585] width 16 height 13
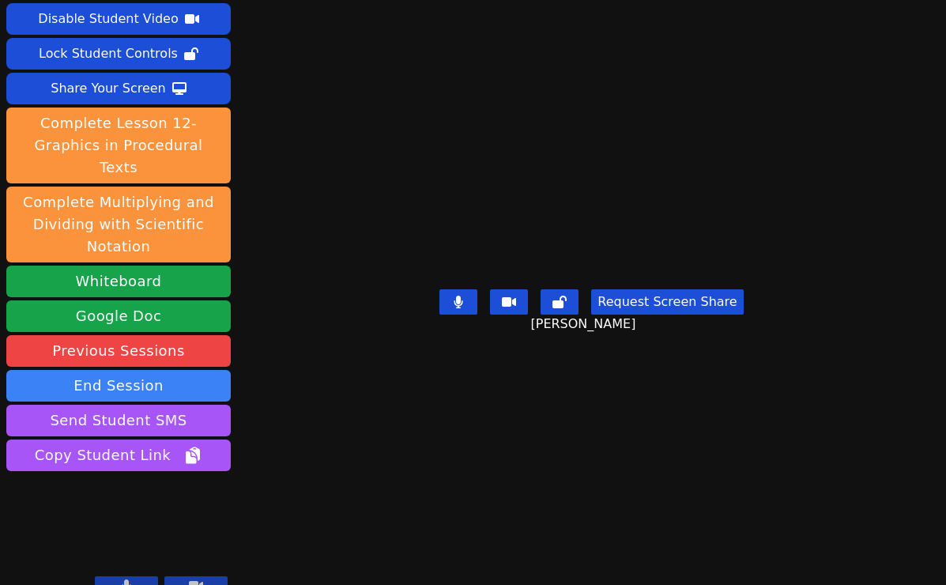
click at [124, 543] on icon at bounding box center [127, 585] width 9 height 13
click at [124, 543] on icon at bounding box center [127, 585] width 16 height 13
click at [123, 543] on icon at bounding box center [126, 585] width 9 height 13
click at [123, 543] on icon at bounding box center [127, 585] width 16 height 13
click at [691, 315] on button "Request Screen Share" at bounding box center [667, 301] width 152 height 25
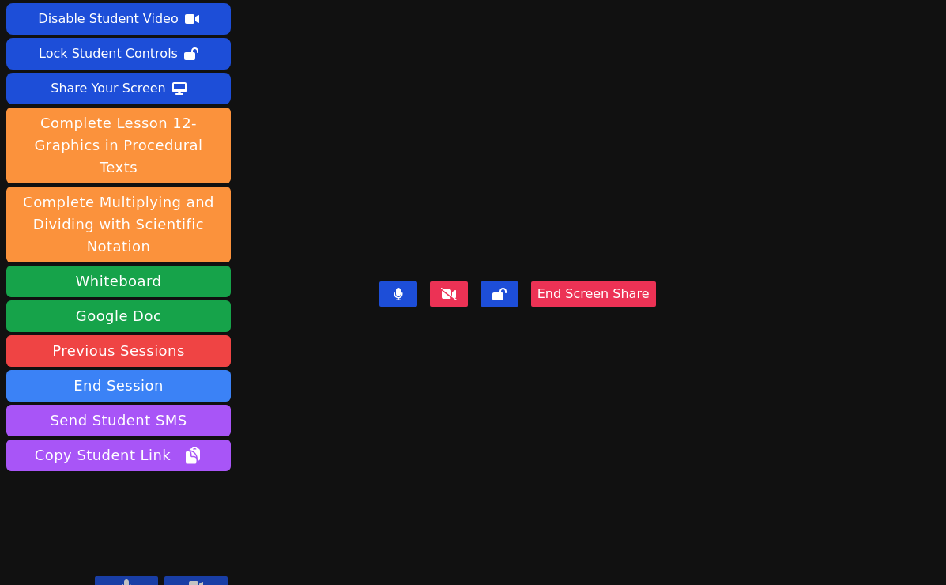
click at [111, 543] on button at bounding box center [126, 585] width 63 height 19
click at [126, 543] on icon at bounding box center [127, 585] width 16 height 13
click at [124, 543] on icon at bounding box center [127, 585] width 9 height 13
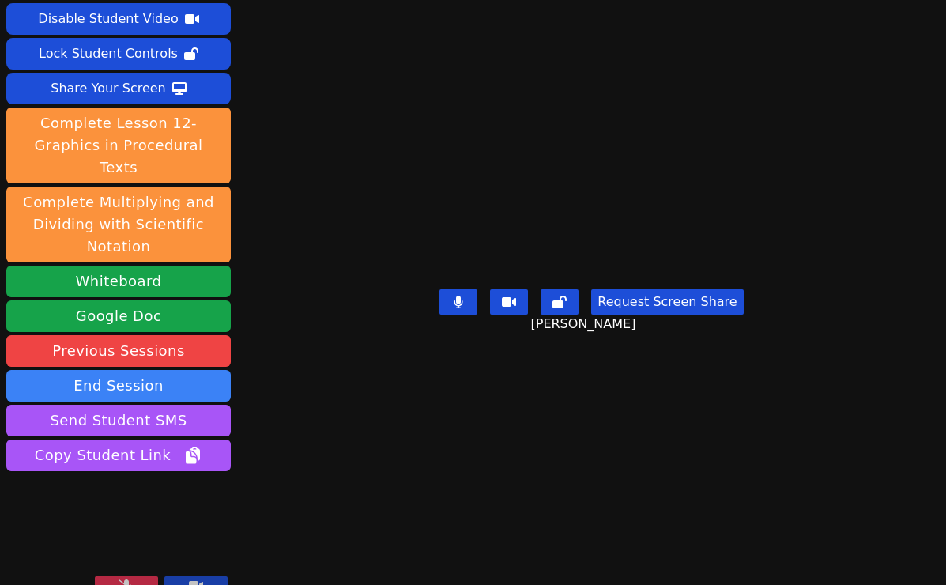
click at [120, 543] on icon at bounding box center [127, 585] width 16 height 13
click at [643, 315] on button "Request Screen Share" at bounding box center [667, 301] width 152 height 25
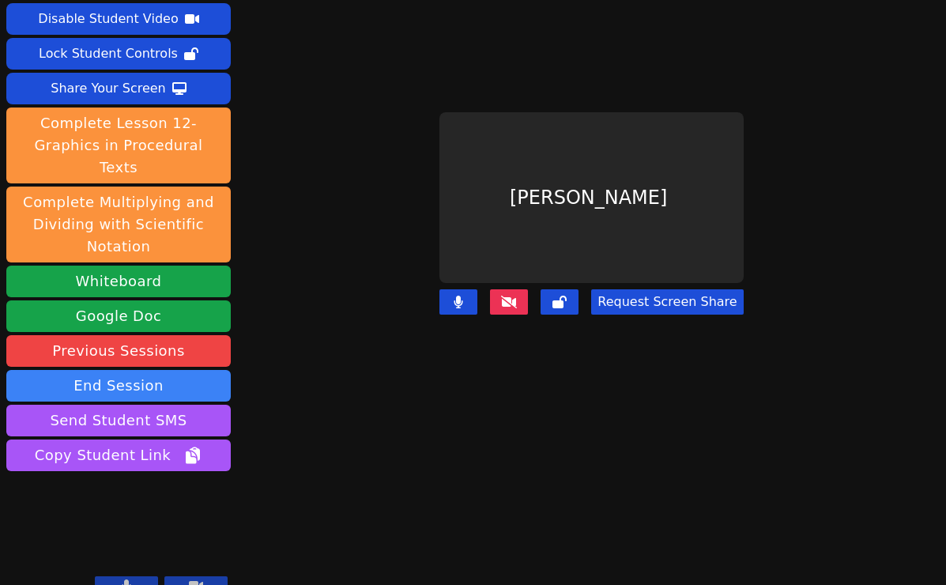
click at [642, 304] on button "Request Screen Share" at bounding box center [667, 301] width 152 height 25
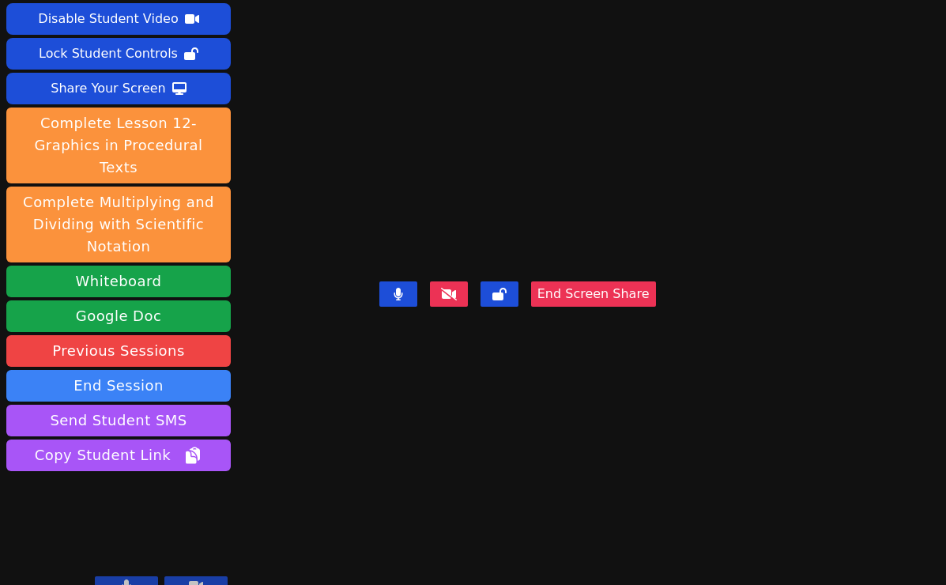
click at [119, 543] on button at bounding box center [126, 585] width 63 height 19
click at [125, 543] on icon at bounding box center [127, 585] width 16 height 13
click at [124, 543] on icon at bounding box center [127, 585] width 9 height 13
click at [124, 543] on icon at bounding box center [127, 585] width 16 height 13
click at [124, 543] on icon at bounding box center [127, 585] width 9 height 13
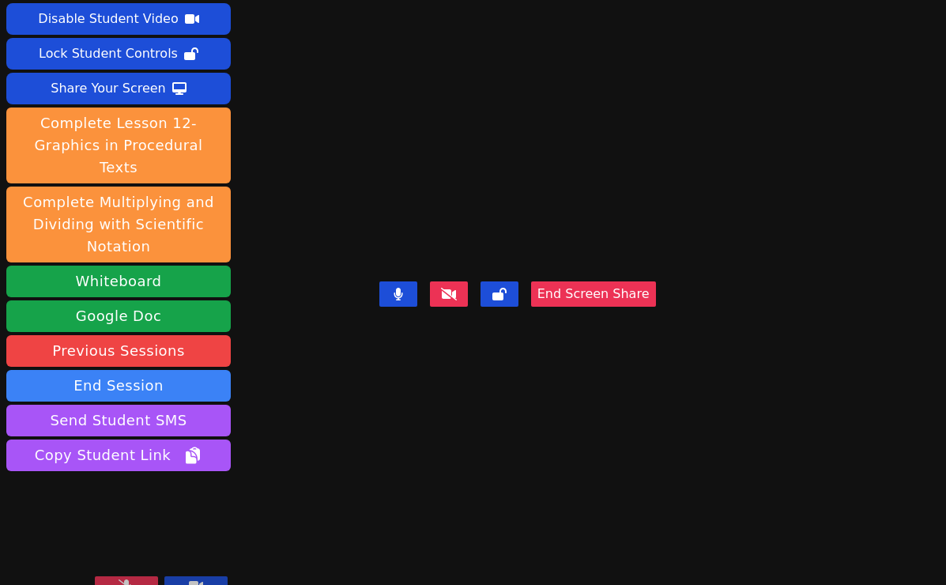
click at [123, 543] on icon at bounding box center [127, 585] width 16 height 13
click at [123, 543] on icon at bounding box center [127, 585] width 9 height 13
click at [129, 543] on icon at bounding box center [127, 585] width 16 height 13
click at [123, 543] on icon at bounding box center [126, 585] width 9 height 13
click at [133, 543] on button at bounding box center [126, 585] width 63 height 19
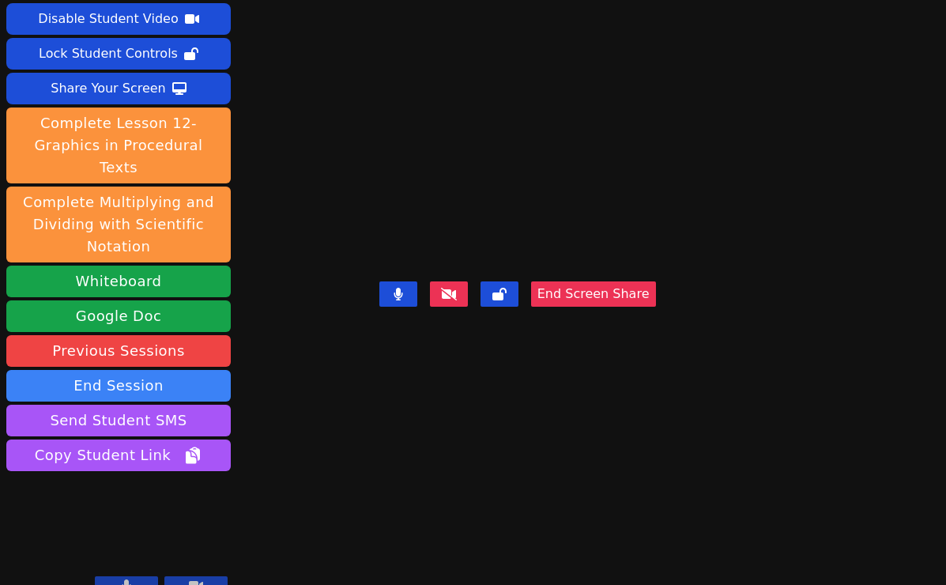
click at [130, 543] on icon at bounding box center [126, 585] width 9 height 13
click at [130, 543] on icon at bounding box center [127, 585] width 16 height 13
click at [130, 543] on icon at bounding box center [126, 585] width 9 height 13
click at [130, 543] on icon at bounding box center [127, 585] width 16 height 13
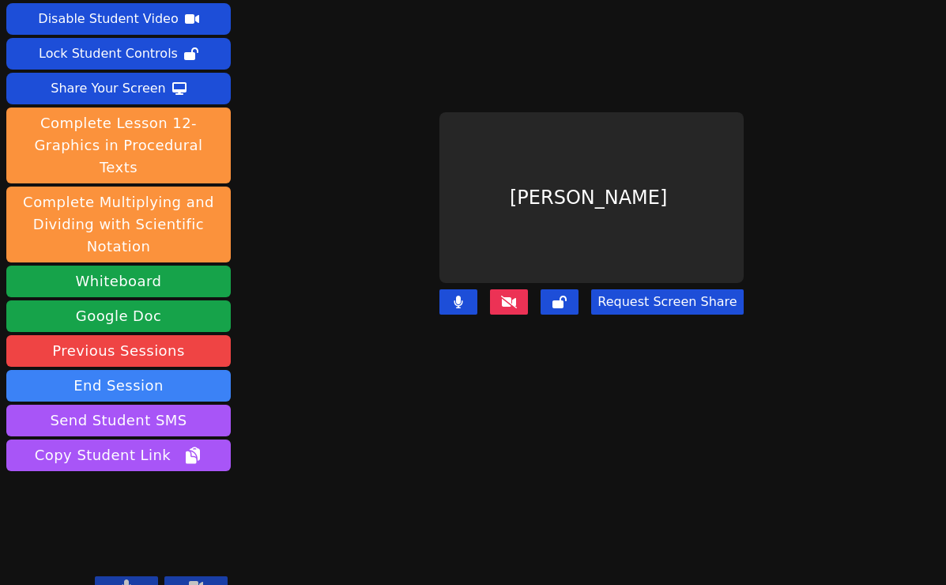
click at [127, 543] on icon at bounding box center [127, 585] width 9 height 13
click at [127, 543] on icon at bounding box center [127, 585] width 16 height 13
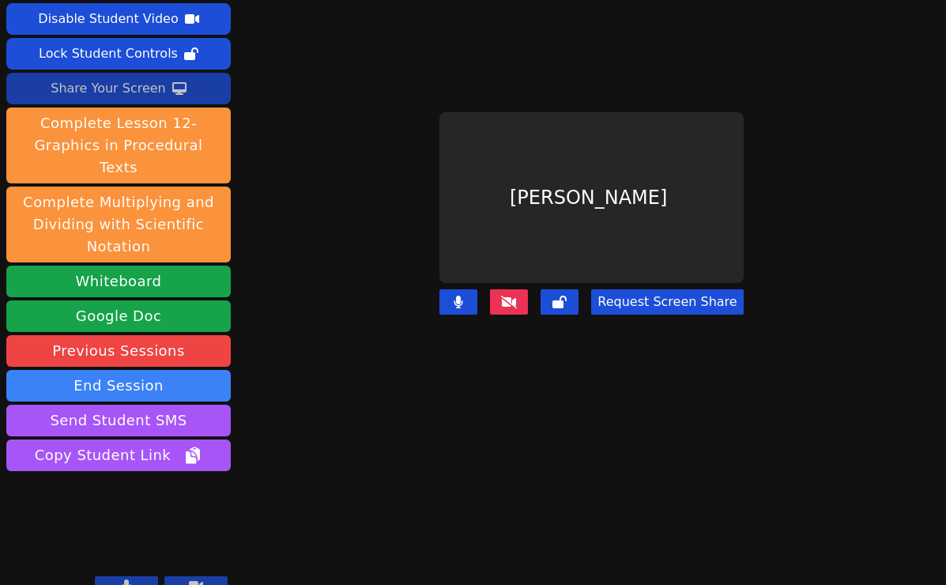
click at [127, 92] on div "Share Your Screen" at bounding box center [108, 88] width 115 height 25
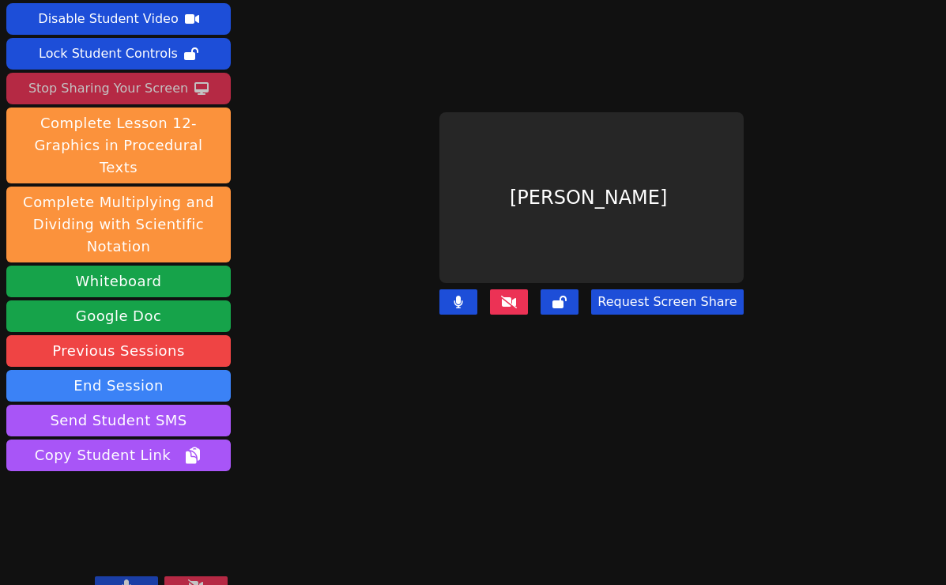
click at [141, 89] on div "Stop Sharing Your Screen" at bounding box center [108, 88] width 160 height 25
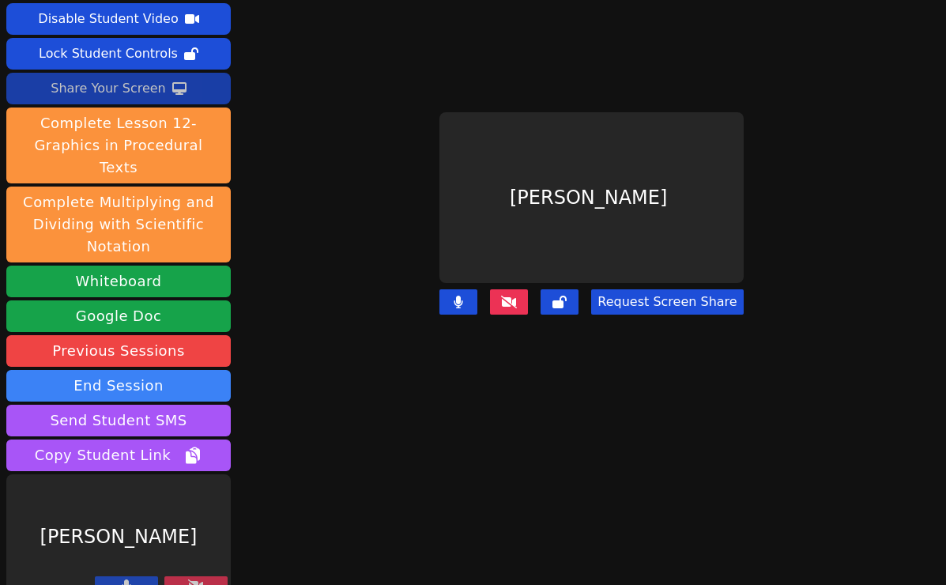
click at [141, 89] on div "Share Your Screen" at bounding box center [108, 88] width 115 height 25
click at [139, 87] on div "Share Your Screen" at bounding box center [108, 88] width 115 height 25
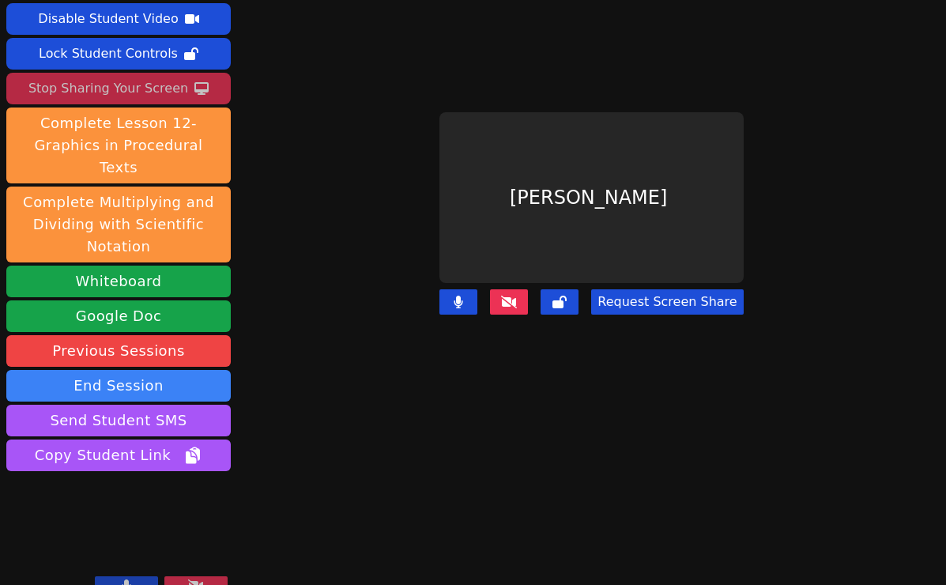
click at [131, 543] on button at bounding box center [126, 585] width 63 height 19
click at [131, 543] on icon at bounding box center [127, 585] width 16 height 13
click at [131, 543] on button at bounding box center [126, 585] width 63 height 19
click at [131, 543] on icon at bounding box center [127, 585] width 16 height 13
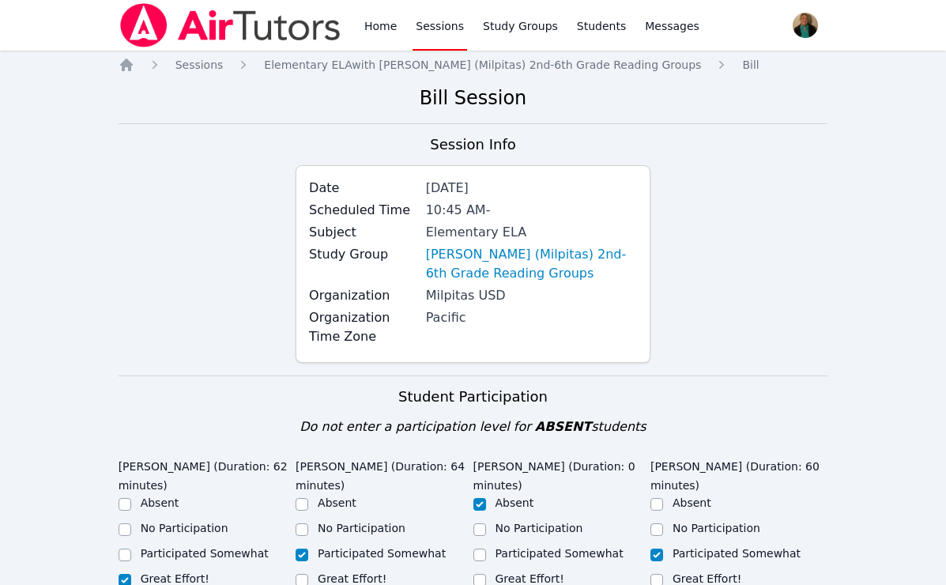
scroll to position [1419, 0]
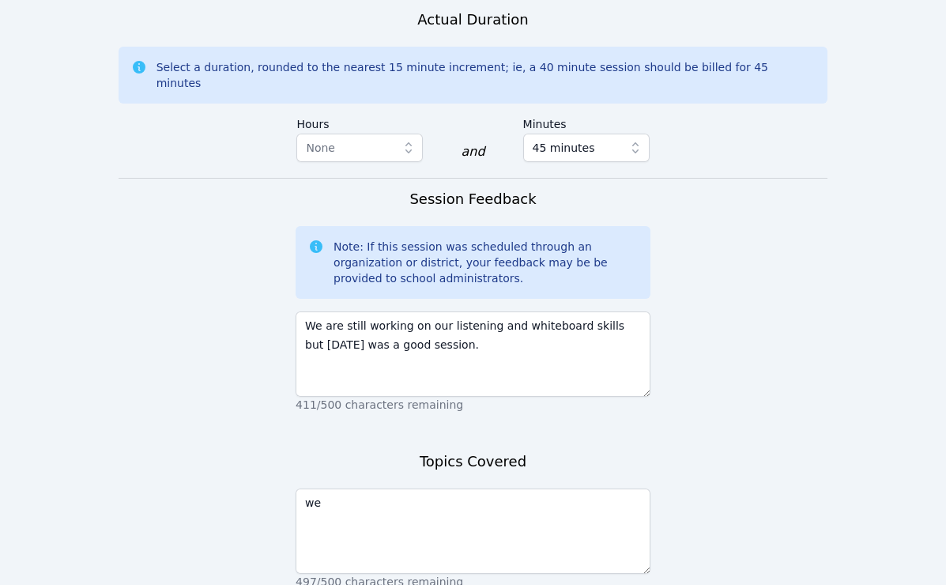
type textarea "w"
type textarea "Reading about learning from others and warm up with spelling words."
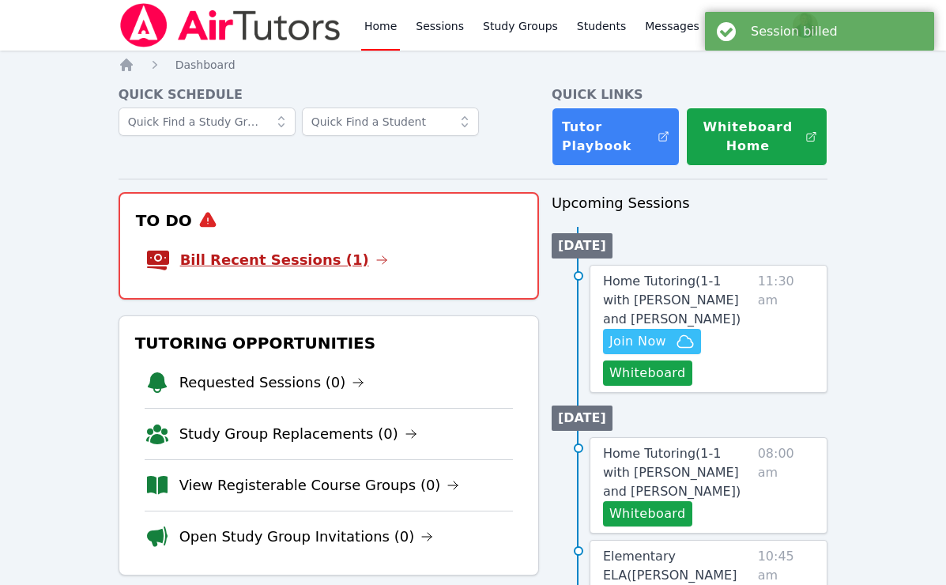
click at [296, 258] on link "Bill Recent Sessions (1)" at bounding box center [284, 260] width 208 height 22
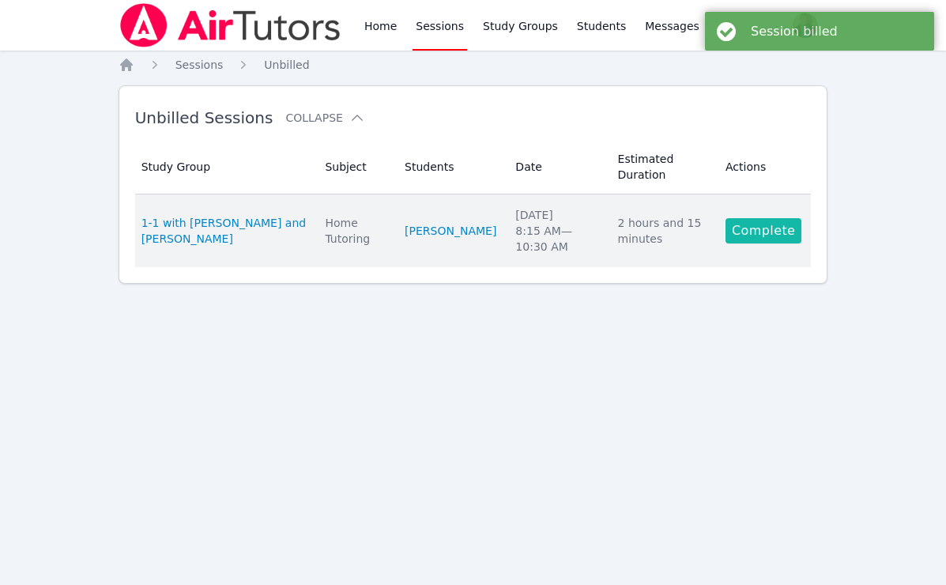
click at [776, 218] on link "Complete" at bounding box center [764, 230] width 76 height 25
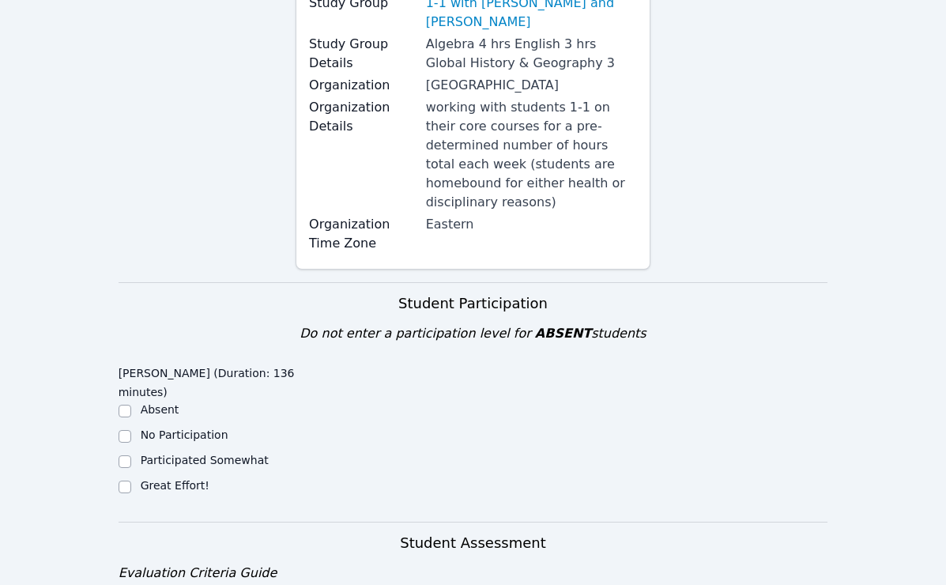
scroll to position [264, 0]
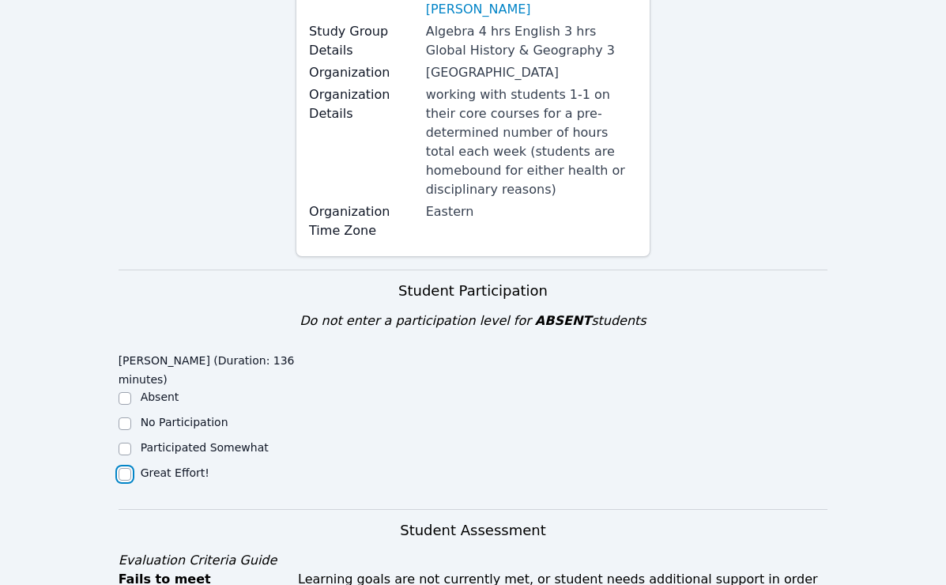
click at [126, 472] on input "Great Effort!" at bounding box center [125, 474] width 13 height 13
checkbox input "true"
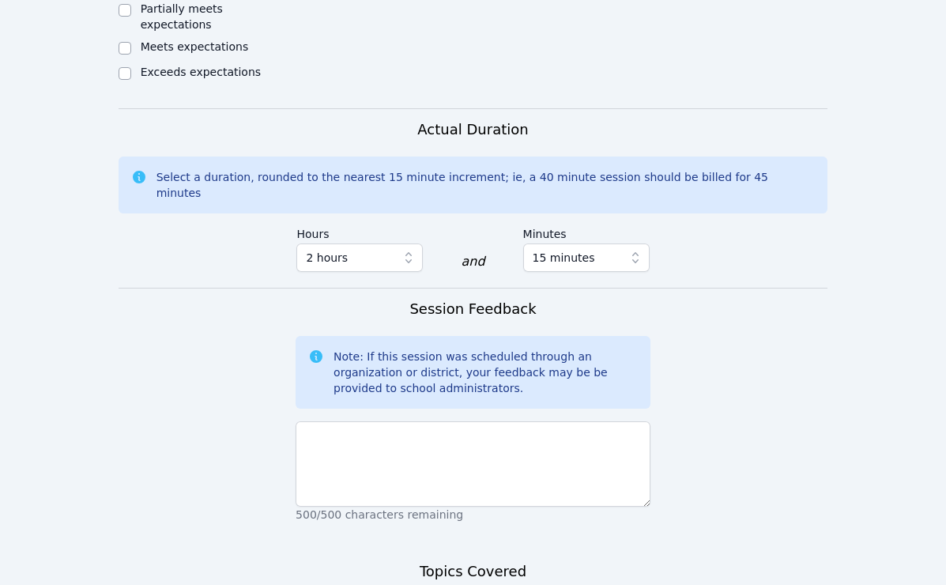
scroll to position [1114, 0]
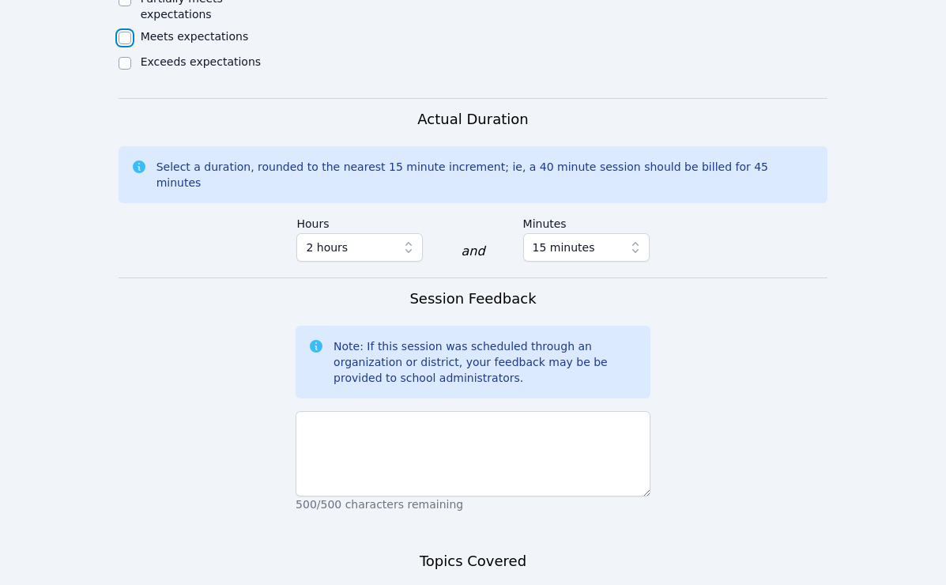
click at [121, 32] on input "Meets expectations" at bounding box center [125, 38] width 13 height 13
checkbox input "true"
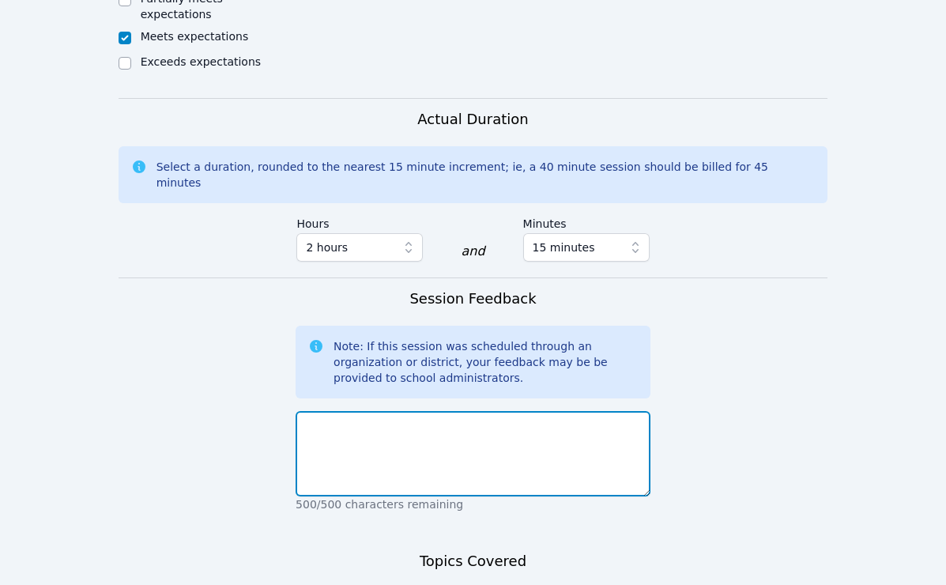
click at [374, 411] on textarea at bounding box center [473, 453] width 355 height 85
type textarea "Productive session today for a Friday."
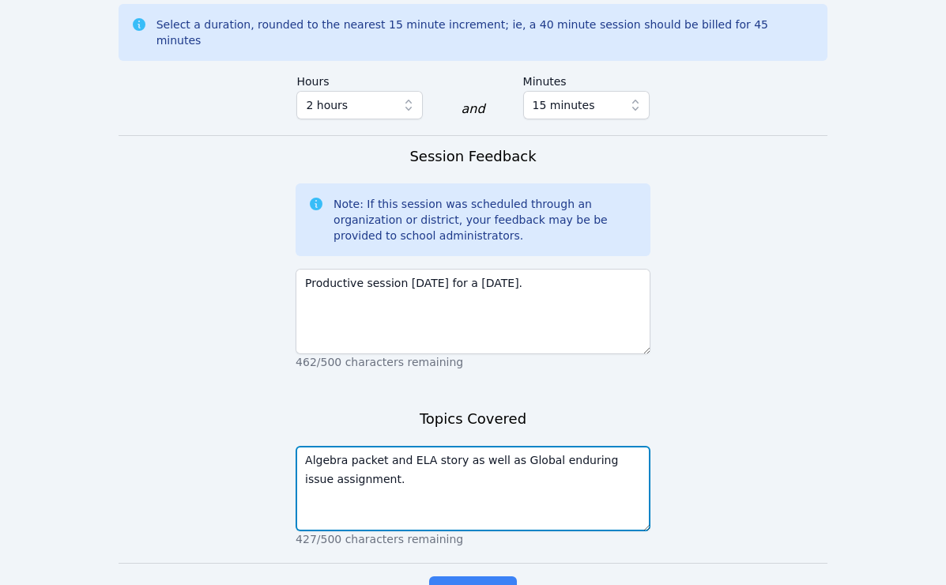
scroll to position [1270, 0]
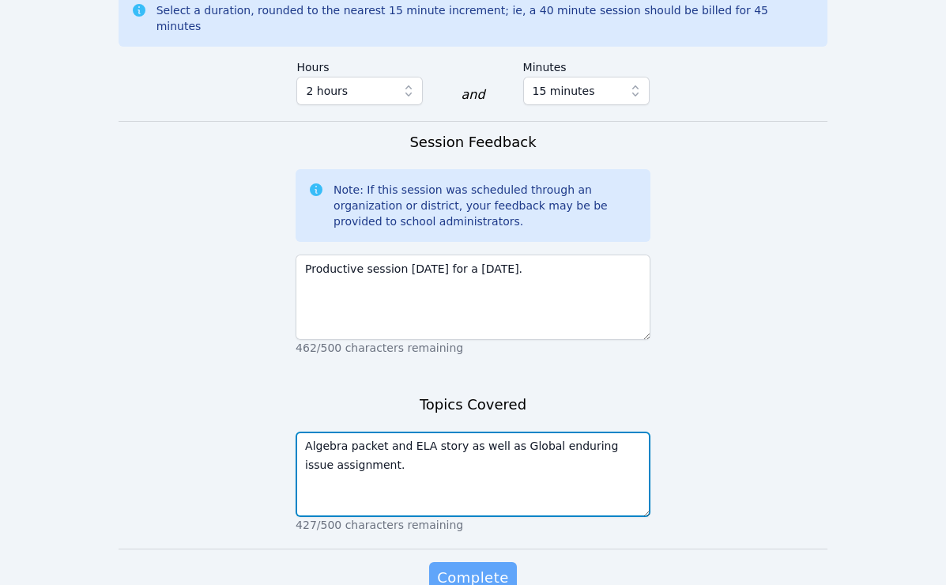
type textarea "Algebra packet and ELA story as well as Global enduring issue assignment."
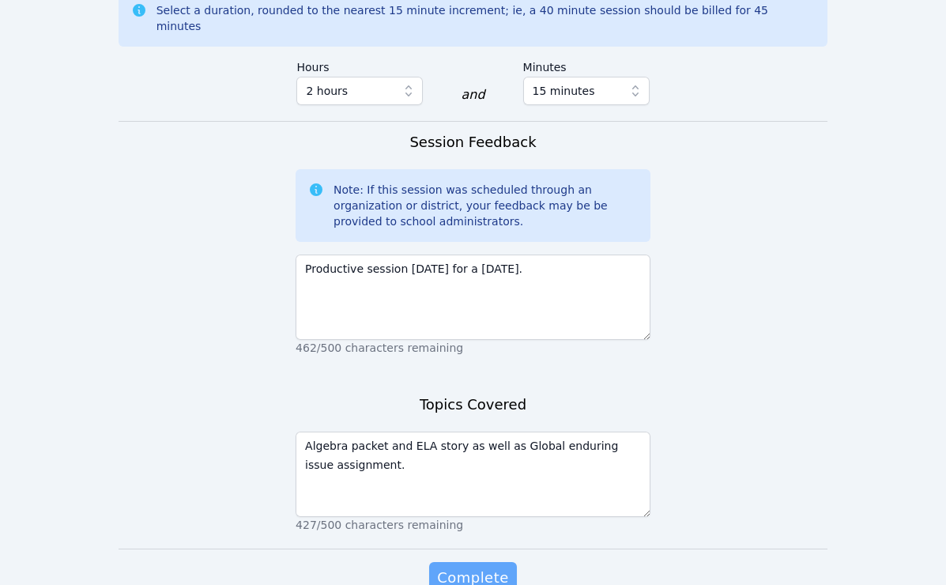
click at [465, 567] on span "Complete" at bounding box center [472, 578] width 71 height 22
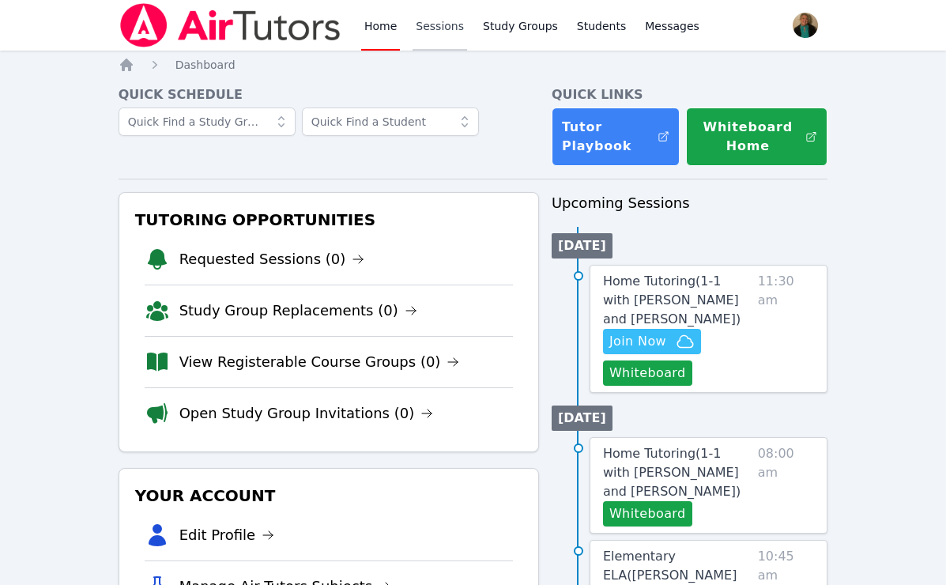
click at [427, 31] on link "Sessions" at bounding box center [440, 25] width 55 height 51
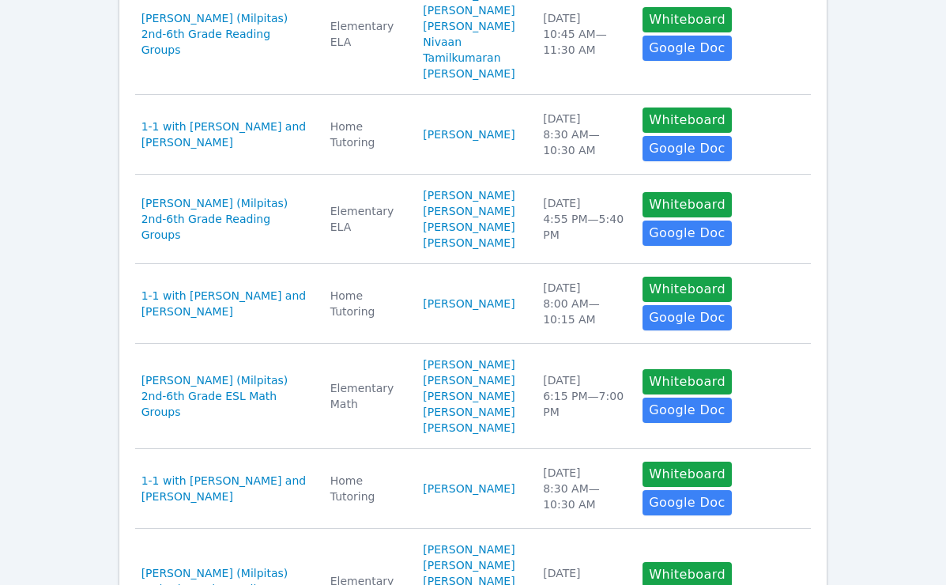
scroll to position [916, 0]
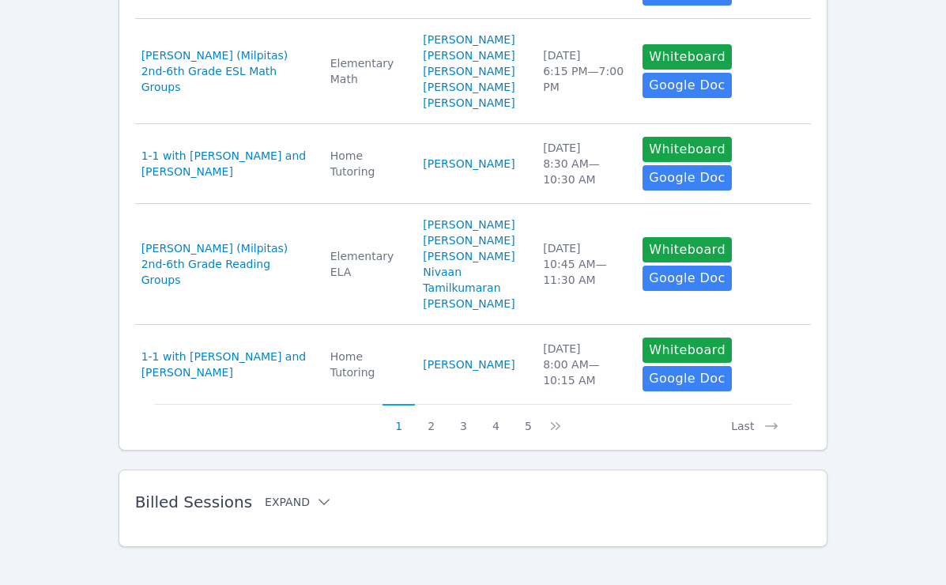
click at [270, 494] on button "Expand" at bounding box center [298, 502] width 67 height 16
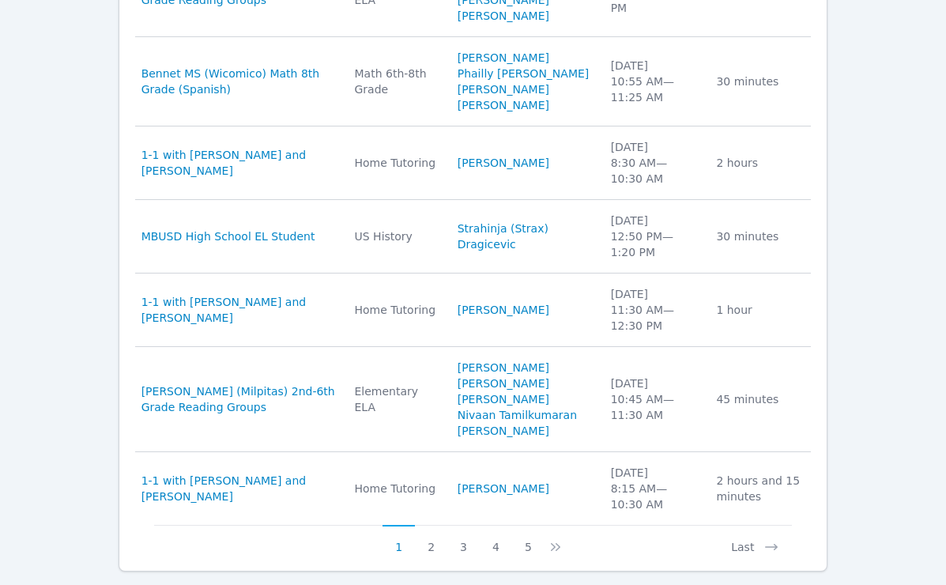
scroll to position [1752, 0]
click at [432, 530] on button "2" at bounding box center [431, 539] width 32 height 30
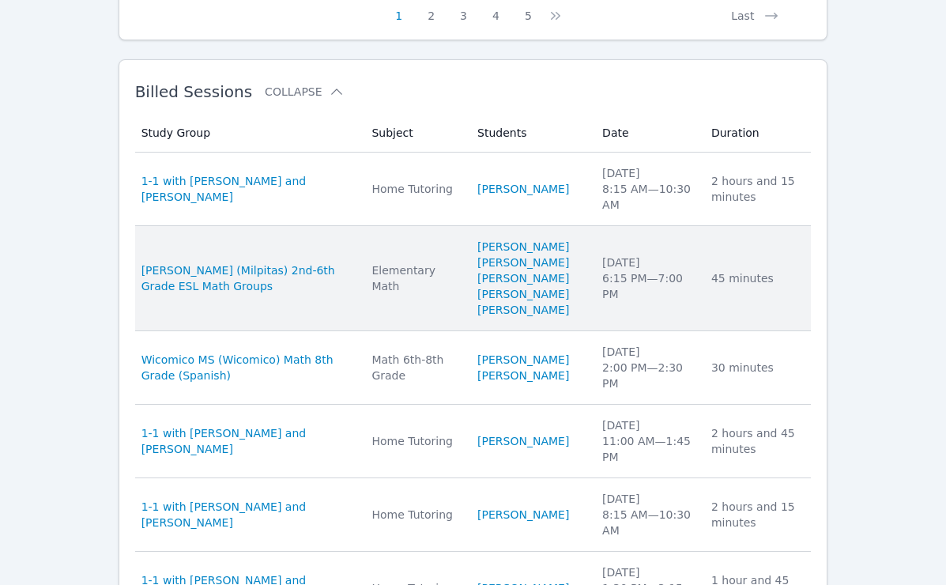
scroll to position [1839, 0]
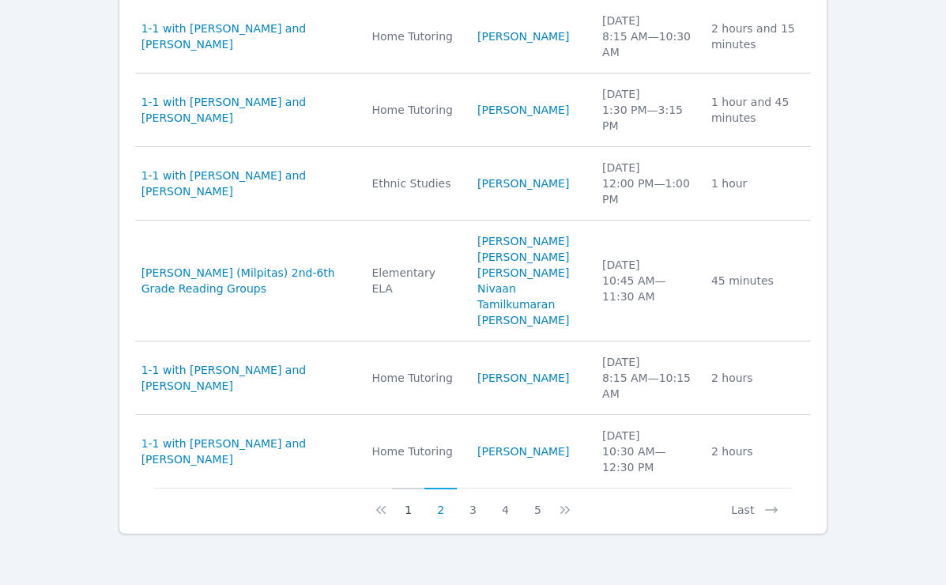
click at [407, 507] on button "1" at bounding box center [408, 503] width 32 height 30
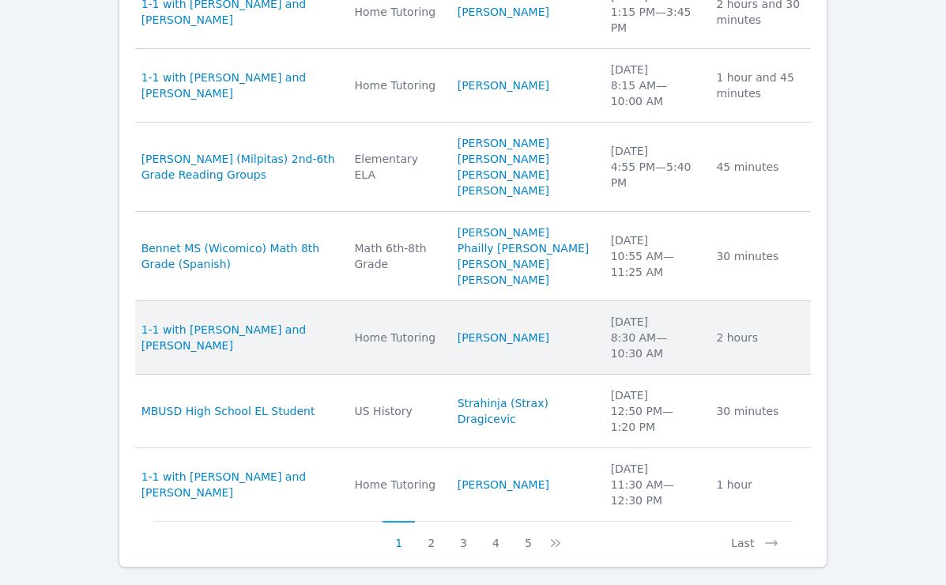
scroll to position [1776, 0]
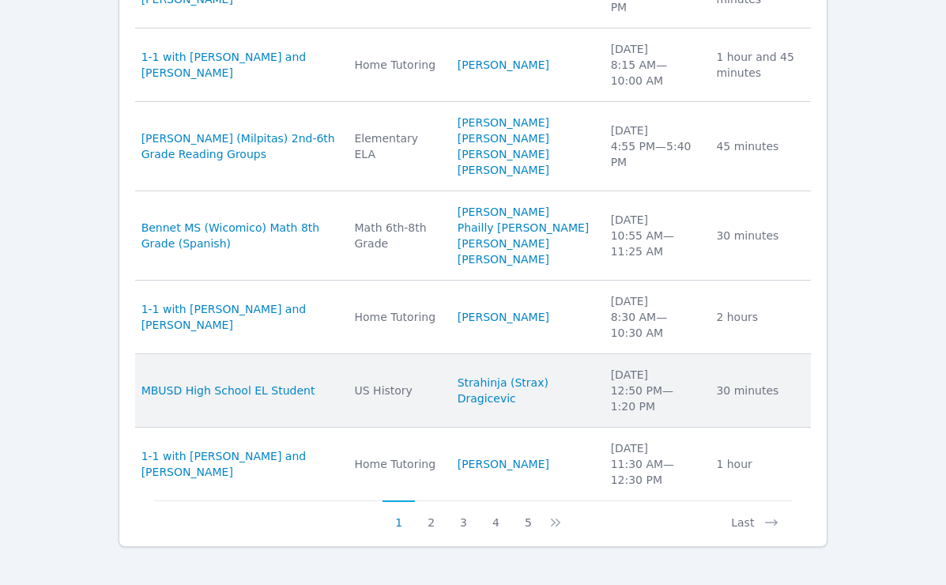
click at [252, 388] on td "Study Group MBUSD High School EL Student" at bounding box center [240, 391] width 210 height 74
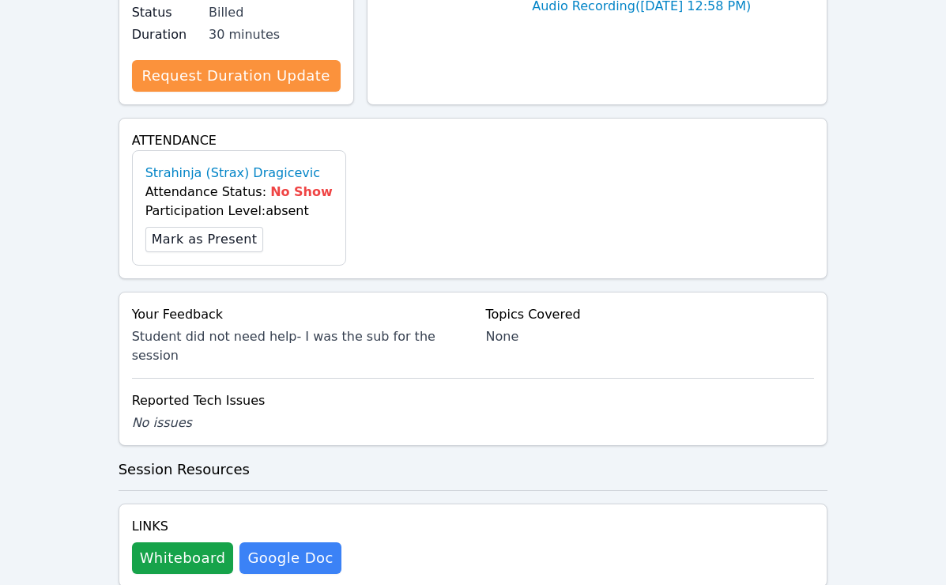
scroll to position [547, 0]
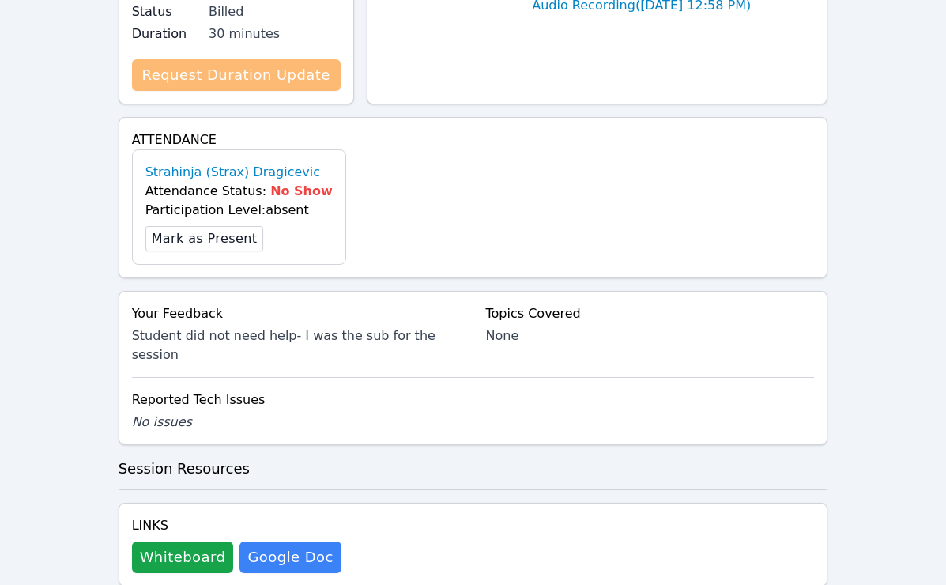
click at [311, 79] on link "Request Duration Update" at bounding box center [236, 75] width 209 height 32
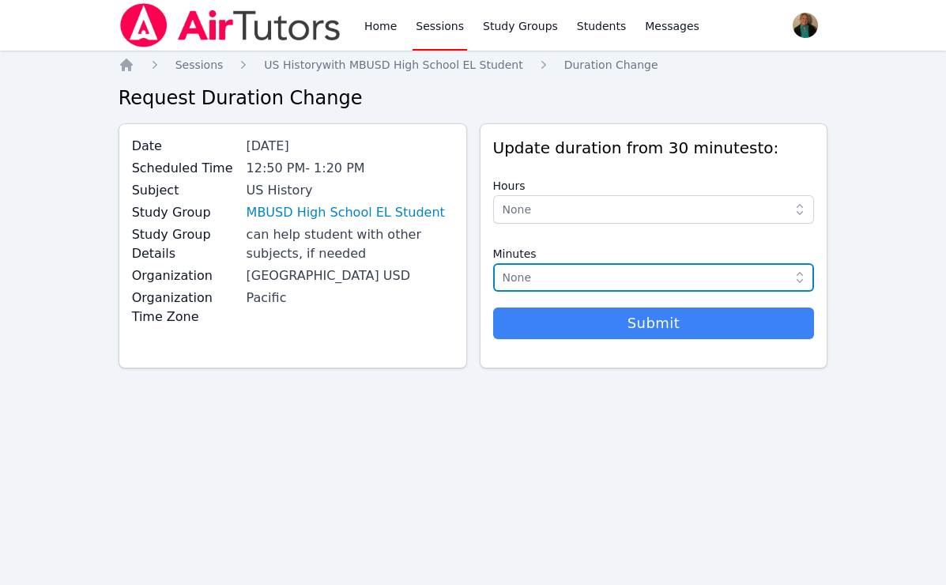
click at [635, 278] on span "None" at bounding box center [643, 277] width 281 height 19
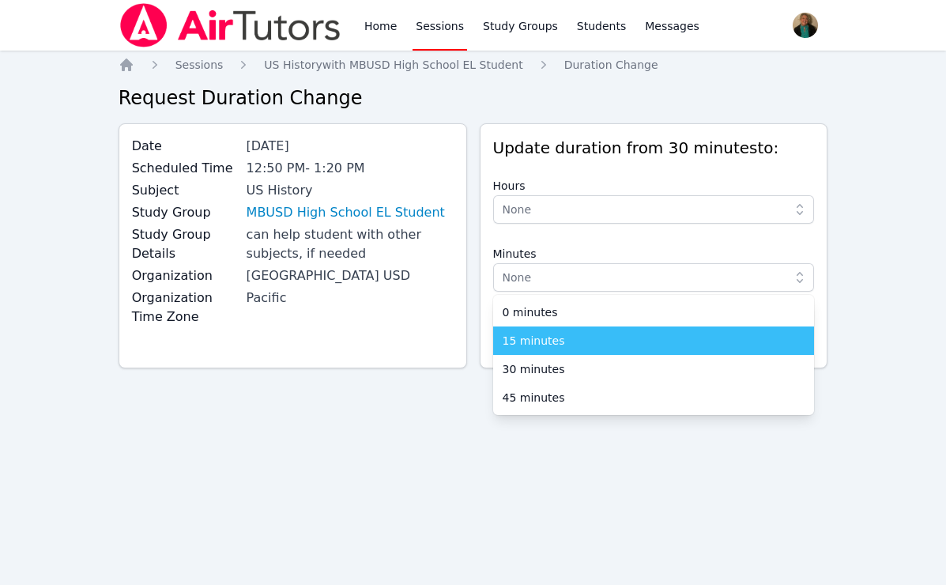
click at [582, 345] on div "15 minutes" at bounding box center [654, 341] width 303 height 16
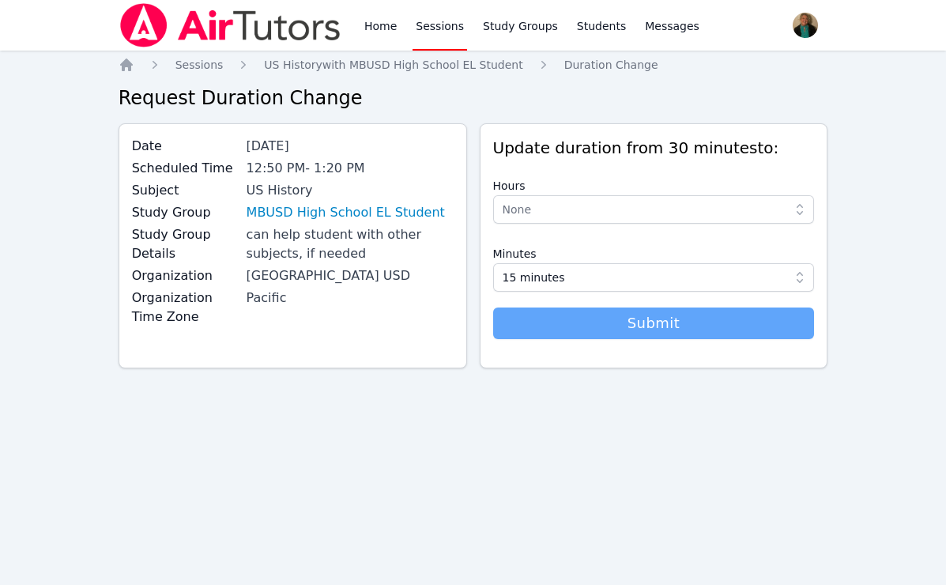
click at [595, 328] on span "Submit" at bounding box center [654, 323] width 306 height 22
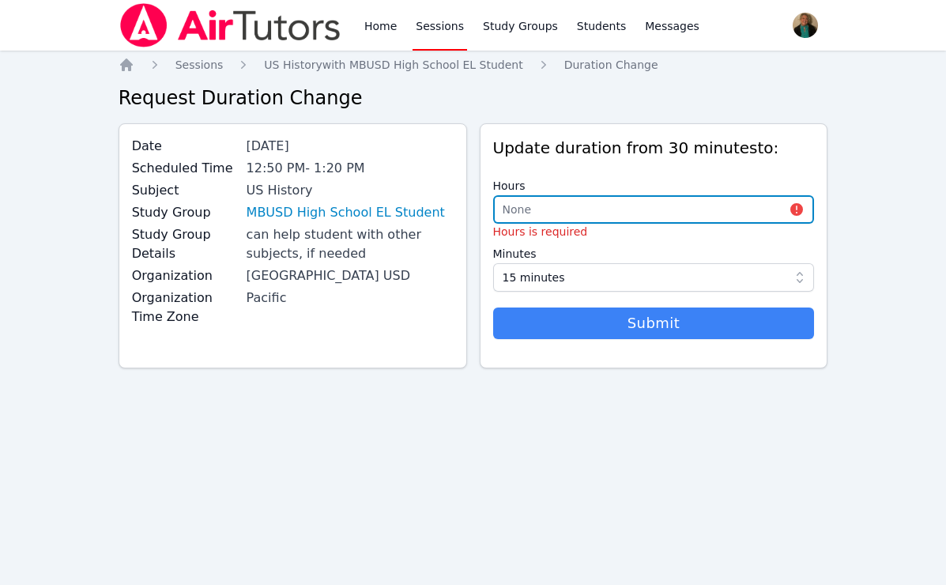
click at [627, 206] on span "None" at bounding box center [643, 209] width 281 height 19
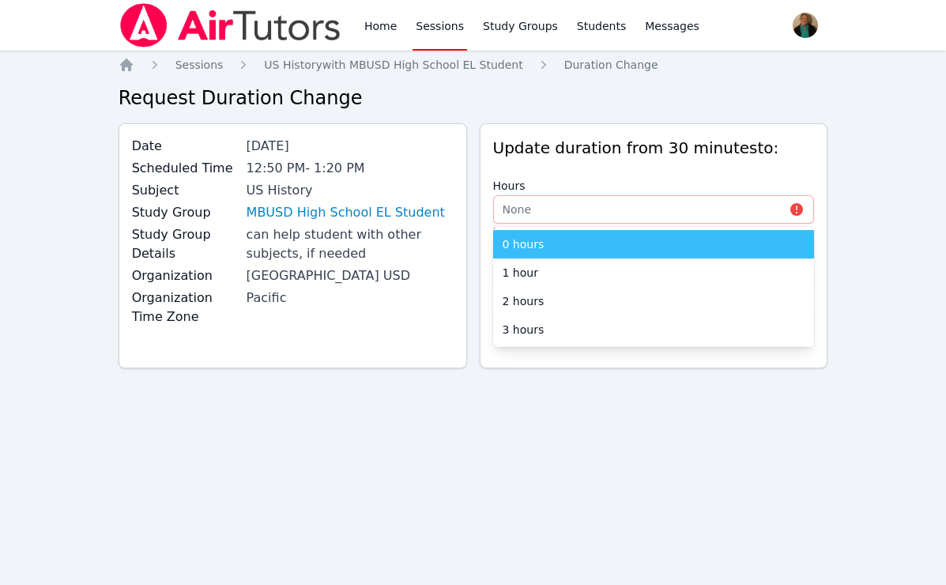
click at [610, 243] on div "0 hours" at bounding box center [654, 244] width 303 height 16
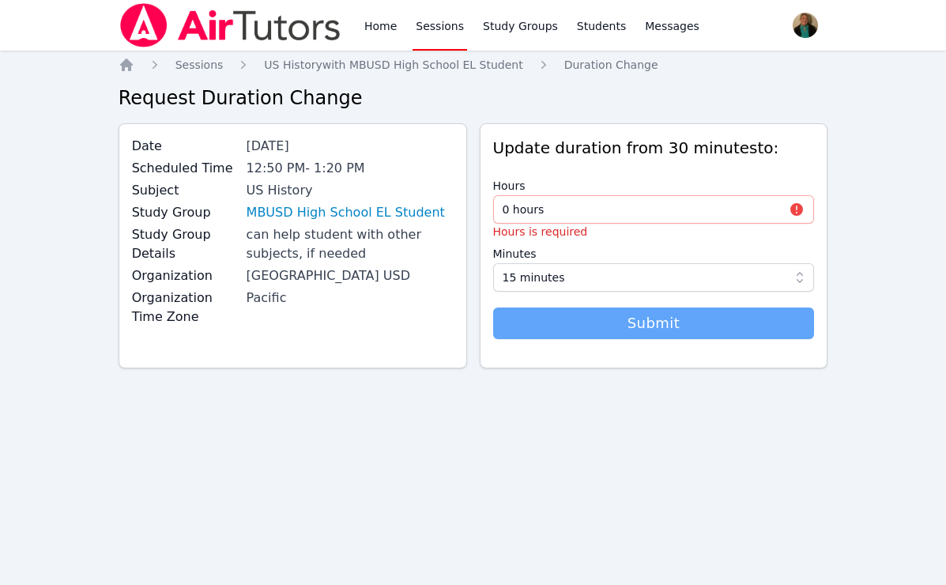
click at [609, 325] on span "Submit" at bounding box center [654, 323] width 306 height 22
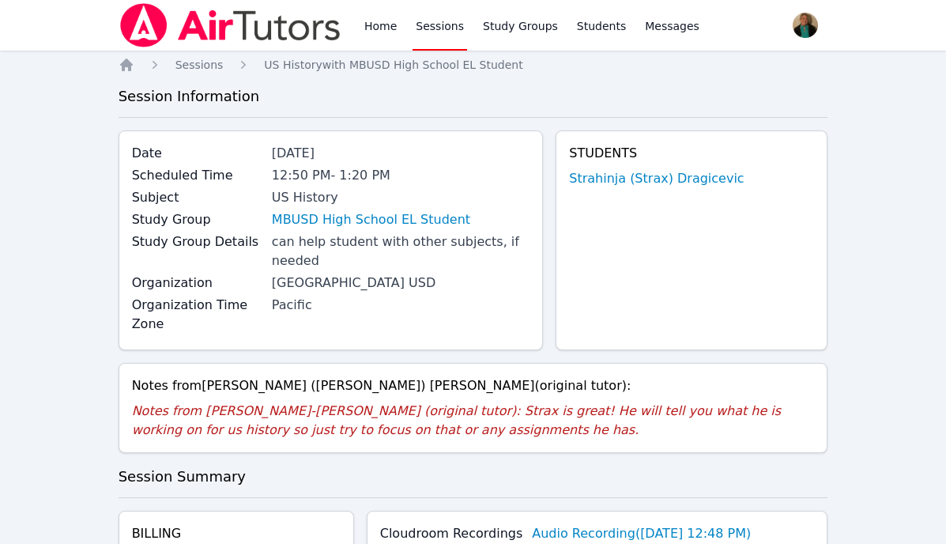
click at [429, 21] on link "Sessions" at bounding box center [440, 25] width 55 height 51
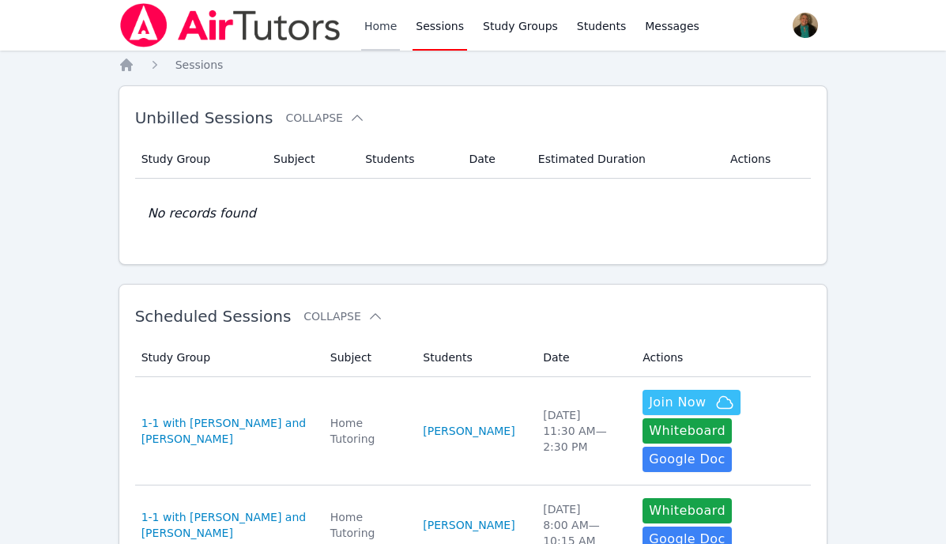
click at [369, 30] on link "Home" at bounding box center [380, 25] width 39 height 51
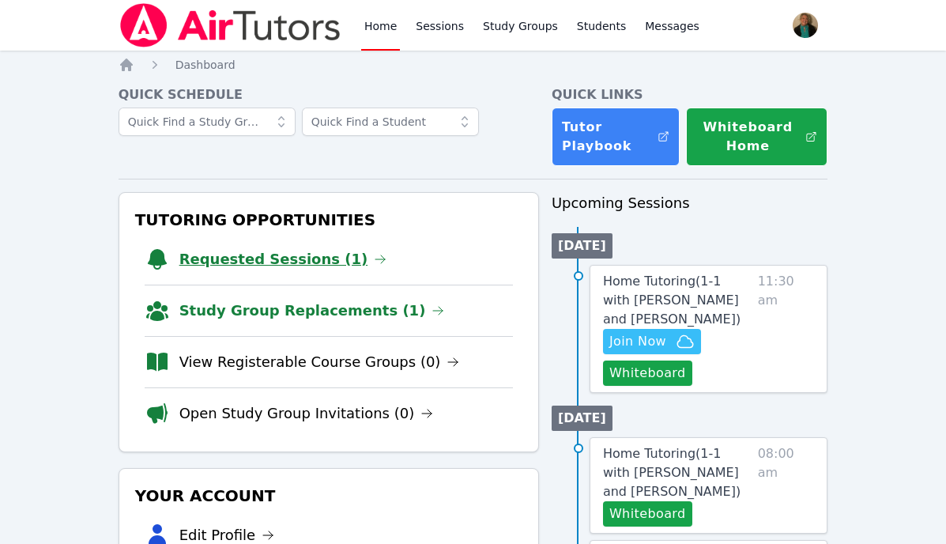
click at [296, 261] on link "Requested Sessions (1)" at bounding box center [283, 259] width 208 height 22
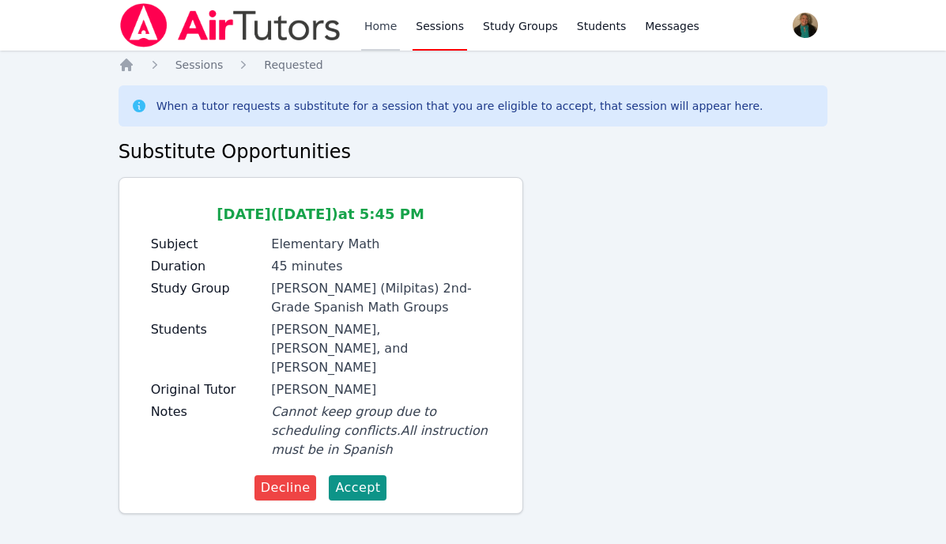
click at [378, 25] on link "Home" at bounding box center [380, 25] width 39 height 51
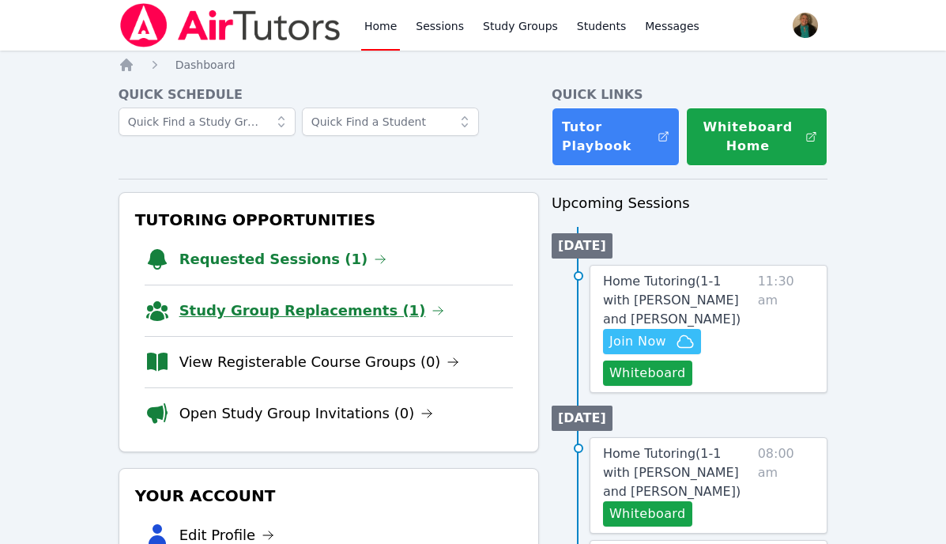
click at [314, 304] on link "Study Group Replacements (1)" at bounding box center [312, 311] width 266 height 22
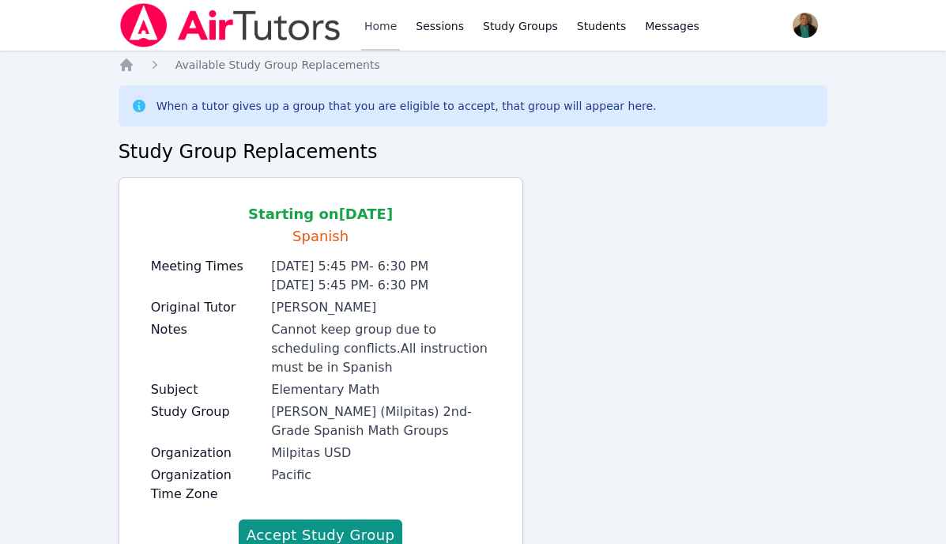
click at [382, 24] on link "Home" at bounding box center [380, 25] width 39 height 51
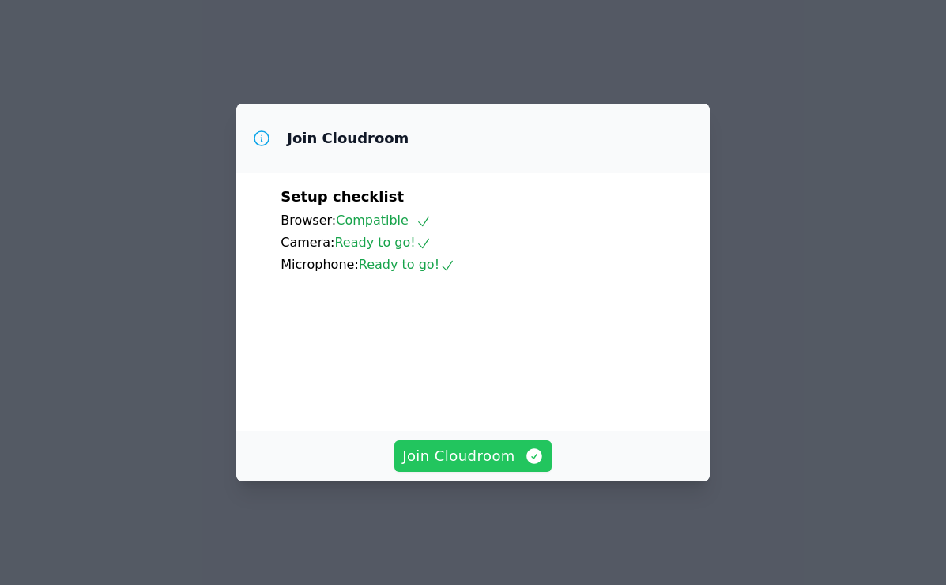
click at [442, 467] on span "Join Cloudroom" at bounding box center [472, 456] width 141 height 22
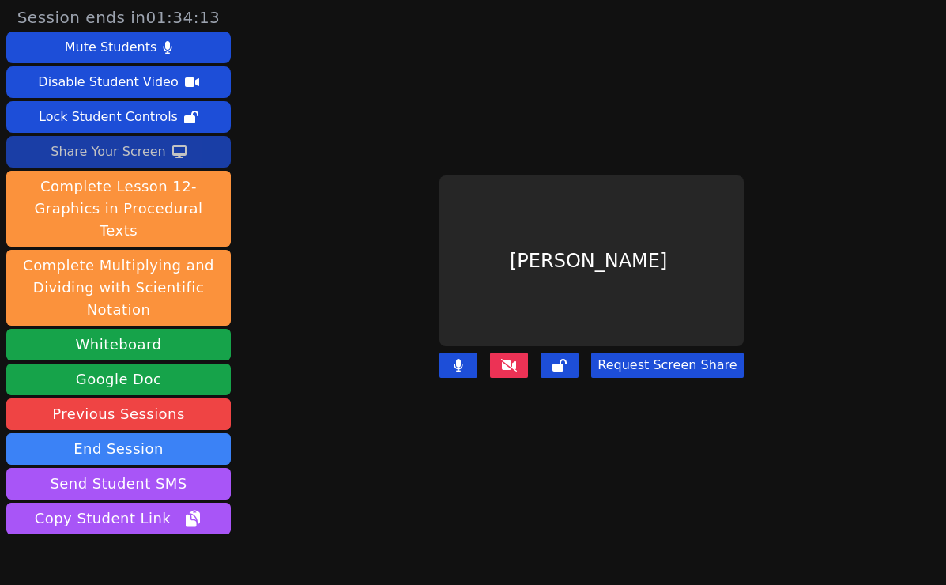
click at [139, 147] on div "Share Your Screen" at bounding box center [108, 151] width 115 height 25
click at [152, 151] on div "Share Your Screen" at bounding box center [108, 151] width 115 height 25
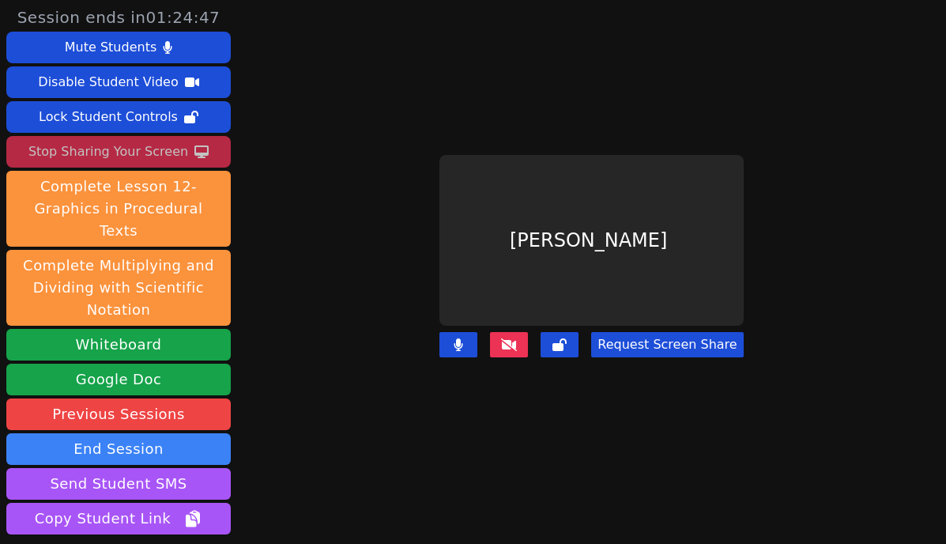
click at [625, 340] on button "Request Screen Share" at bounding box center [667, 344] width 152 height 25
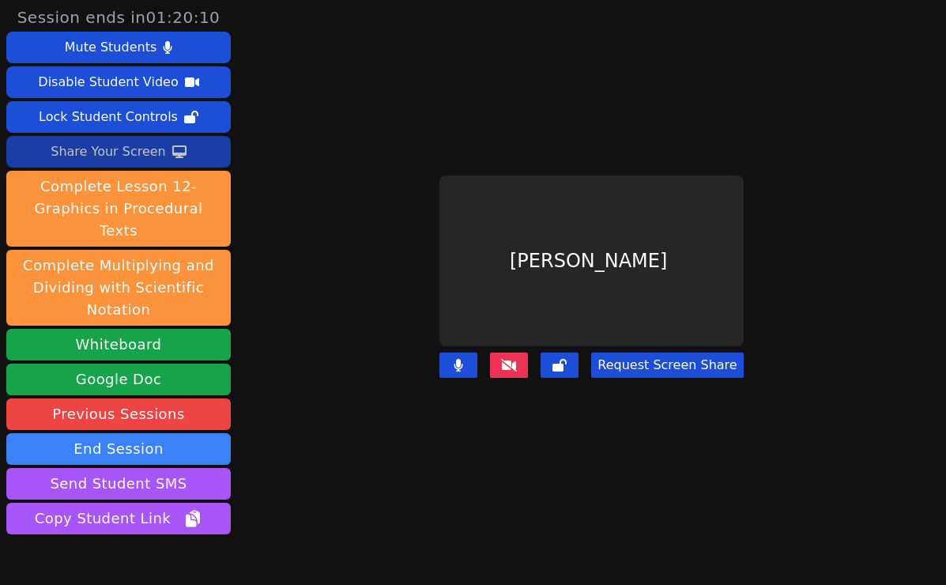
click at [122, 151] on div "Share Your Screen" at bounding box center [108, 151] width 115 height 25
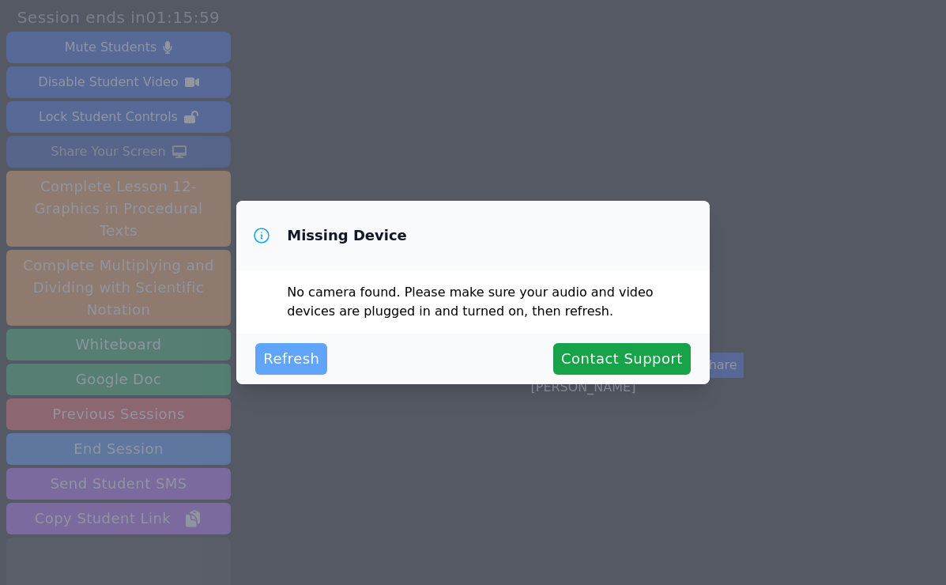
click at [285, 360] on span "Refresh" at bounding box center [291, 359] width 56 height 22
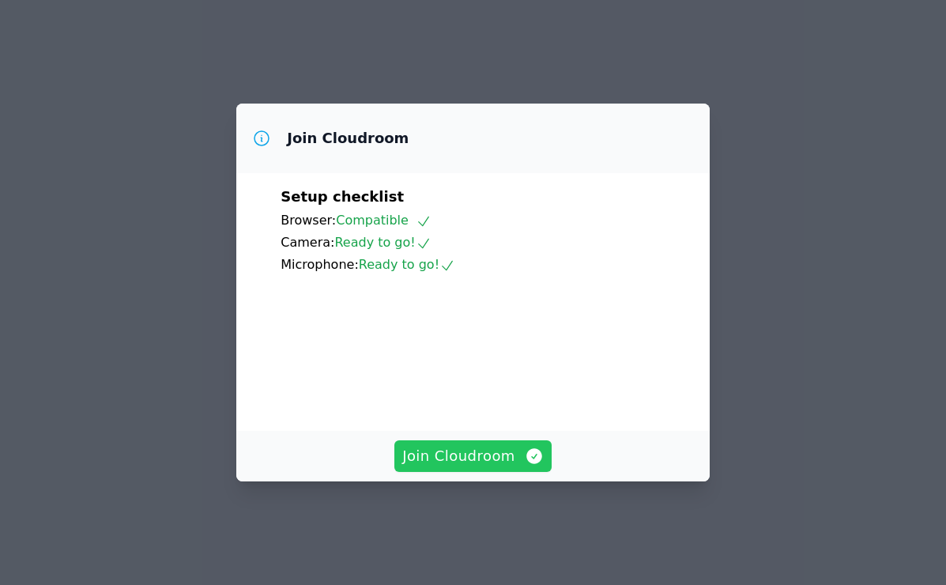
click at [453, 467] on span "Join Cloudroom" at bounding box center [472, 456] width 141 height 22
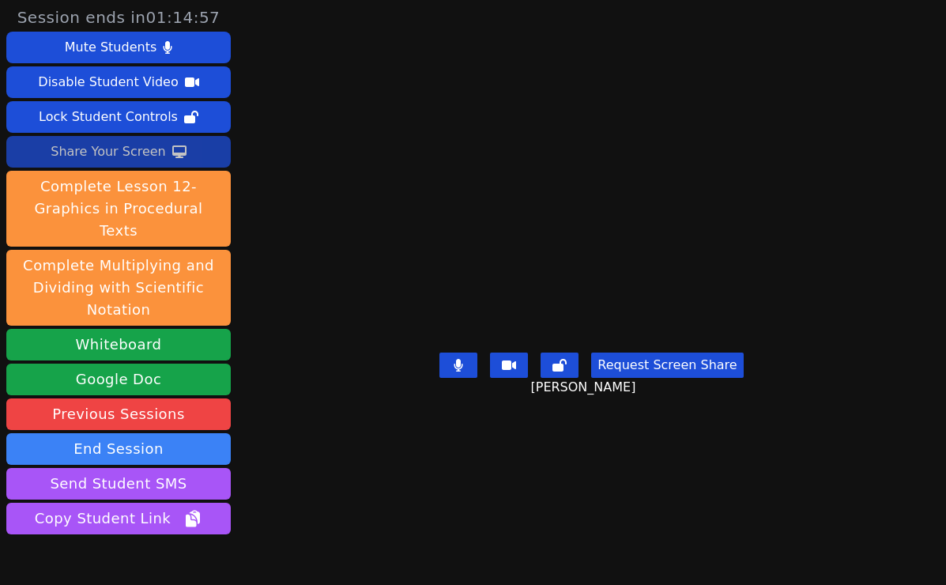
click at [126, 148] on div "Share Your Screen" at bounding box center [108, 151] width 115 height 25
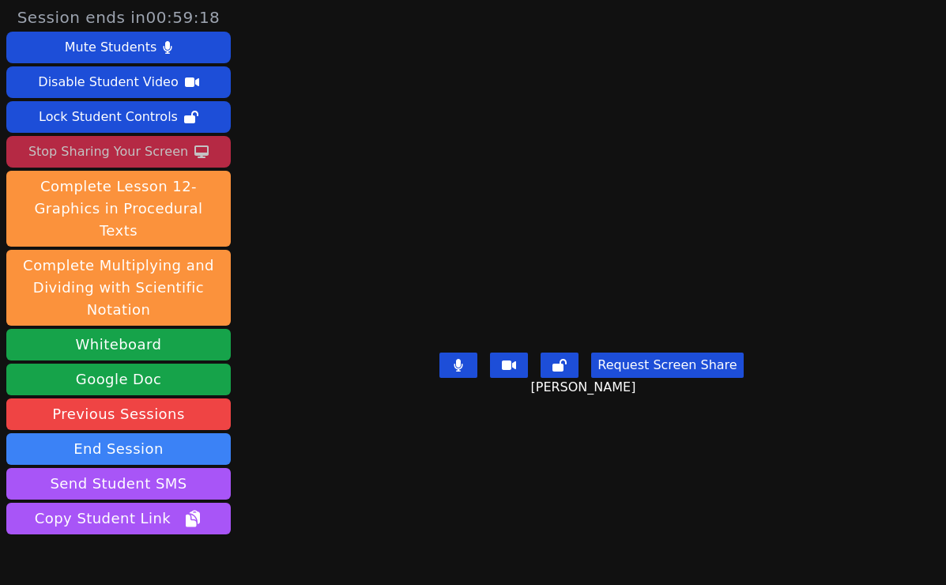
click at [126, 149] on div "Stop Sharing Your Screen" at bounding box center [108, 151] width 160 height 25
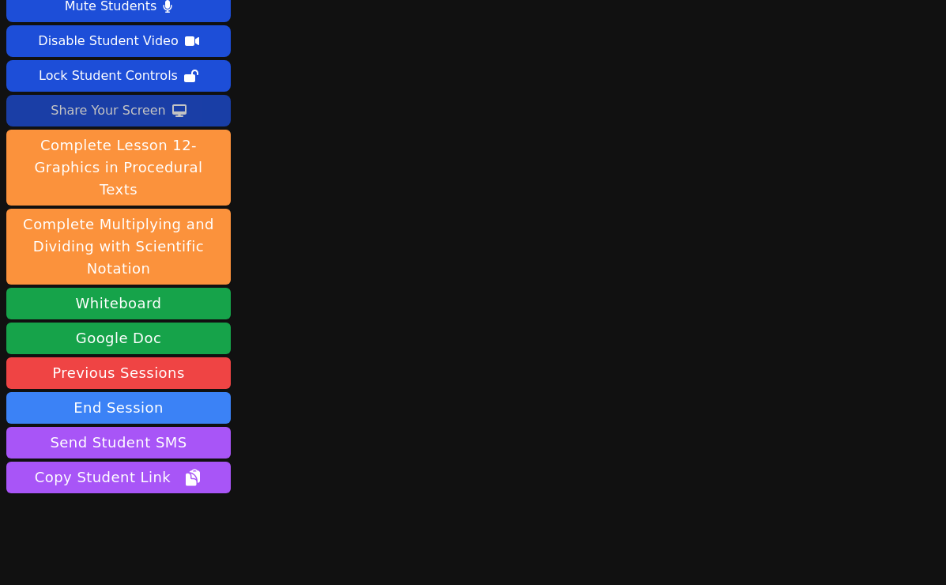
scroll to position [63, 0]
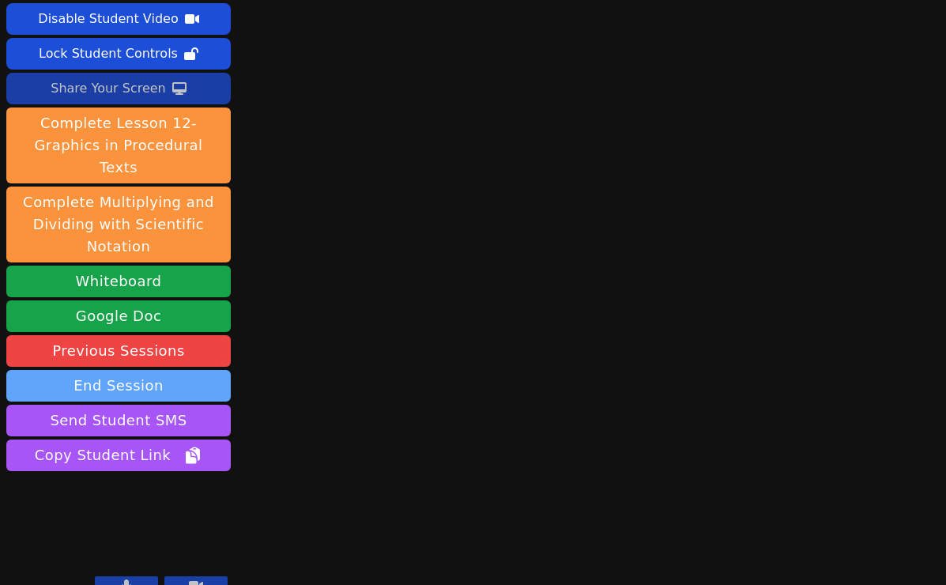
click at [203, 370] on button "End Session" at bounding box center [118, 386] width 224 height 32
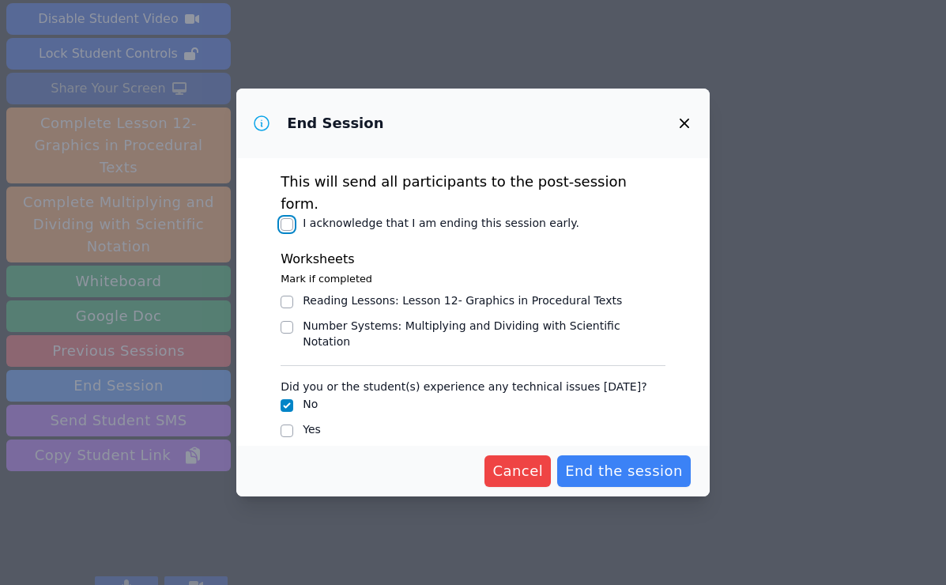
click at [286, 218] on input "I acknowledge that I am ending this session early." at bounding box center [287, 224] width 13 height 13
checkbox input "true"
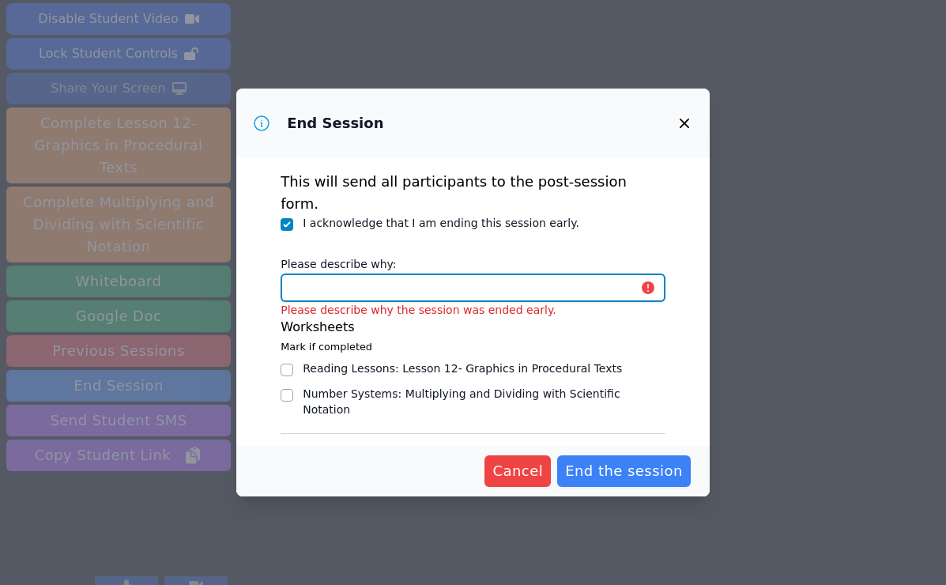
click at [323, 273] on input "Please describe why:" at bounding box center [473, 287] width 385 height 28
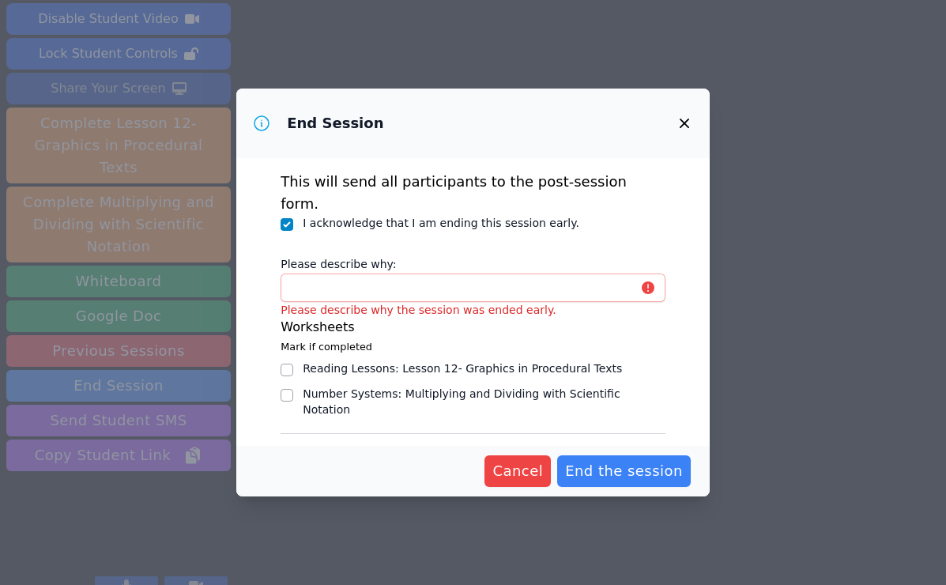
click at [750, 329] on div "End Session This will send all participants to the post-session form. I acknowl…" at bounding box center [473, 292] width 946 height 585
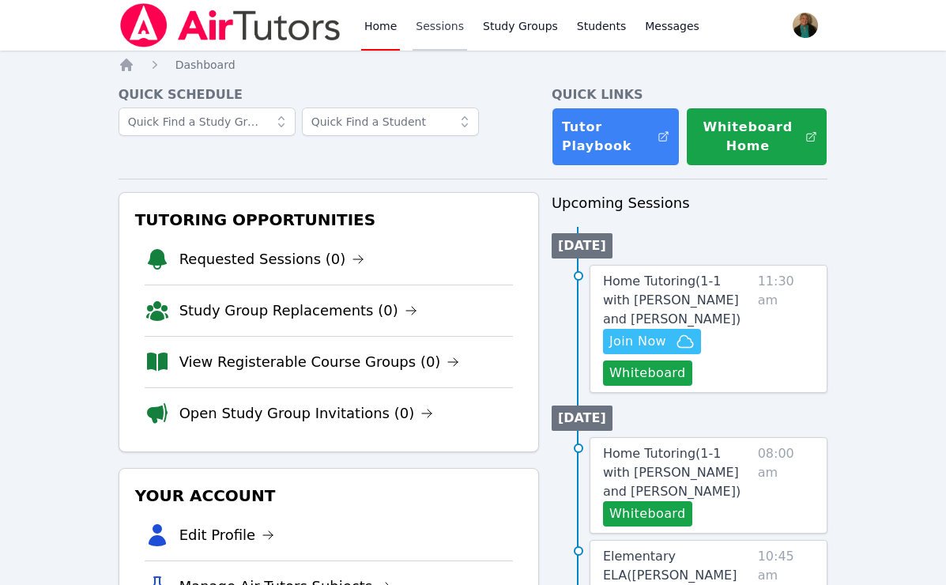
click at [444, 28] on link "Sessions" at bounding box center [440, 25] width 55 height 51
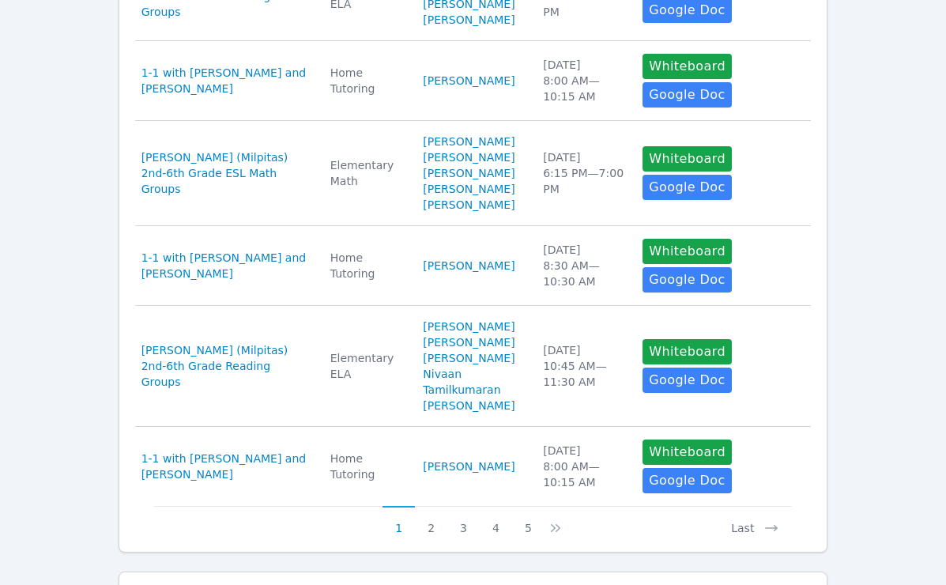
scroll to position [916, 0]
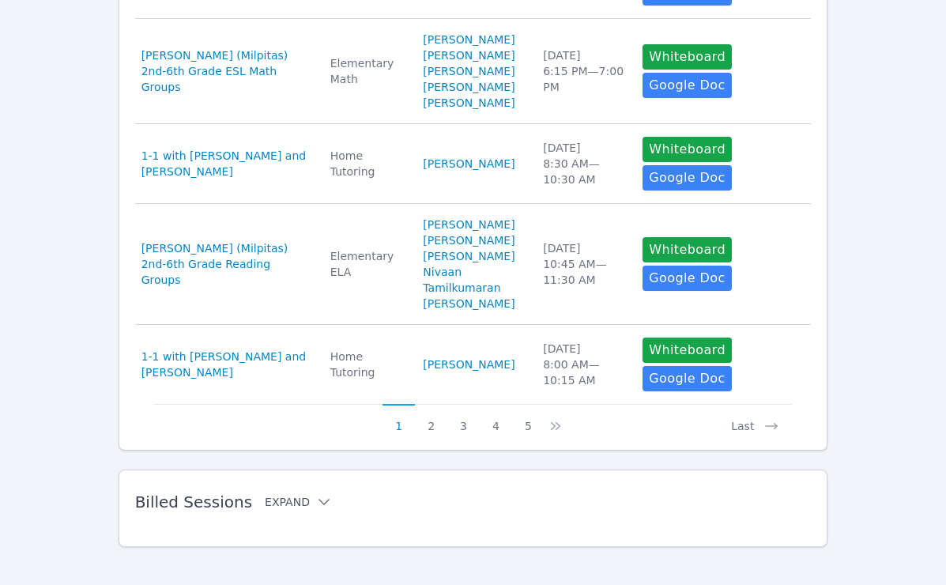
click at [303, 494] on button "Expand" at bounding box center [298, 502] width 67 height 16
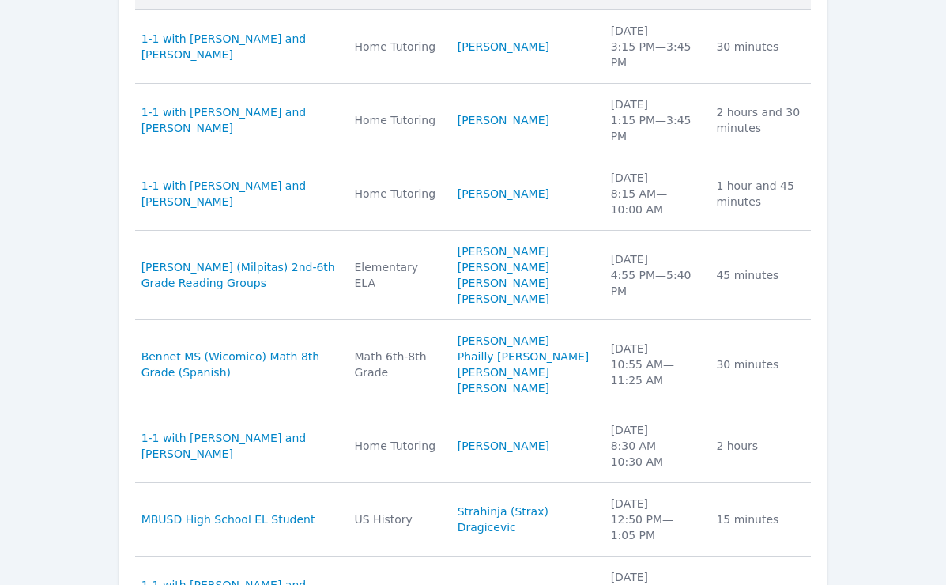
scroll to position [1776, 0]
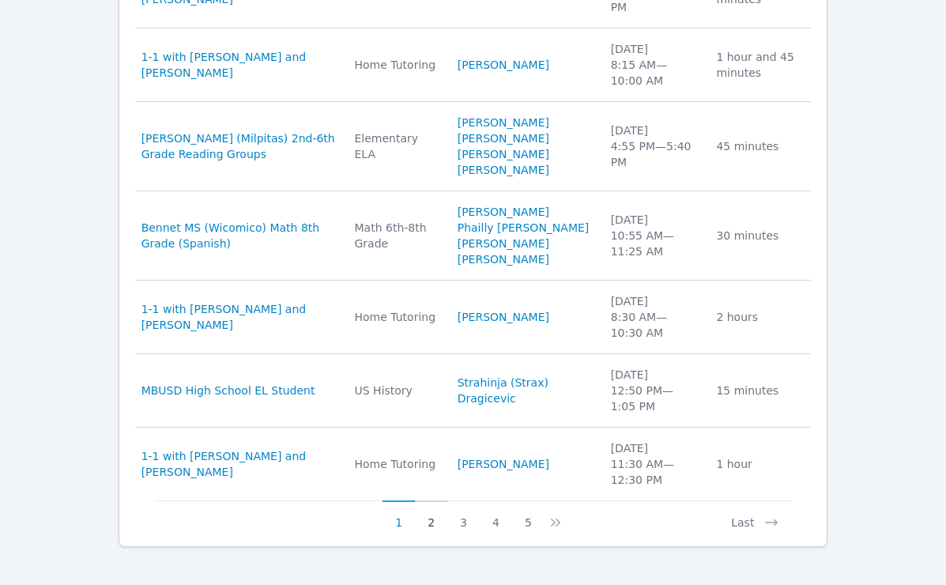
click at [432, 505] on button "2" at bounding box center [431, 515] width 32 height 30
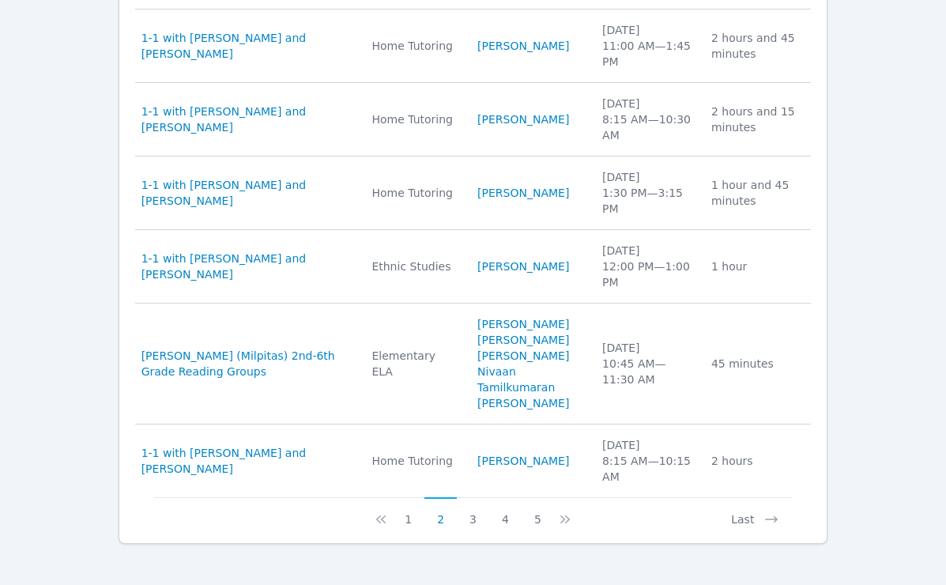
scroll to position [1855, 0]
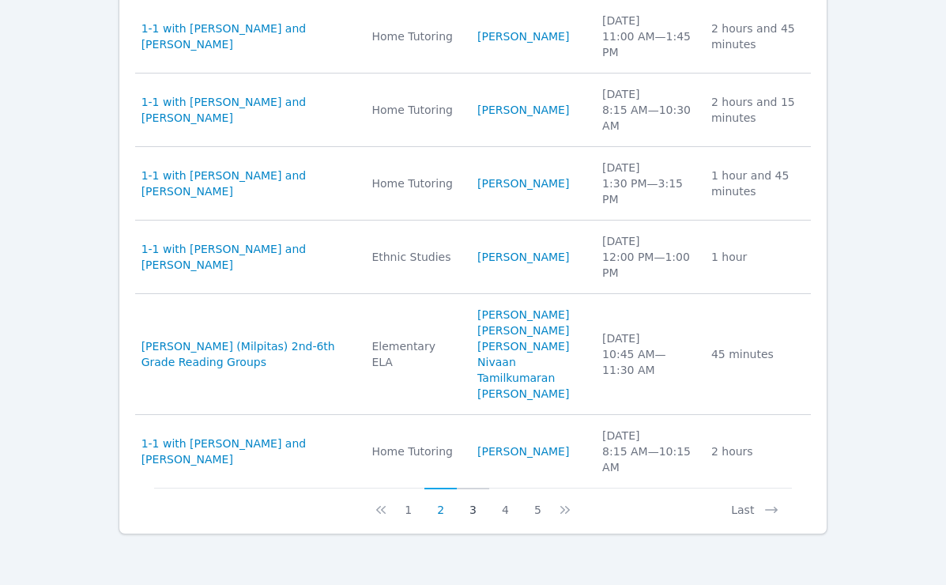
click at [469, 509] on button "3" at bounding box center [473, 503] width 32 height 30
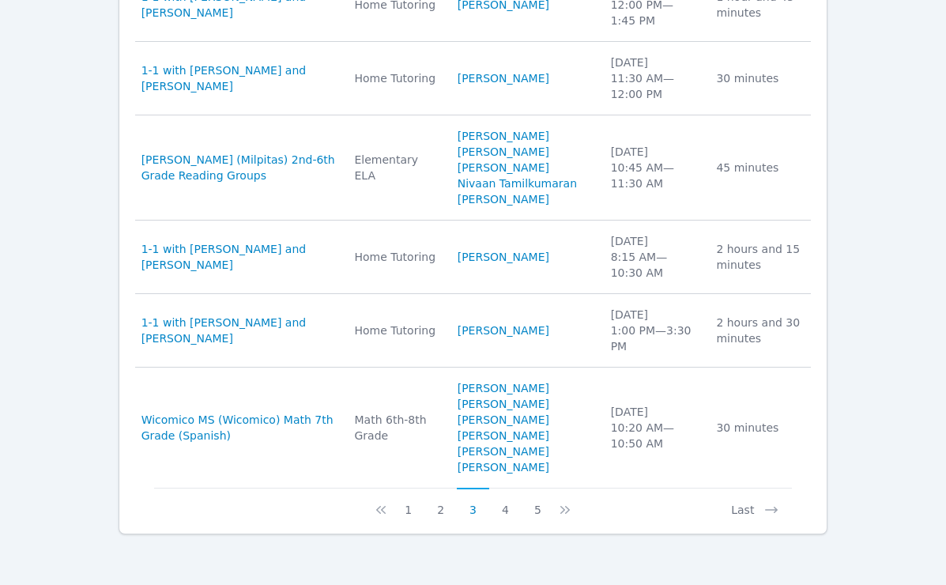
scroll to position [1823, 0]
click at [439, 508] on button "2" at bounding box center [440, 503] width 32 height 30
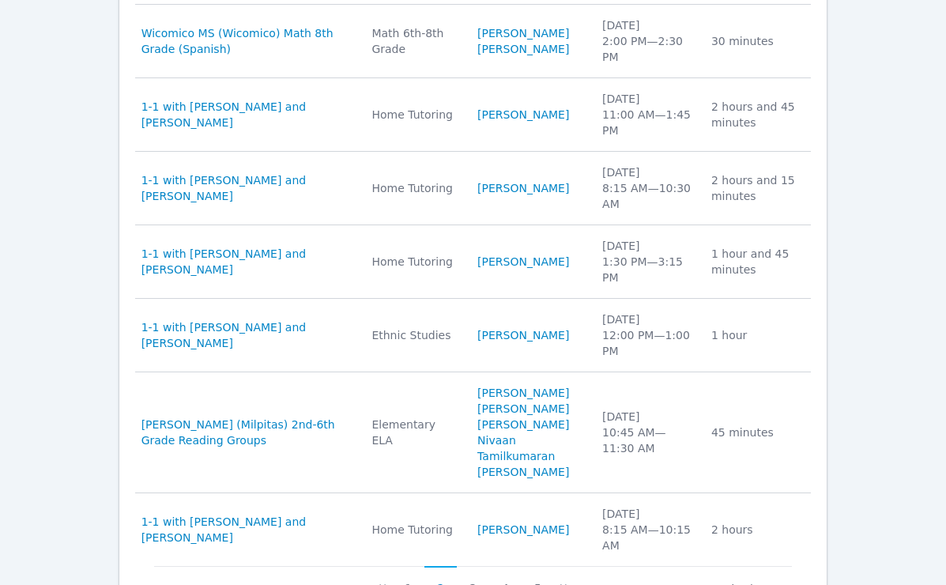
scroll to position [1855, 0]
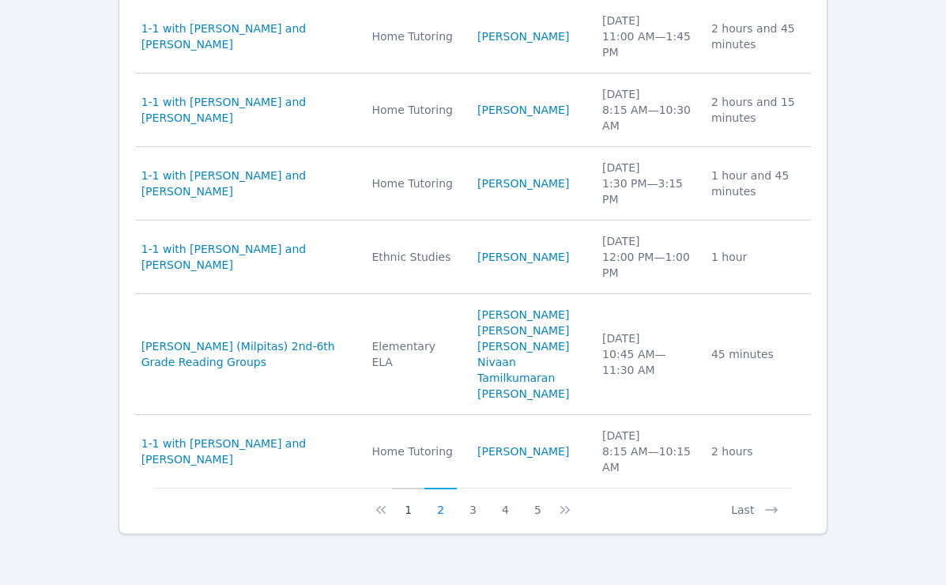
click at [408, 509] on button "1" at bounding box center [408, 503] width 32 height 30
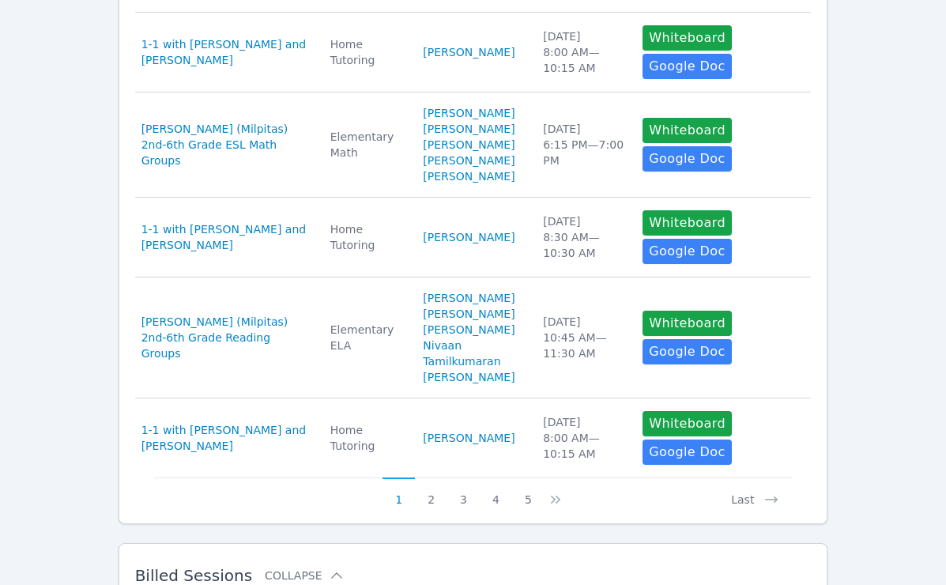
scroll to position [843, 0]
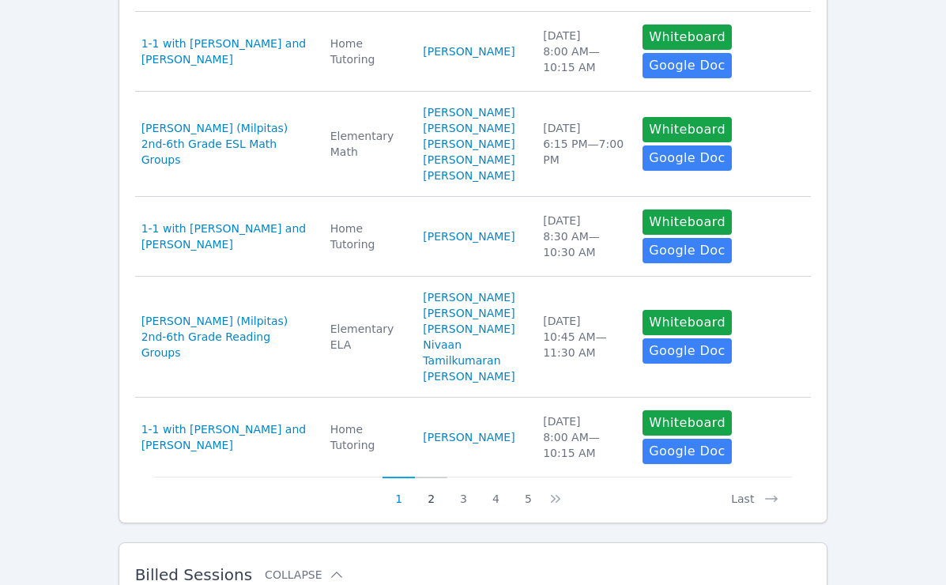
click at [432, 490] on button "2" at bounding box center [431, 492] width 32 height 30
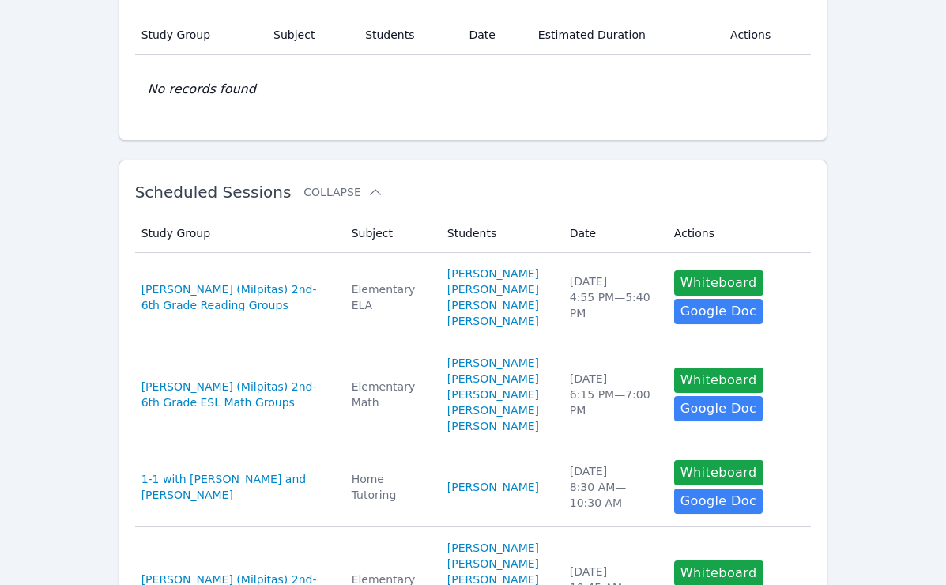
scroll to position [0, 0]
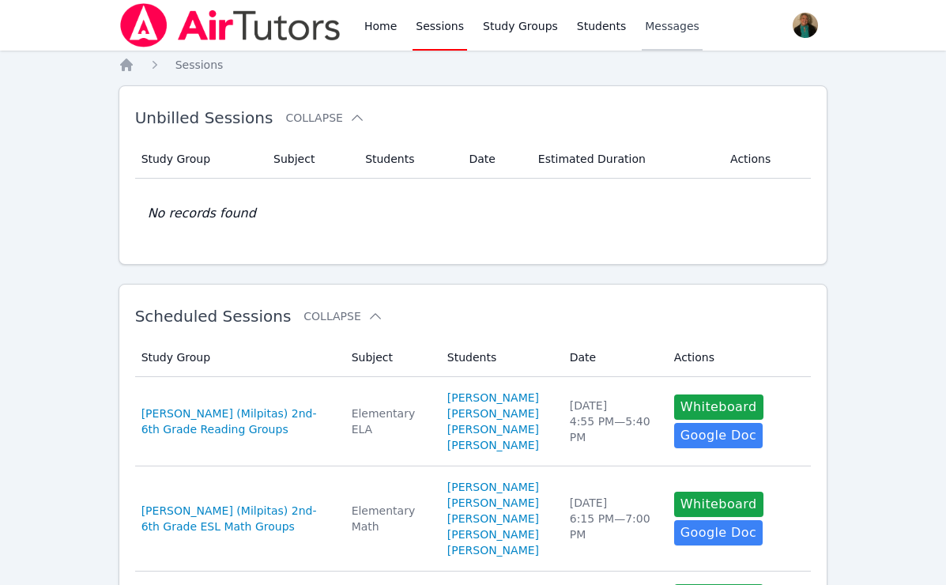
click at [662, 29] on span "Messages" at bounding box center [672, 26] width 55 height 16
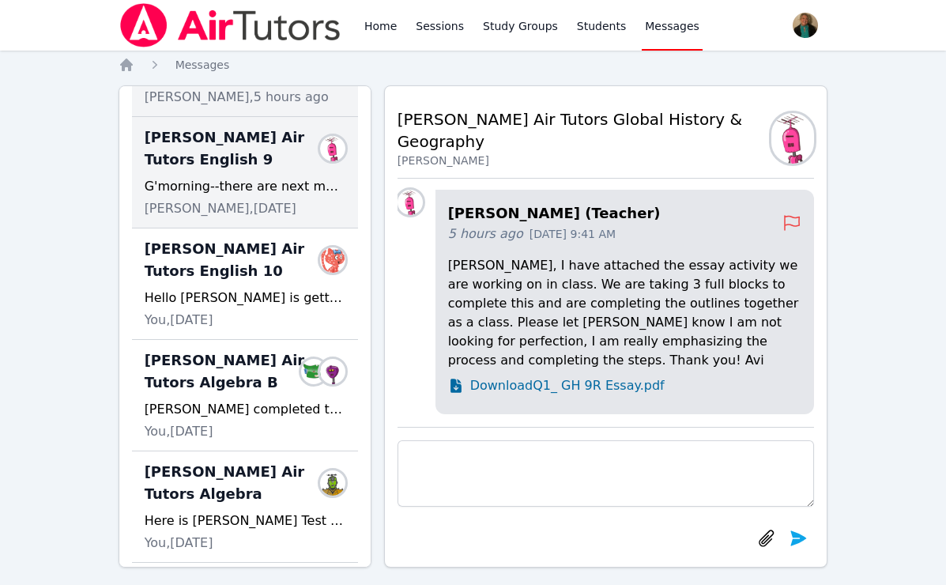
scroll to position [230, 0]
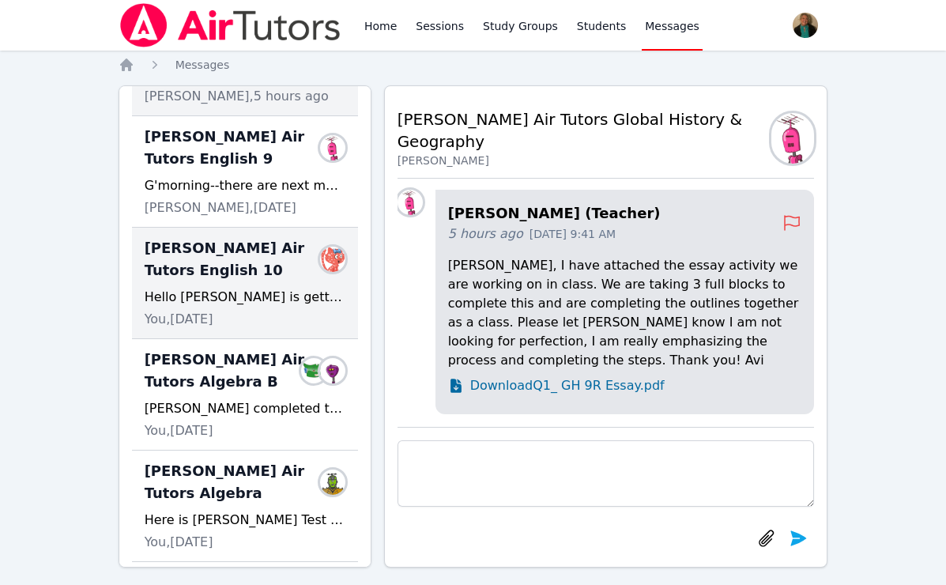
click at [228, 286] on div "Blake Hafner Air Tutors English 10 Members Hello Mr. Dietz- Blake is getting ve…" at bounding box center [245, 283] width 226 height 111
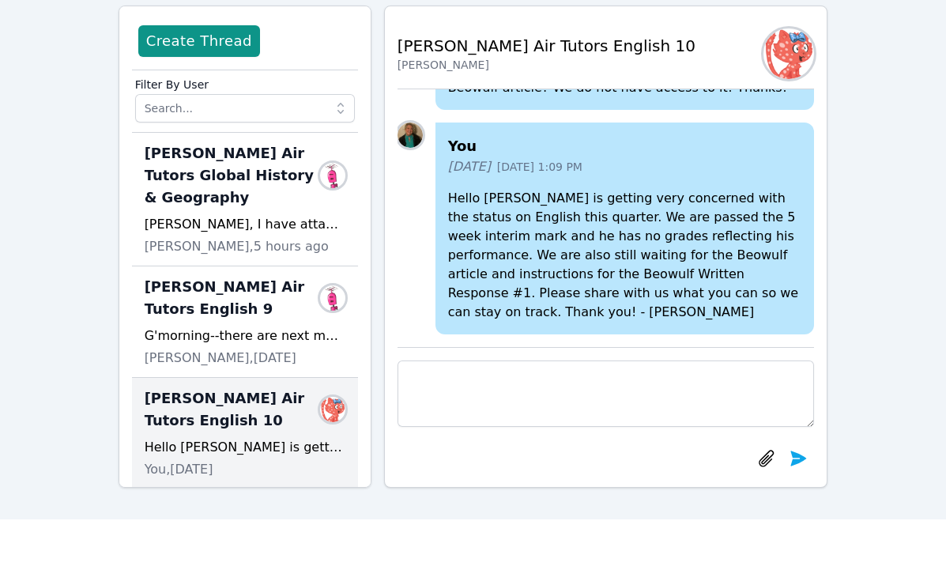
scroll to position [0, 0]
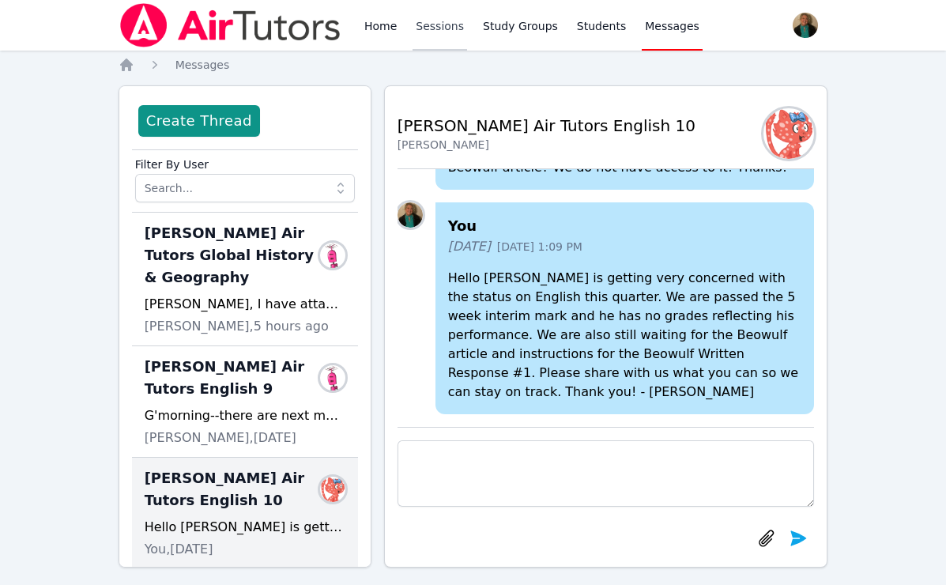
click at [439, 25] on link "Sessions" at bounding box center [440, 25] width 55 height 51
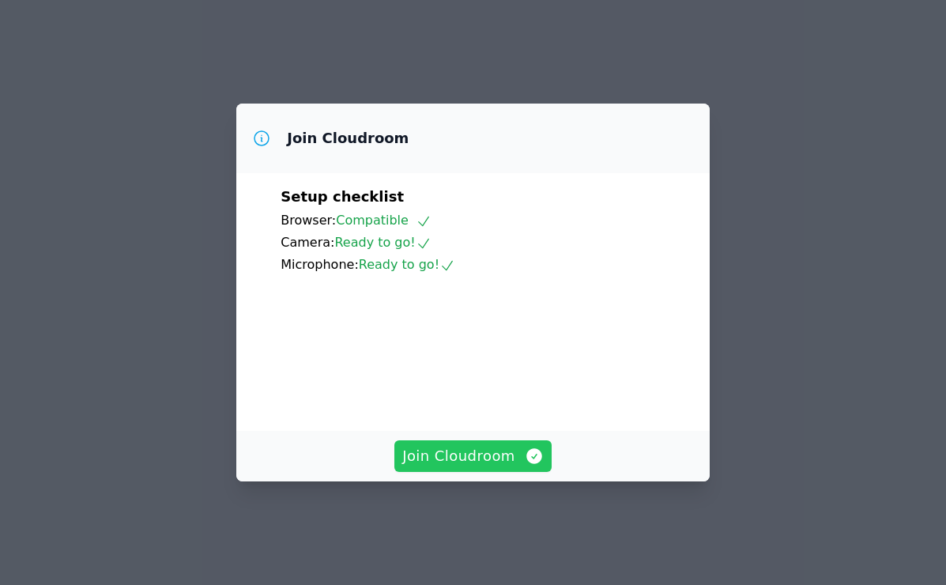
click at [470, 466] on span "Join Cloudroom" at bounding box center [472, 456] width 141 height 22
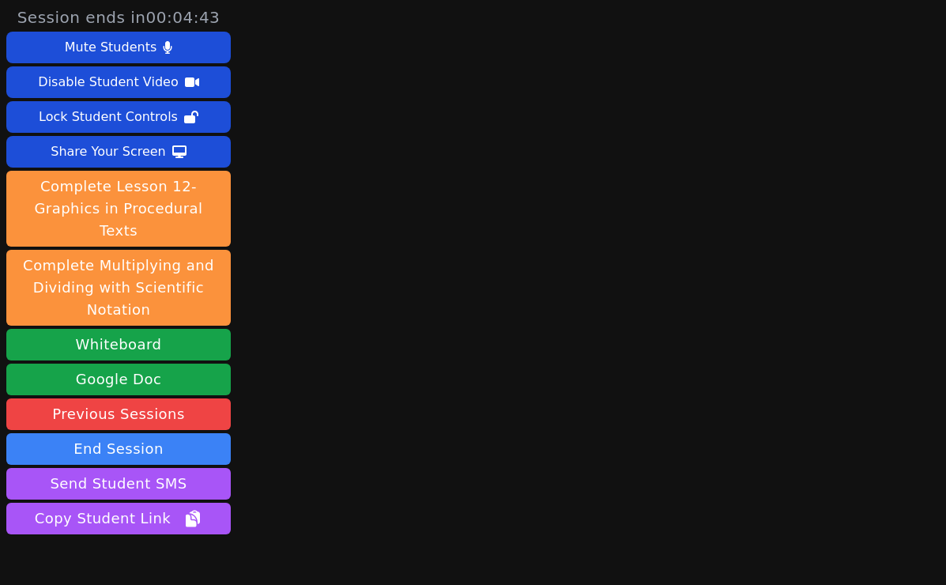
scroll to position [63, 0]
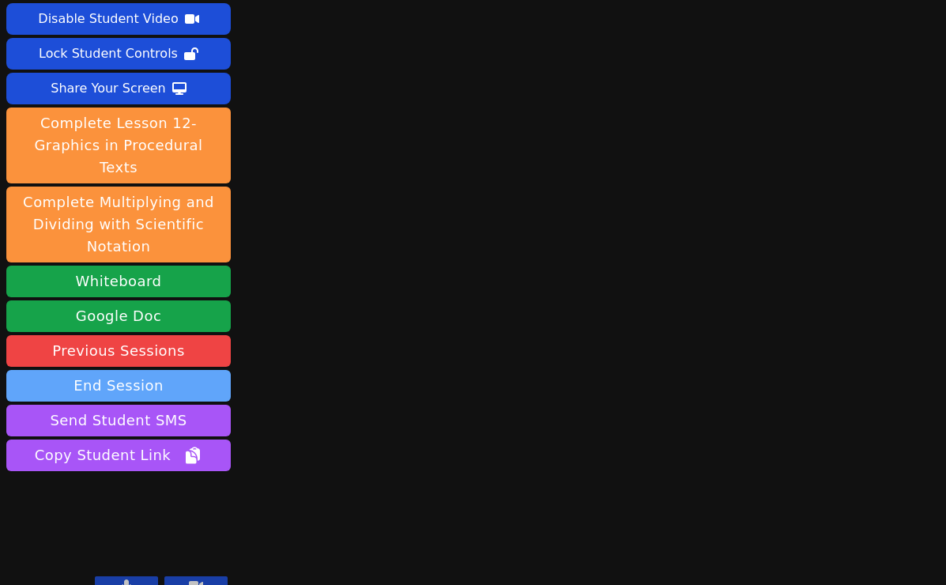
click at [143, 370] on button "End Session" at bounding box center [118, 386] width 224 height 32
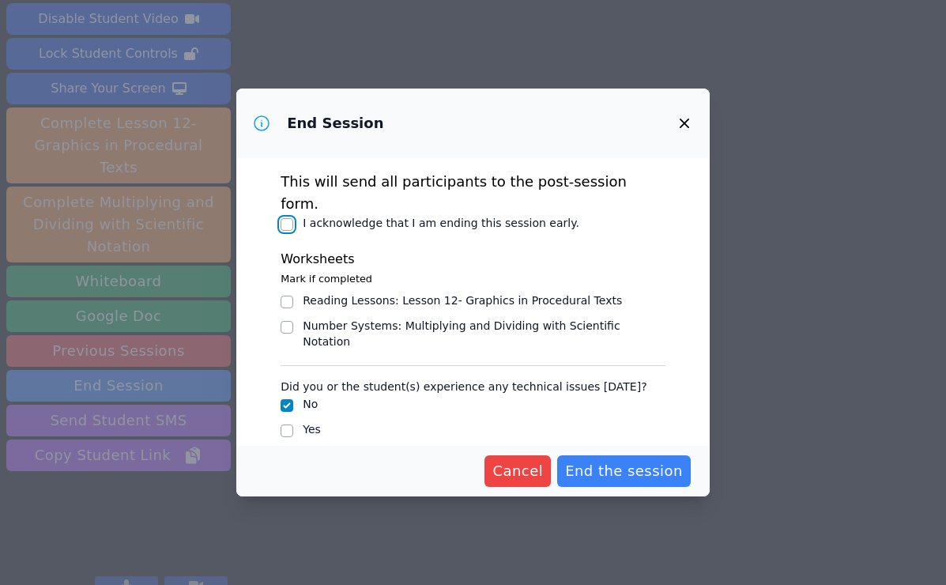
click at [287, 218] on input "I acknowledge that I am ending this session early." at bounding box center [287, 224] width 13 height 13
checkbox input "true"
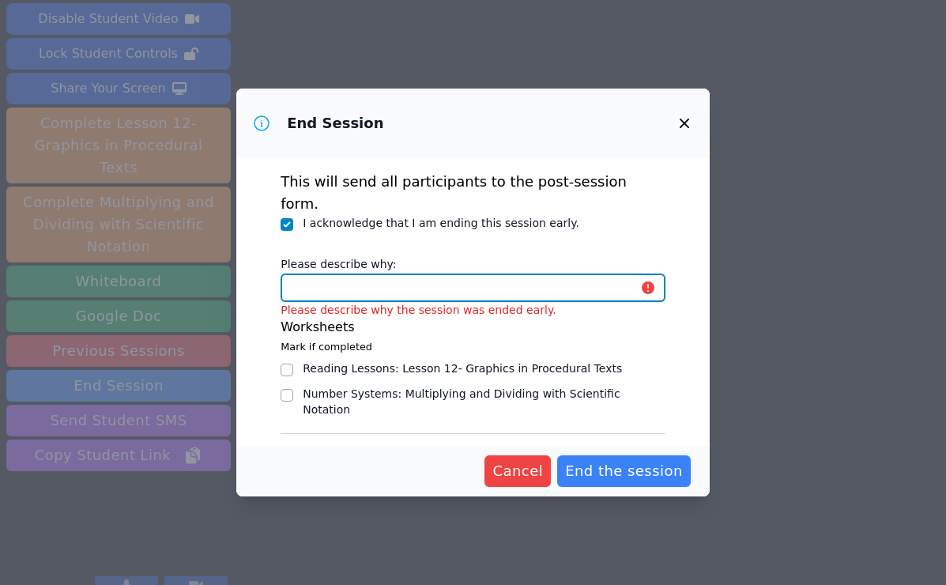
click at [380, 273] on input "Please describe why:" at bounding box center [473, 287] width 385 height 28
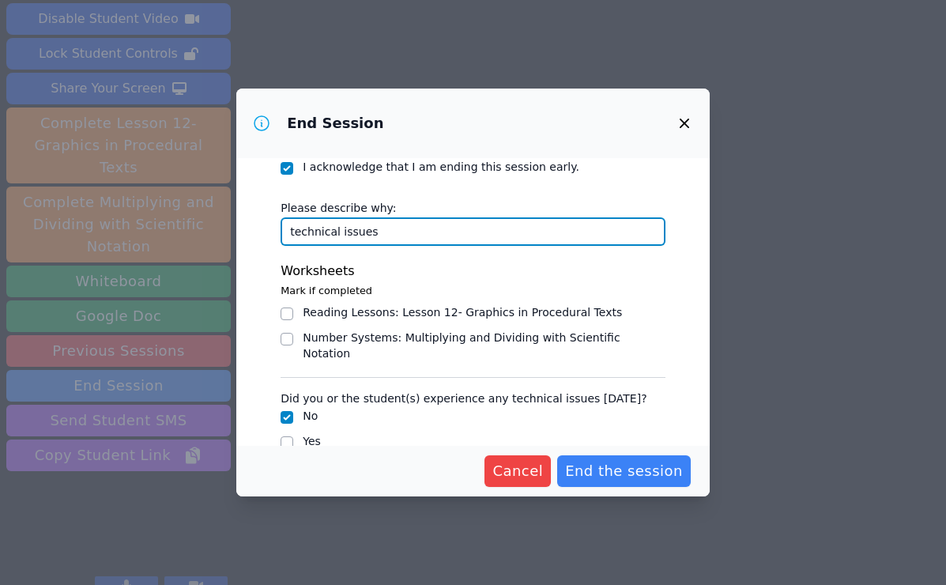
type input "technical issues"
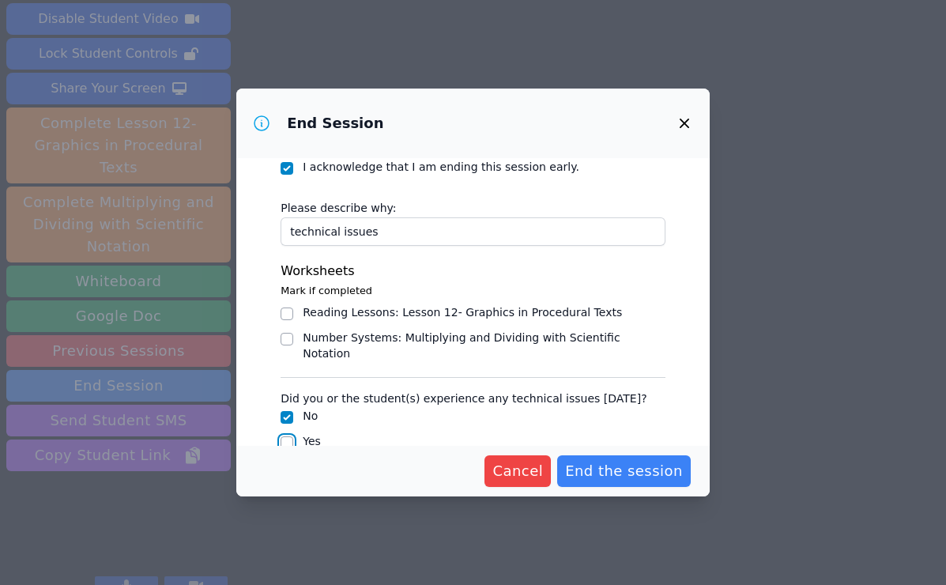
click at [286, 436] on input "Yes" at bounding box center [287, 442] width 13 height 13
checkbox input "true"
checkbox input "false"
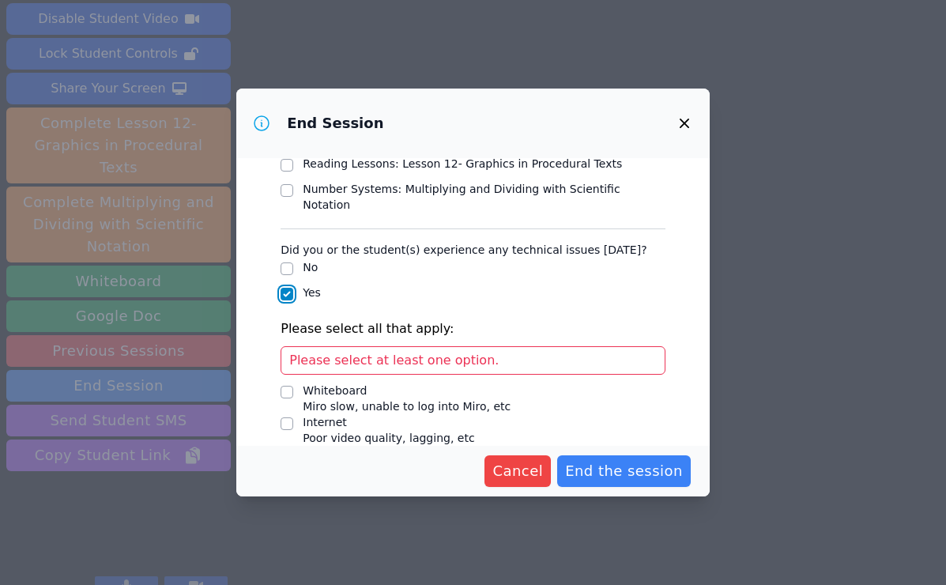
scroll to position [271, 0]
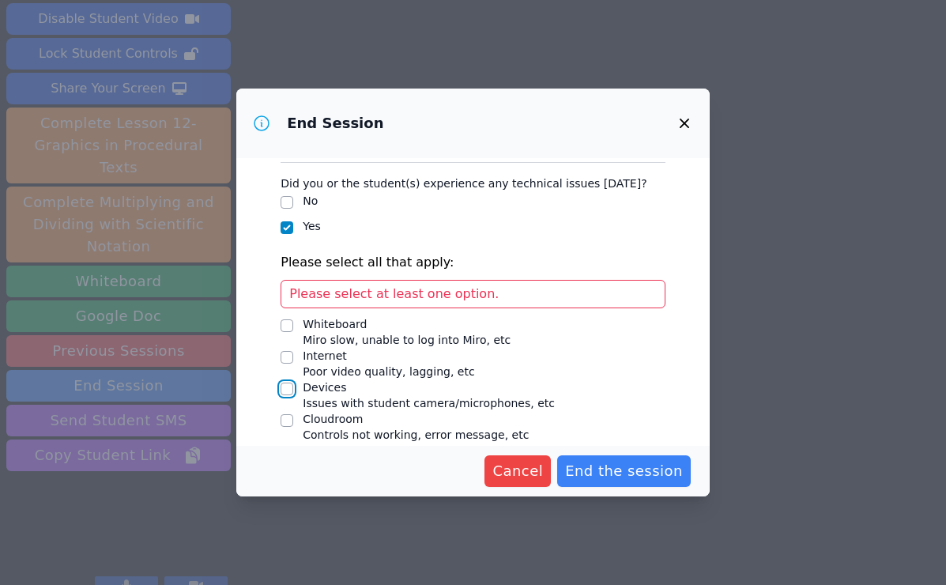
click at [288, 383] on input "Devices Issues with student camera/microphones, etc" at bounding box center [287, 389] width 13 height 13
checkbox input "true"
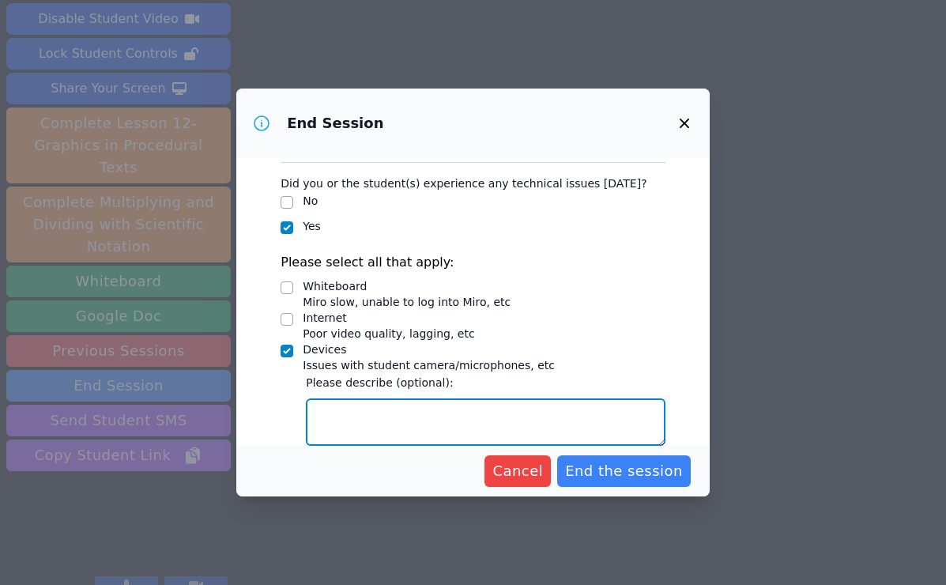
click at [347, 398] on textarea "Devices Issues with student camera/microphones, etc" at bounding box center [486, 421] width 360 height 47
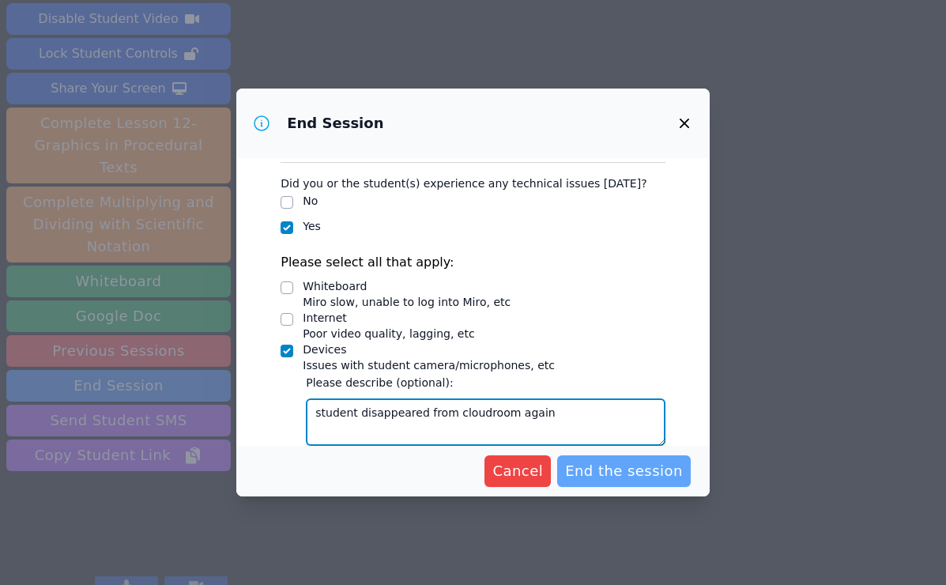
type textarea "student disappeared from cloudroom again"
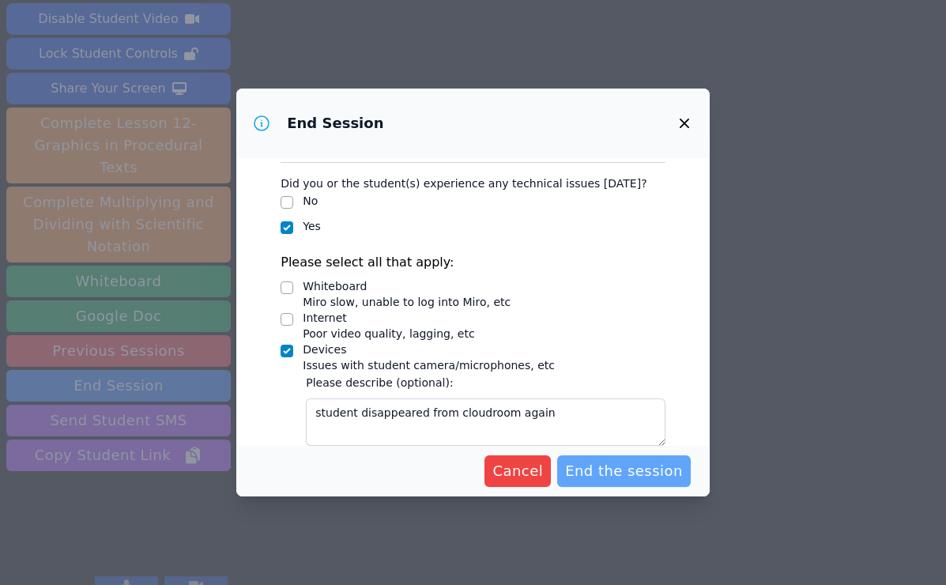
click at [615, 475] on span "End the session" at bounding box center [624, 471] width 118 height 22
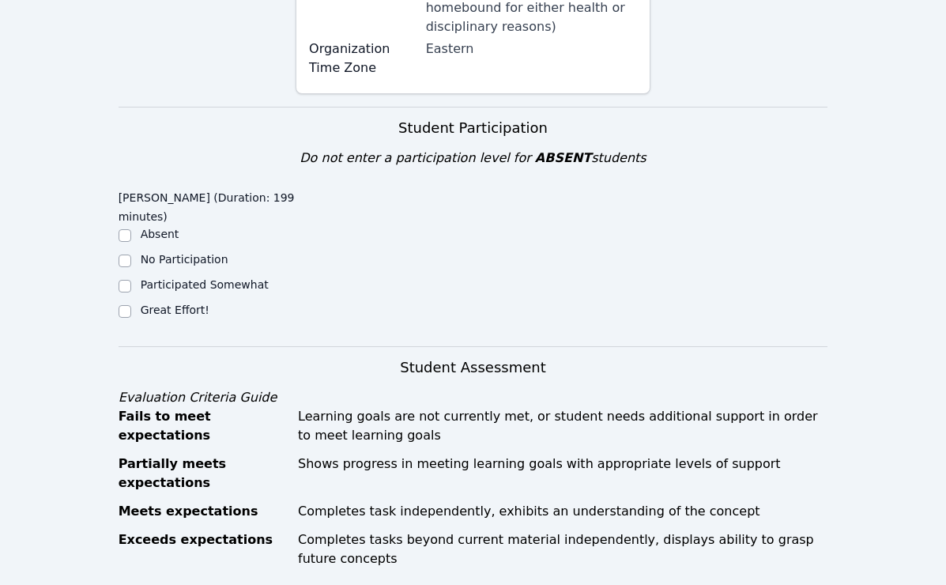
scroll to position [488, 0]
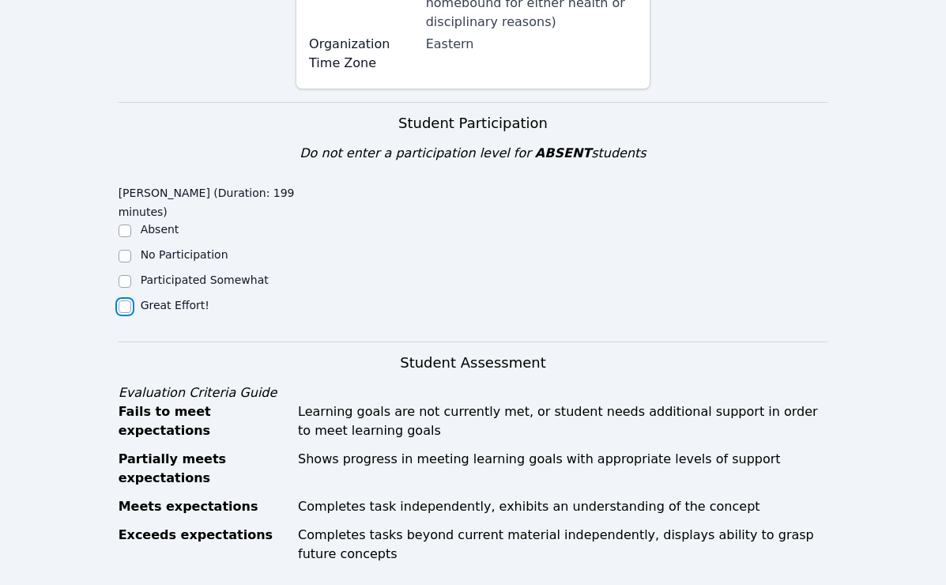
click at [126, 300] on input "Great Effort!" at bounding box center [125, 306] width 13 height 13
checkbox input "true"
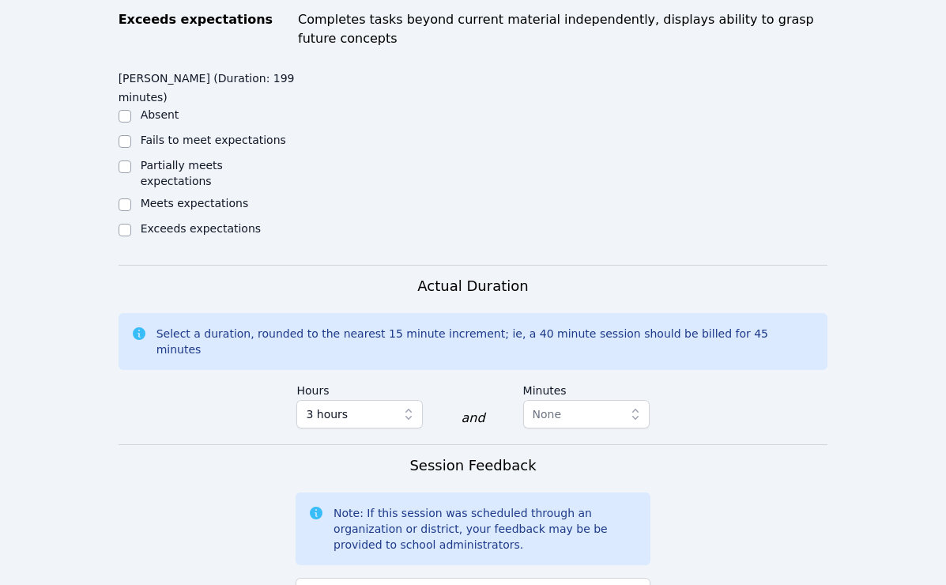
scroll to position [1011, 0]
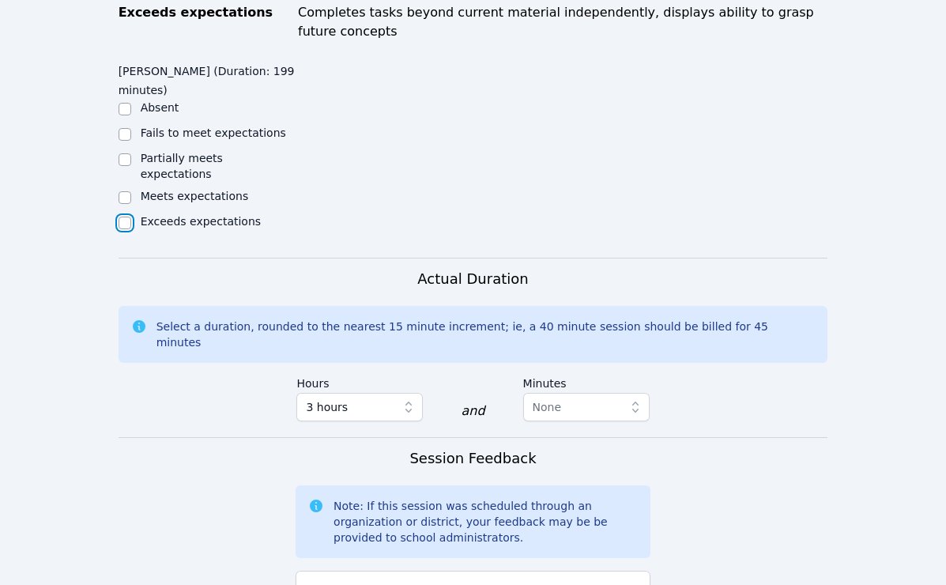
click at [123, 217] on input "Exceeds expectations" at bounding box center [125, 223] width 13 height 13
checkbox input "true"
click at [567, 398] on span "None" at bounding box center [575, 407] width 85 height 19
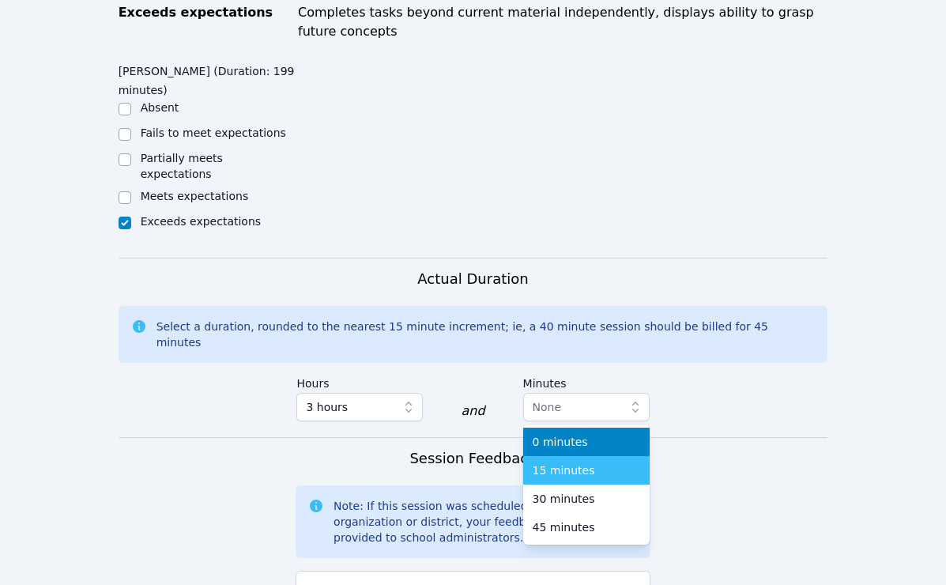
click at [576, 456] on li "15 minutes" at bounding box center [586, 470] width 126 height 28
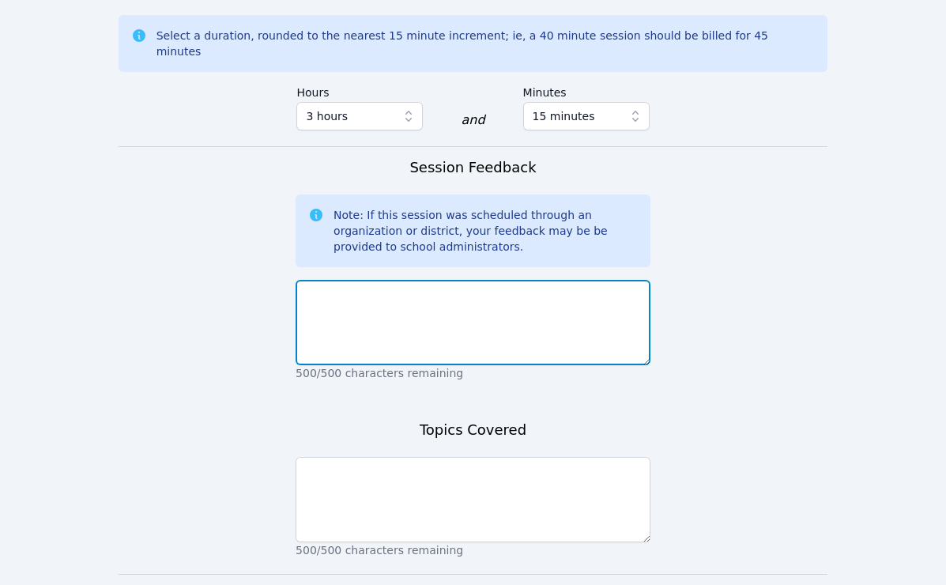
scroll to position [1303, 0]
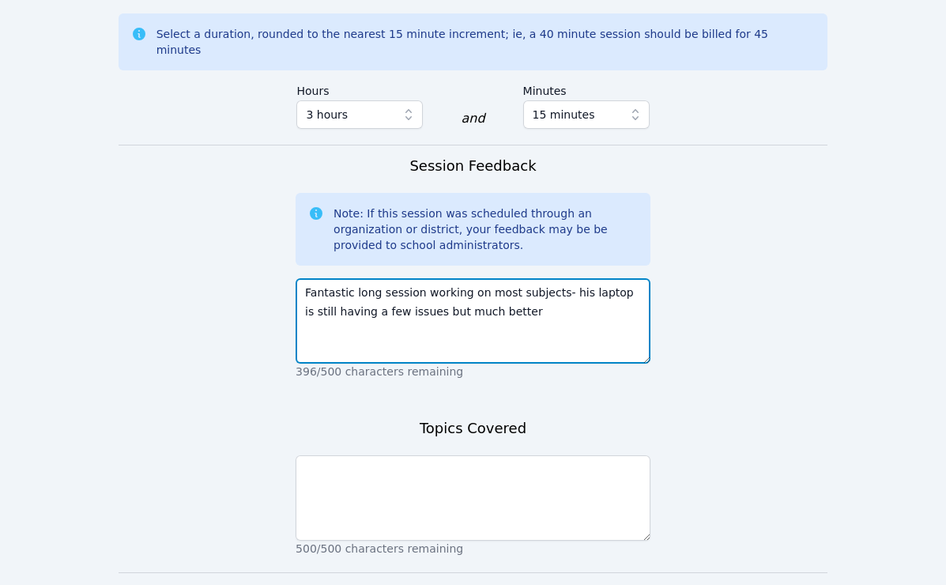
type textarea "Fantastic long session working on most subjects- his laptop is still having a f…"
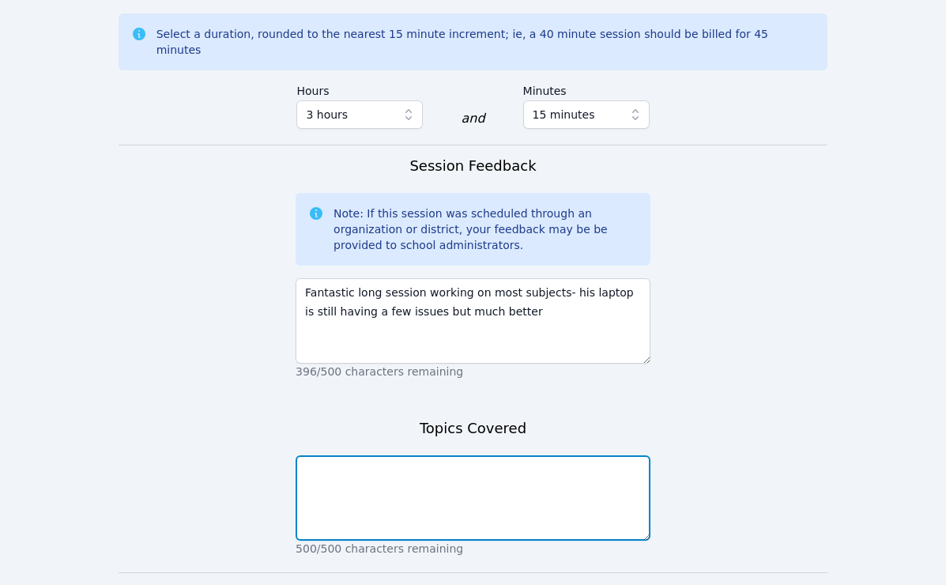
click at [525, 455] on textarea at bounding box center [473, 497] width 355 height 85
type textarea "global- science, ELA- Beowulf"
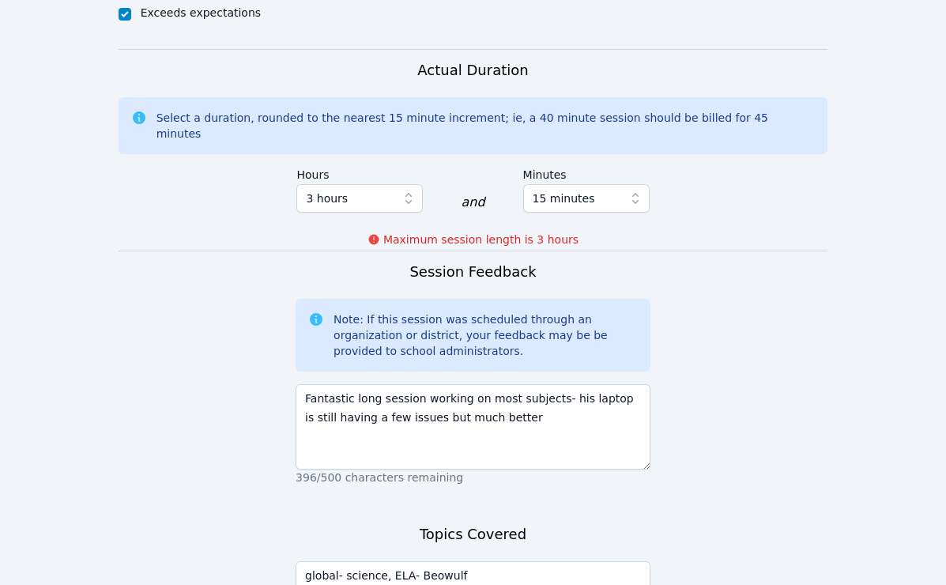
scroll to position [1218, 0]
click at [623, 186] on button "15 minutes" at bounding box center [586, 200] width 126 height 28
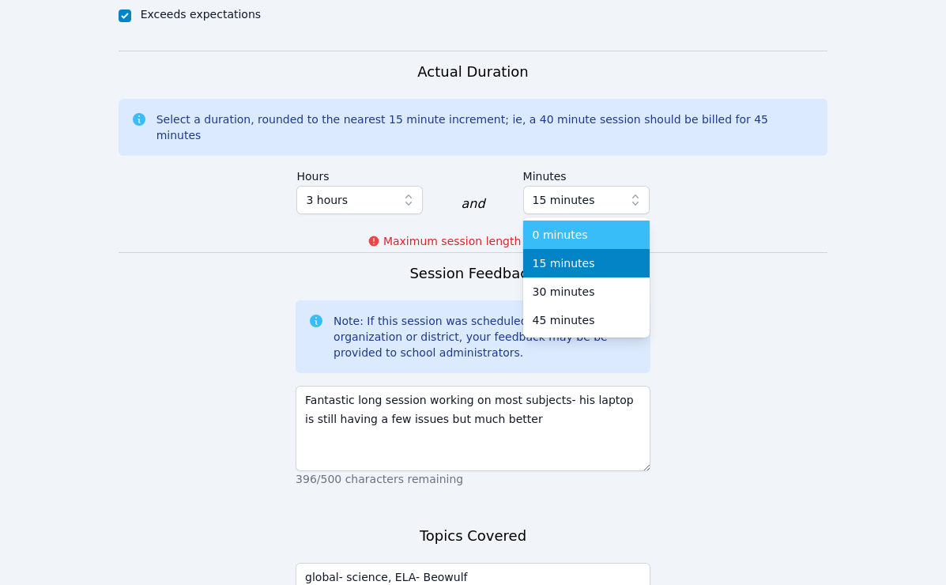
click at [584, 227] on div "0 minutes" at bounding box center [586, 235] width 107 height 16
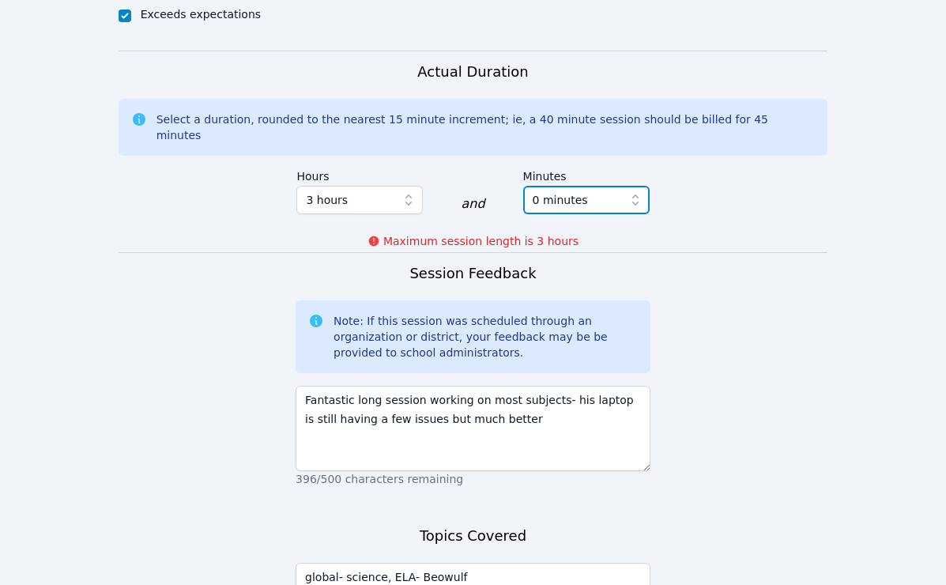
scroll to position [1348, 0]
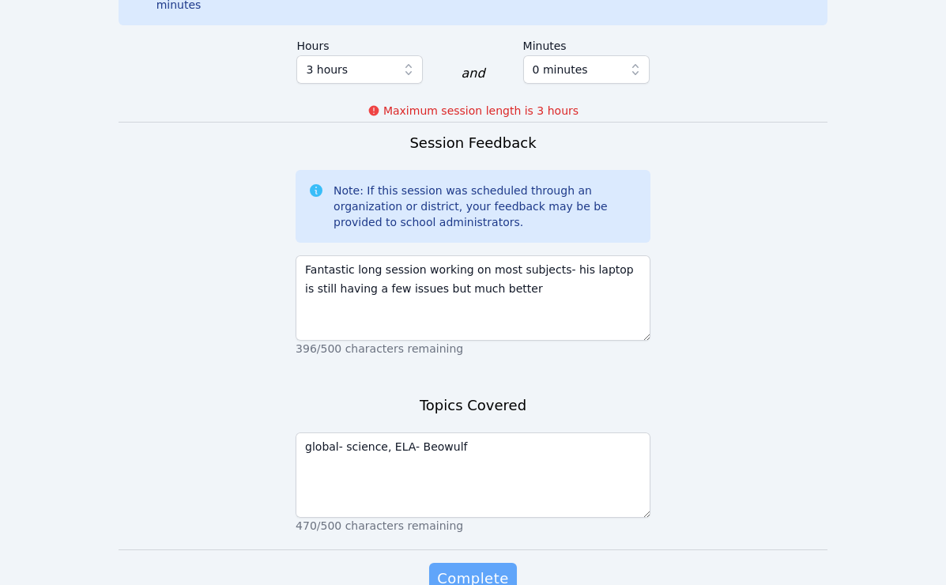
click at [484, 567] on span "Complete" at bounding box center [472, 578] width 71 height 22
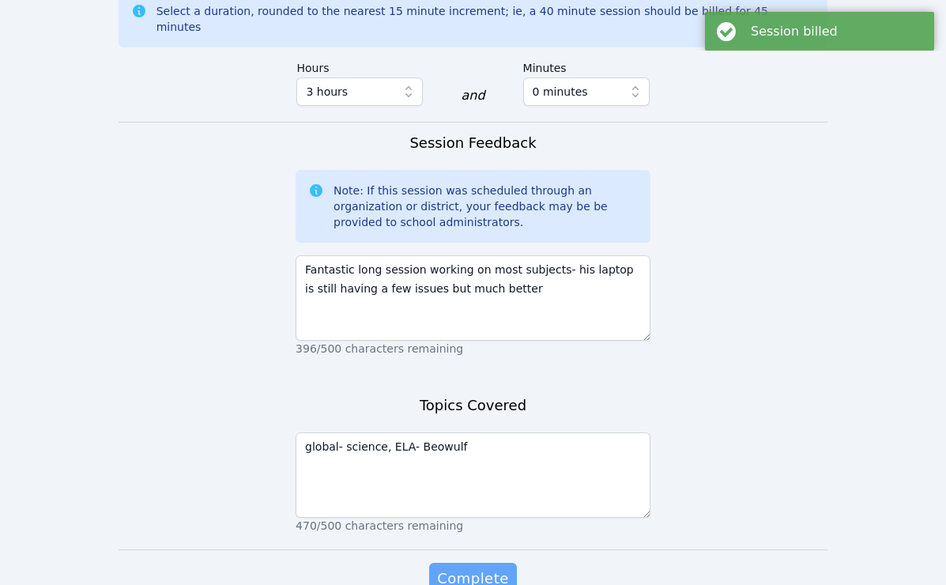
scroll to position [0, 0]
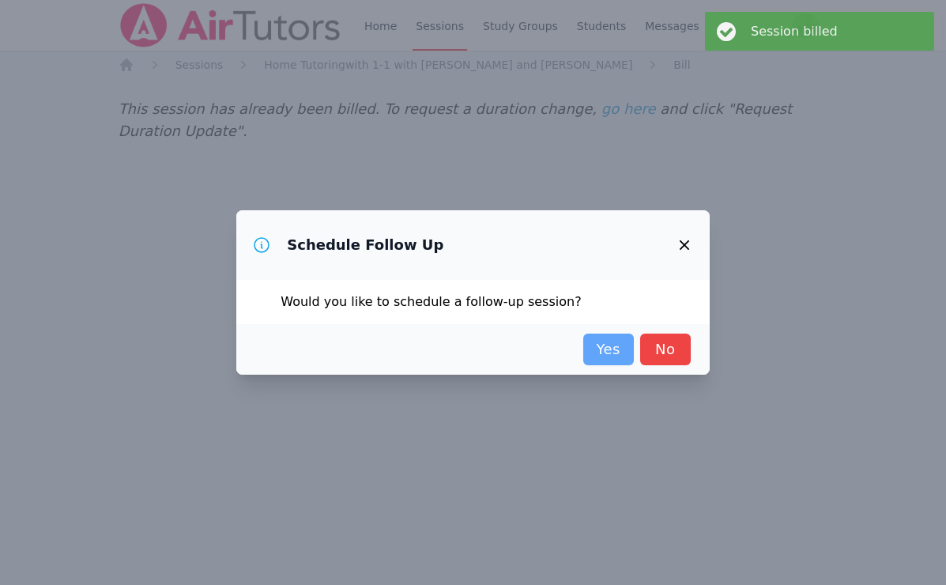
click at [604, 352] on link "Yes" at bounding box center [608, 350] width 51 height 32
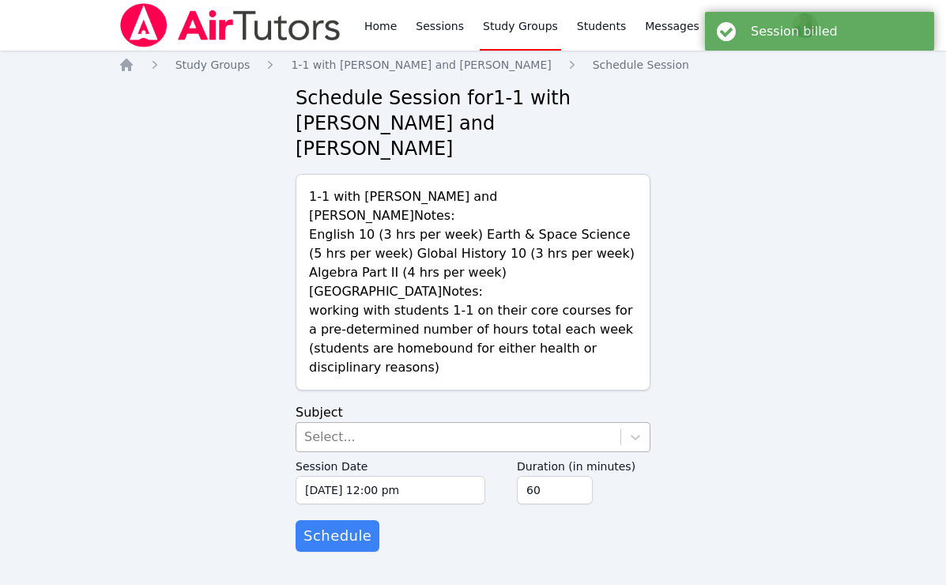
click at [564, 423] on div "Select..." at bounding box center [458, 437] width 324 height 28
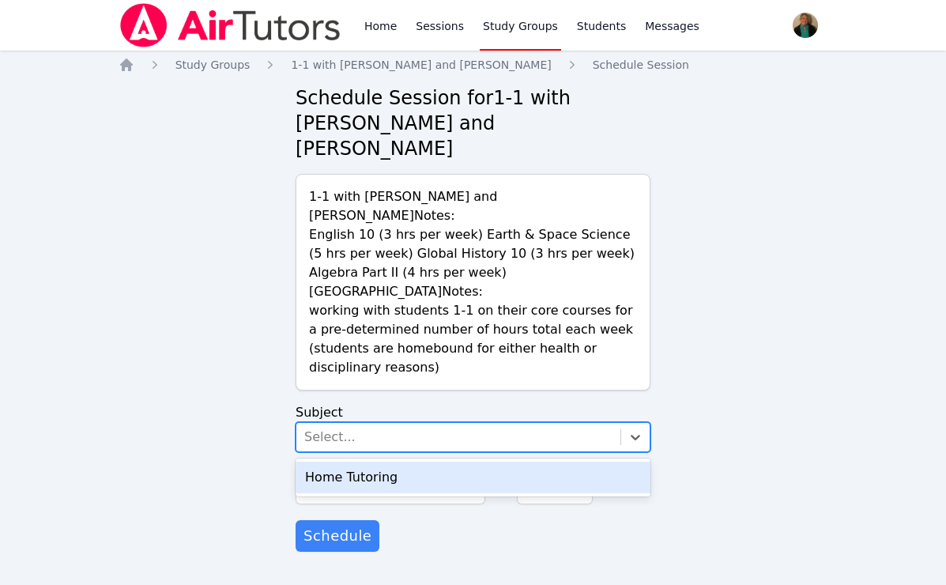
click at [550, 462] on div "Home Tutoring" at bounding box center [473, 478] width 355 height 32
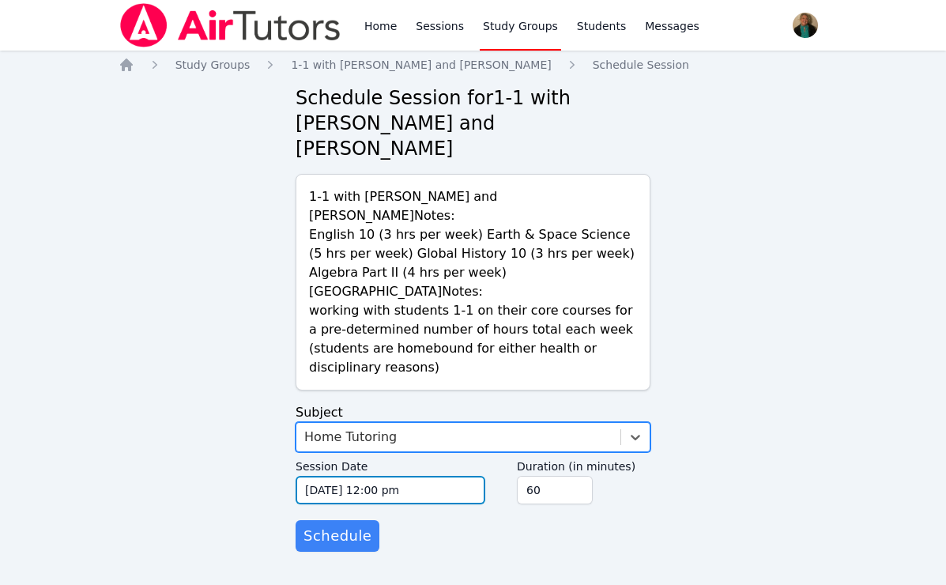
click at [468, 476] on input "[DATE] 12:00 pm" at bounding box center [391, 490] width 190 height 28
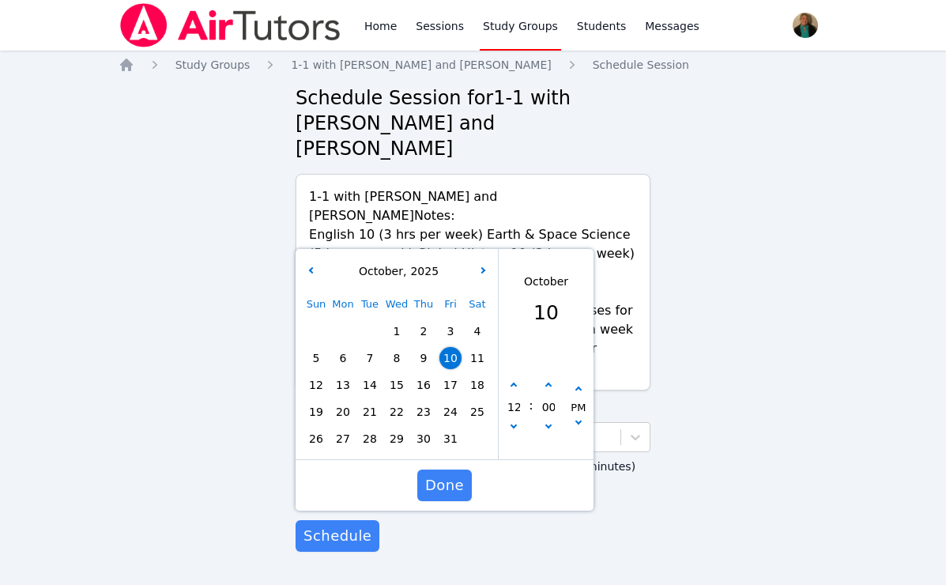
click at [342, 374] on span "13" at bounding box center [343, 385] width 22 height 22
click at [515, 422] on icon "button" at bounding box center [514, 425] width 6 height 6
type input "[DATE] 11:00 am"
type input "11"
click at [515, 422] on icon "button" at bounding box center [514, 425] width 6 height 6
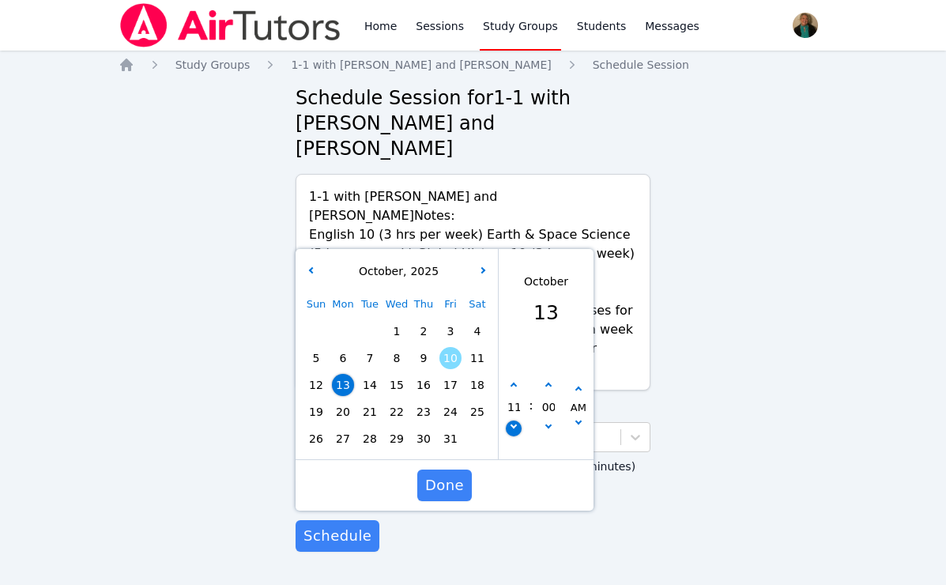
type input "[DATE] 10:00 am"
type input "10"
click at [515, 378] on button "button" at bounding box center [514, 386] width 16 height 16
type input "[DATE] 11:00 am"
type input "11"
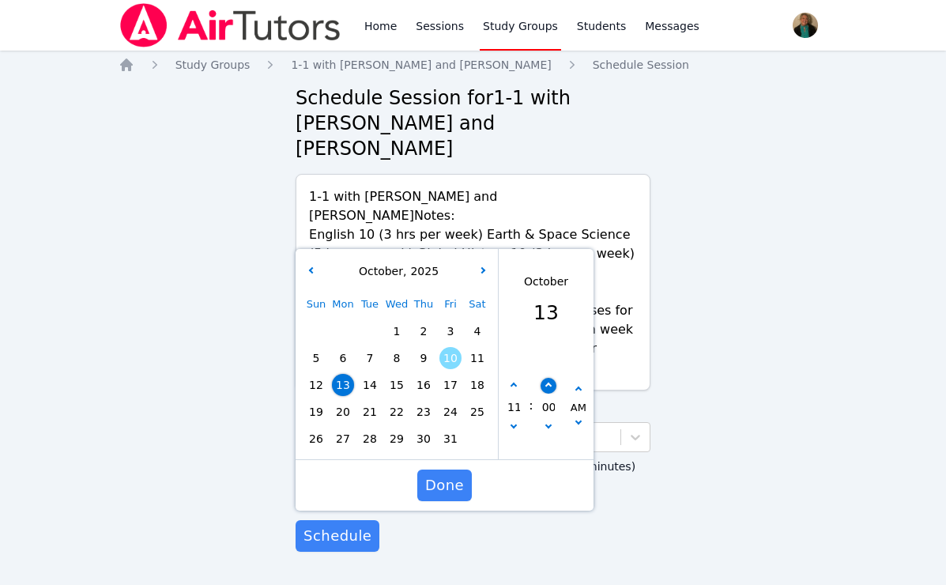
click at [549, 378] on button "button" at bounding box center [549, 386] width 16 height 16
type input "[DATE] 11:05 am"
type input "05"
click at [549, 378] on button "button" at bounding box center [549, 386] width 16 height 16
type input "[DATE] 11:10 am"
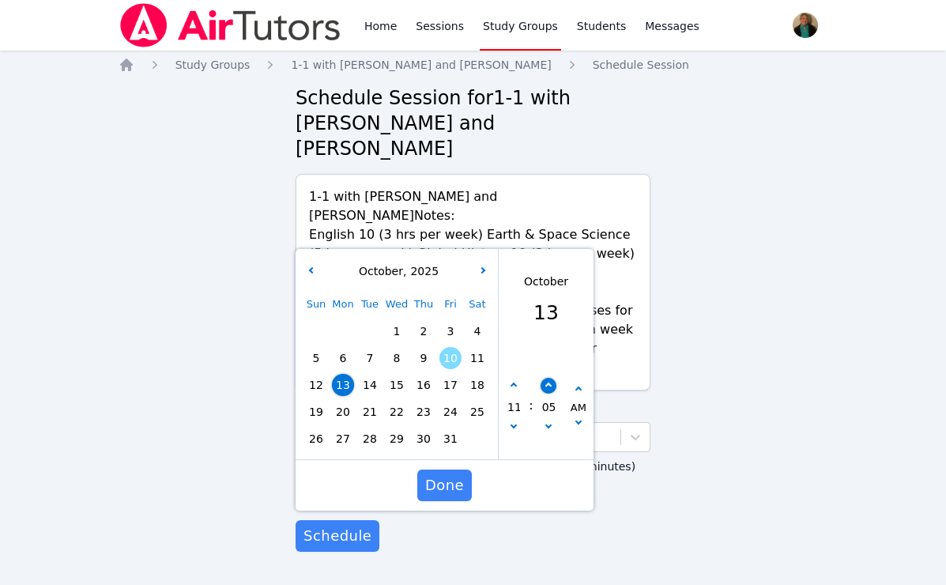
type input "10"
click at [549, 378] on button "button" at bounding box center [549, 386] width 16 height 16
type input "[DATE] 11:15 am"
type input "15"
click at [549, 378] on button "button" at bounding box center [549, 386] width 16 height 16
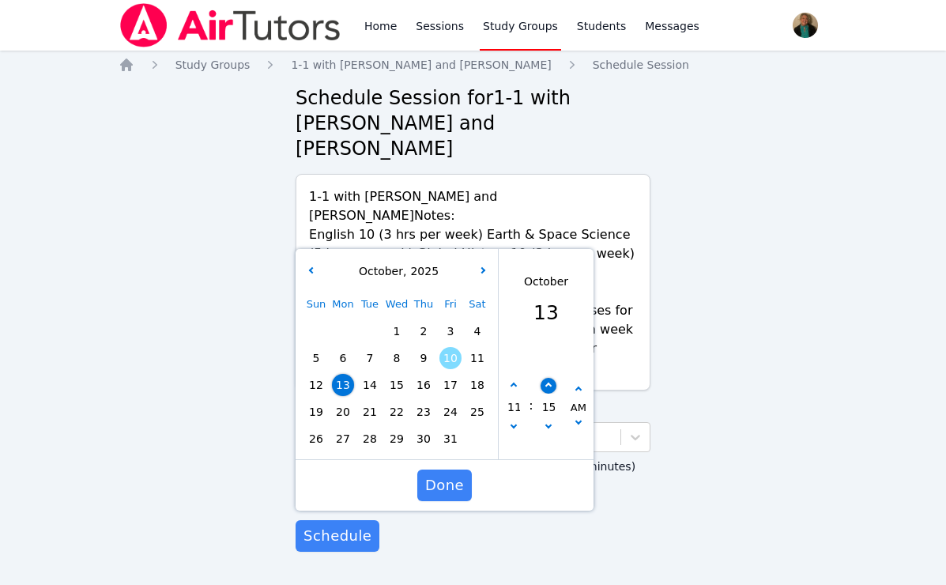
type input "[DATE] 11:20 am"
type input "20"
click at [549, 378] on button "button" at bounding box center [549, 386] width 16 height 16
type input "[DATE] 11:25 am"
type input "25"
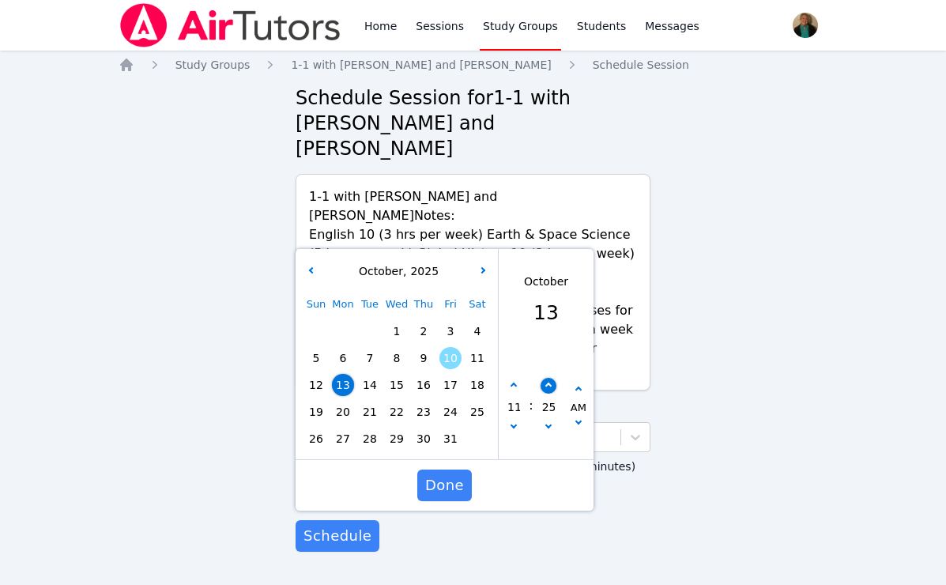
click at [549, 378] on button "button" at bounding box center [549, 386] width 16 height 16
type input "[DATE] 11:30 am"
type input "30"
click at [447, 474] on span "Done" at bounding box center [444, 485] width 39 height 22
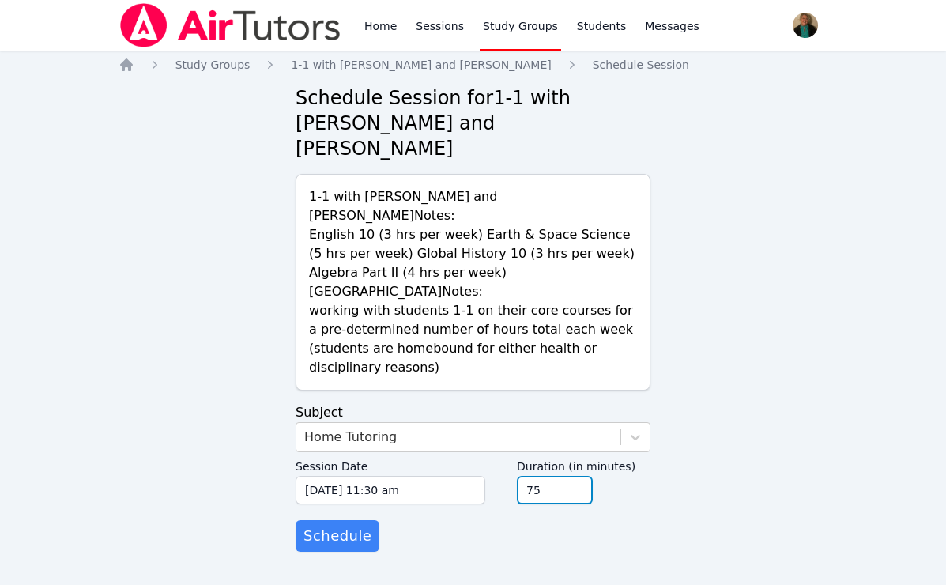
click at [577, 476] on input "75" at bounding box center [555, 490] width 76 height 28
click at [577, 476] on input "90" at bounding box center [555, 490] width 76 height 28
click at [577, 476] on input "105" at bounding box center [555, 490] width 76 height 28
click at [577, 476] on input "120" at bounding box center [555, 490] width 76 height 28
click at [577, 476] on input "135" at bounding box center [555, 490] width 76 height 28
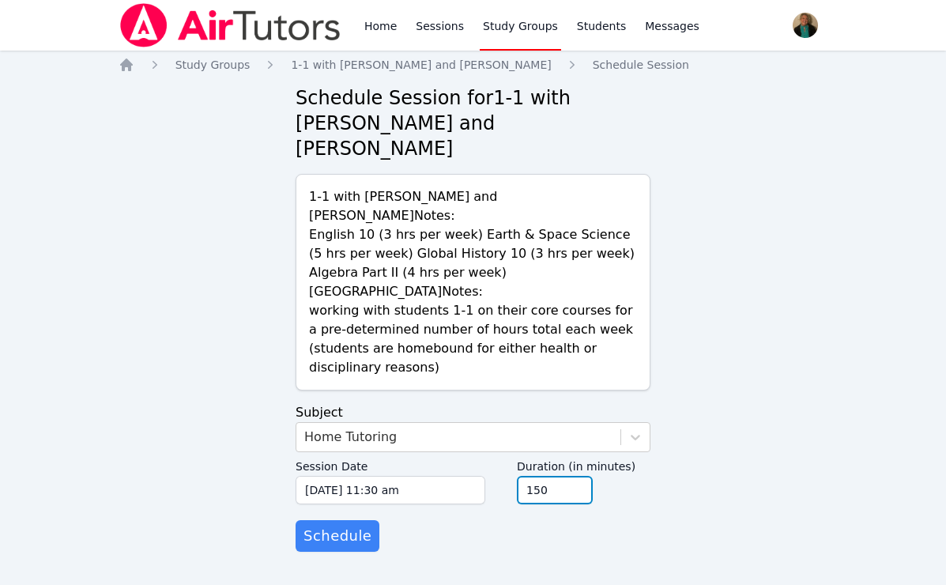
click at [577, 476] on input "150" at bounding box center [555, 490] width 76 height 28
click at [577, 476] on input "165" at bounding box center [555, 490] width 76 height 28
type input "180"
click at [577, 476] on input "180" at bounding box center [555, 490] width 76 height 28
click at [340, 525] on span "Schedule" at bounding box center [337, 536] width 68 height 22
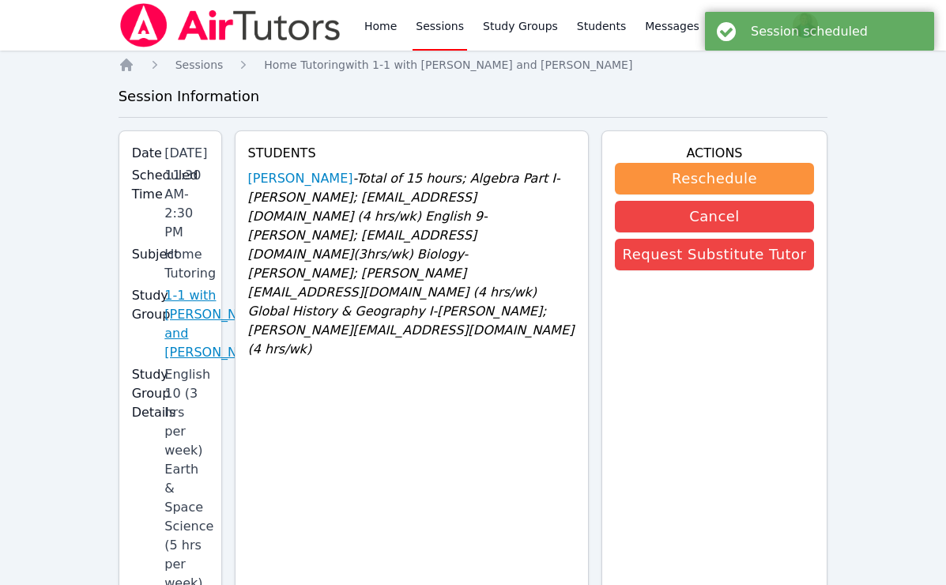
click at [198, 360] on link "1-1 with [PERSON_NAME] and [PERSON_NAME]" at bounding box center [216, 324] width 105 height 76
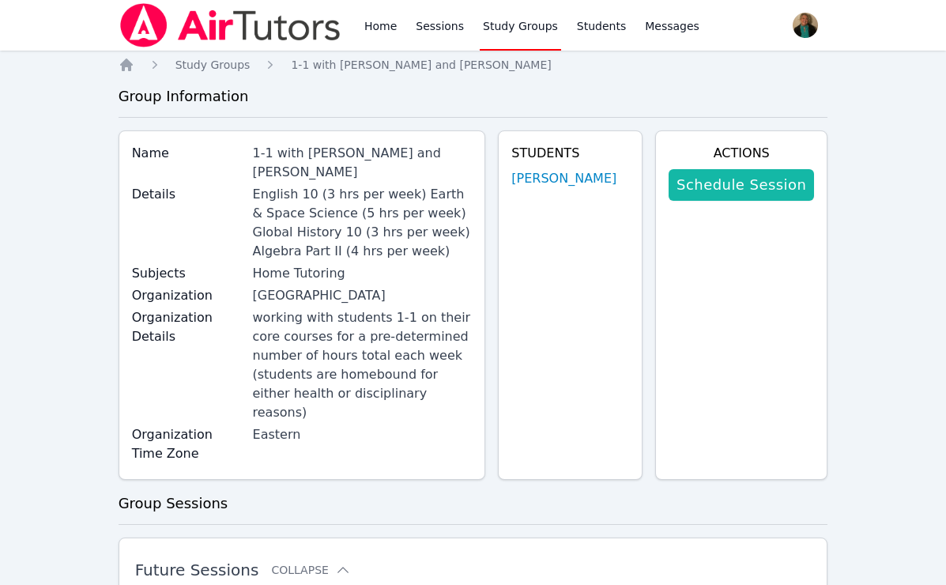
click at [707, 188] on link "Schedule Session" at bounding box center [741, 185] width 145 height 32
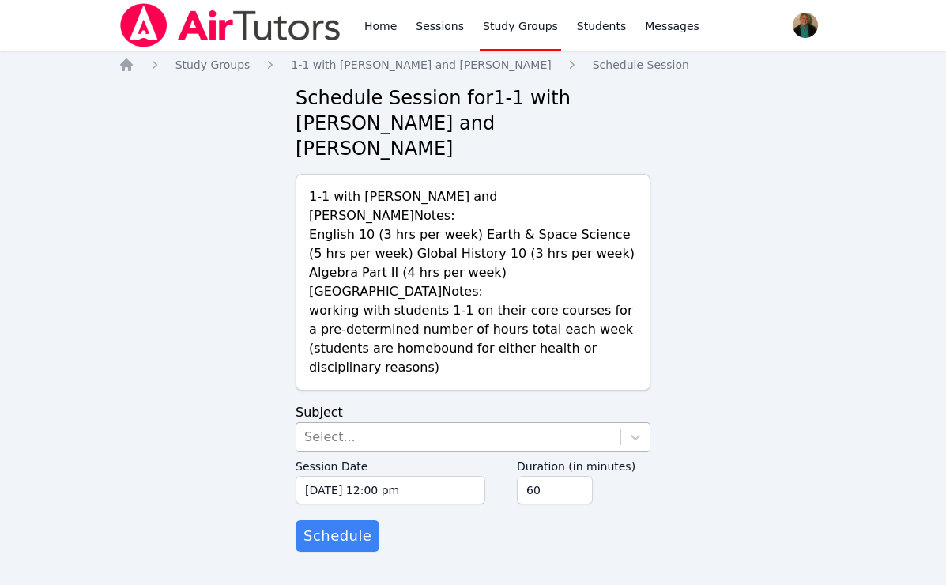
click at [401, 423] on div "Select..." at bounding box center [458, 437] width 324 height 28
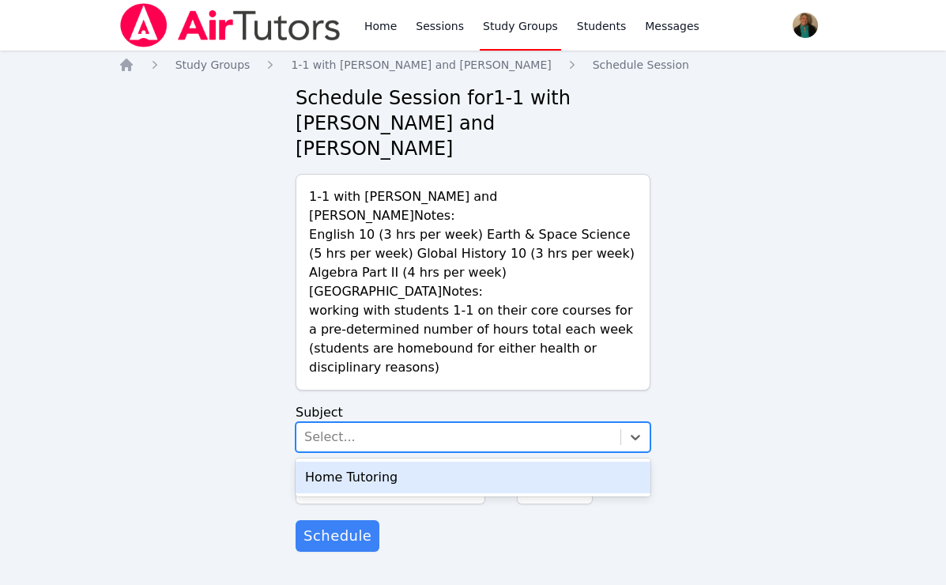
click at [407, 462] on div "Home Tutoring" at bounding box center [473, 478] width 355 height 32
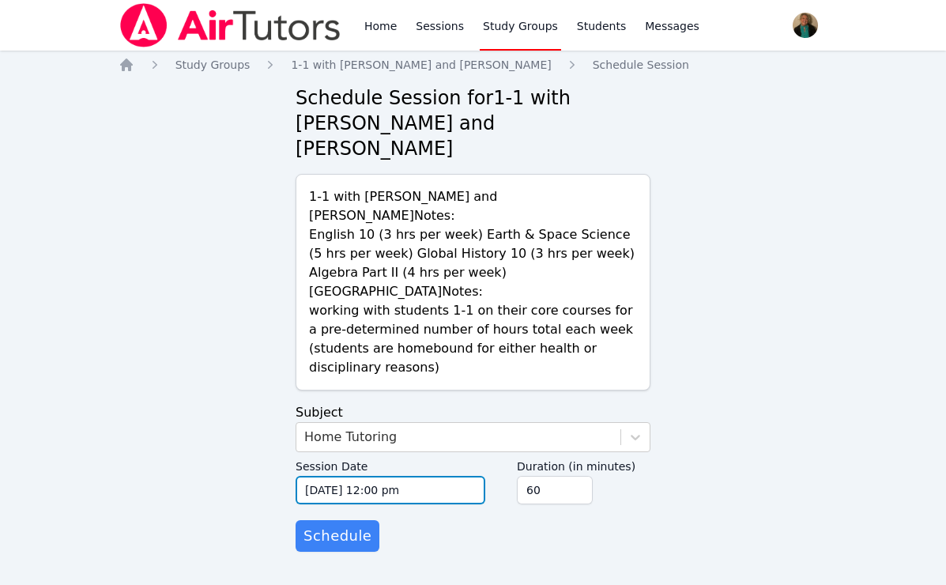
click at [435, 476] on input "10/10/2025 12:00 pm" at bounding box center [391, 490] width 190 height 28
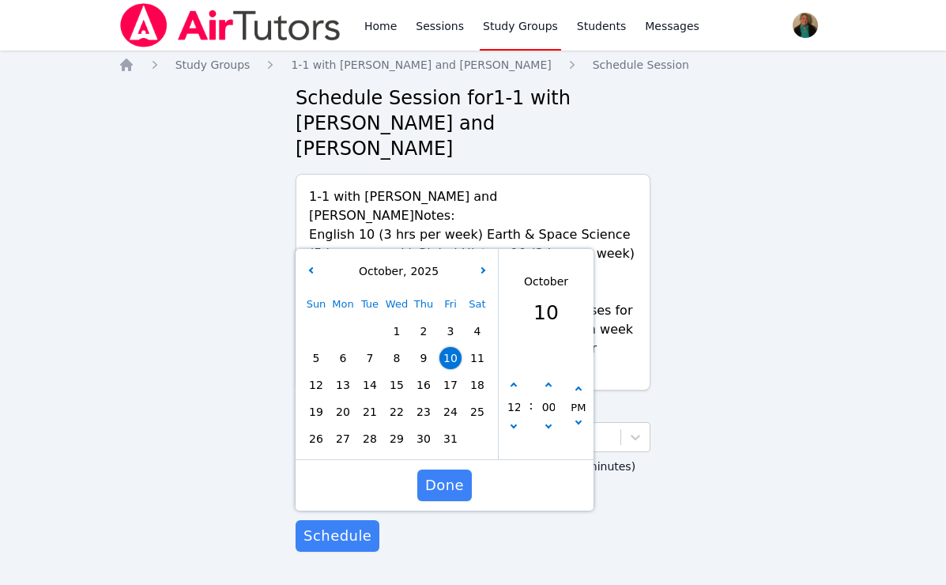
click at [391, 374] on span "15" at bounding box center [397, 385] width 22 height 22
click at [511, 422] on icon "button" at bounding box center [514, 425] width 6 height 6
type input "10/15/2025 11:00 am"
type input "11"
click at [511, 422] on icon "button" at bounding box center [514, 425] width 6 height 6
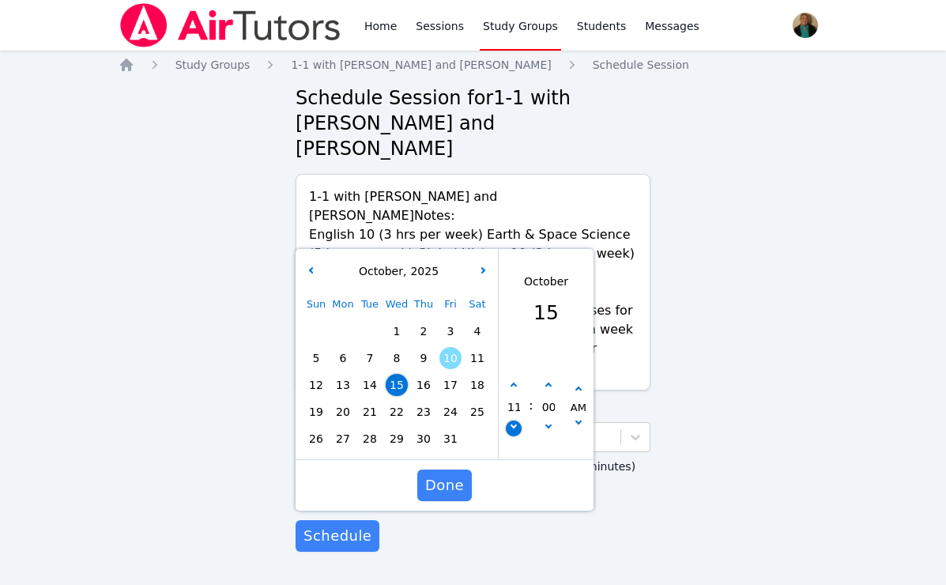
type input "10/15/2025 10:00 am"
type input "10"
click at [545, 378] on button "button" at bounding box center [549, 386] width 16 height 16
type input "10/15/2025 10:05 am"
type input "05"
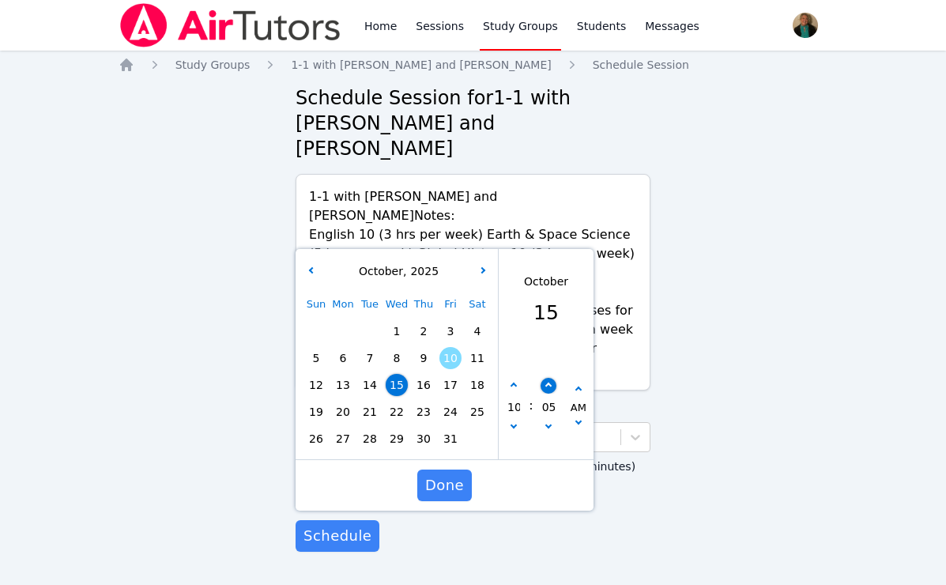
click at [545, 378] on button "button" at bounding box center [549, 386] width 16 height 16
type input "10/15/2025 10:10 am"
type input "10"
click at [545, 378] on button "button" at bounding box center [549, 386] width 16 height 16
type input "10/15/2025 10:15 am"
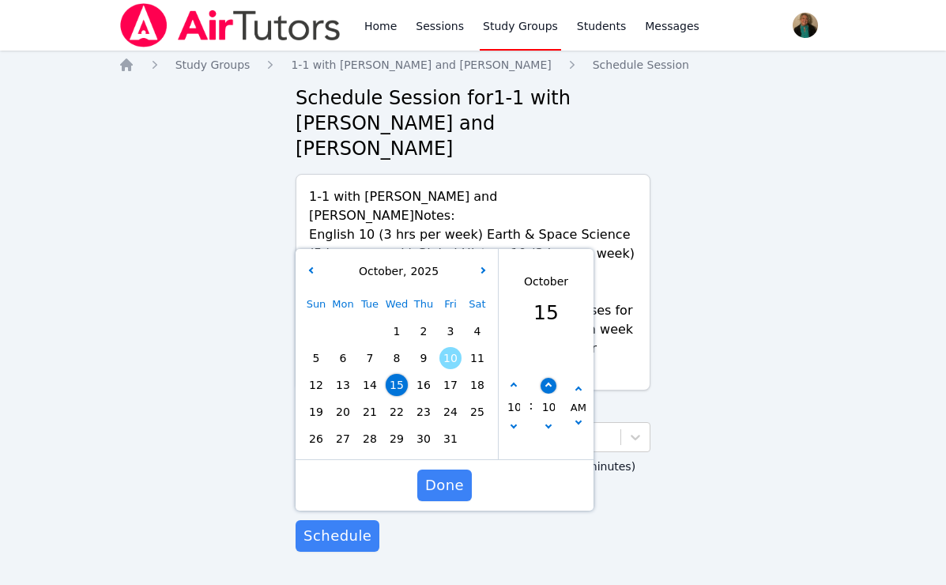
type input "15"
click at [545, 378] on button "button" at bounding box center [549, 386] width 16 height 16
type input "10/15/2025 10:20 am"
type input "20"
click at [545, 378] on button "button" at bounding box center [549, 386] width 16 height 16
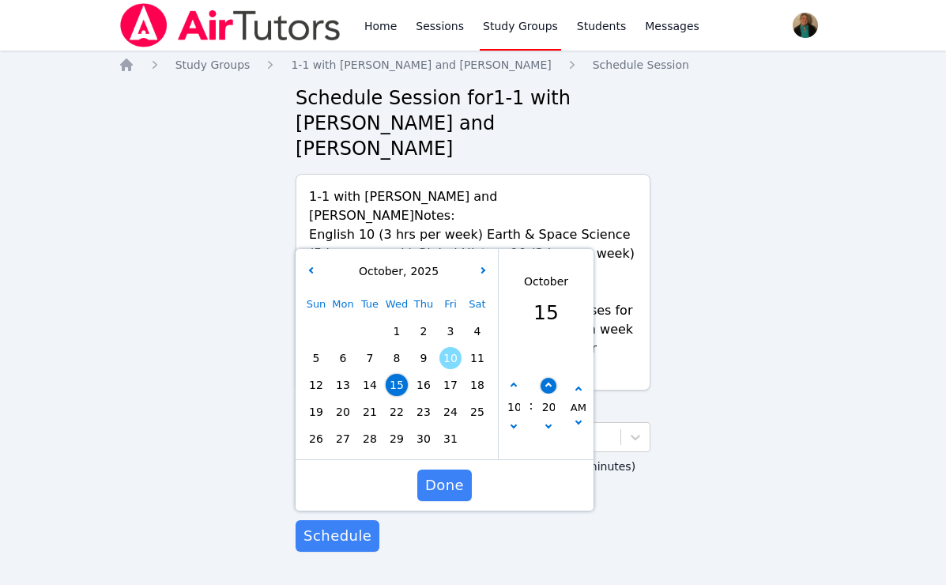
type input "10/15/2025 10:25 am"
type input "25"
click at [545, 378] on button "button" at bounding box center [549, 386] width 16 height 16
type input "10/15/2025 10:30 am"
type input "30"
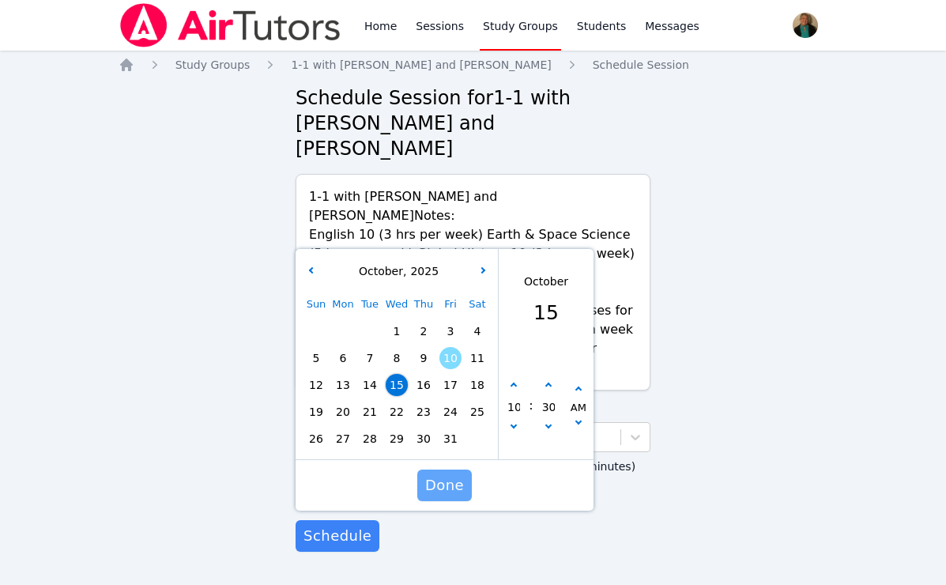
click at [447, 474] on span "Done" at bounding box center [444, 485] width 39 height 22
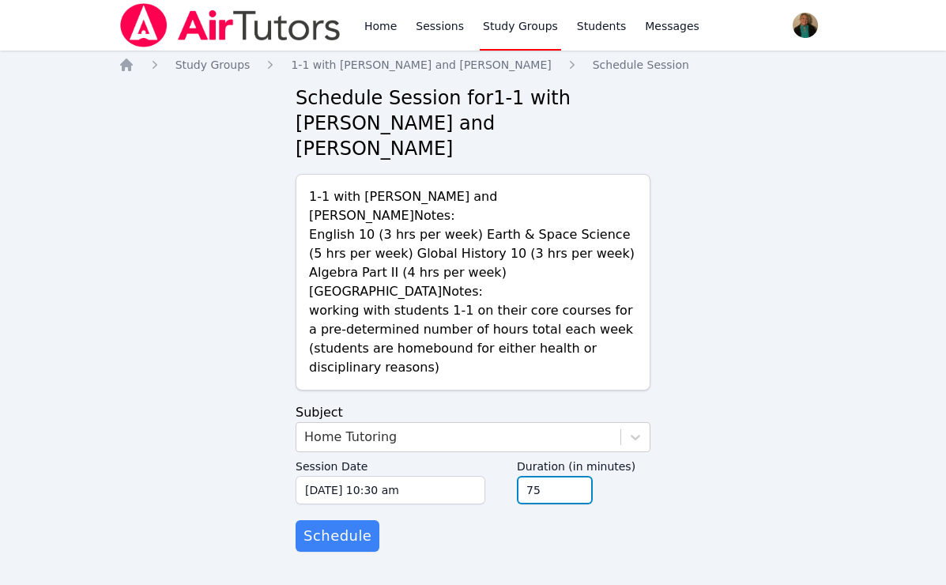
click at [577, 476] on input "75" at bounding box center [555, 490] width 76 height 28
click at [577, 476] on input "90" at bounding box center [555, 490] width 76 height 28
click at [577, 476] on input "105" at bounding box center [555, 490] width 76 height 28
click at [577, 476] on input "120" at bounding box center [555, 490] width 76 height 28
click at [577, 476] on input "135" at bounding box center [555, 490] width 76 height 28
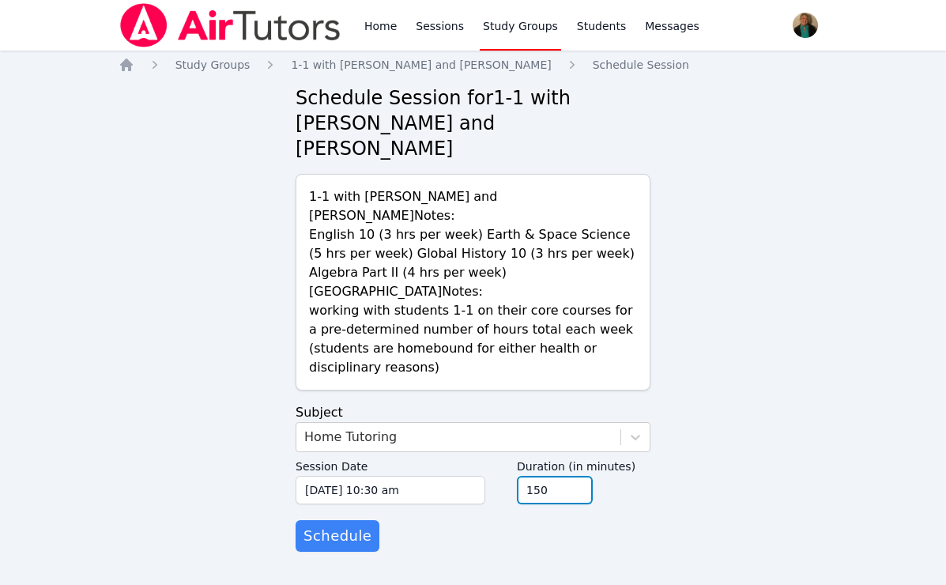
type input "150"
click at [577, 476] on input "150" at bounding box center [555, 490] width 76 height 28
click at [330, 525] on span "Schedule" at bounding box center [337, 536] width 68 height 22
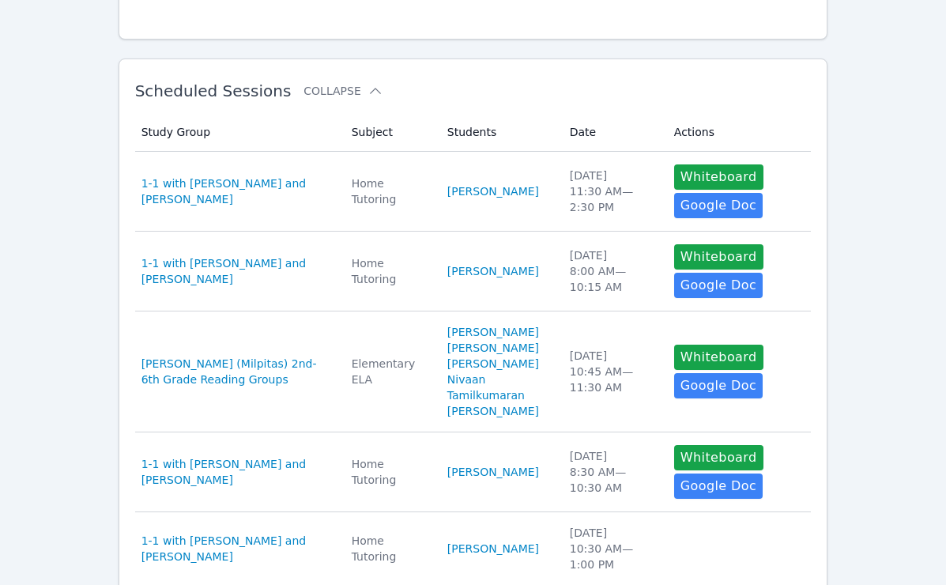
scroll to position [226, 0]
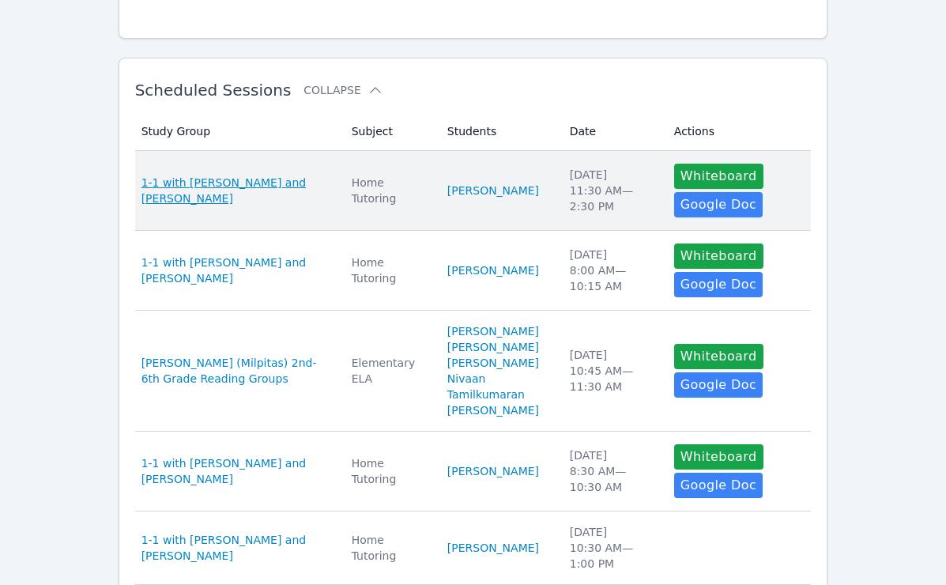
click at [228, 187] on span "1-1 with [PERSON_NAME] and [PERSON_NAME]" at bounding box center [236, 191] width 191 height 32
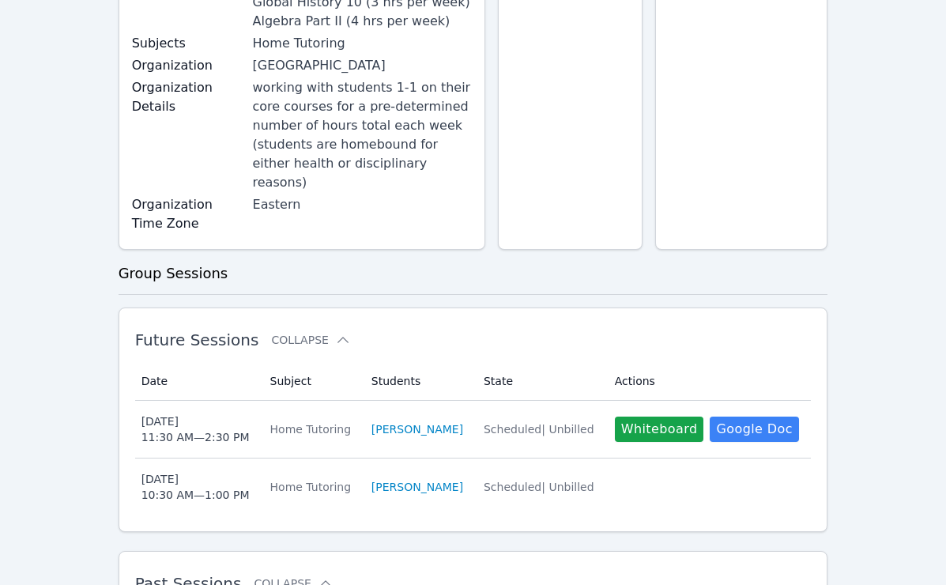
scroll to position [233, 0]
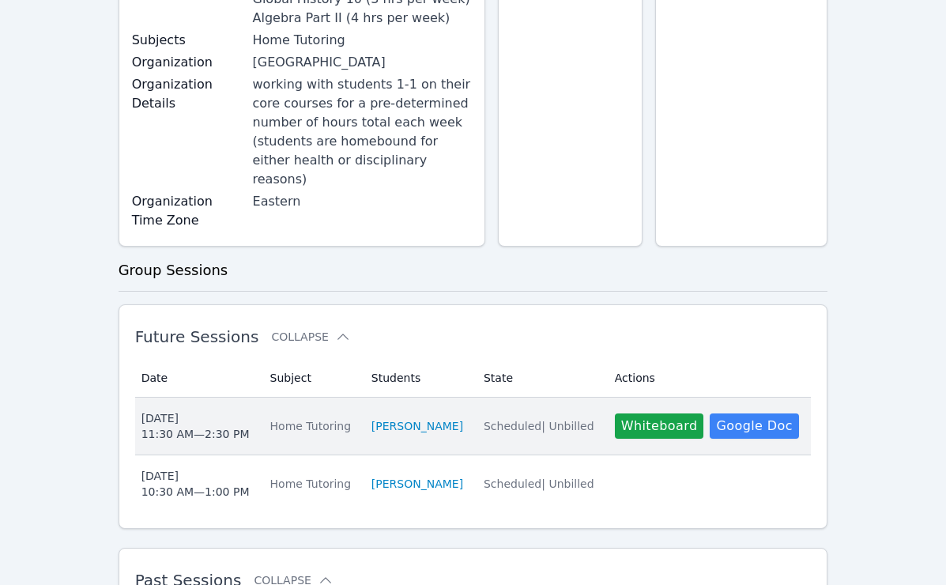
click at [202, 410] on div "[DATE] 11:30 AM — 2:30 PM" at bounding box center [195, 426] width 108 height 32
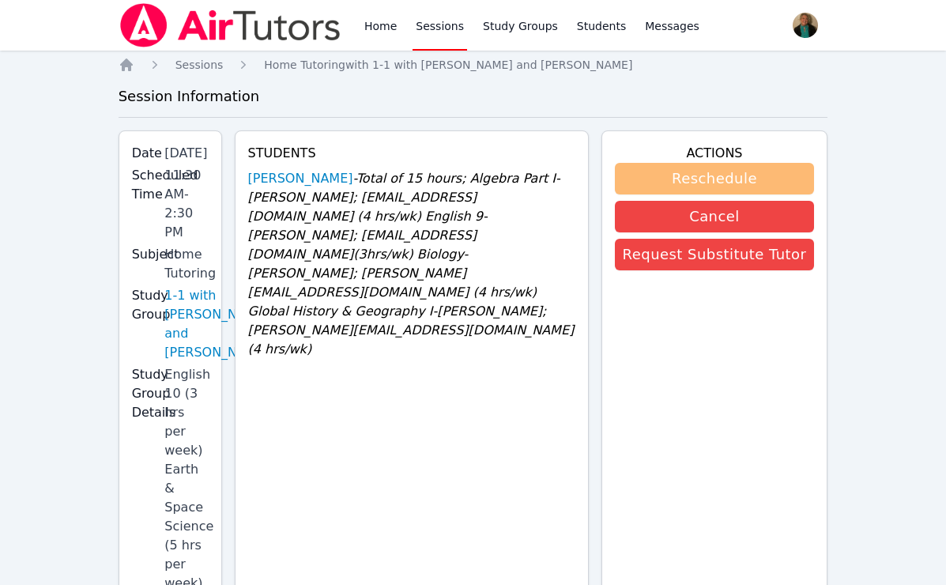
click at [658, 186] on button "Reschedule" at bounding box center [715, 179] width 200 height 32
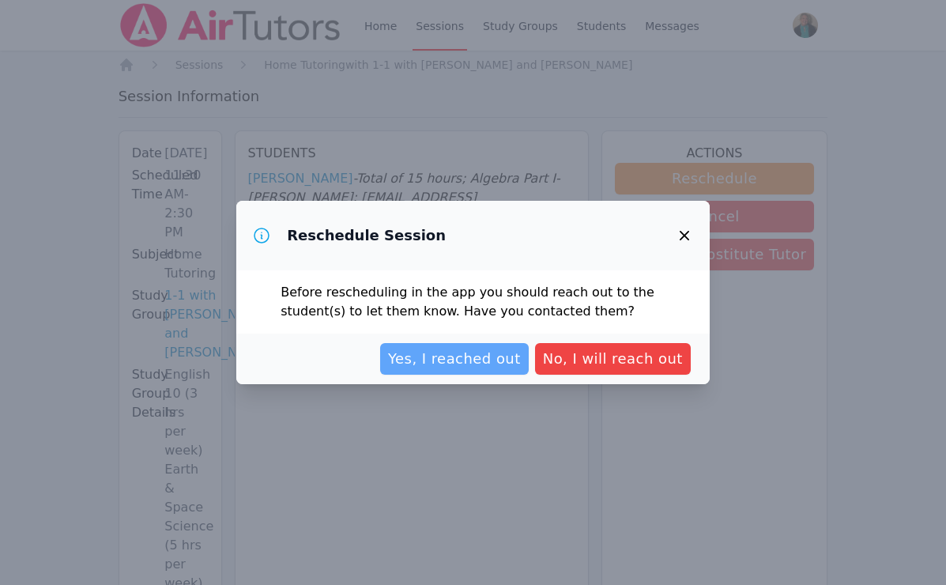
click at [492, 359] on span "Yes, I reached out" at bounding box center [454, 359] width 133 height 22
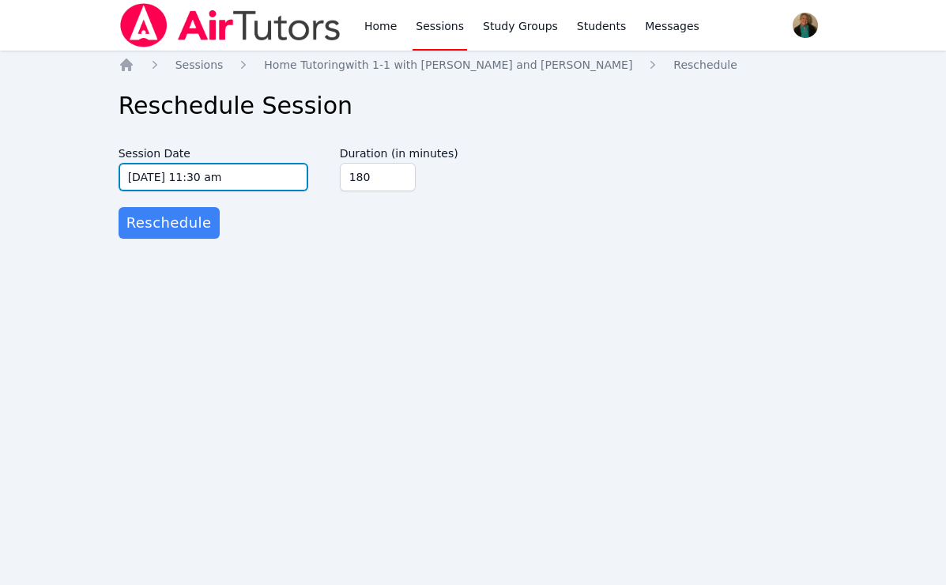
click at [267, 179] on input "[DATE] 11:30 am" at bounding box center [214, 177] width 190 height 28
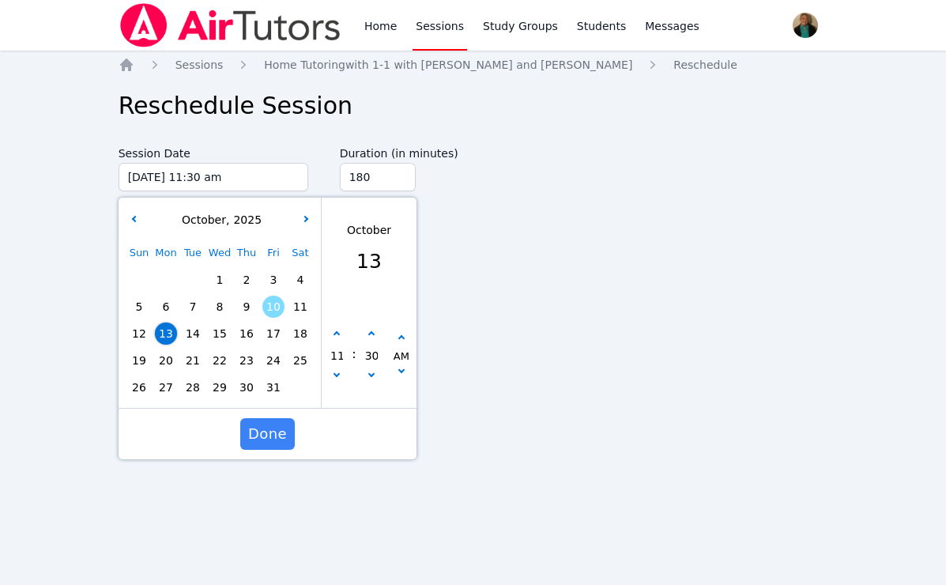
click at [193, 333] on span "14" at bounding box center [193, 333] width 22 height 22
type input "[DATE] 11:30 am"
click at [254, 430] on span "Done" at bounding box center [267, 434] width 39 height 22
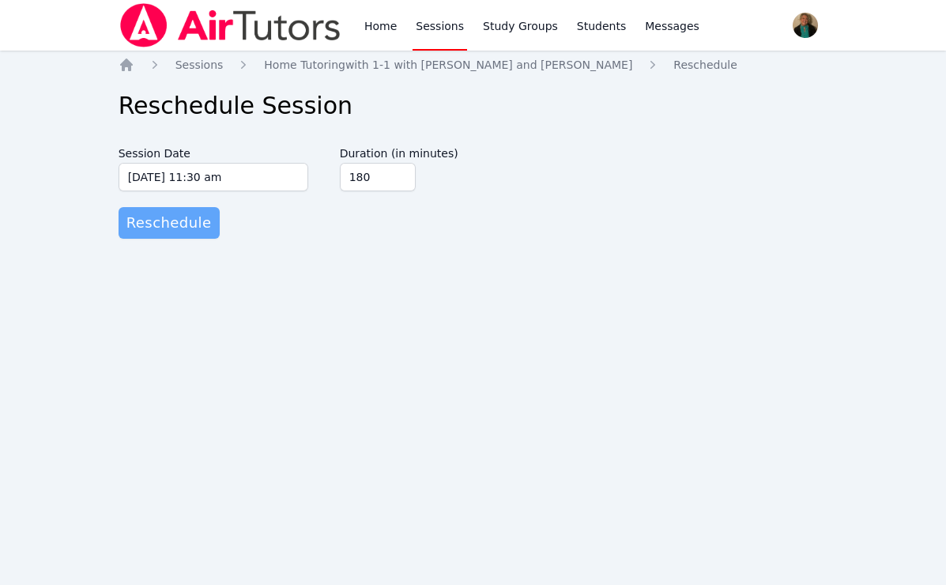
click at [165, 232] on span "Reschedule" at bounding box center [168, 223] width 85 height 22
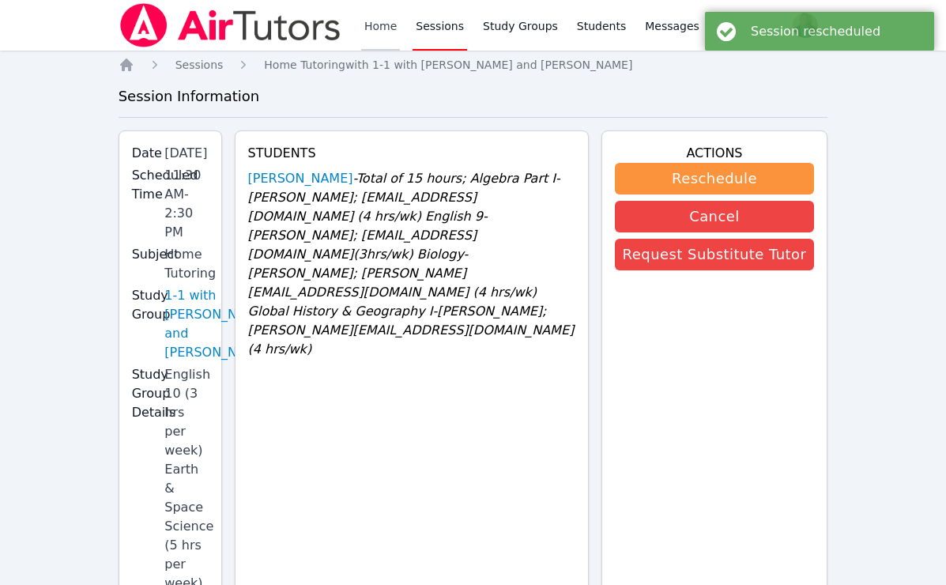
click at [377, 21] on link "Home" at bounding box center [380, 25] width 39 height 51
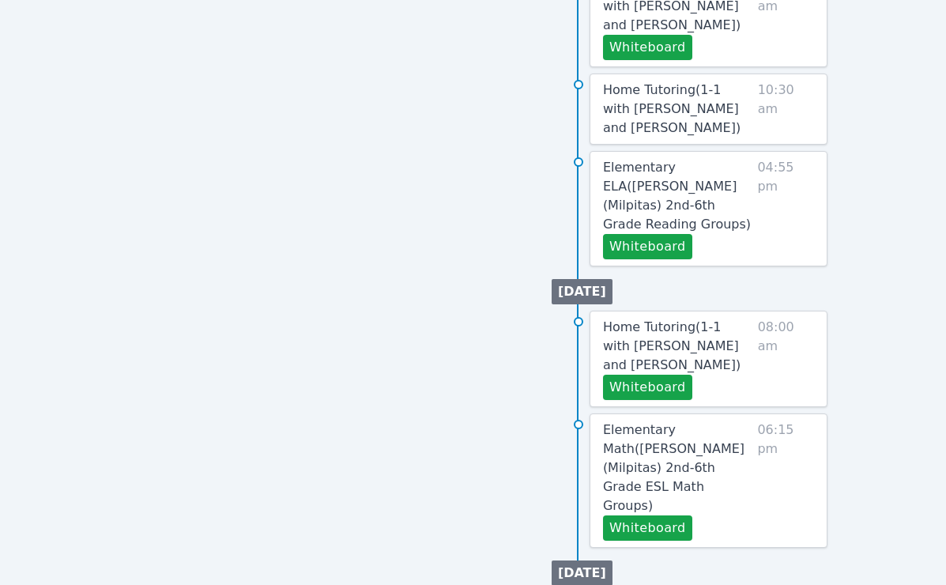
scroll to position [769, 0]
